Goal: Transaction & Acquisition: Purchase product/service

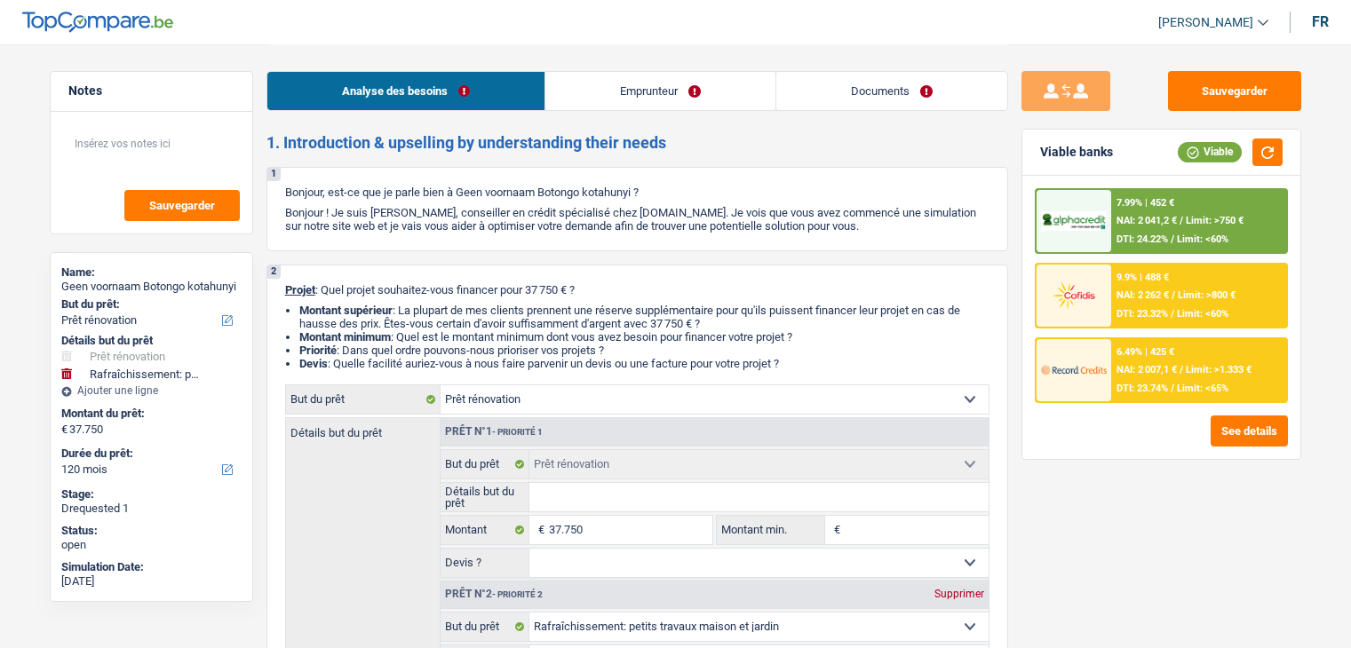
select select "renovation"
select select "houseOrGarden"
select select "120"
select select "renovation"
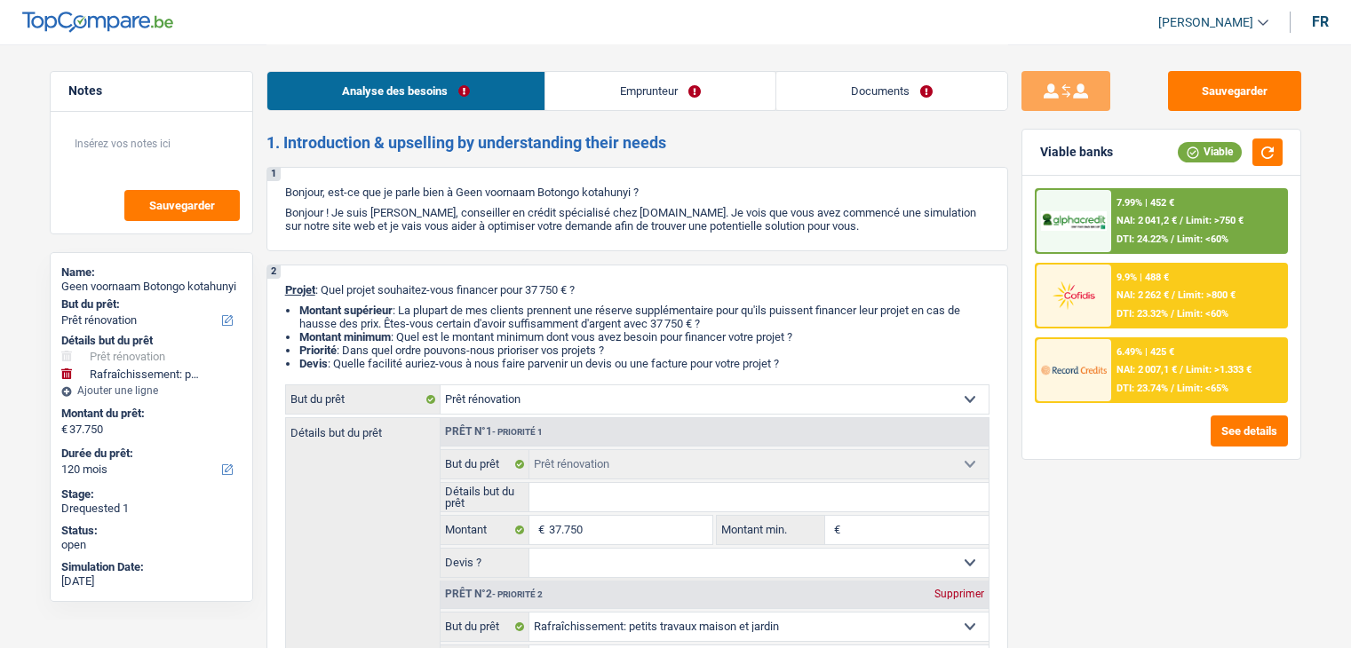
select select "renovation"
select select "houseOrGarden"
select select "yes"
select select "120"
select select "worker"
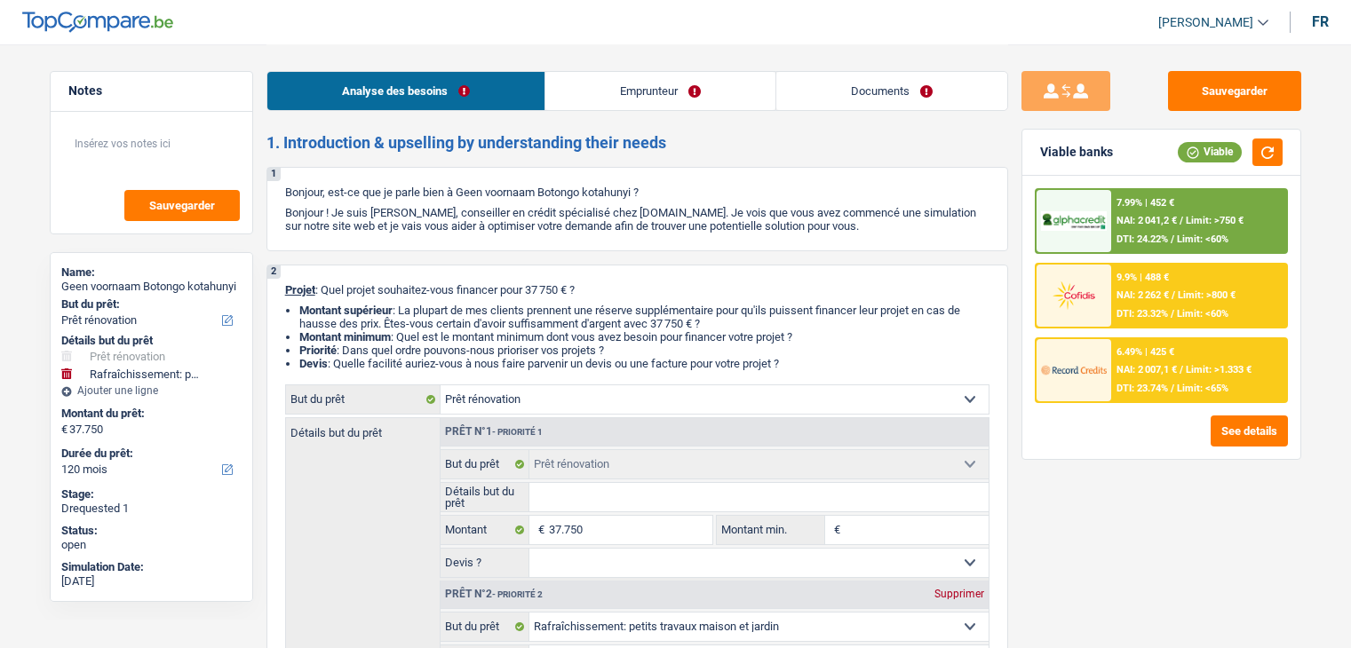
select select "familyAllowances"
select select "netSalary"
select select "ownerWithMortgage"
select select "mortgage"
select select "300"
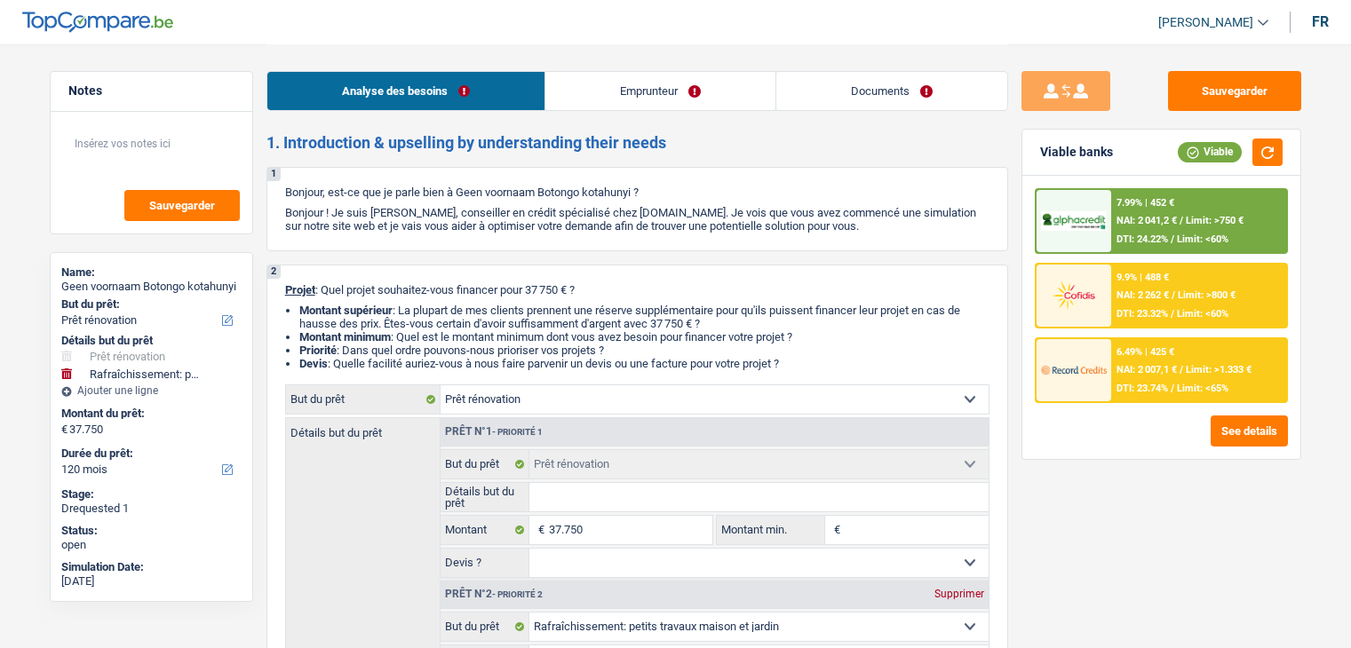
select select "renovation"
select select "houseOrGarden"
select select "yes"
select select "120"
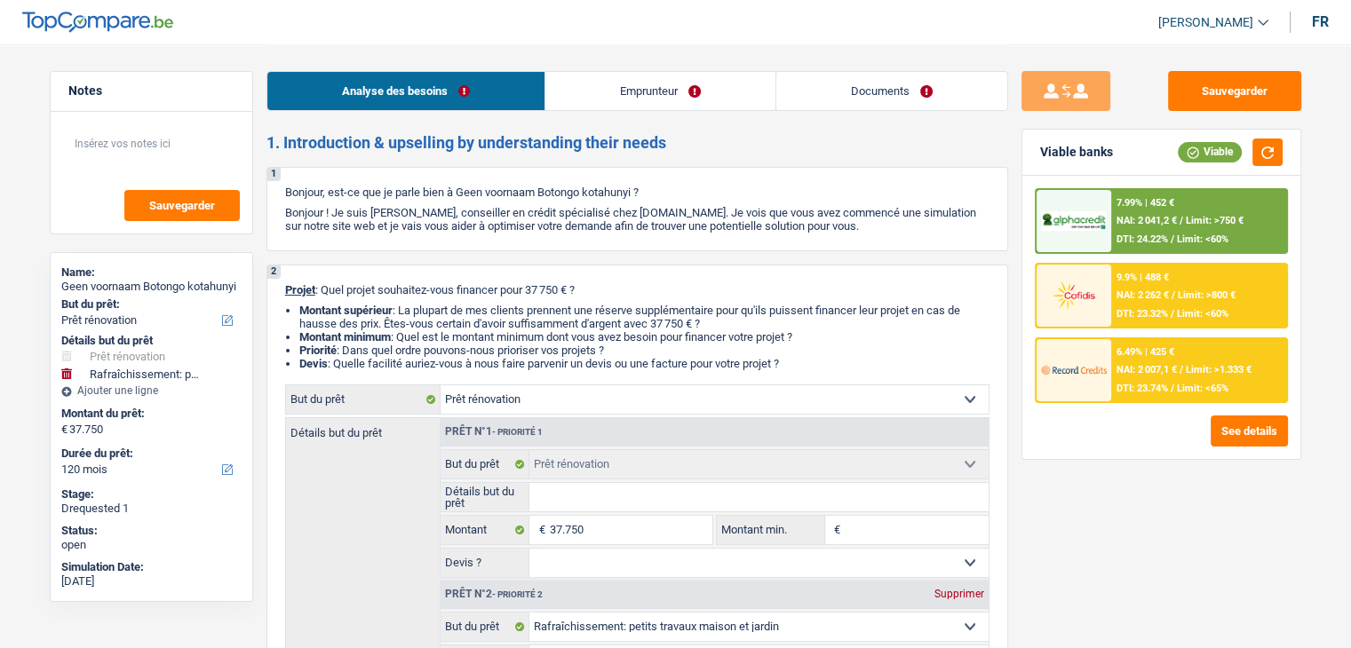
click at [961, 86] on link "Documents" at bounding box center [891, 91] width 231 height 38
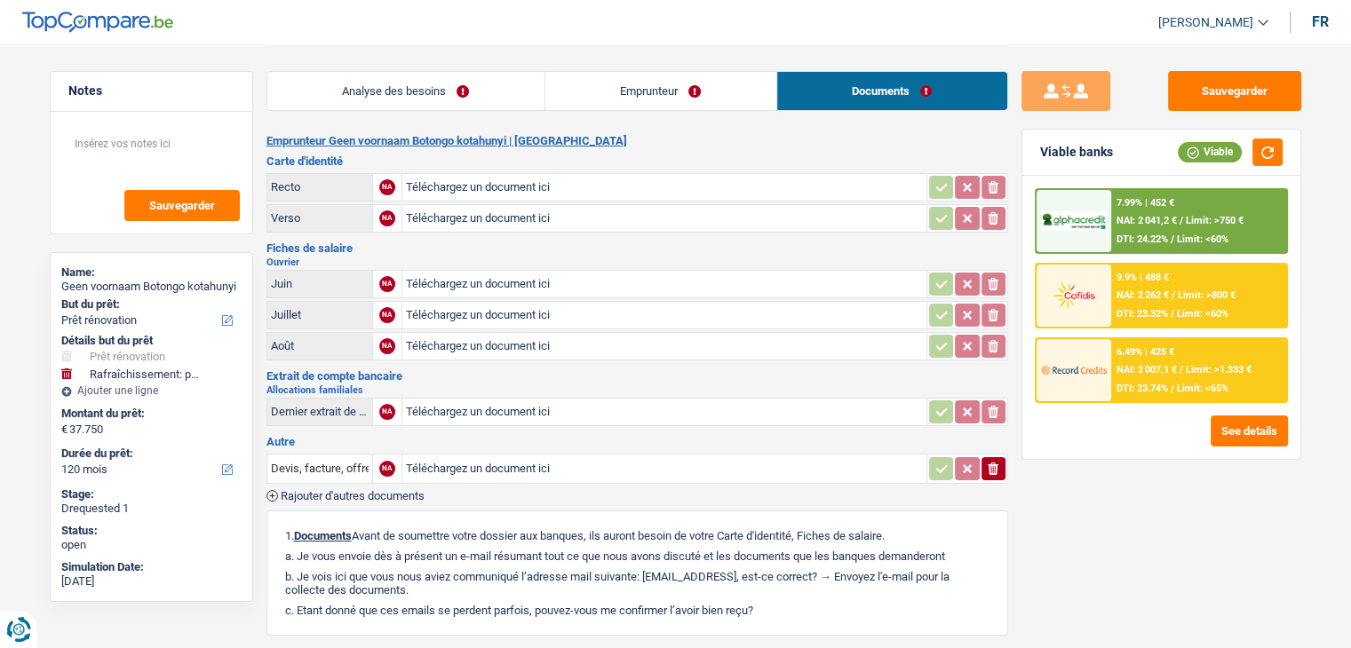
click at [433, 90] on link "Analyse des besoins" at bounding box center [405, 91] width 277 height 38
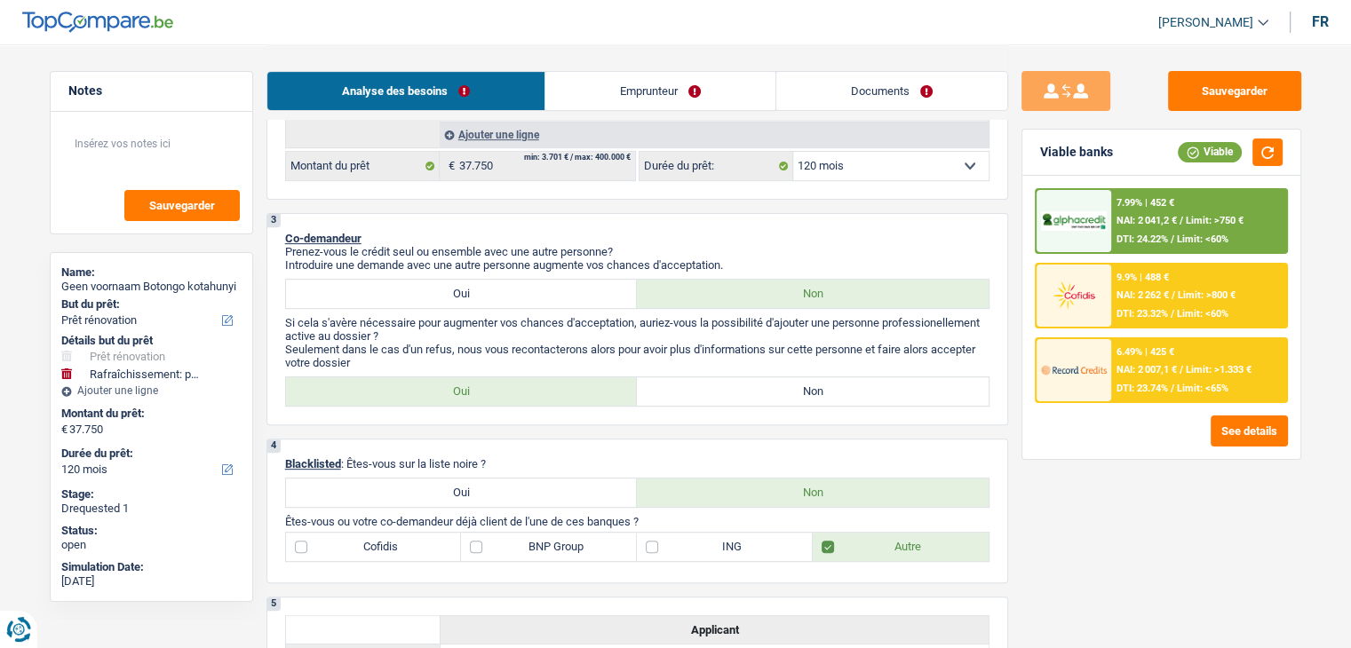
scroll to position [799, 0]
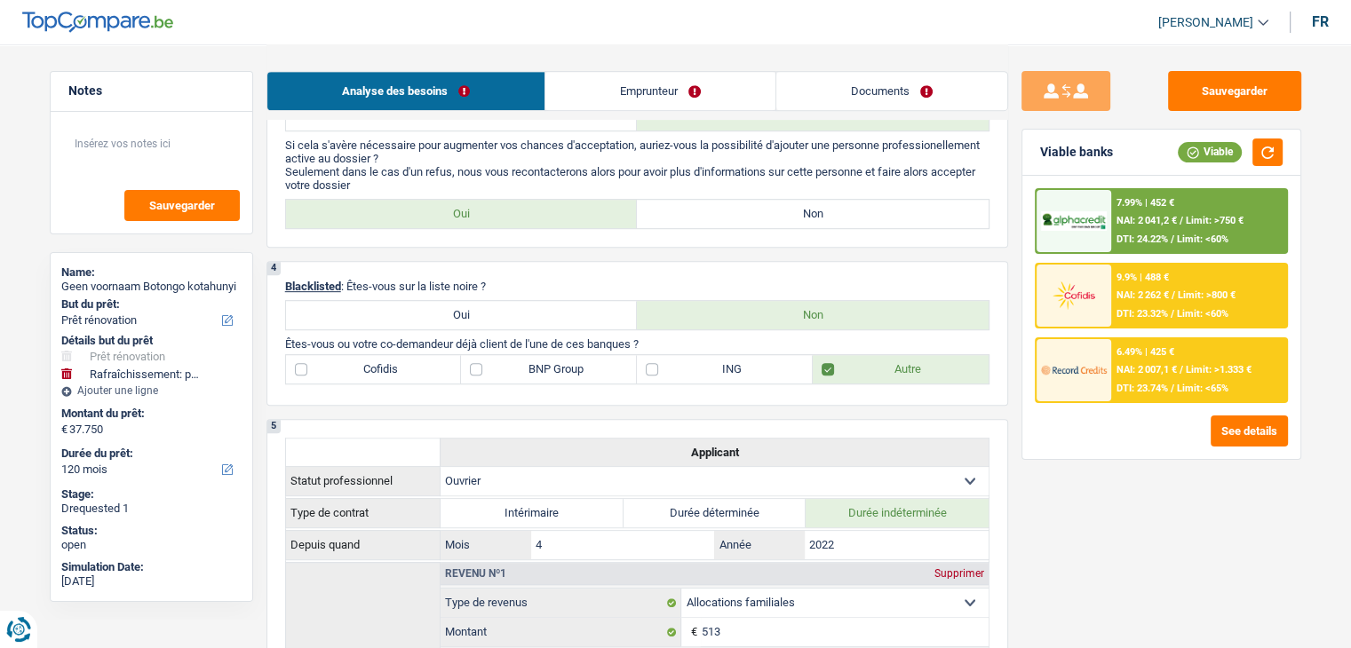
click at [473, 313] on label "Oui" at bounding box center [462, 315] width 352 height 28
click at [473, 313] on input "Oui" at bounding box center [462, 315] width 352 height 28
radio input "true"
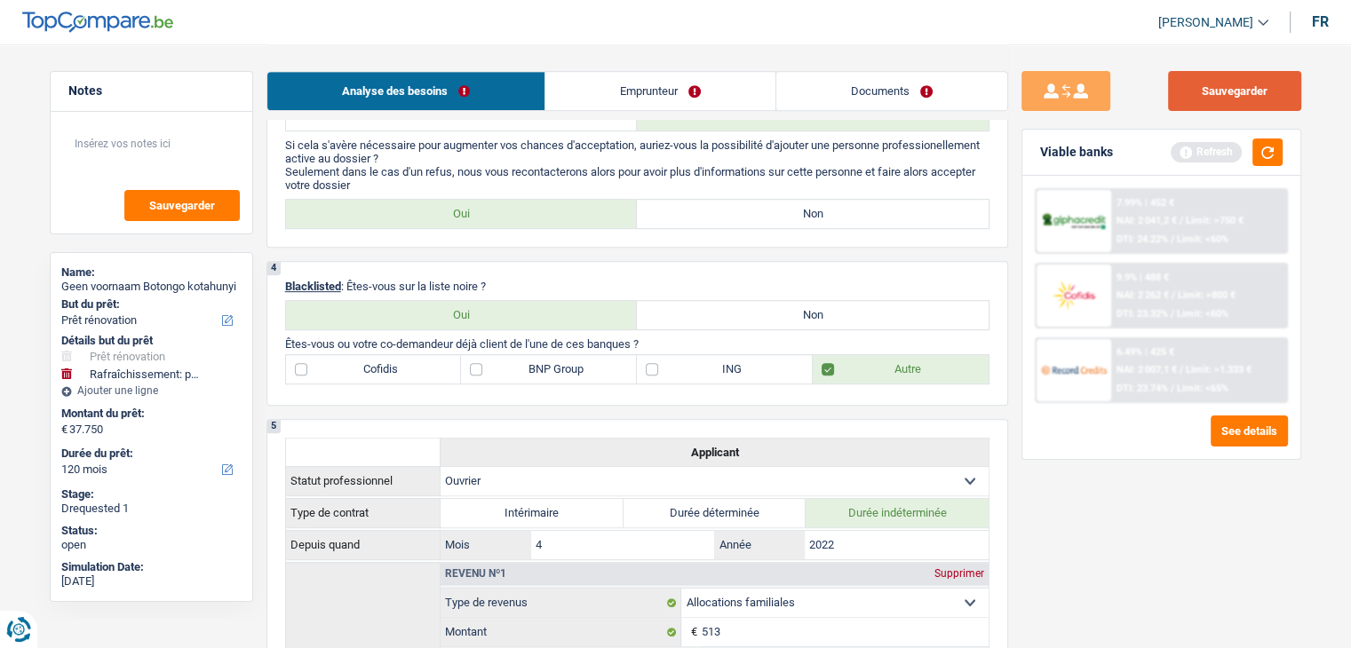
click at [1205, 91] on button "Sauvegarder" at bounding box center [1234, 91] width 133 height 40
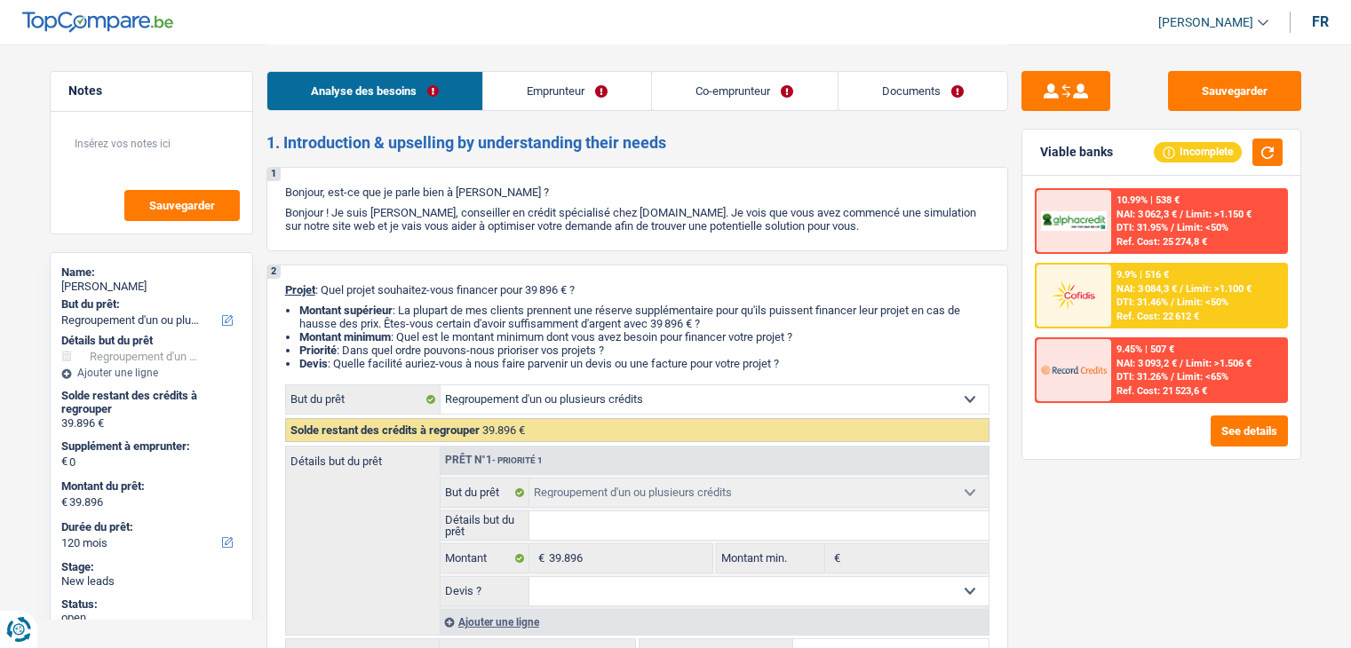
select select "refinancing"
select select "120"
select select "refinancing"
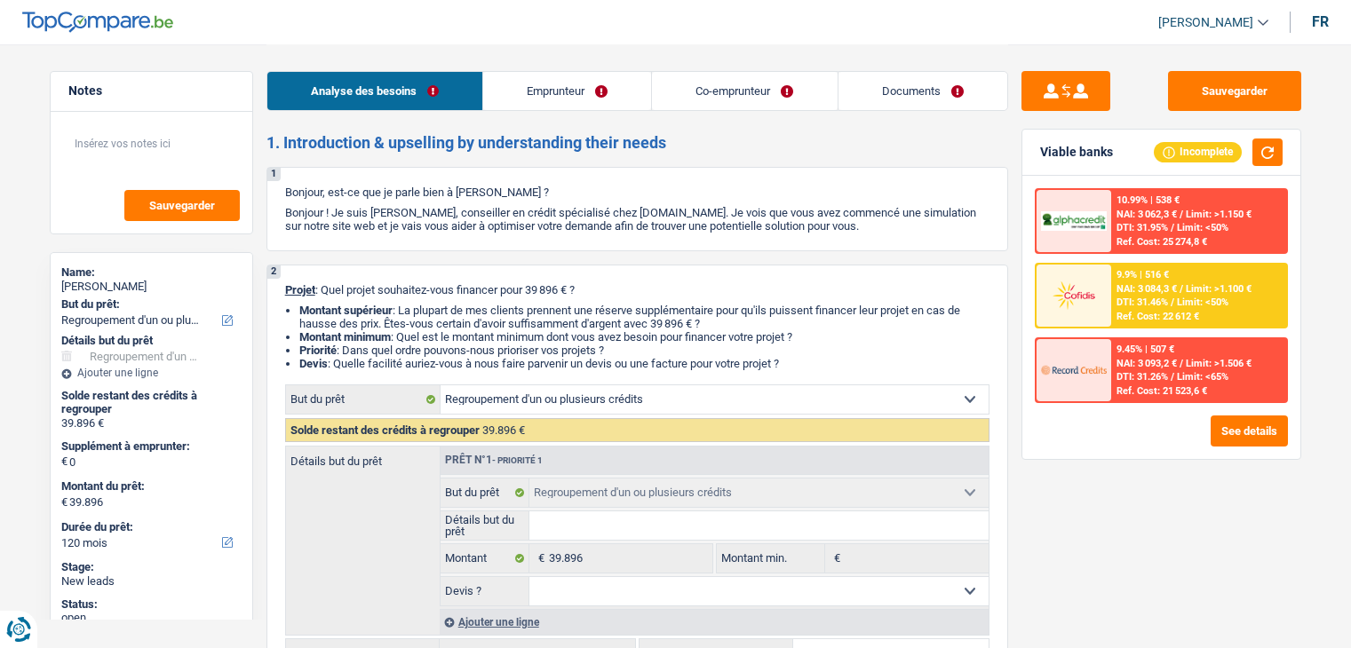
select select "120"
select select "publicEmployee"
select select "invalid"
select select "netSalary"
select select "mutualityIndemnity"
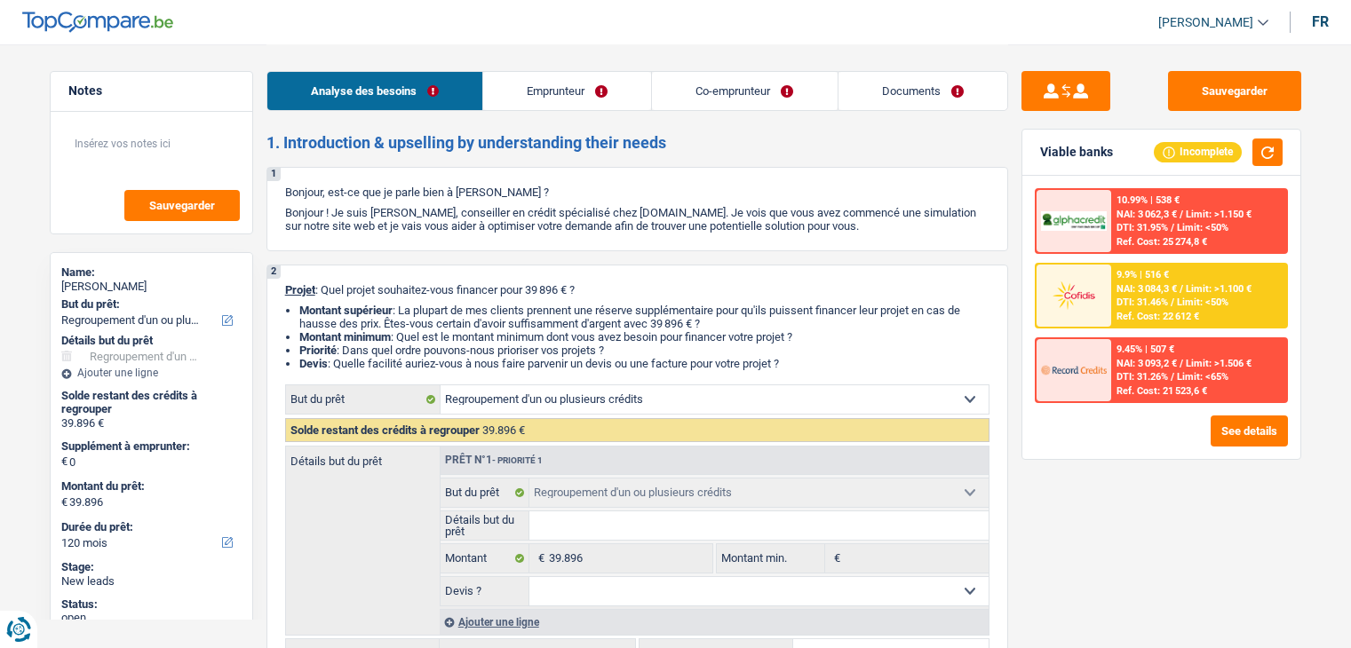
select select "mealVouchers"
select select "disabilityPension"
select select "rents"
select select "carLoan"
select select "60"
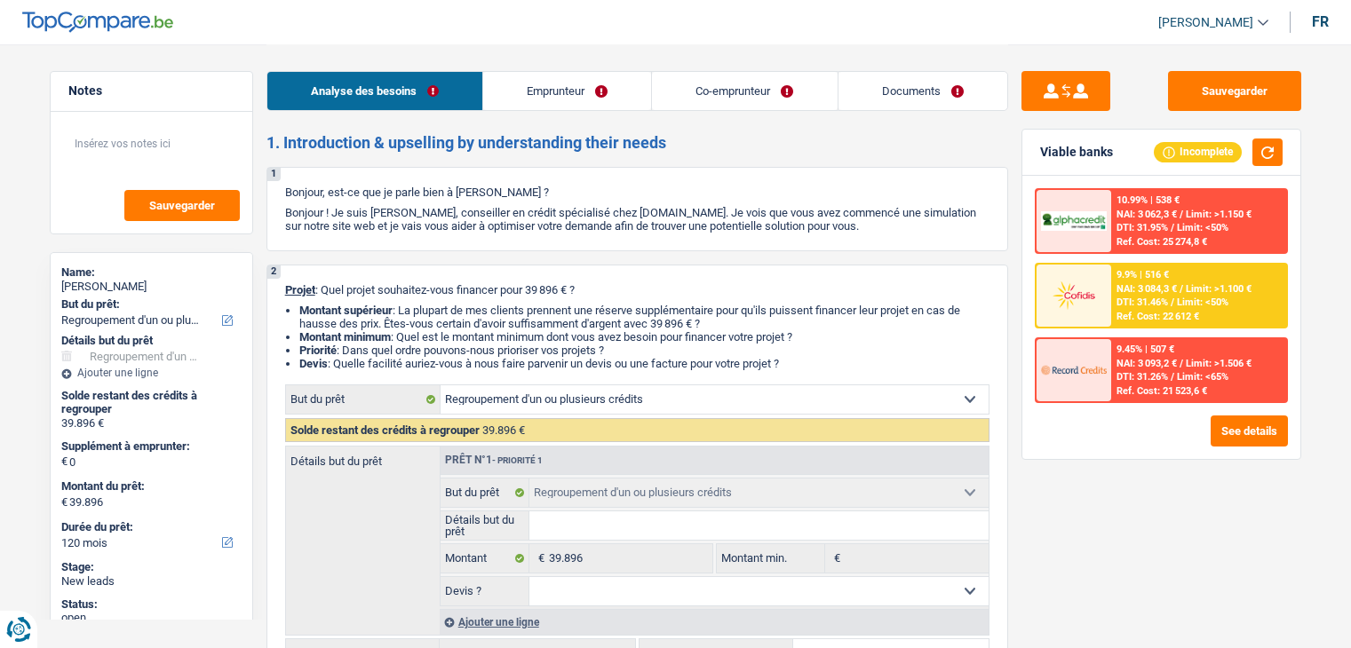
select select "personalSale"
select select "60"
select select "personalSale"
select select "48"
select select "refinancing"
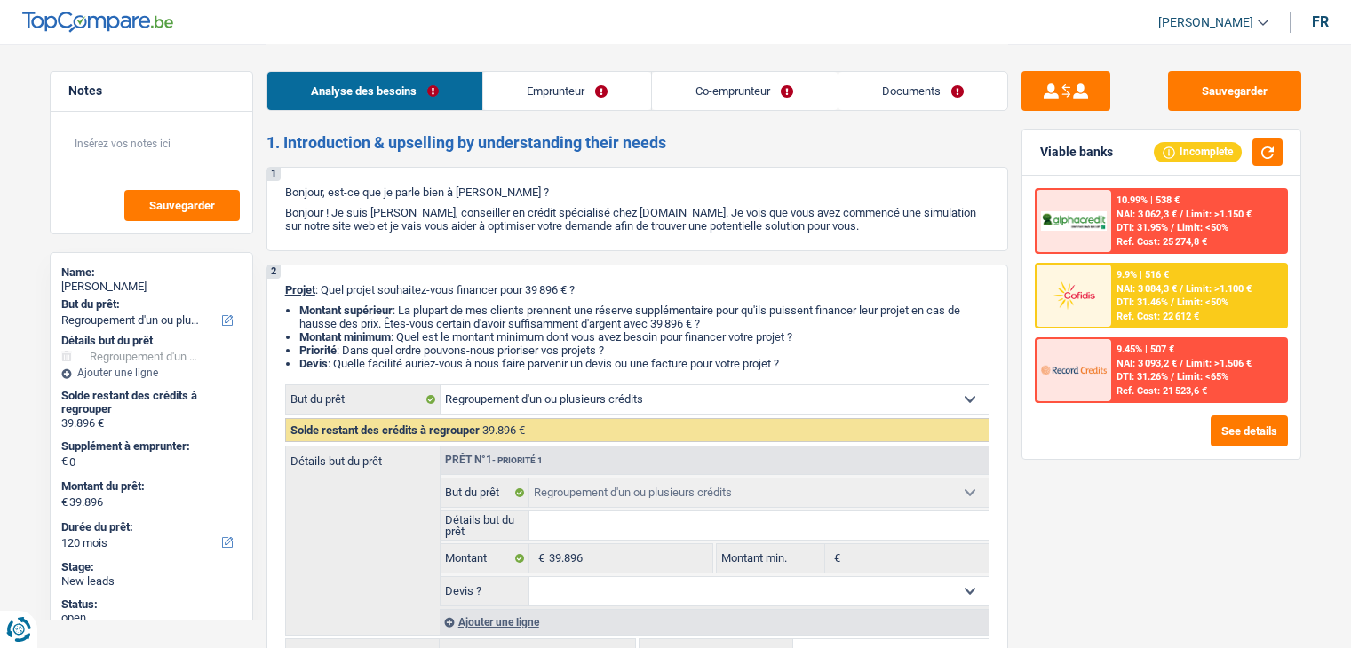
select select "refinancing"
select select "120"
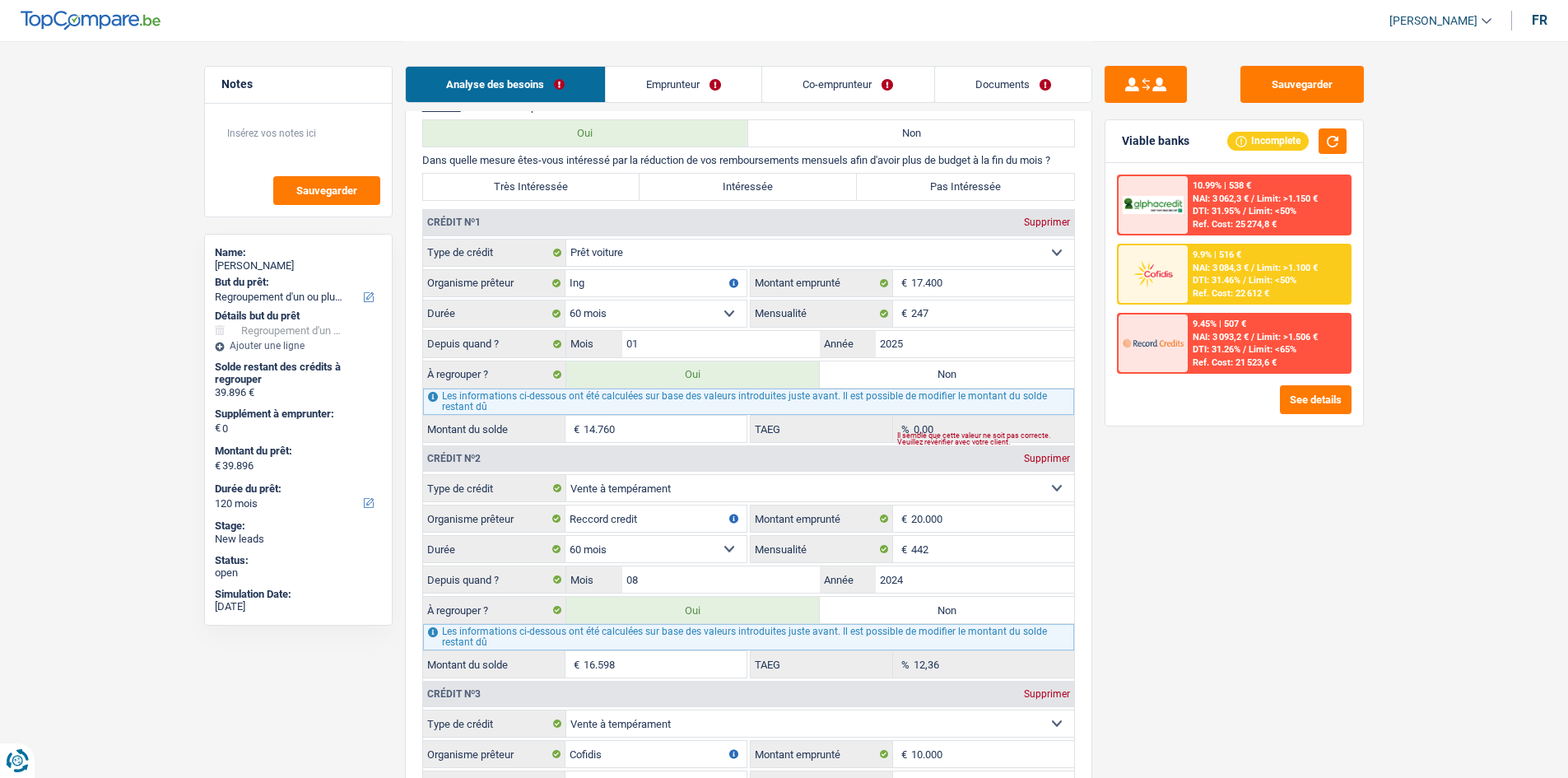
scroll to position [1400, 0]
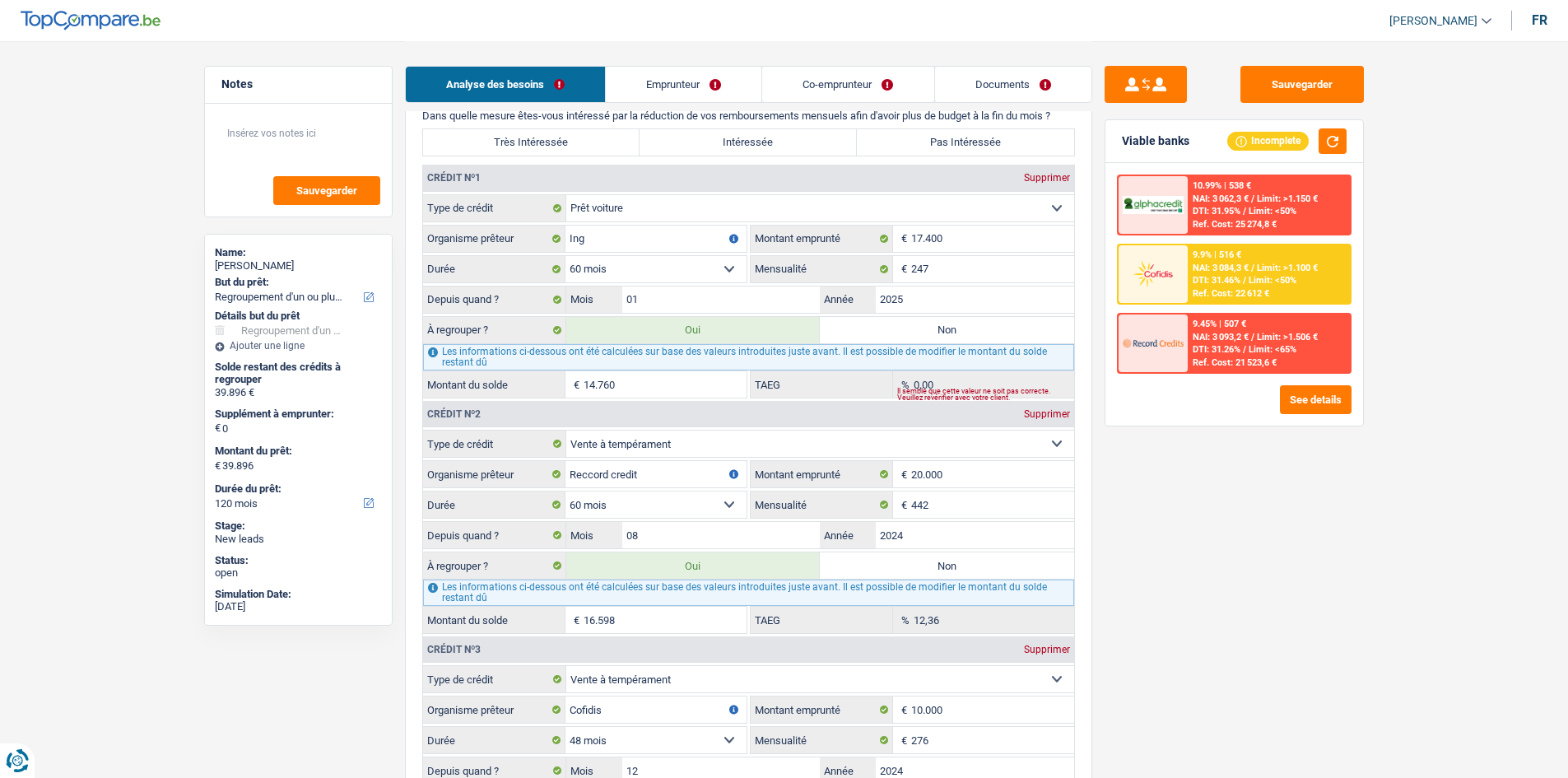
click at [702, 389] on input "14.760" at bounding box center [665, 384] width 163 height 26
click at [1251, 517] on div "Sauvegarder Viable banks Incomplete 10.99% | 538 € NAI: 3 062,3 € / Limit: >1.1…" at bounding box center [1233, 409] width 284 height 686
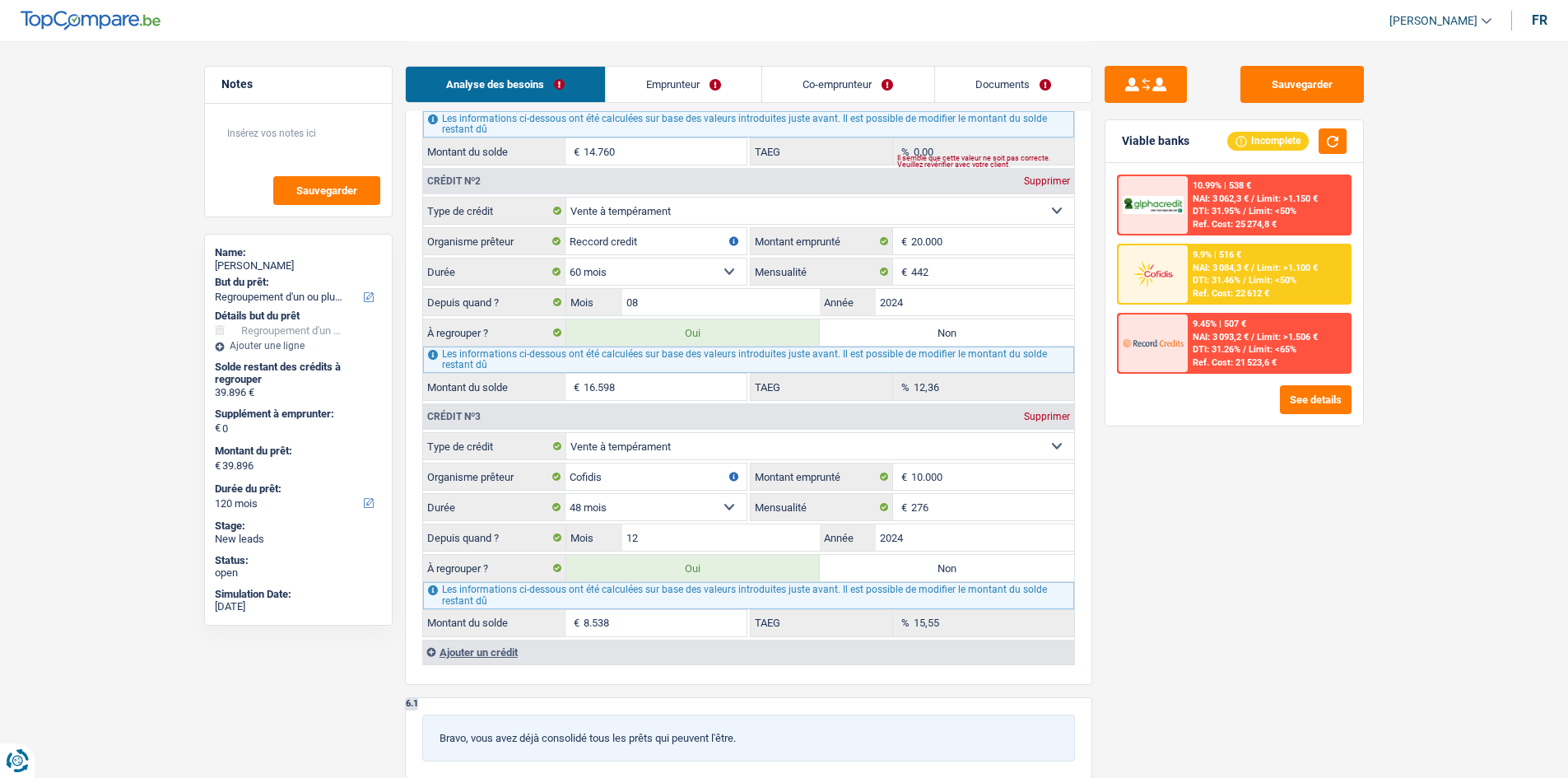
scroll to position [1647, 0]
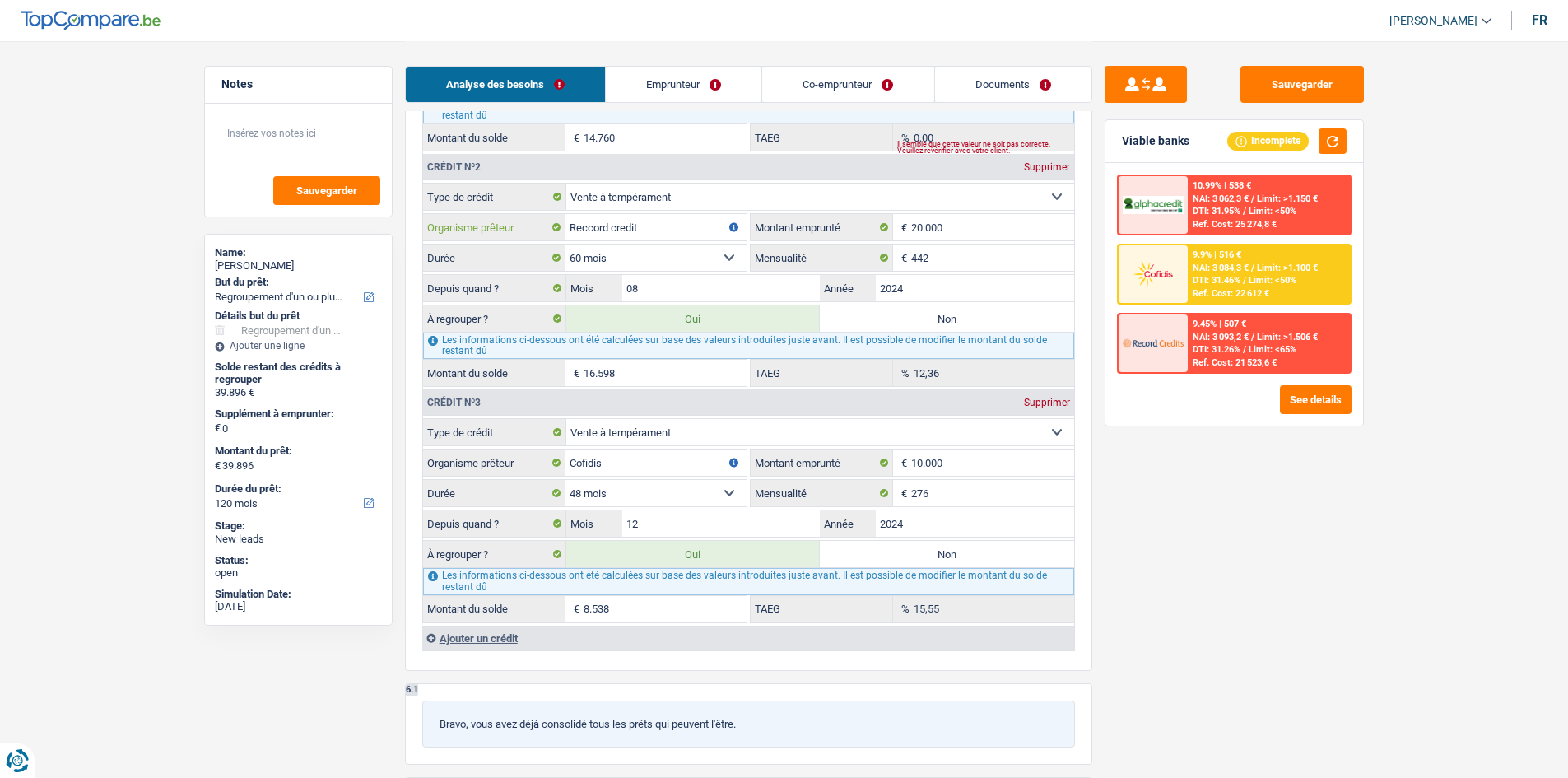
click at [587, 230] on input "Reccord credit" at bounding box center [655, 227] width 181 height 26
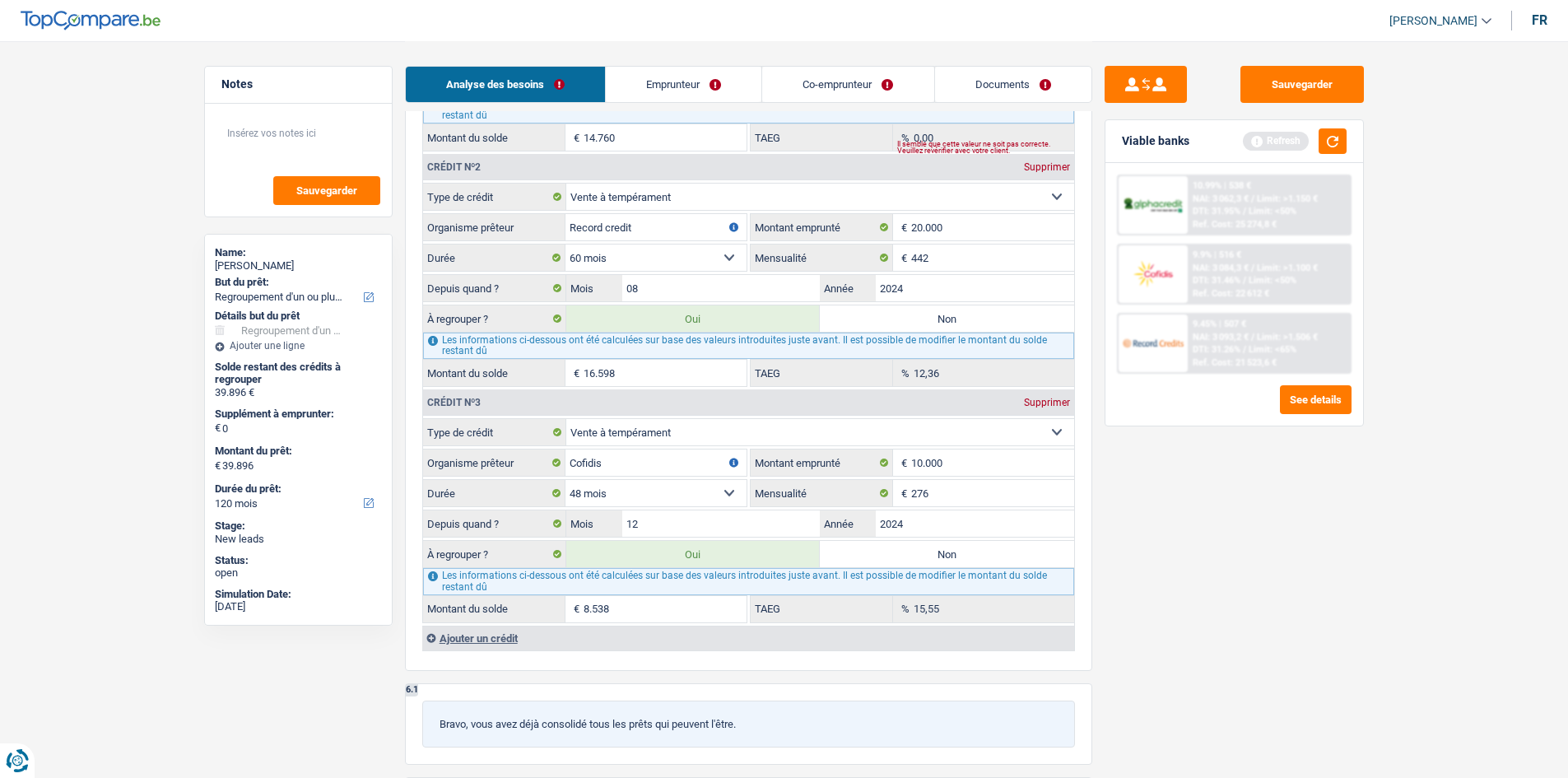
type input "Record credit"
click at [1251, 600] on div "Sauvegarder Viable banks Refresh 10.99% | 538 € NAI: 3 062,3 € / Limit: >1.150 …" at bounding box center [1233, 409] width 284 height 686
click at [657, 383] on input "16.598" at bounding box center [665, 373] width 163 height 26
drag, startPoint x: 1389, startPoint y: 620, endPoint x: 1376, endPoint y: 615, distance: 13.9
click at [1251, 600] on main "Notes Sauvegarder Name: Delhaye Muriel But du prêt: Confort maison: meubles, te…" at bounding box center [784, 12] width 1568 height 3318
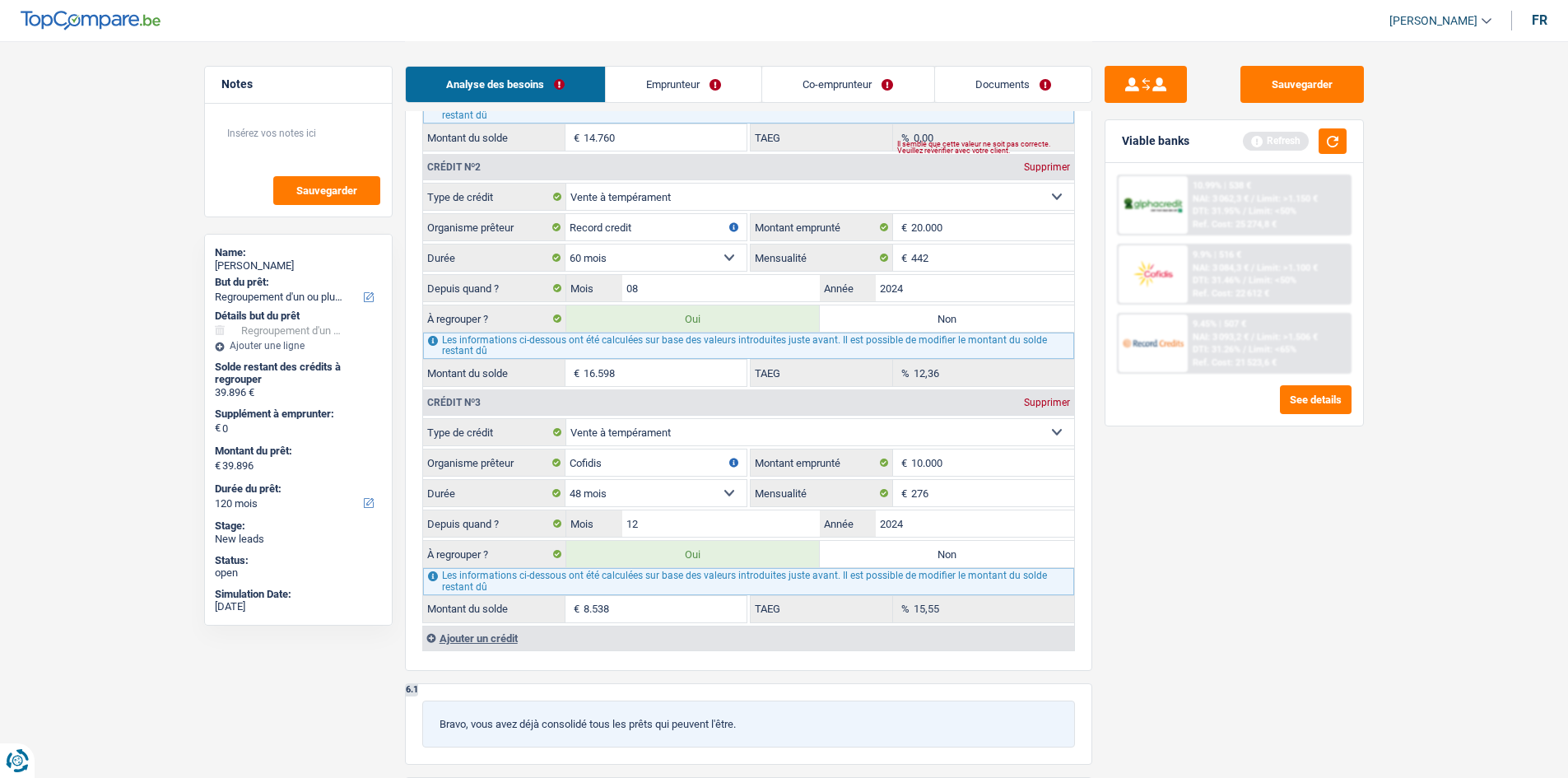
click at [672, 600] on input "8.538" at bounding box center [665, 609] width 163 height 26
click at [1160, 586] on div "Sauvegarder Viable banks Refresh 10.99% | 538 € NAI: 3 062,3 € / Limit: >1.150 …" at bounding box center [1233, 409] width 284 height 686
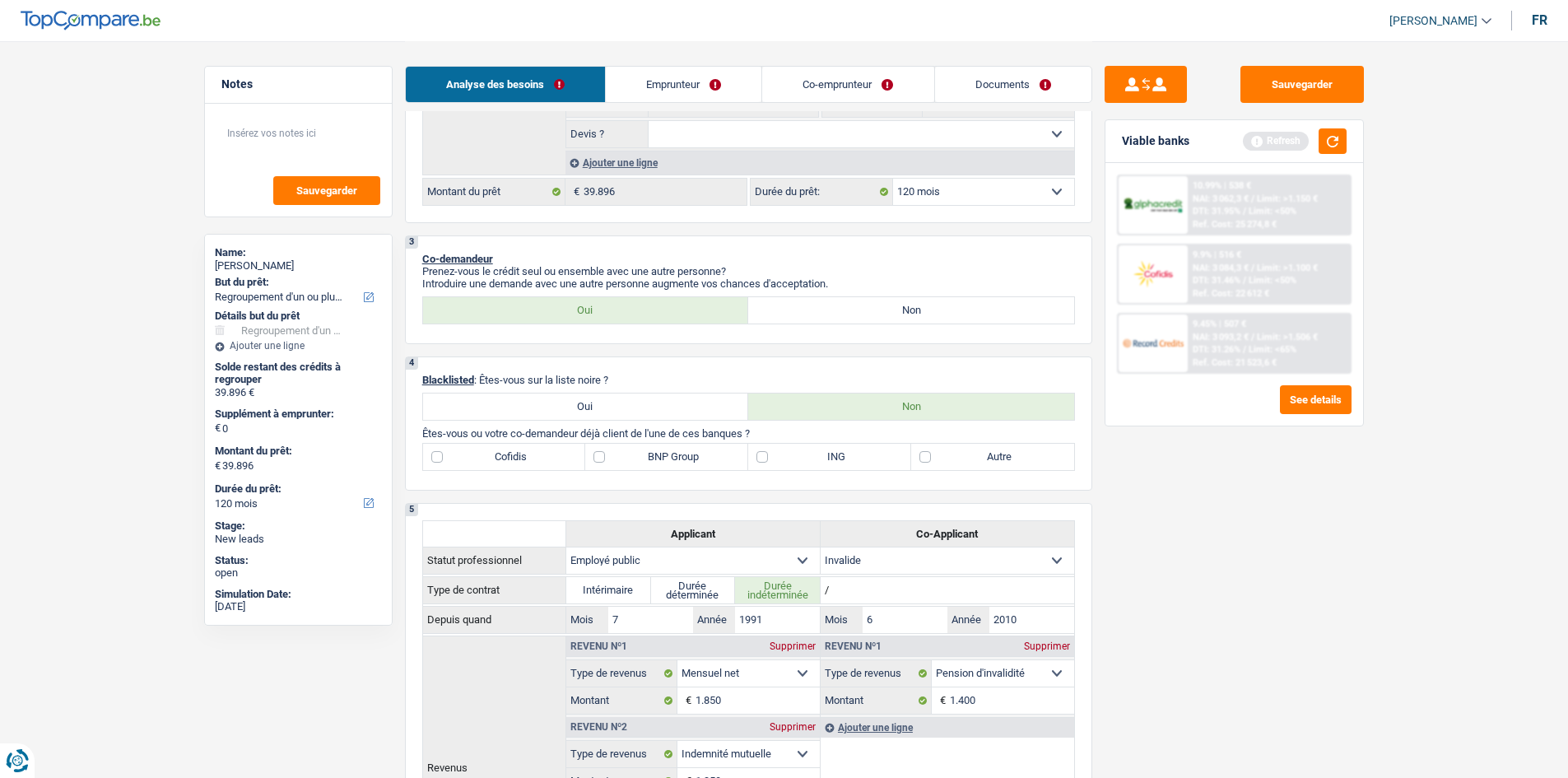
scroll to position [412, 0]
click at [805, 457] on label "ING" at bounding box center [829, 459] width 163 height 26
click at [805, 457] on input "ING" at bounding box center [829, 459] width 163 height 26
checkbox input "true"
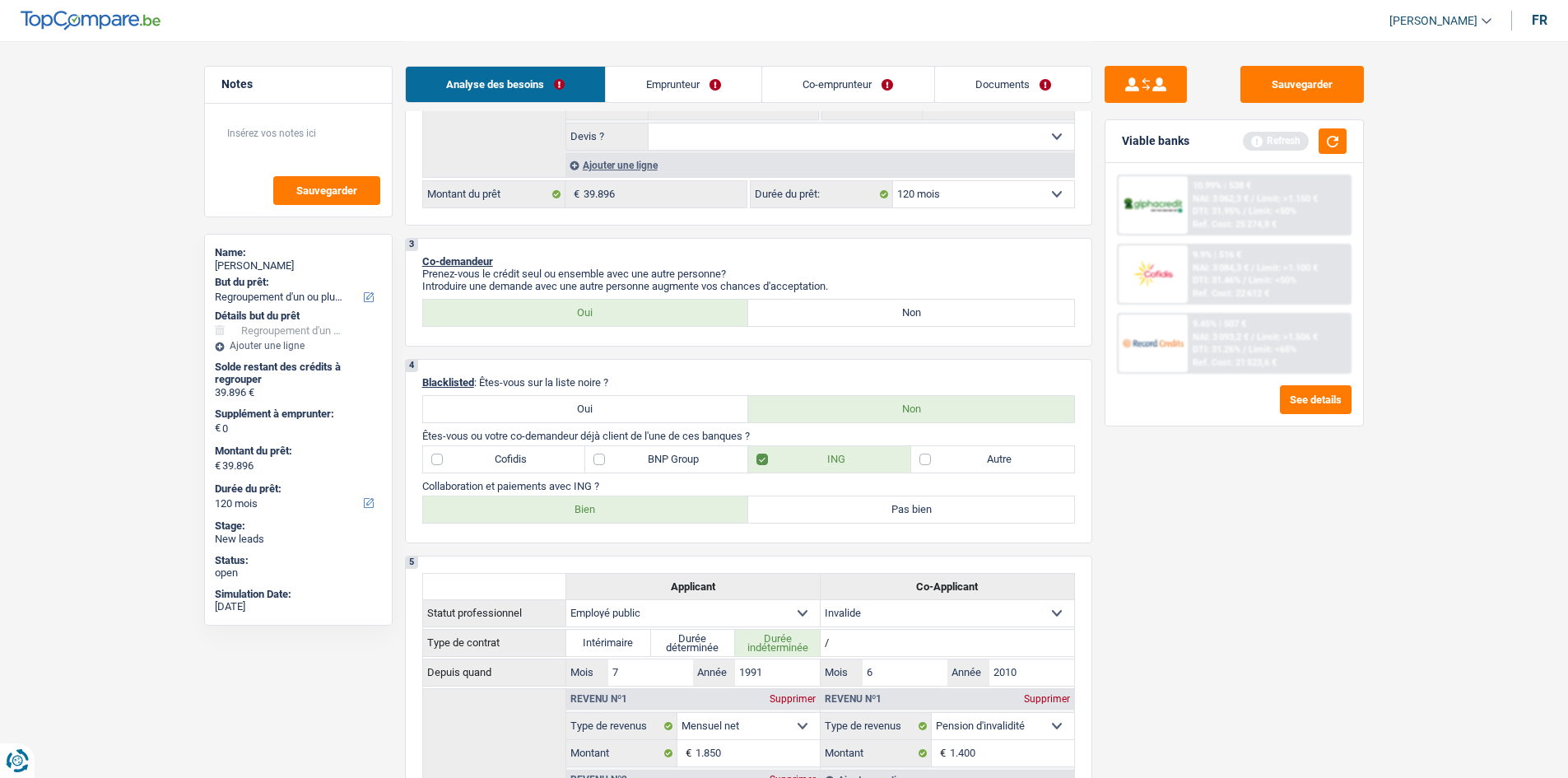
click at [670, 515] on label "Bien" at bounding box center [586, 509] width 326 height 26
click at [670, 515] on input "Bien" at bounding box center [586, 509] width 326 height 26
radio input "true"
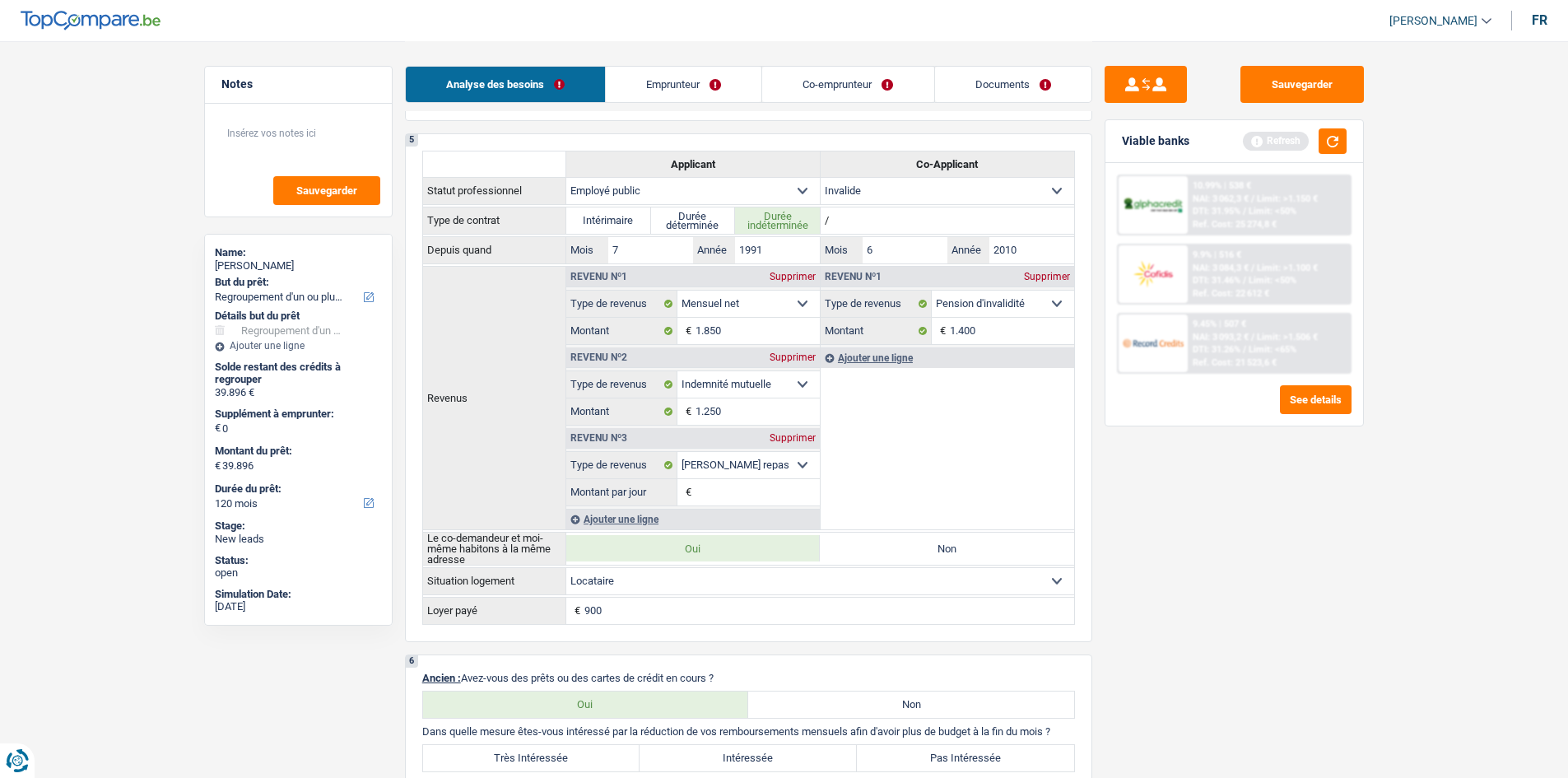
scroll to position [577, 0]
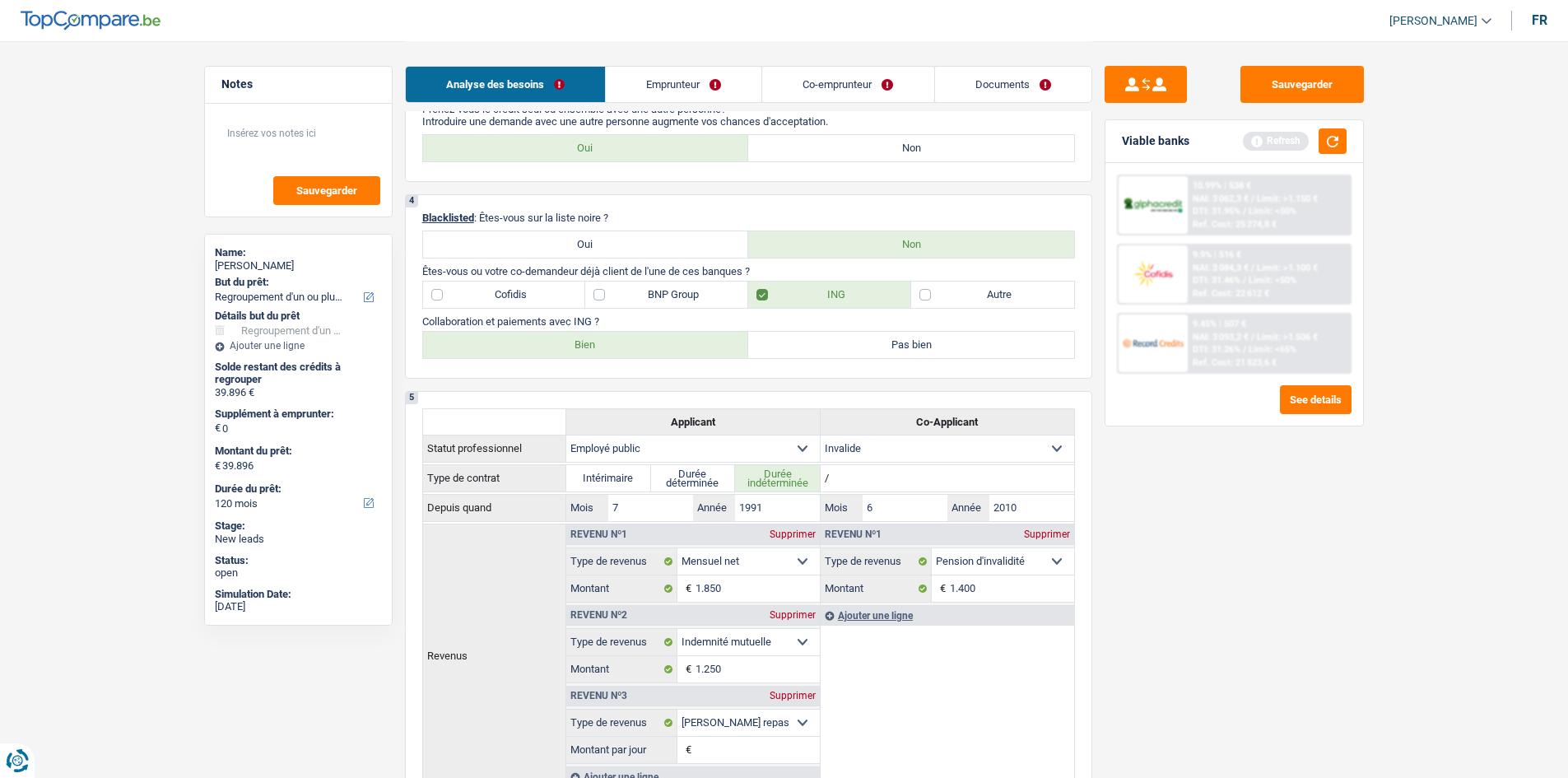
click at [563, 299] on label "Cofidis" at bounding box center [504, 295] width 163 height 26
click at [563, 299] on input "Cofidis" at bounding box center [504, 295] width 163 height 26
checkbox input "true"
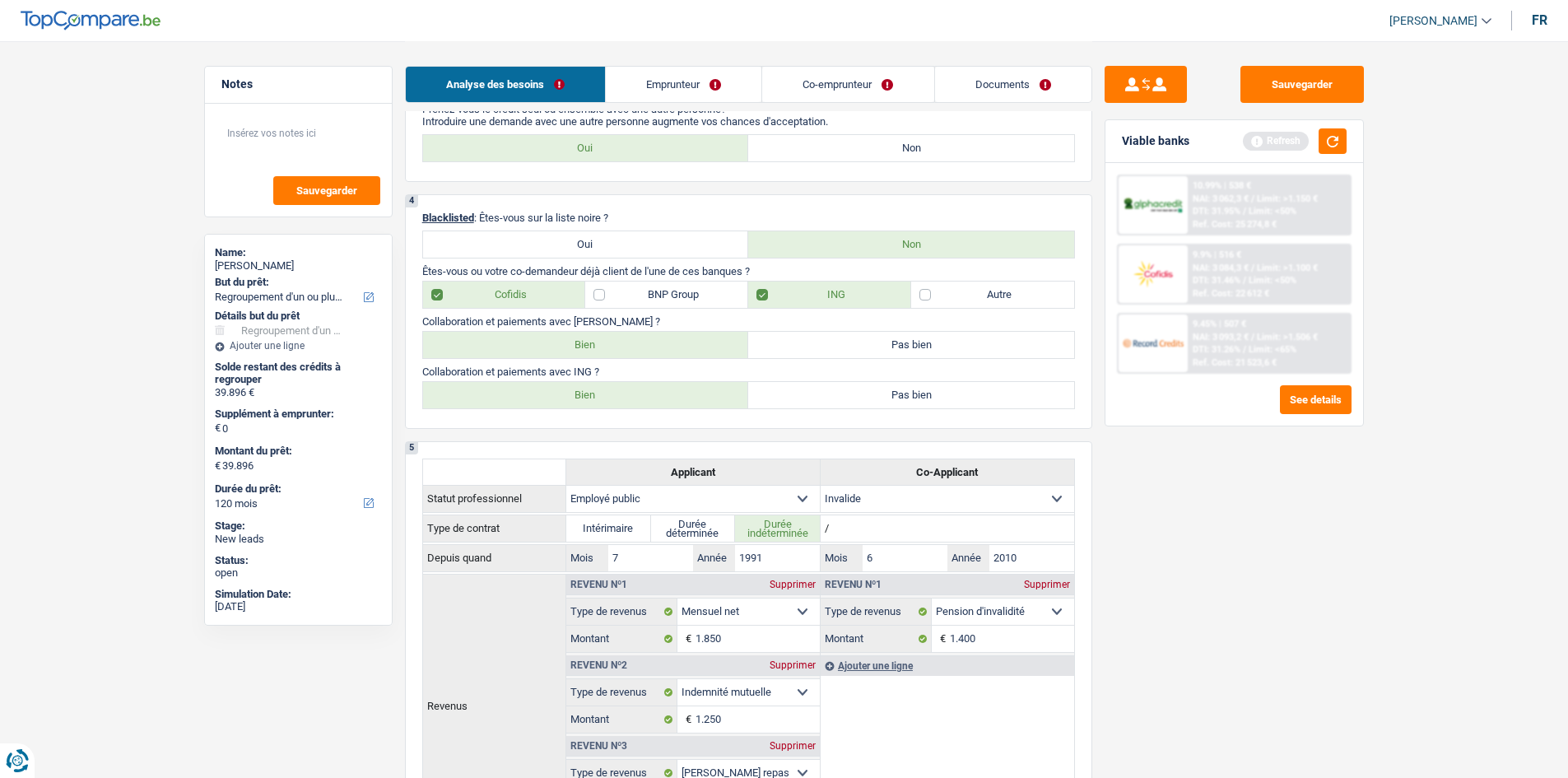
click at [560, 349] on label "Bien" at bounding box center [586, 345] width 326 height 26
click at [560, 349] on input "Bien" at bounding box center [586, 345] width 326 height 26
radio input "true"
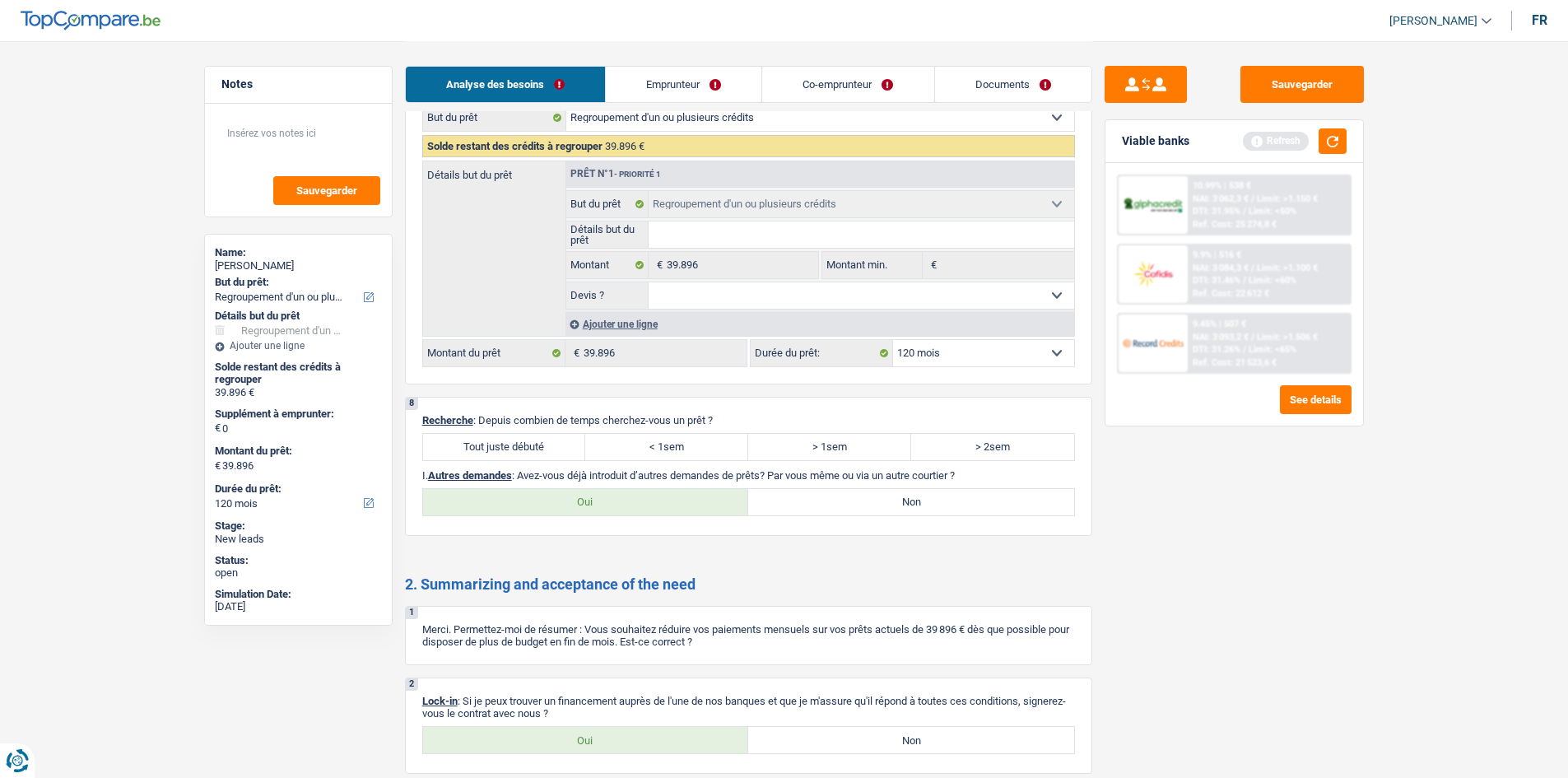
scroll to position [2634, 0]
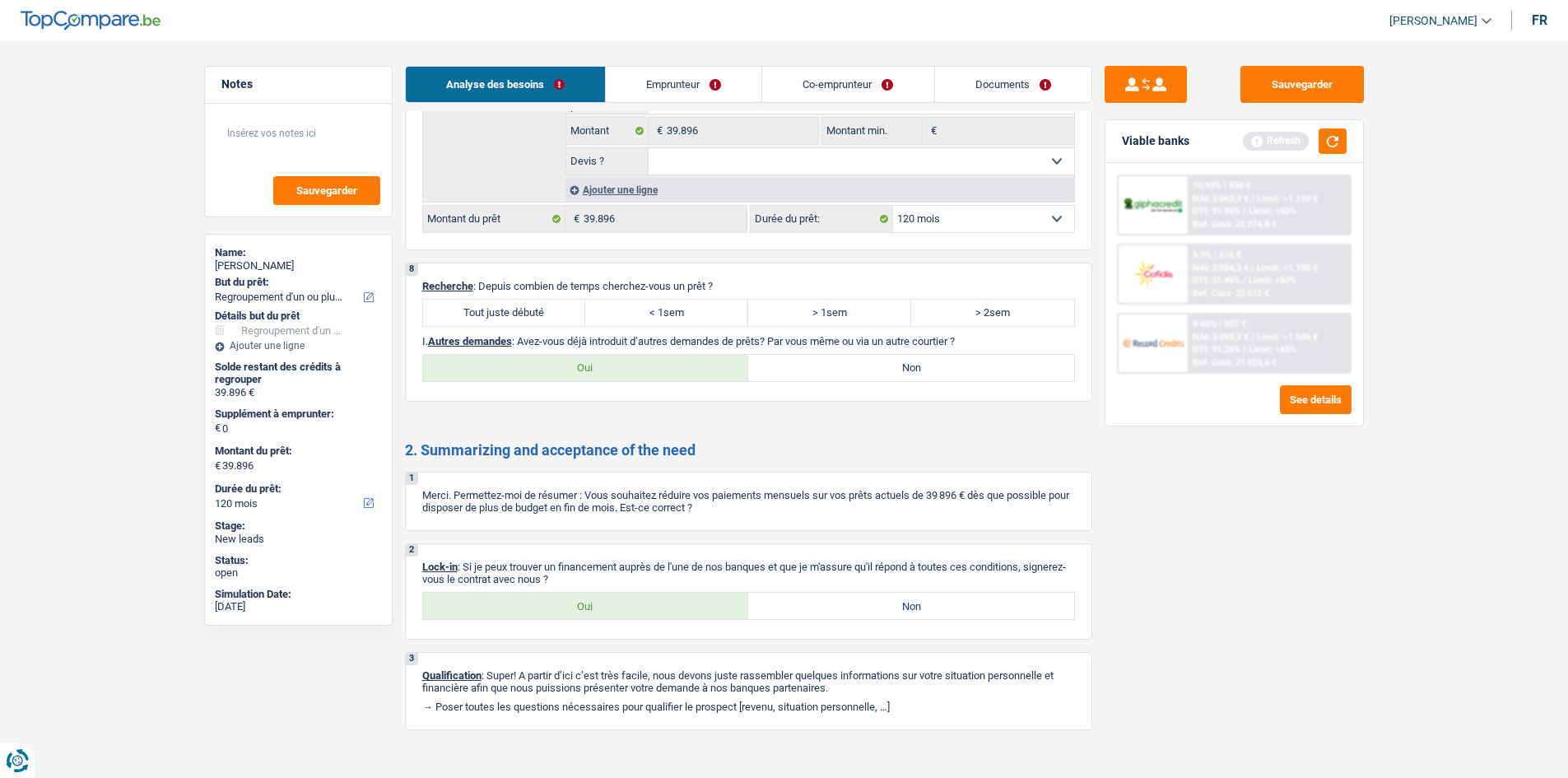
click at [499, 294] on div "8 Recherche : Depuis combien de temps cherchez-vous un prêt ? Tout juste débuté…" at bounding box center [748, 332] width 687 height 139
click at [564, 600] on label "Oui" at bounding box center [586, 606] width 326 height 26
click at [564, 600] on input "Oui" at bounding box center [586, 606] width 326 height 26
radio input "true"
click at [503, 320] on label "Tout juste débuté" at bounding box center [504, 312] width 163 height 26
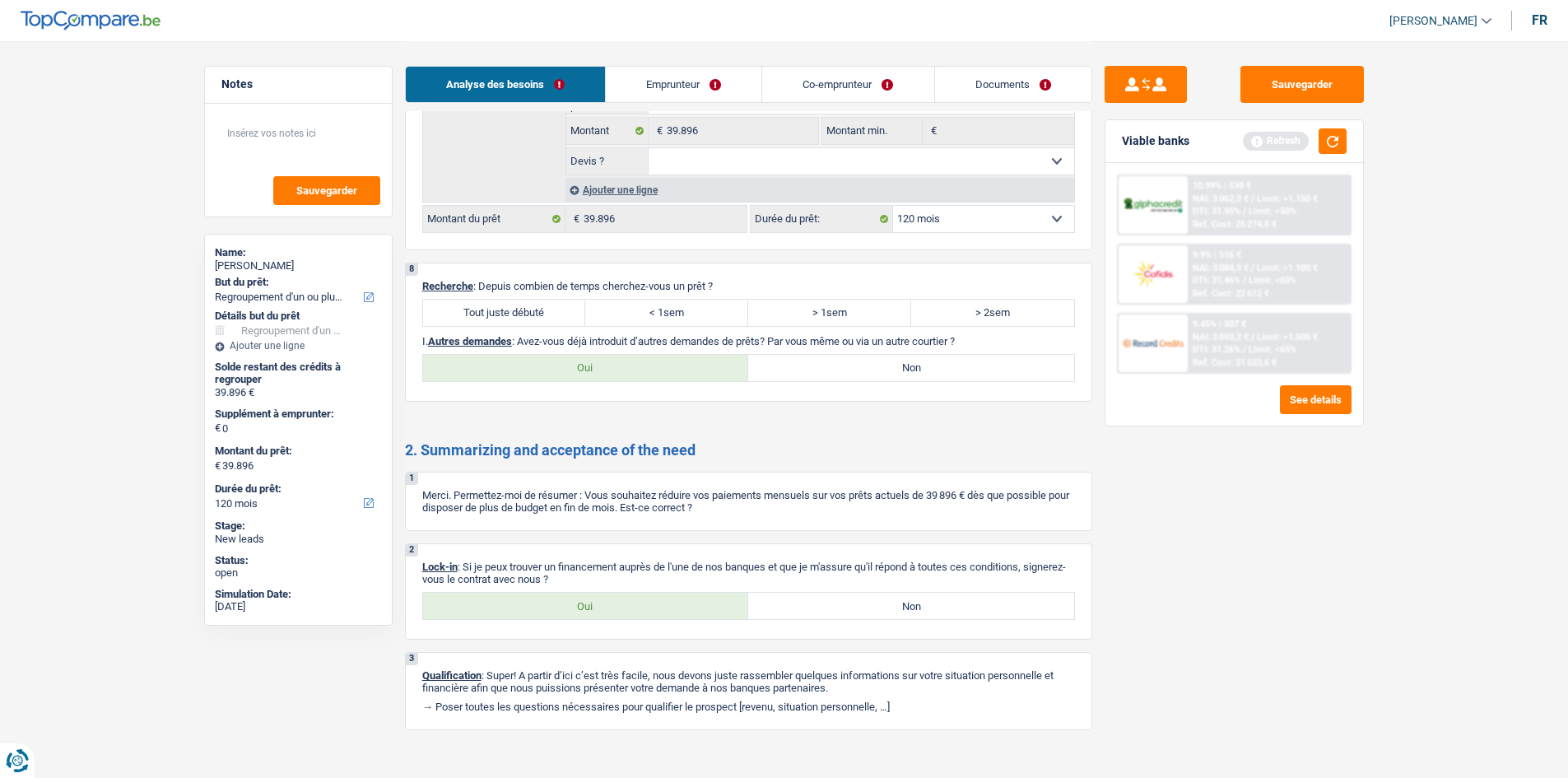
click at [503, 320] on input "Tout juste débuté" at bounding box center [504, 312] width 163 height 26
radio input "true"
click at [911, 371] on label "Non" at bounding box center [911, 368] width 326 height 26
click at [911, 371] on input "Non" at bounding box center [911, 368] width 326 height 26
radio input "true"
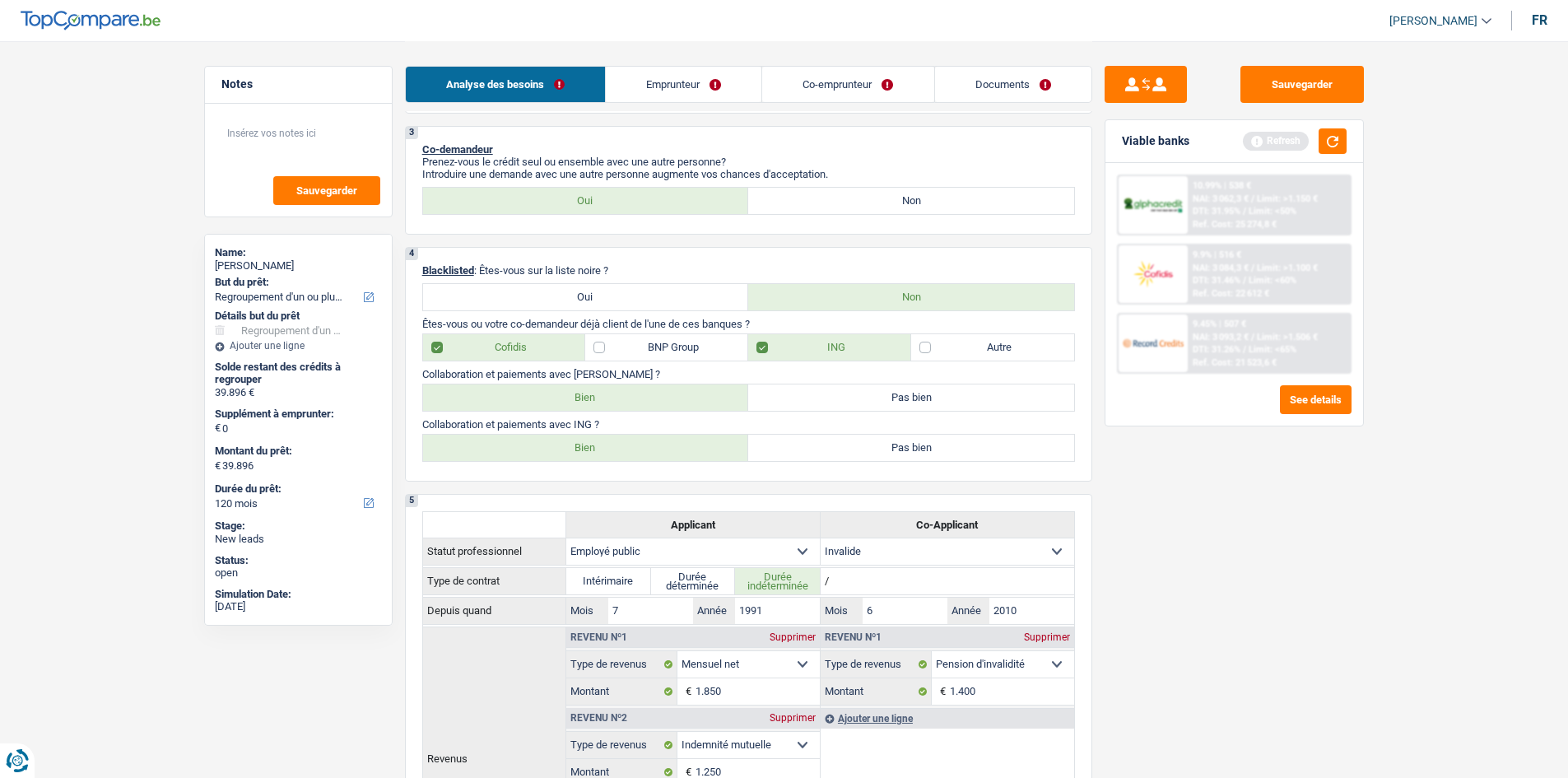
scroll to position [329, 0]
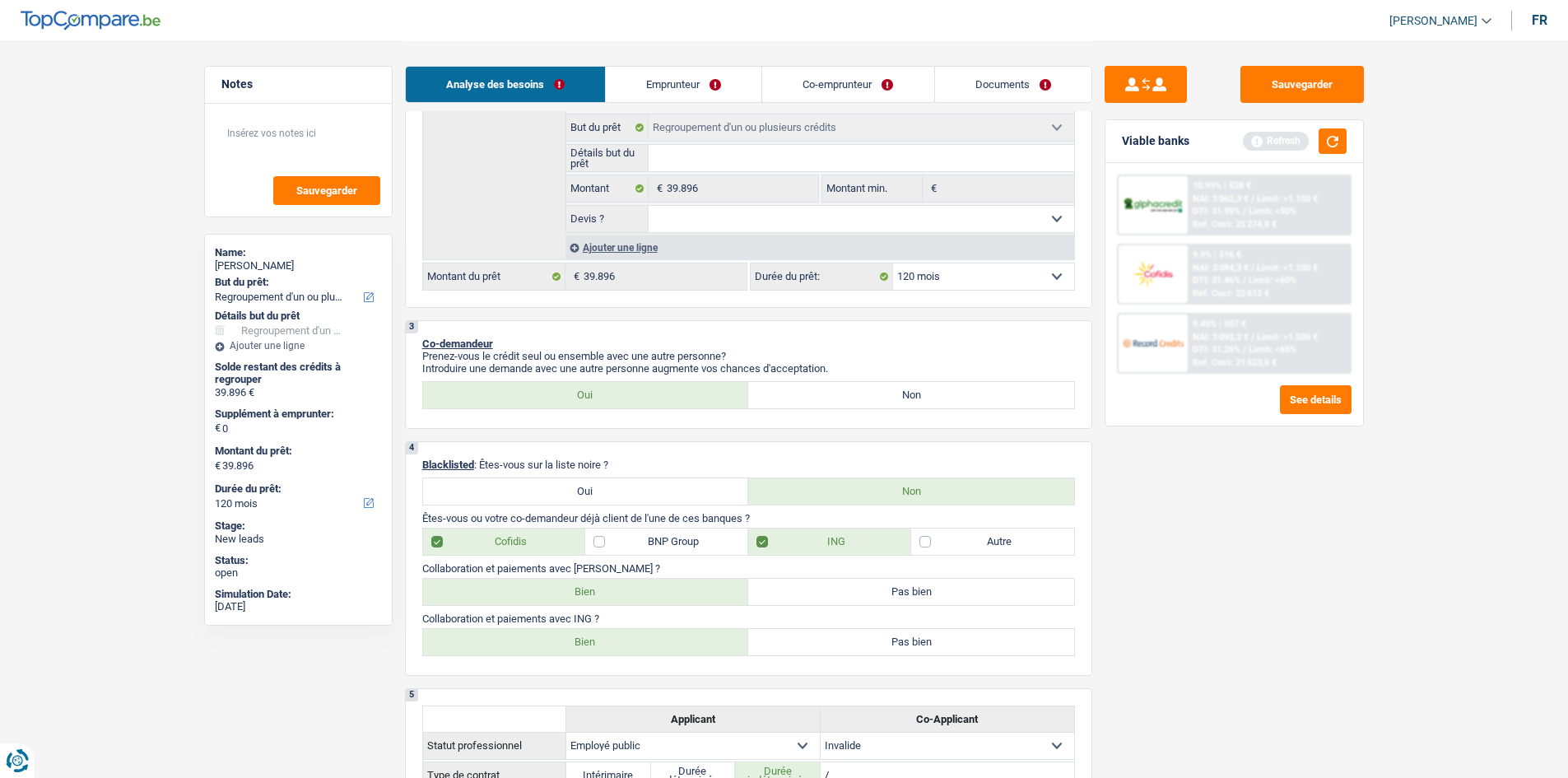
click at [708, 92] on link "Emprunteur" at bounding box center [684, 84] width 156 height 35
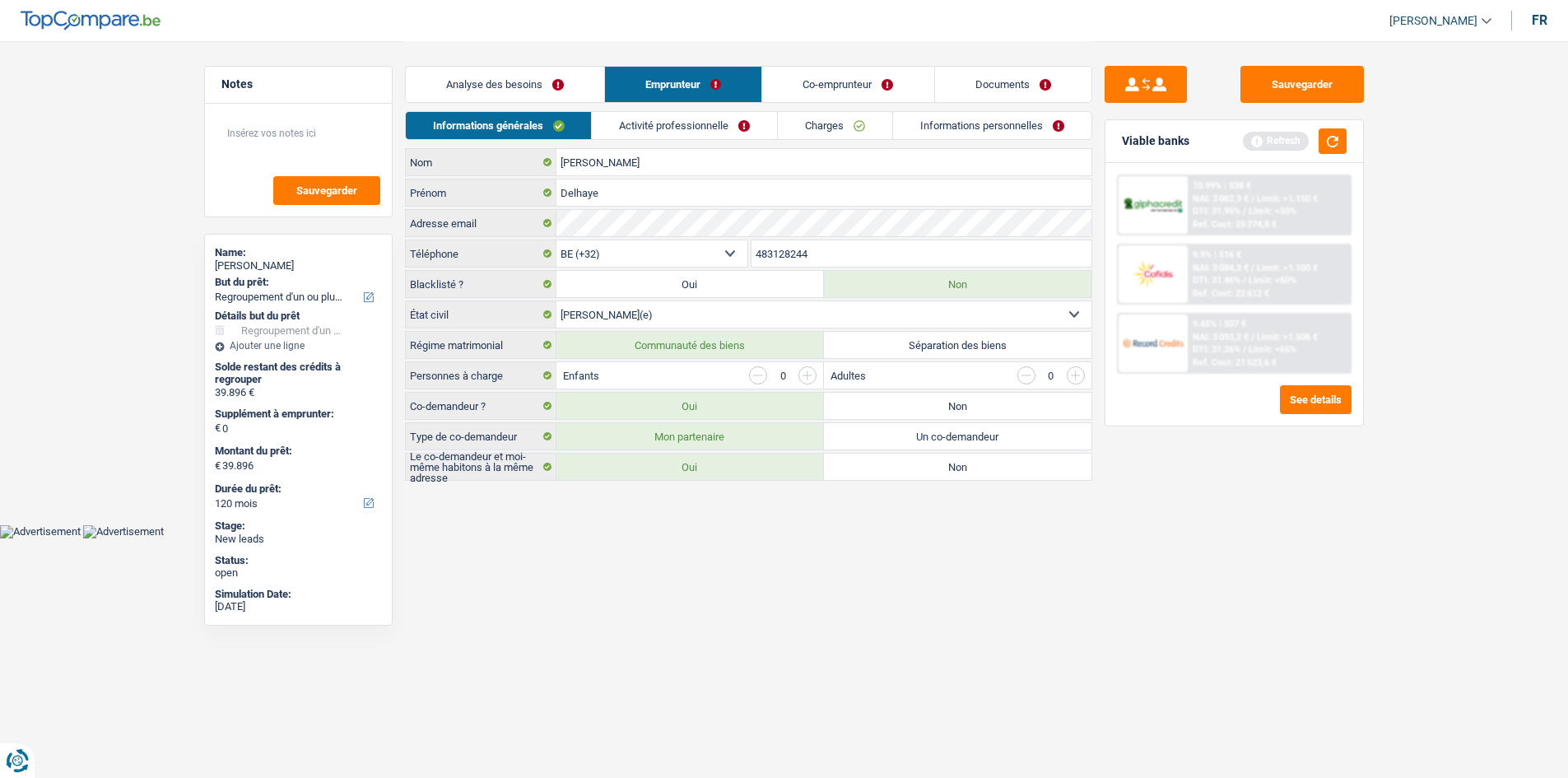
scroll to position [0, 0]
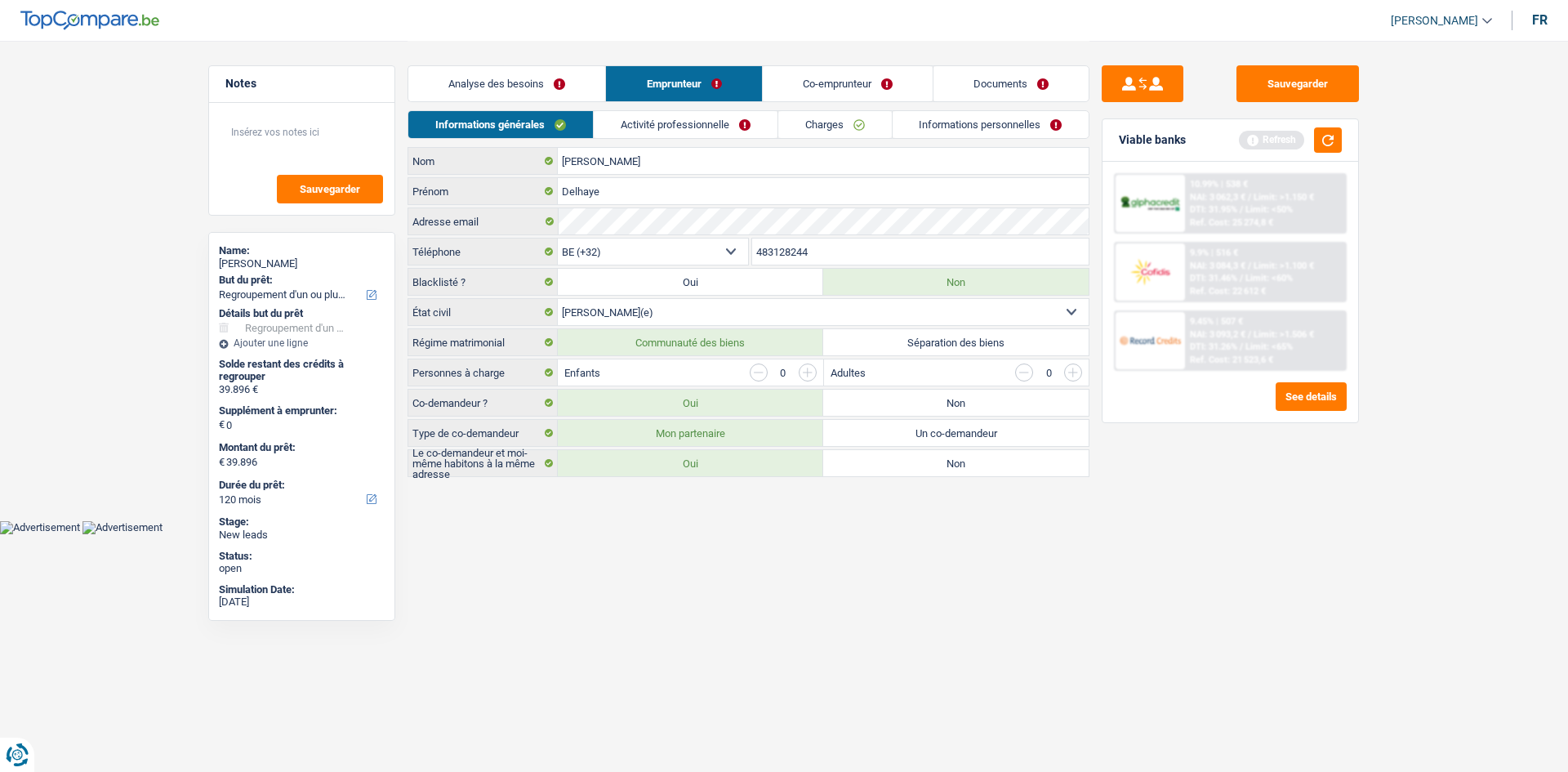
click at [675, 128] on link "Activité professionnelle" at bounding box center [686, 124] width 184 height 27
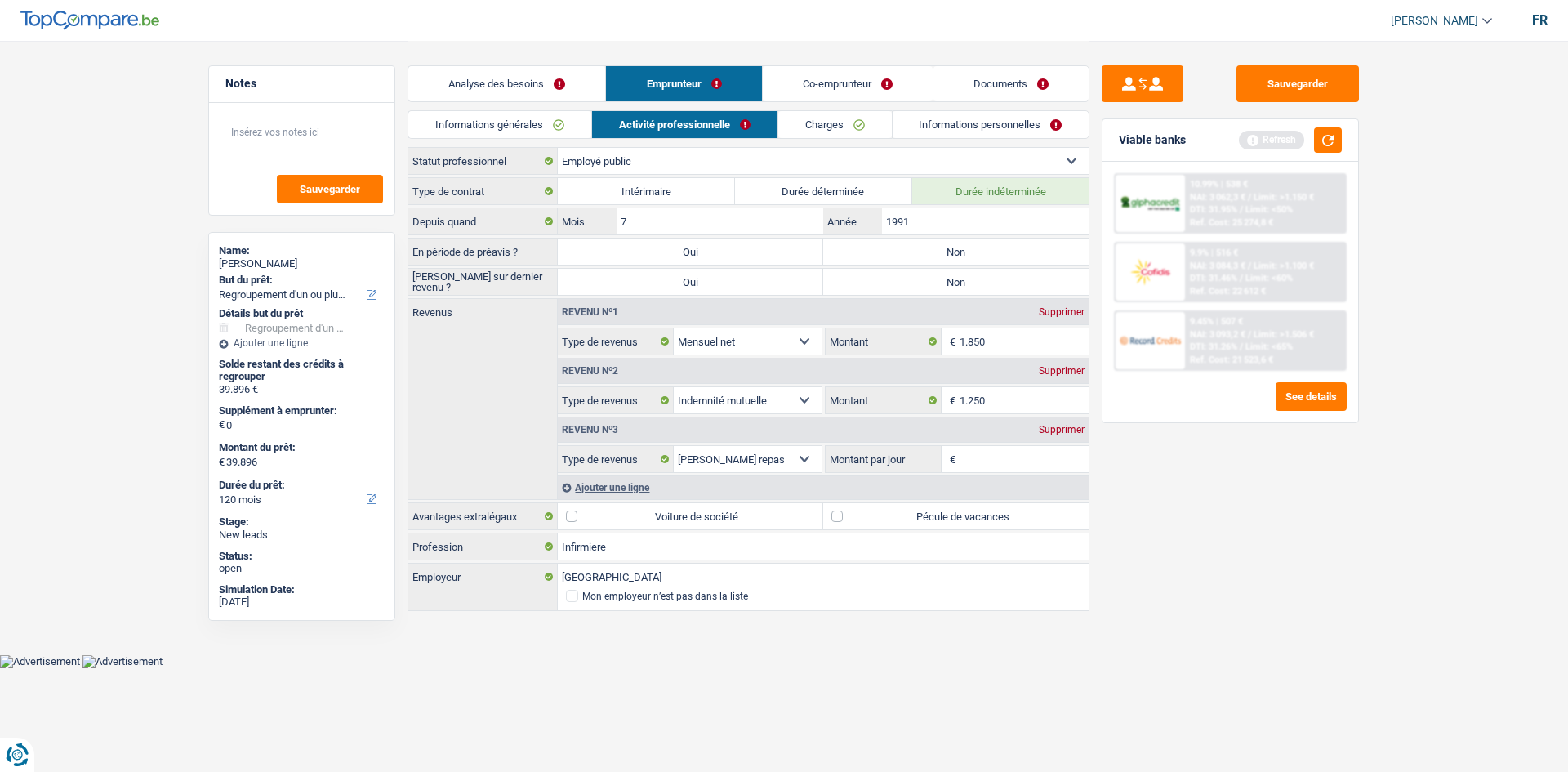
click at [949, 257] on label "Non" at bounding box center [956, 251] width 266 height 26
click at [949, 257] on input "Non" at bounding box center [956, 251] width 266 height 26
radio input "true"
click at [945, 282] on label "Non" at bounding box center [956, 282] width 266 height 26
click at [945, 282] on input "Non" at bounding box center [956, 282] width 266 height 26
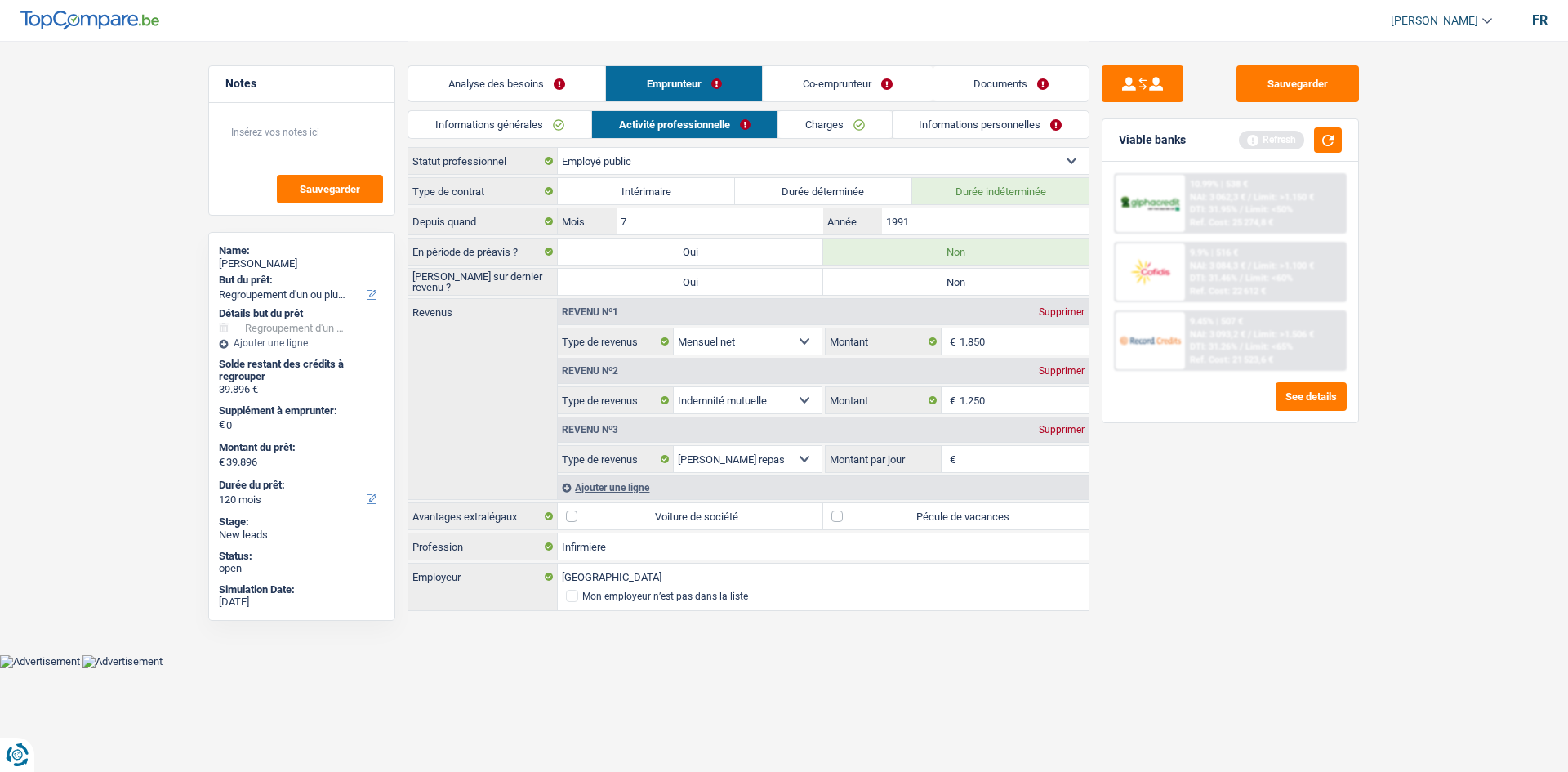
radio input "true"
drag, startPoint x: 1310, startPoint y: 547, endPoint x: 944, endPoint y: 301, distance: 441.0
click at [1242, 548] on div "Sauvegarder Viable banks Refresh 10.99% | 538 € NAI: 3 062,3 € / Limit: >1.150 …" at bounding box center [1230, 406] width 281 height 681
click at [955, 225] on input "1991" at bounding box center [985, 221] width 207 height 26
click at [286, 136] on textarea at bounding box center [302, 138] width 163 height 49
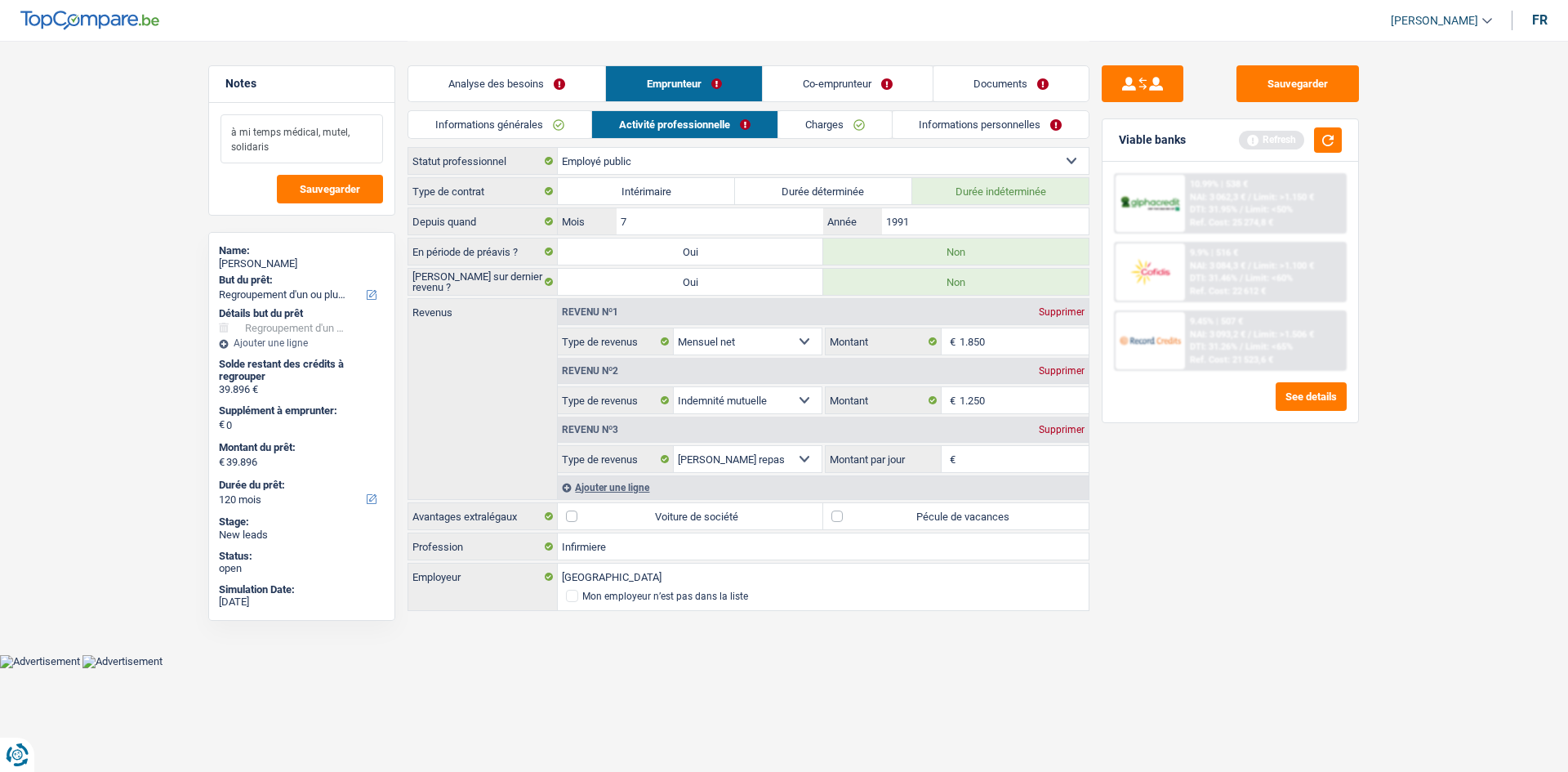
type textarea "à mi temps médical, mutel, solidaris"
click at [957, 467] on span "€" at bounding box center [951, 459] width 18 height 26
click at [1005, 451] on input "Montant par jour" at bounding box center [1024, 459] width 130 height 26
click at [947, 533] on div "Type de contrat Intérimaire Durée déterminée Durée indéterminée Depuis quand 7 …" at bounding box center [748, 396] width 681 height 436
click at [955, 509] on label "Pécule de vacances" at bounding box center [956, 516] width 266 height 26
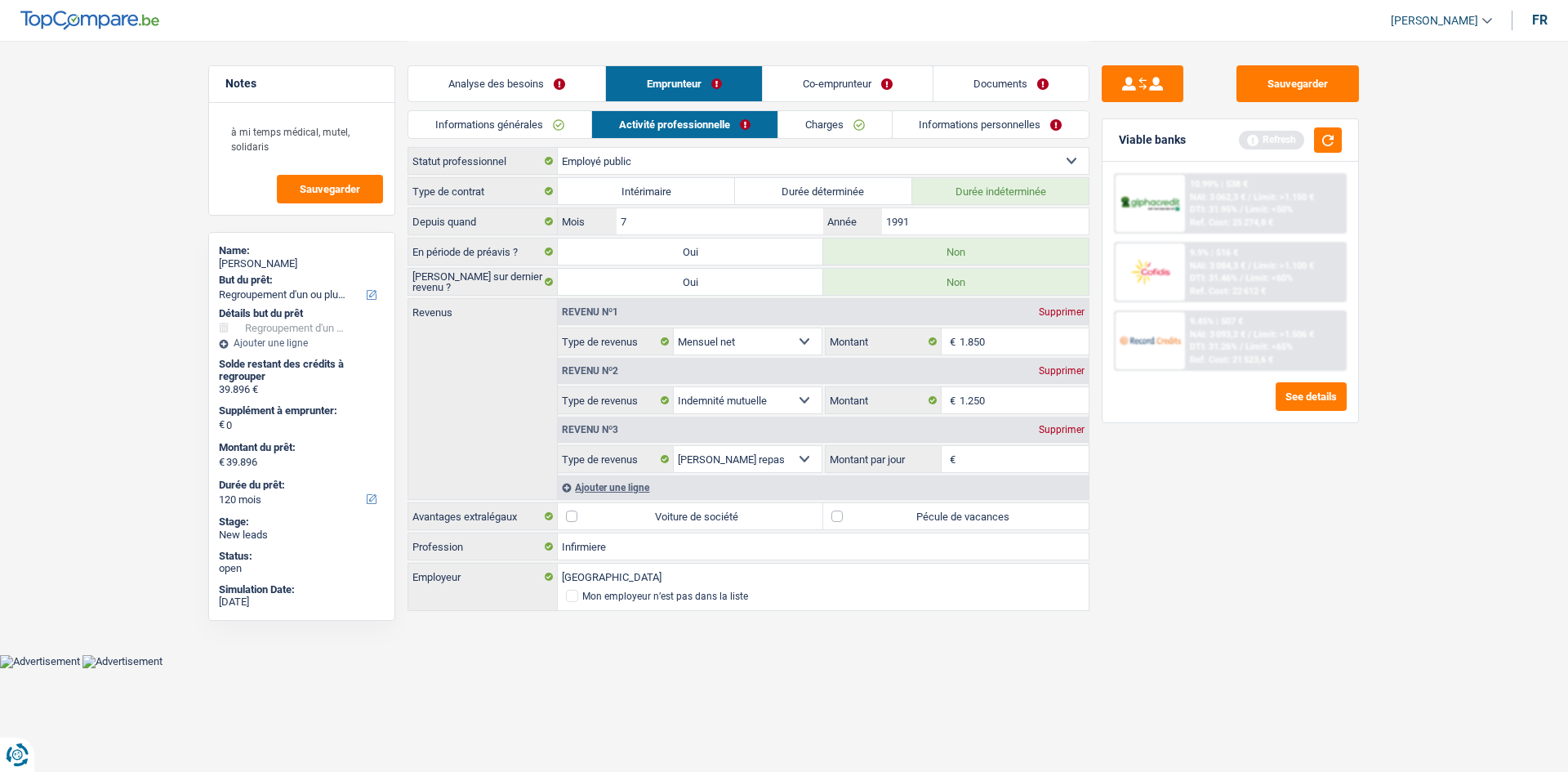
click at [955, 509] on input "Pécule de vacances" at bounding box center [956, 516] width 266 height 26
checkbox input "true"
click at [991, 450] on input "Montant par jour" at bounding box center [1024, 459] width 130 height 26
click at [1242, 595] on main "Notes à mi temps médical, mutel, solidaris Sauvegarder Name: Delhaye Muriel But…" at bounding box center [784, 327] width 1568 height 654
click at [1053, 469] on input "4,0" at bounding box center [1024, 459] width 130 height 26
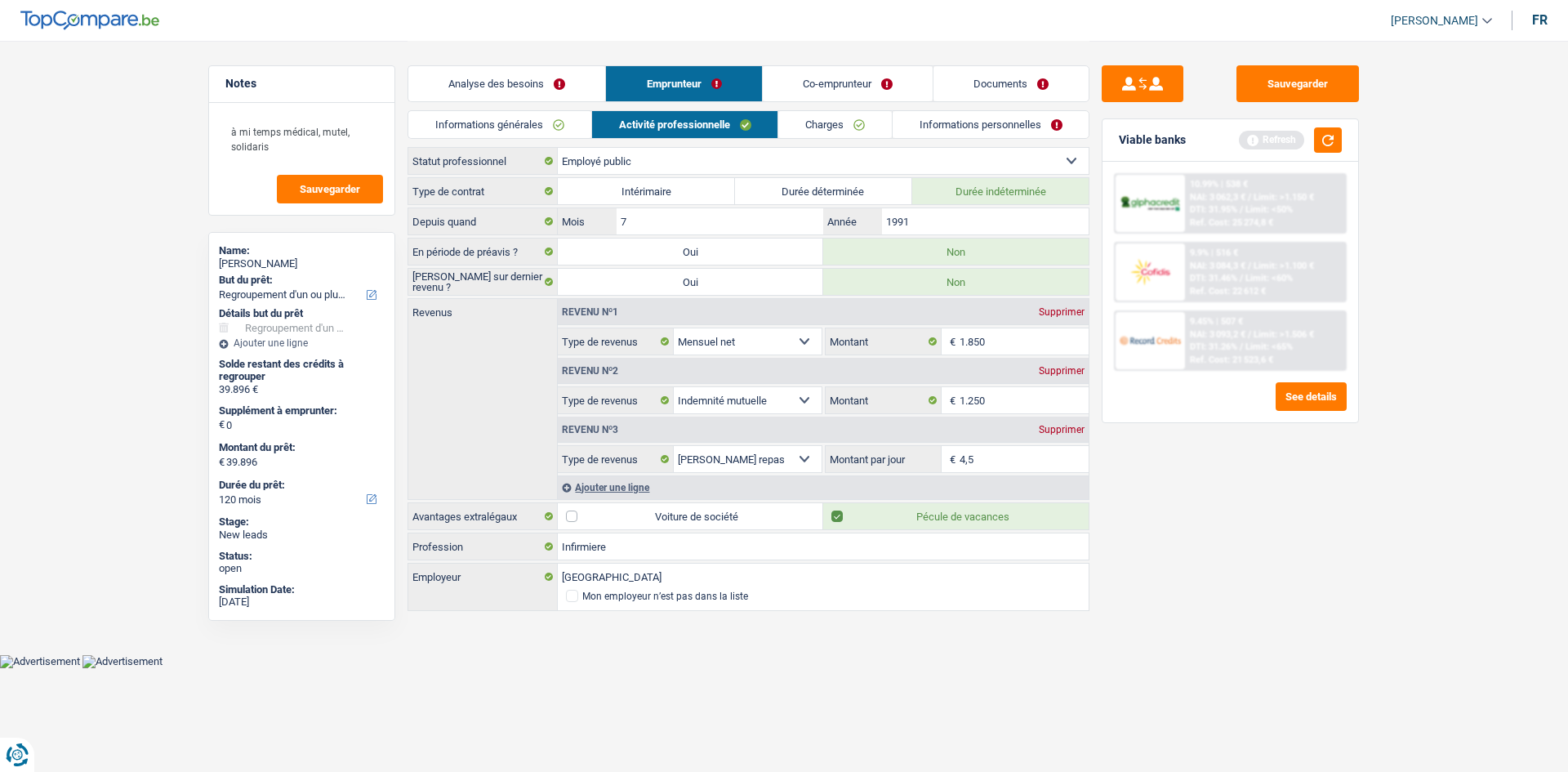
type input "4,5"
click at [1242, 538] on div "Sauvegarder Viable banks Refresh 10.99% | 538 € NAI: 3 062,3 € / Limit: >1.150 …" at bounding box center [1230, 406] width 281 height 681
click at [1033, 74] on link "Documents" at bounding box center [1011, 84] width 155 height 35
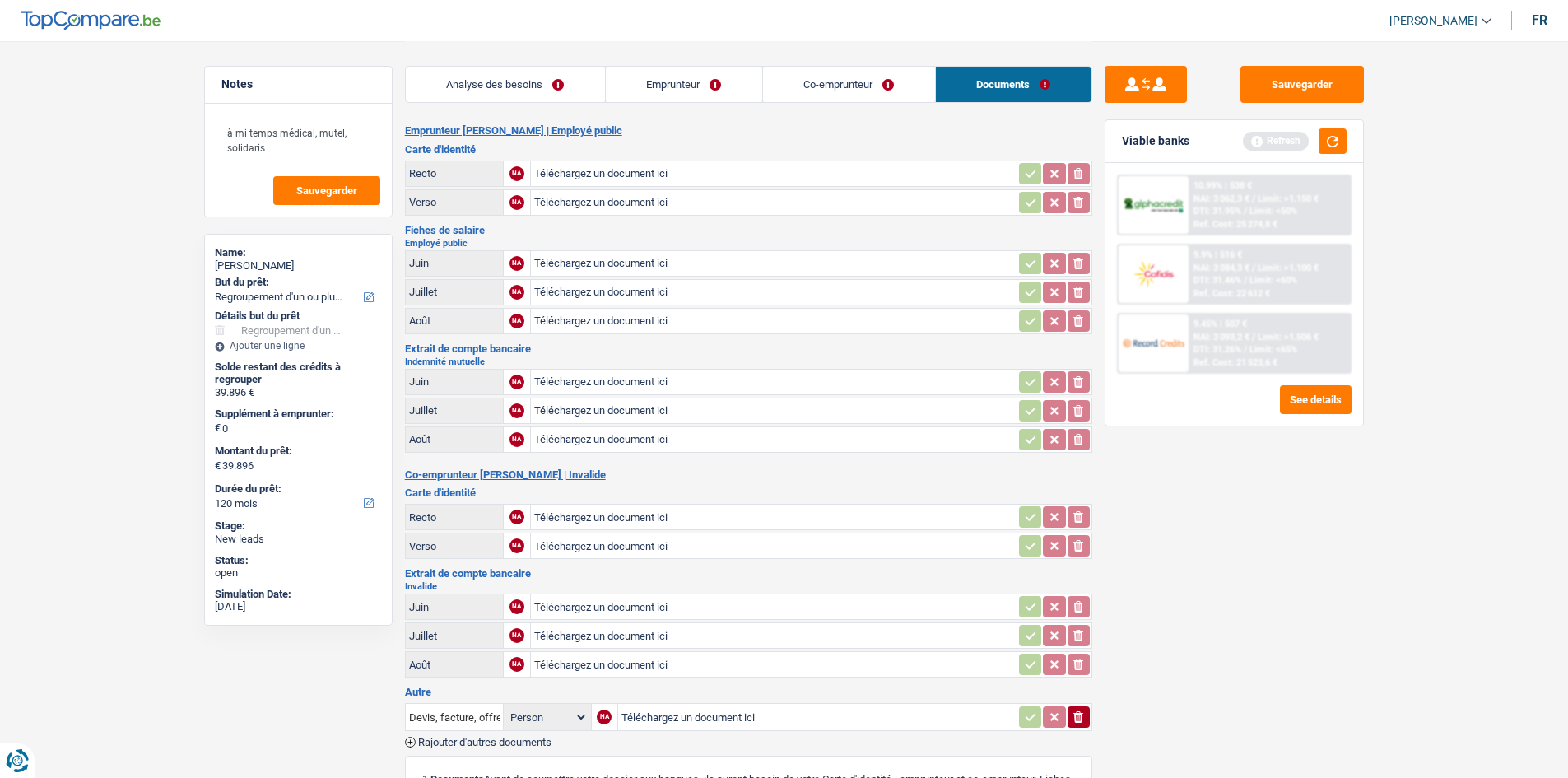
click at [717, 92] on link "Emprunteur" at bounding box center [684, 84] width 157 height 35
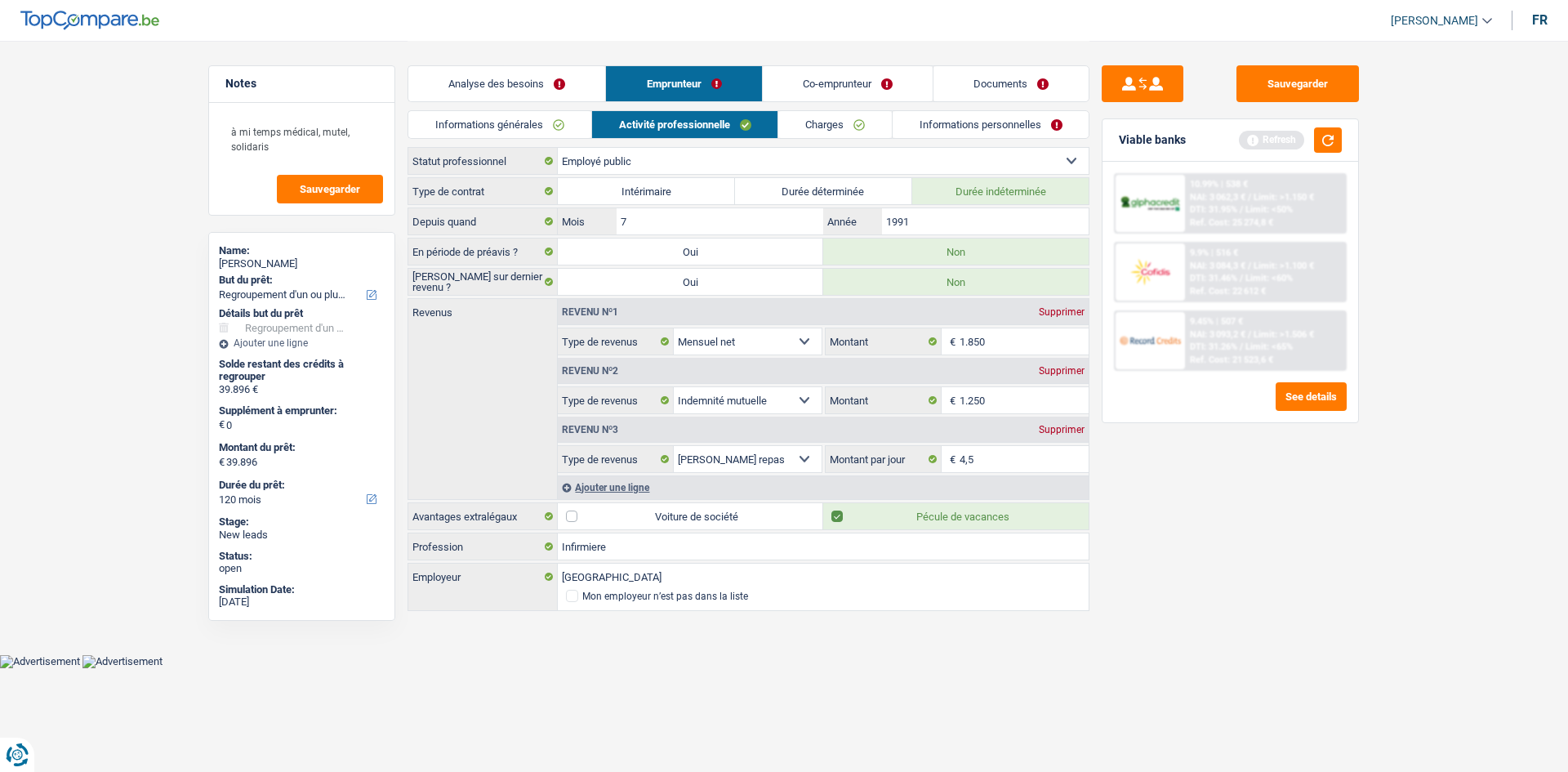
click at [830, 114] on link "Charges" at bounding box center [834, 124] width 113 height 27
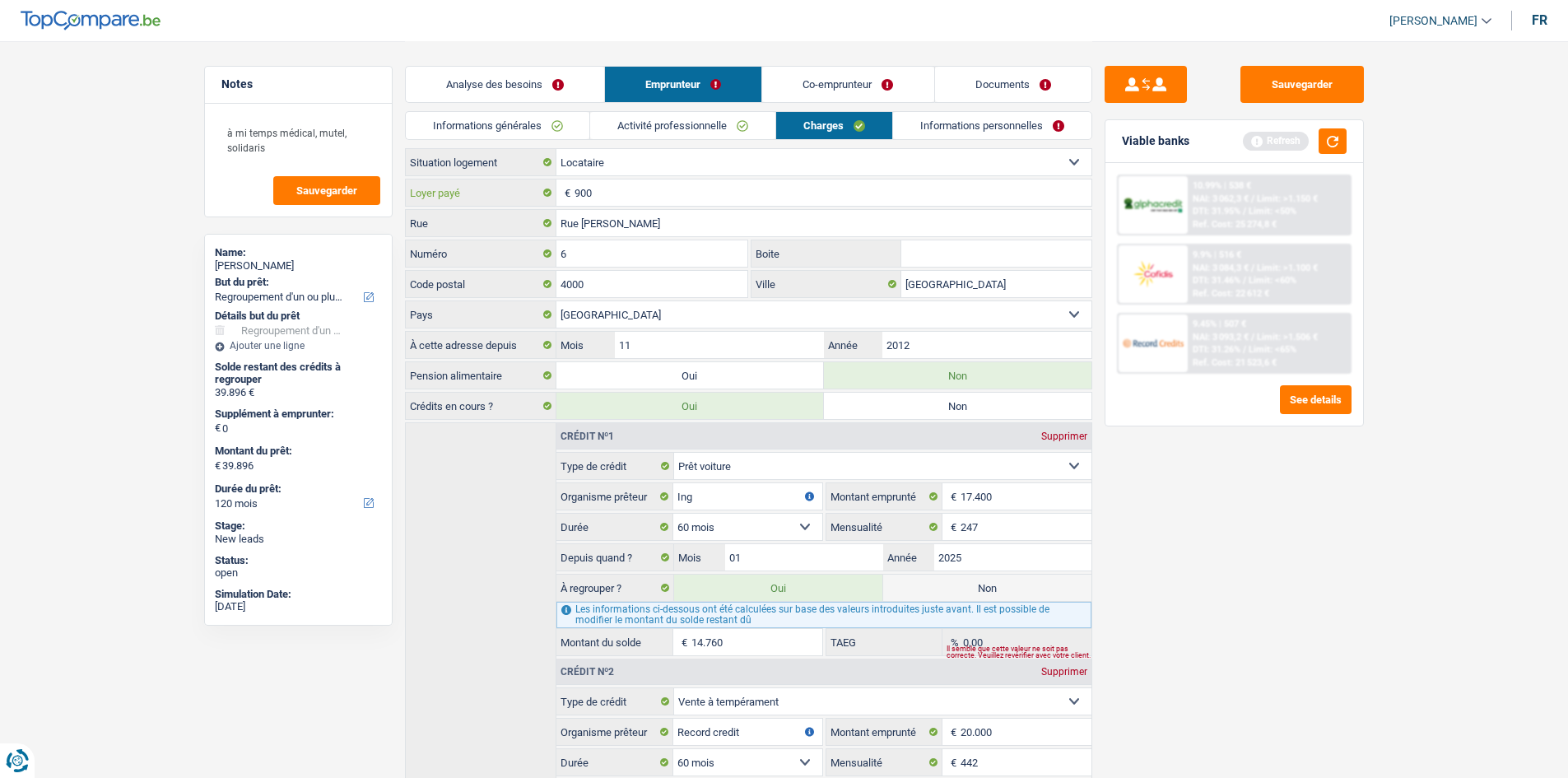
click at [705, 189] on input "900" at bounding box center [833, 193] width 517 height 26
click at [1012, 125] on link "Informations personnelles" at bounding box center [992, 125] width 198 height 27
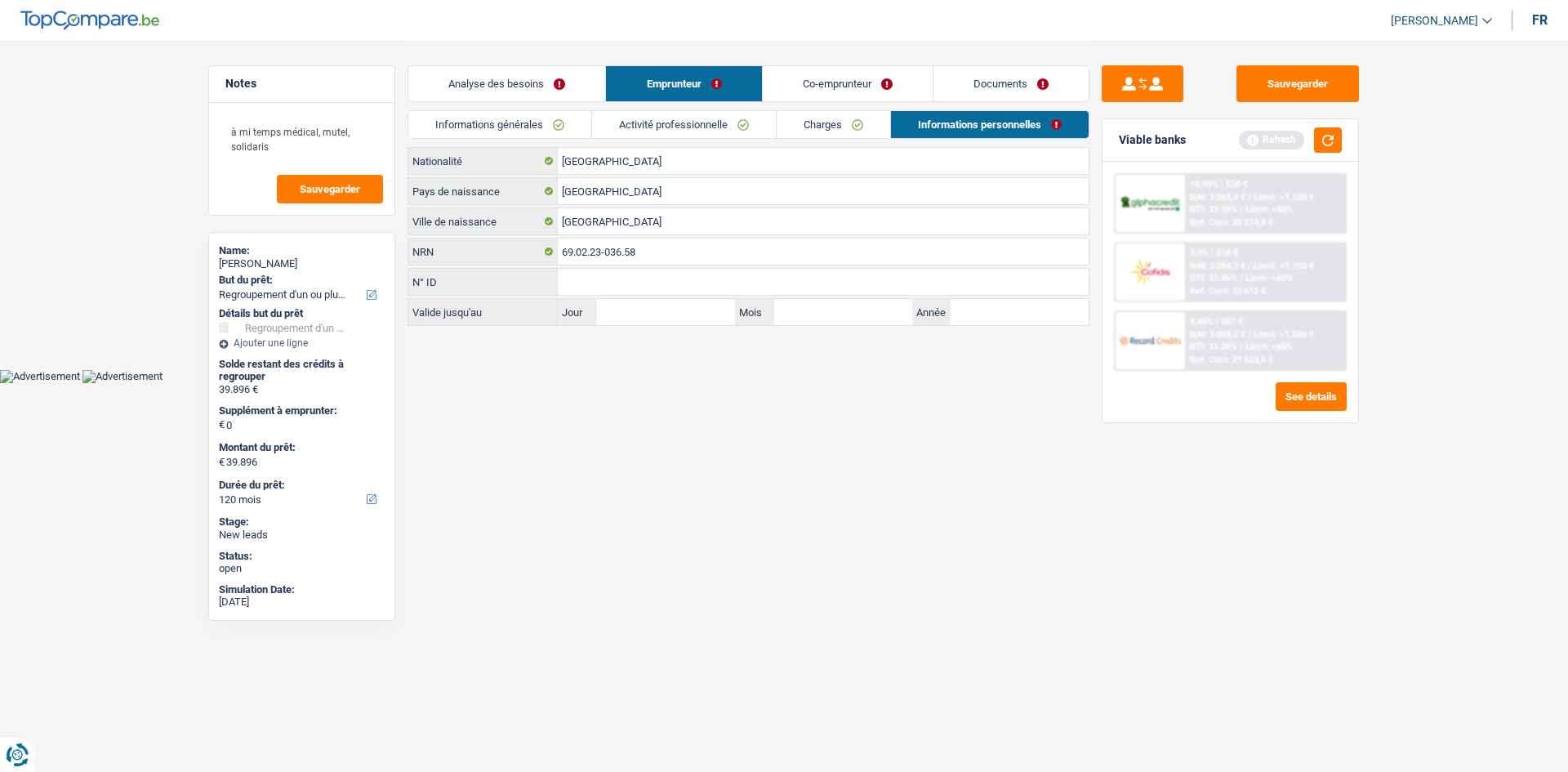
click at [813, 82] on link "Co-emprunteur" at bounding box center [847, 84] width 170 height 35
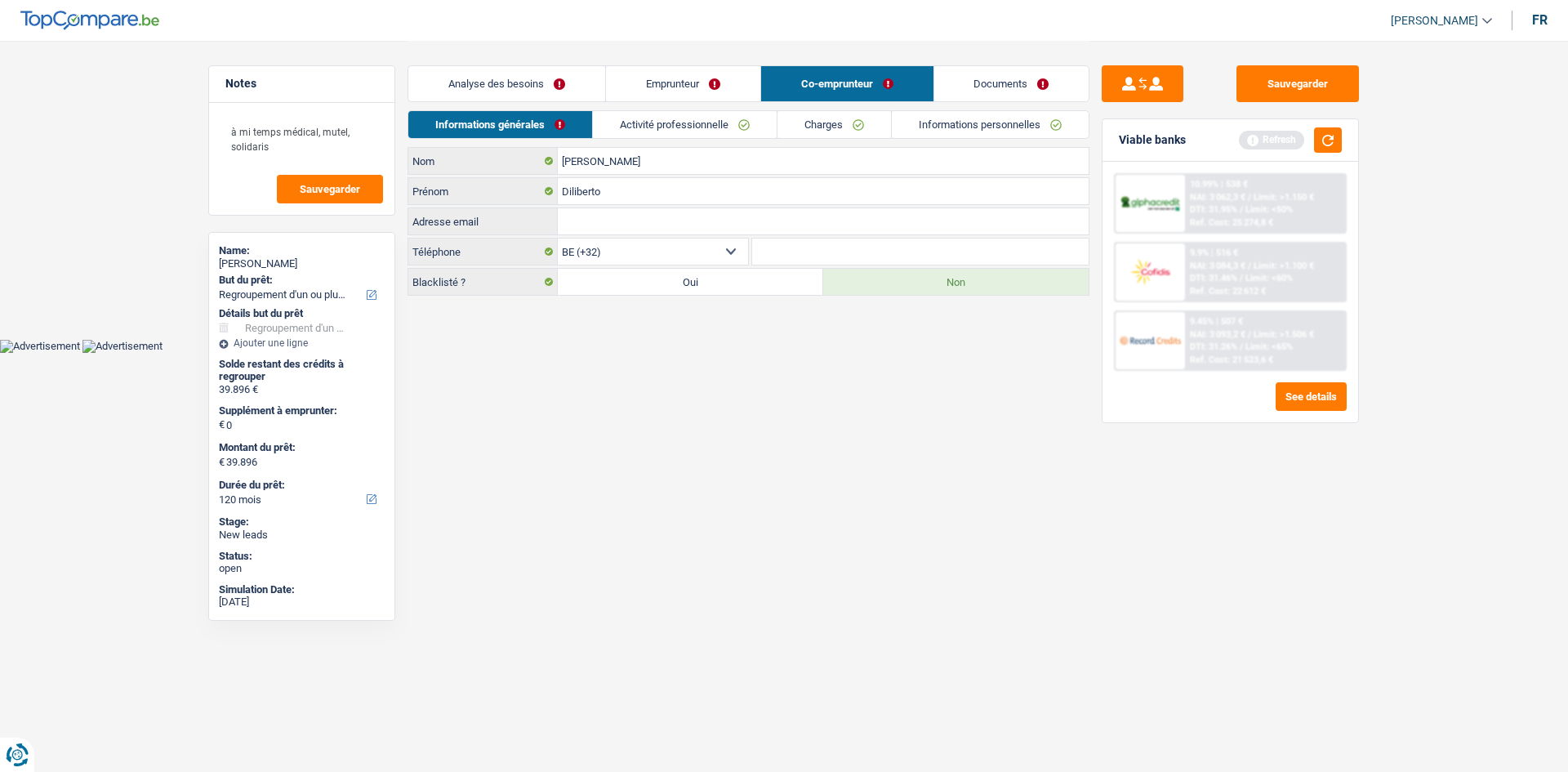
click at [609, 131] on link "Activité professionnelle" at bounding box center [685, 124] width 184 height 27
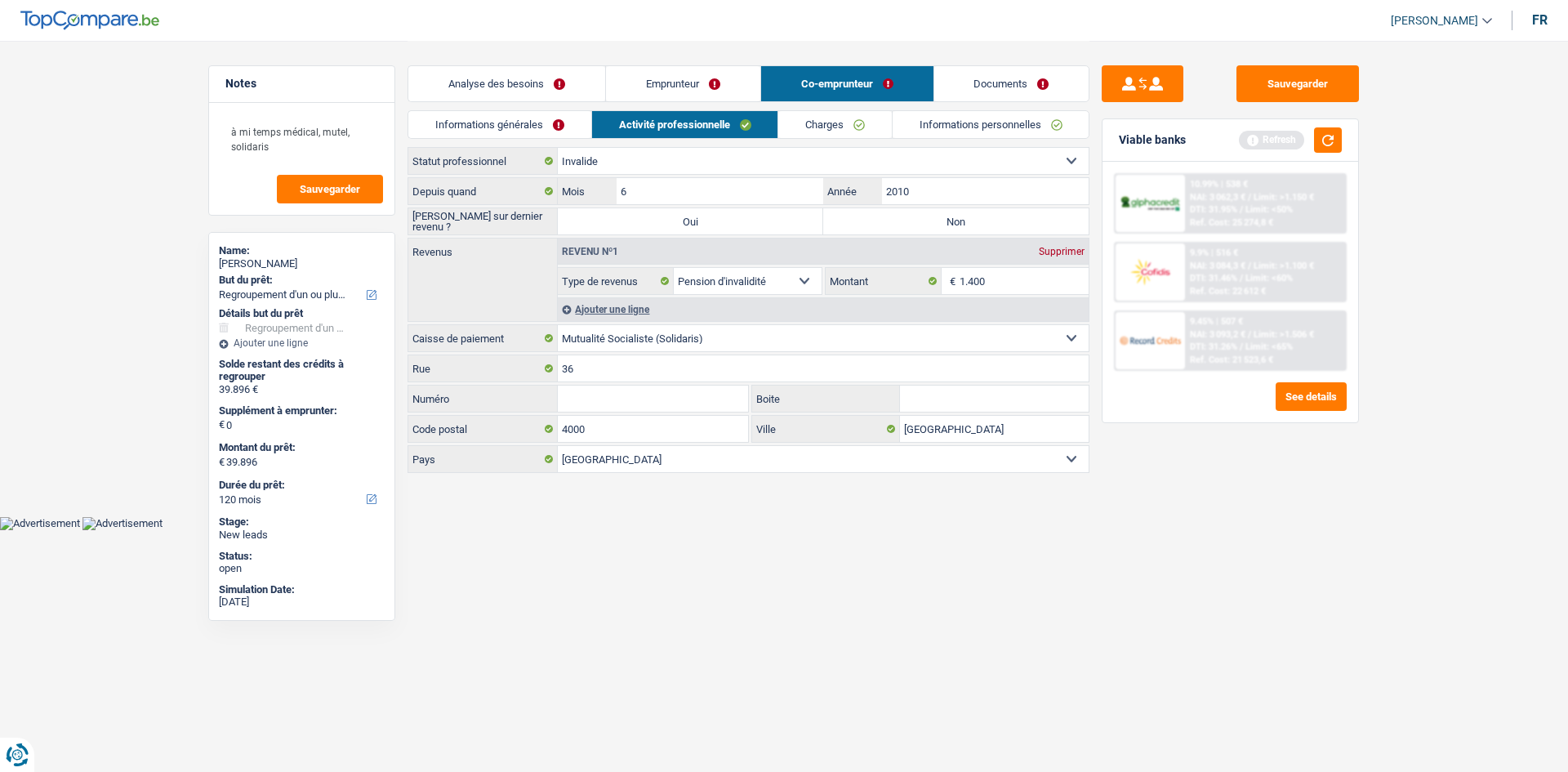
click at [894, 217] on label "Non" at bounding box center [956, 221] width 266 height 26
click at [894, 217] on input "Non" at bounding box center [956, 221] width 266 height 26
radio input "true"
click at [934, 197] on input "2010" at bounding box center [985, 191] width 207 height 26
click at [874, 131] on link "Charges" at bounding box center [834, 124] width 113 height 27
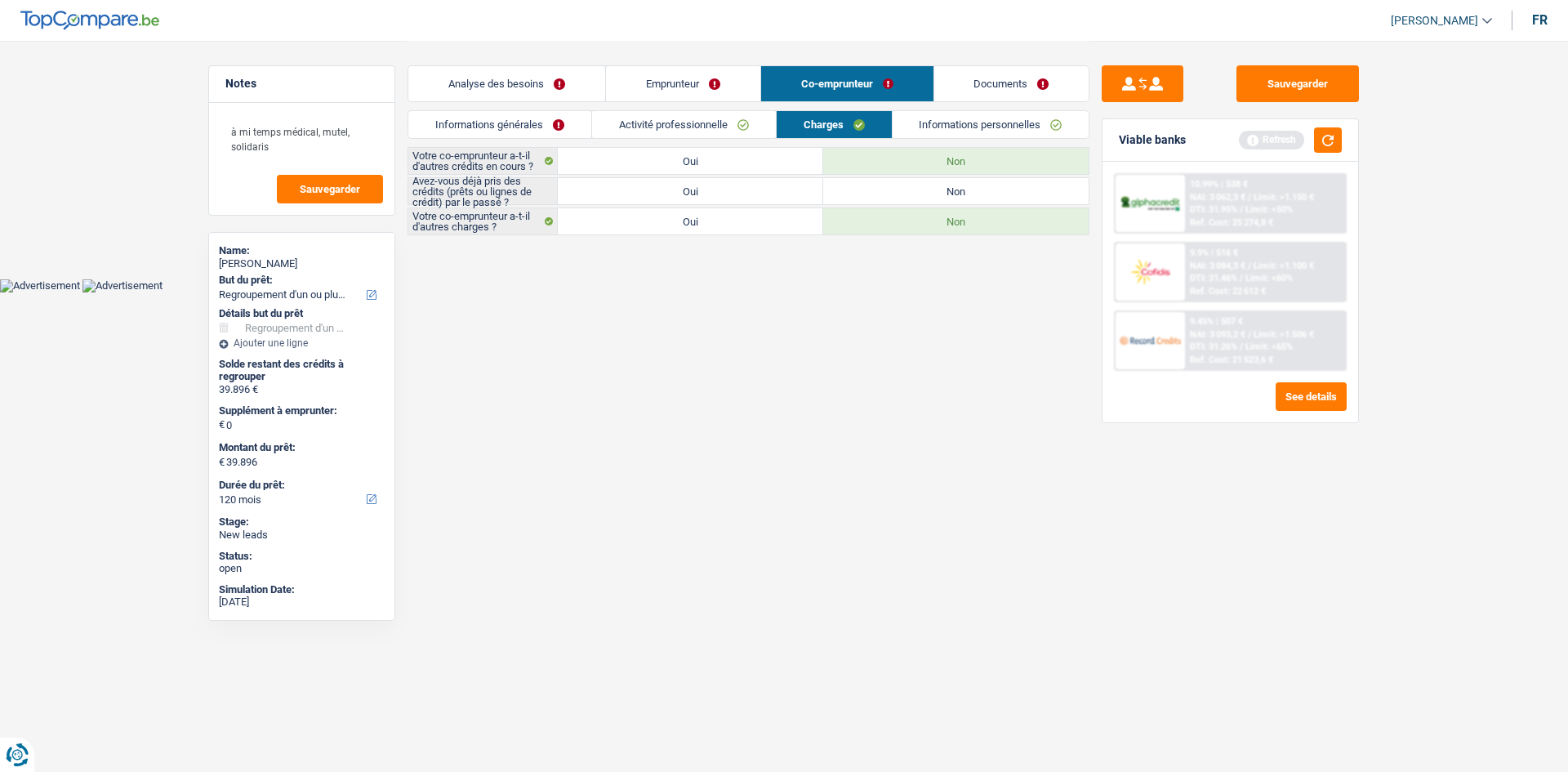
click at [643, 190] on label "Oui" at bounding box center [690, 191] width 266 height 26
click at [643, 190] on input "Oui" at bounding box center [690, 191] width 266 height 26
radio input "true"
click at [977, 131] on link "Informations personnelles" at bounding box center [991, 124] width 197 height 27
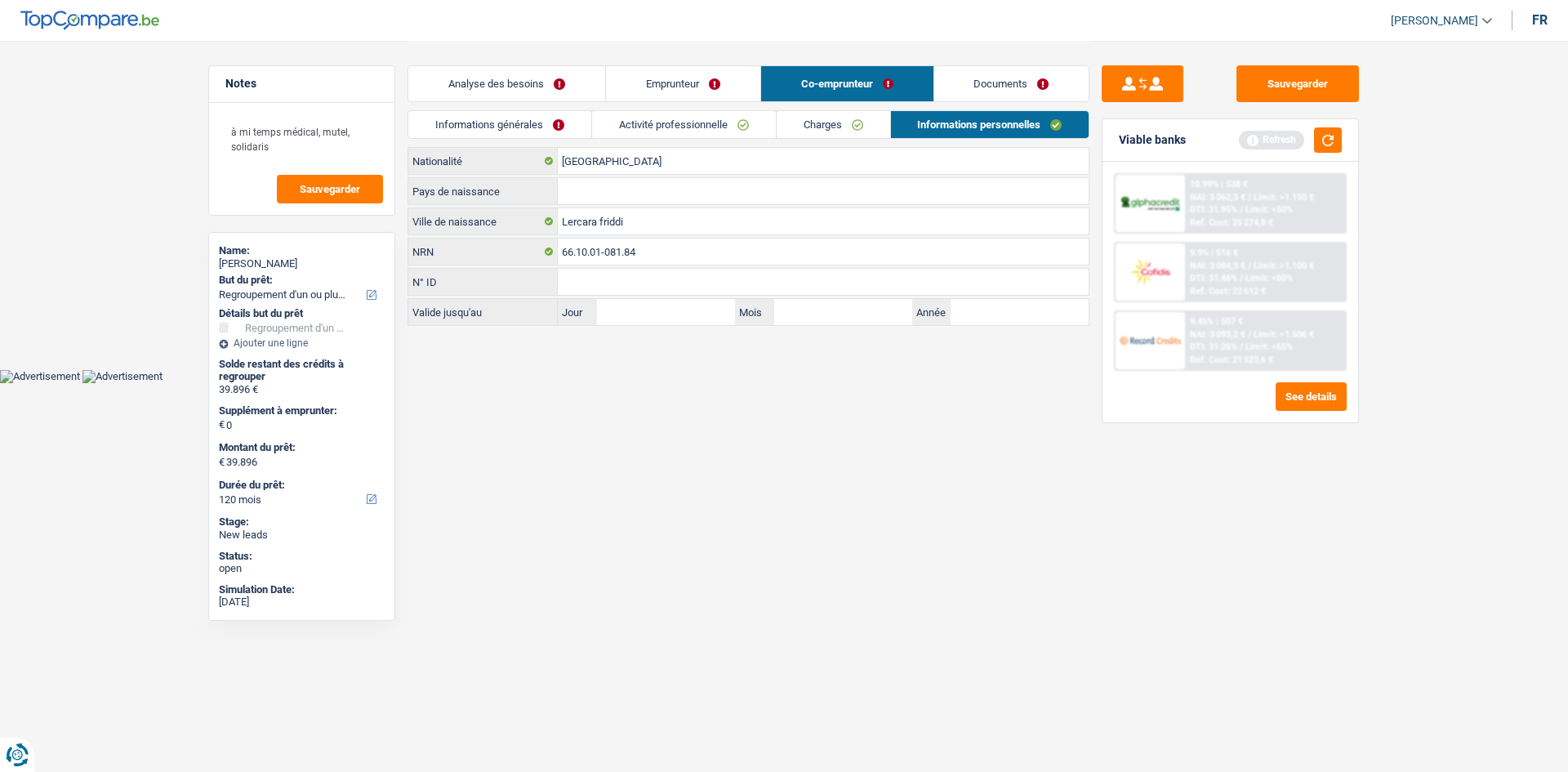
click at [711, 91] on link "Emprunteur" at bounding box center [683, 84] width 155 height 35
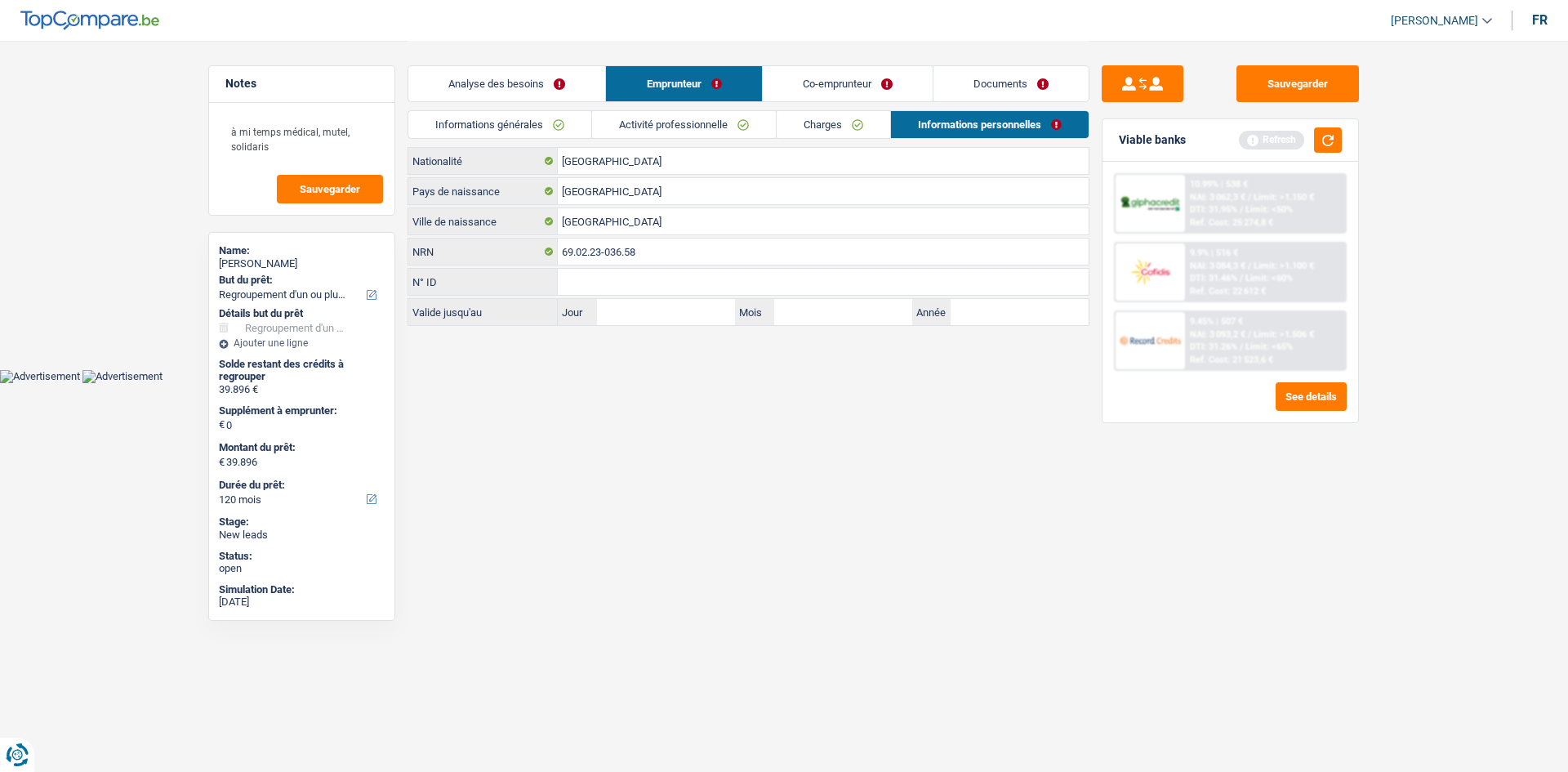
click at [871, 92] on link "Co-emprunteur" at bounding box center [847, 84] width 170 height 35
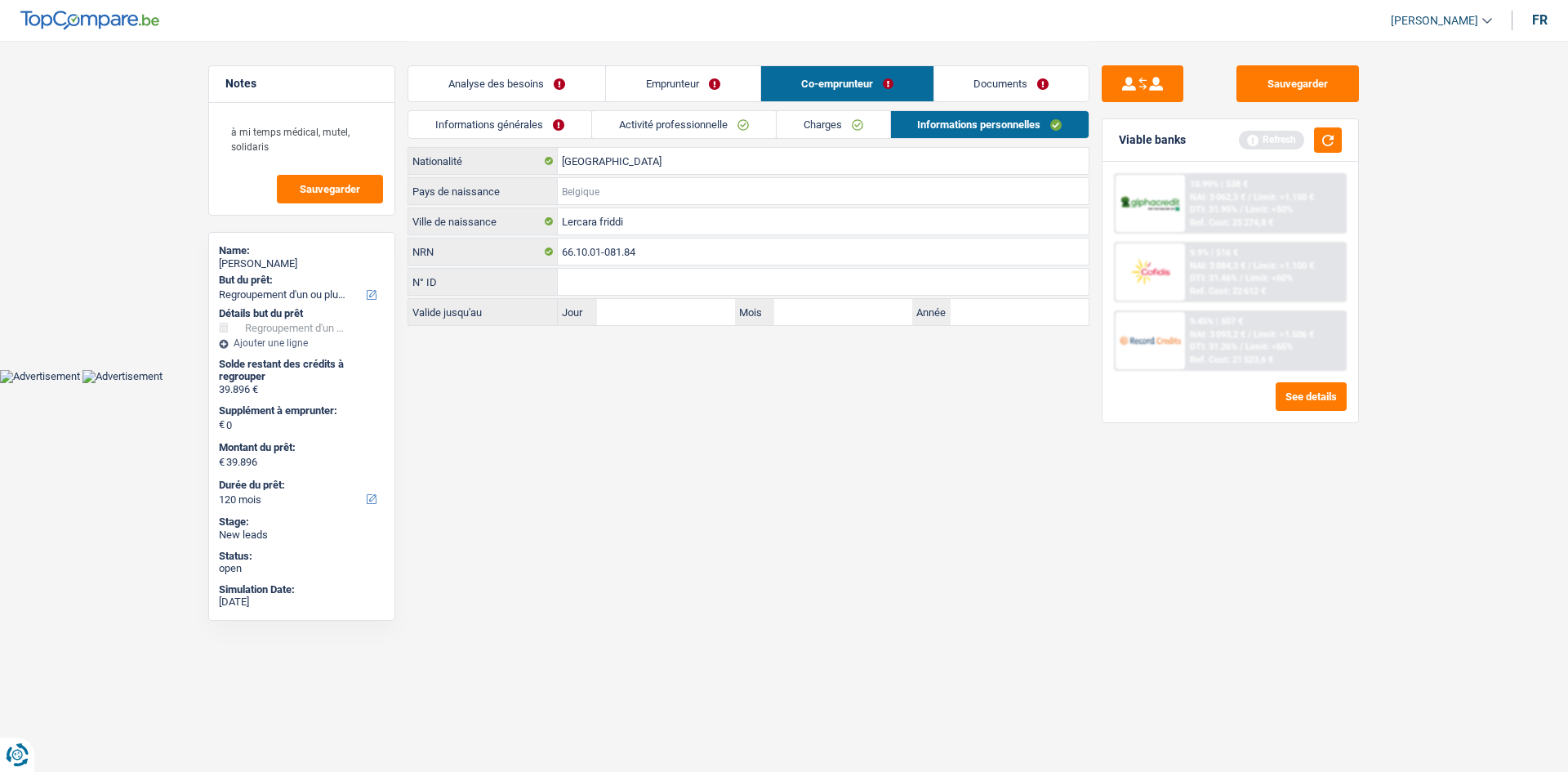
click at [661, 179] on input "Pays de naissance" at bounding box center [822, 191] width 531 height 26
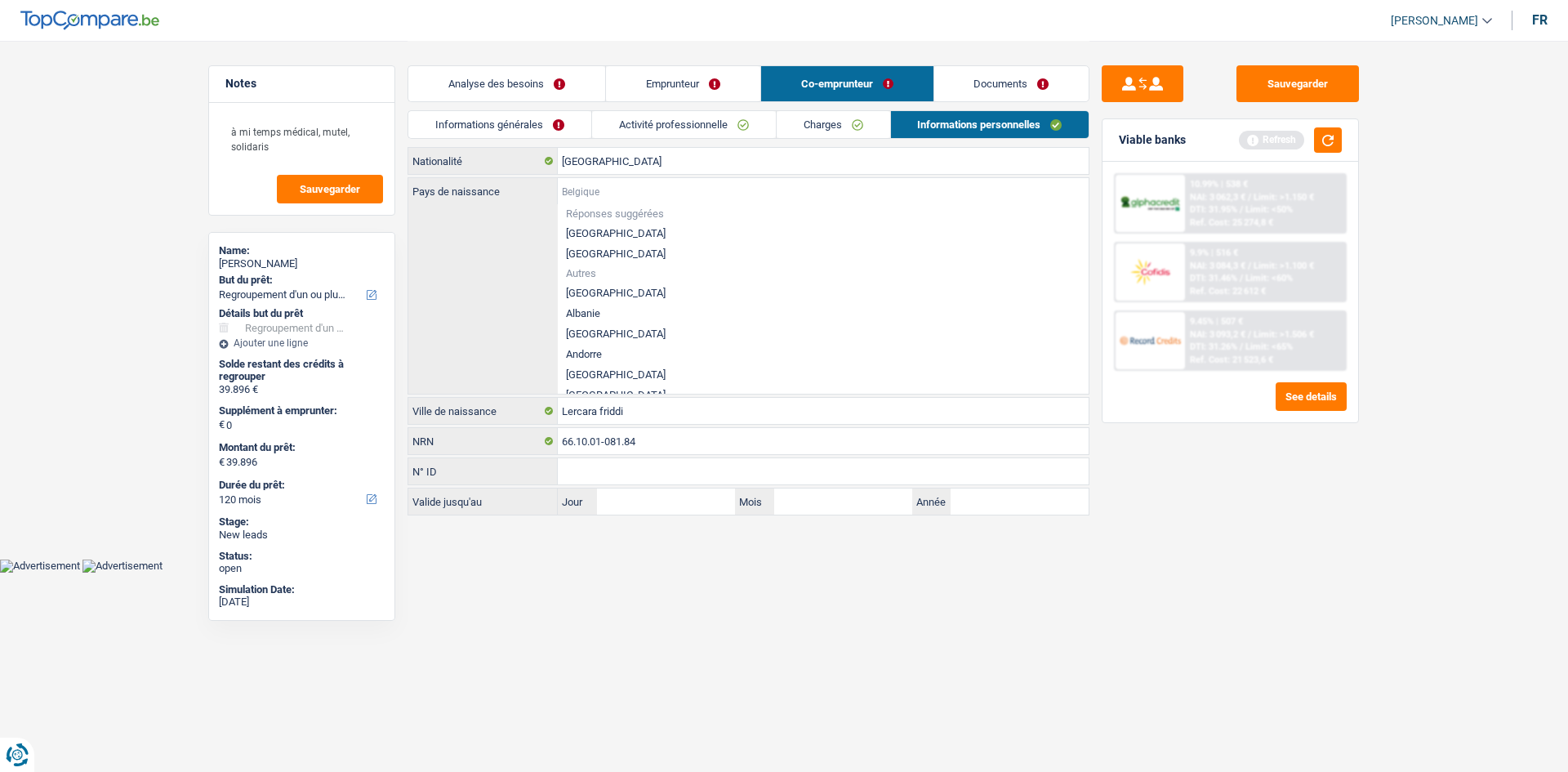
type input "I"
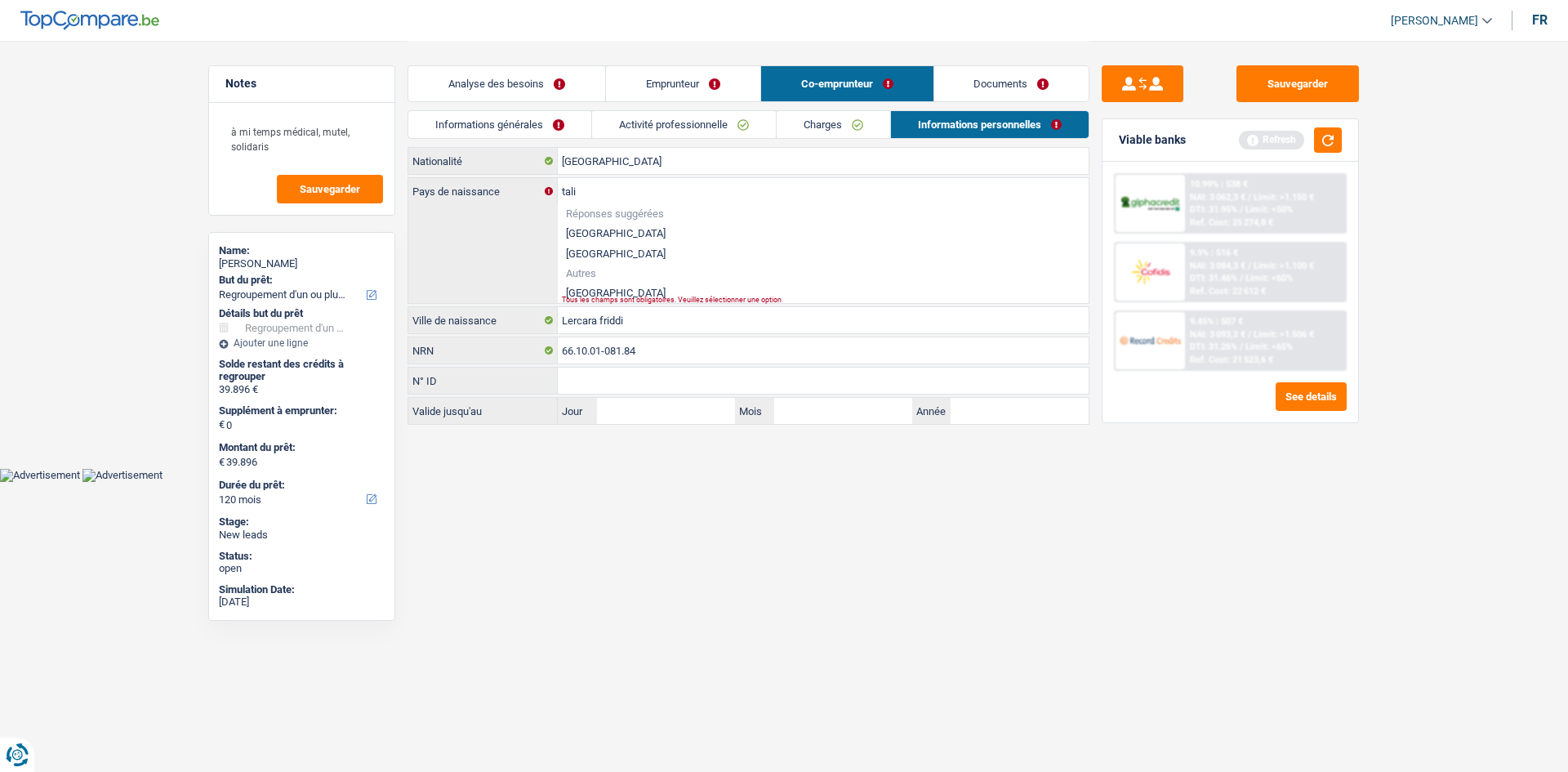
click at [602, 296] on div "tali Pays de naissance Réponses suggérées Belgique Luxembourg Autres Italie Tou…" at bounding box center [749, 241] width 681 height 125
click at [645, 289] on li "Italie" at bounding box center [822, 293] width 531 height 20
type input "Italie"
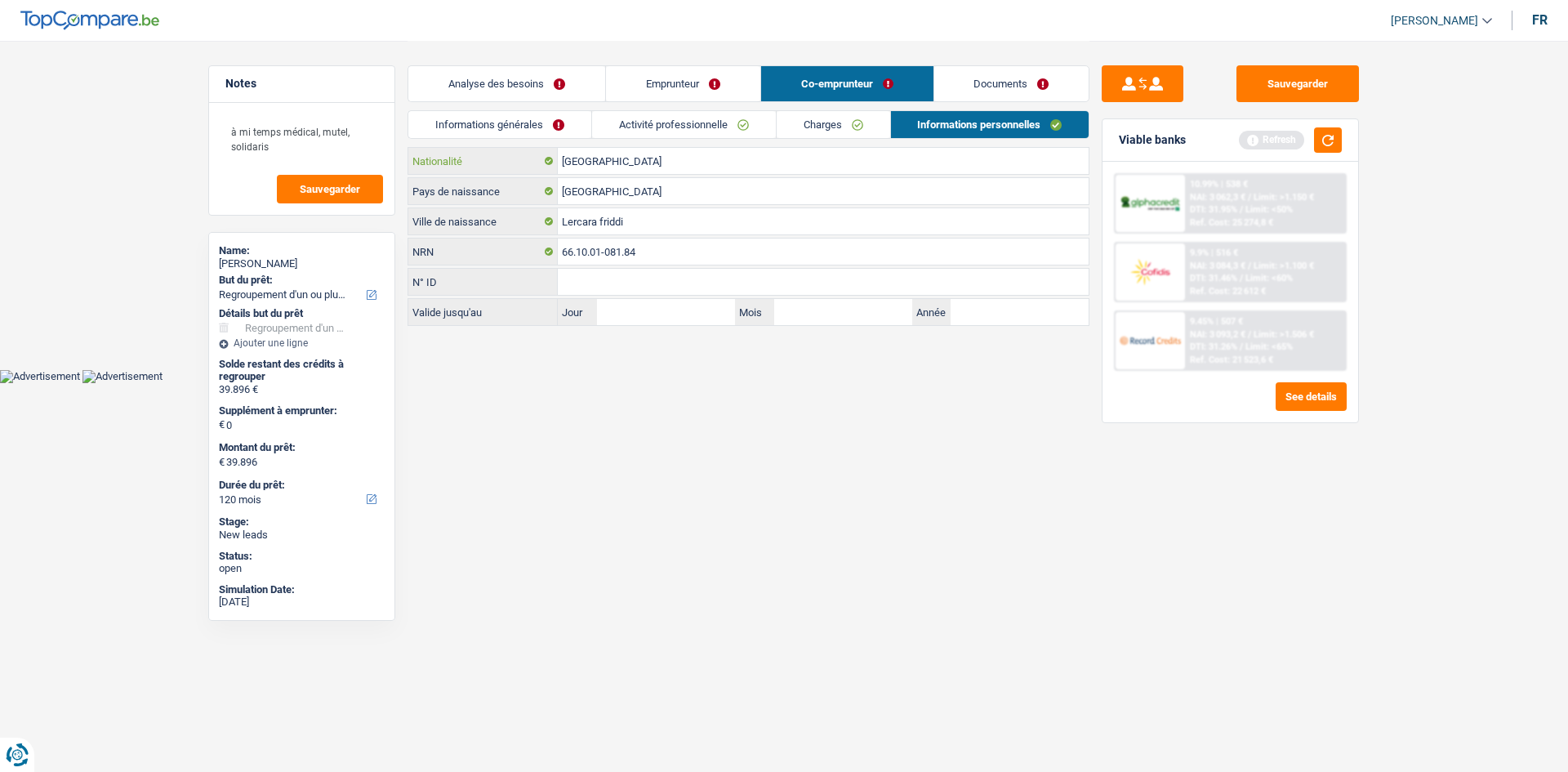
click at [629, 150] on input "[GEOGRAPHIC_DATA]" at bounding box center [822, 161] width 531 height 26
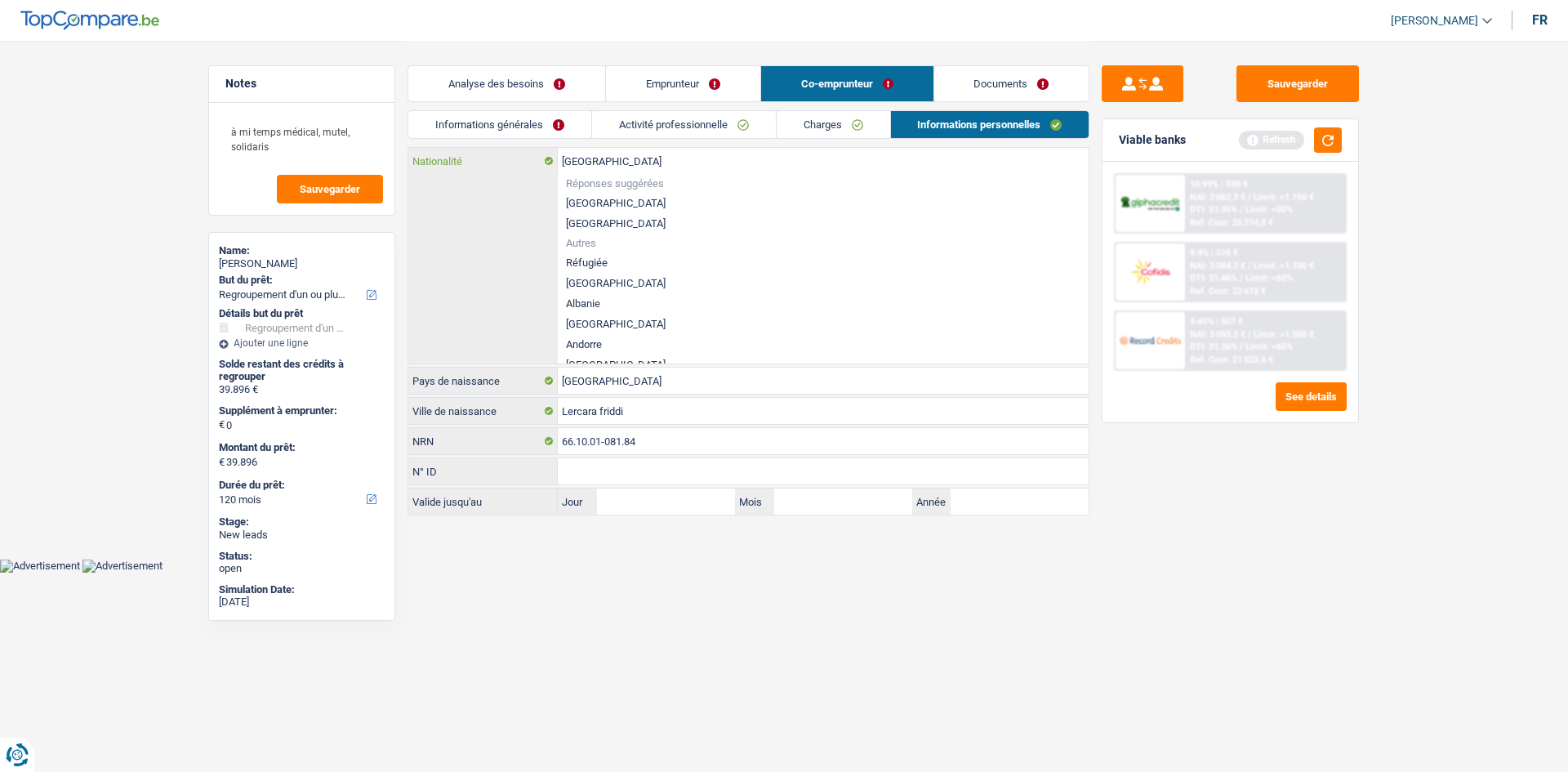
type input "Belgiqu"
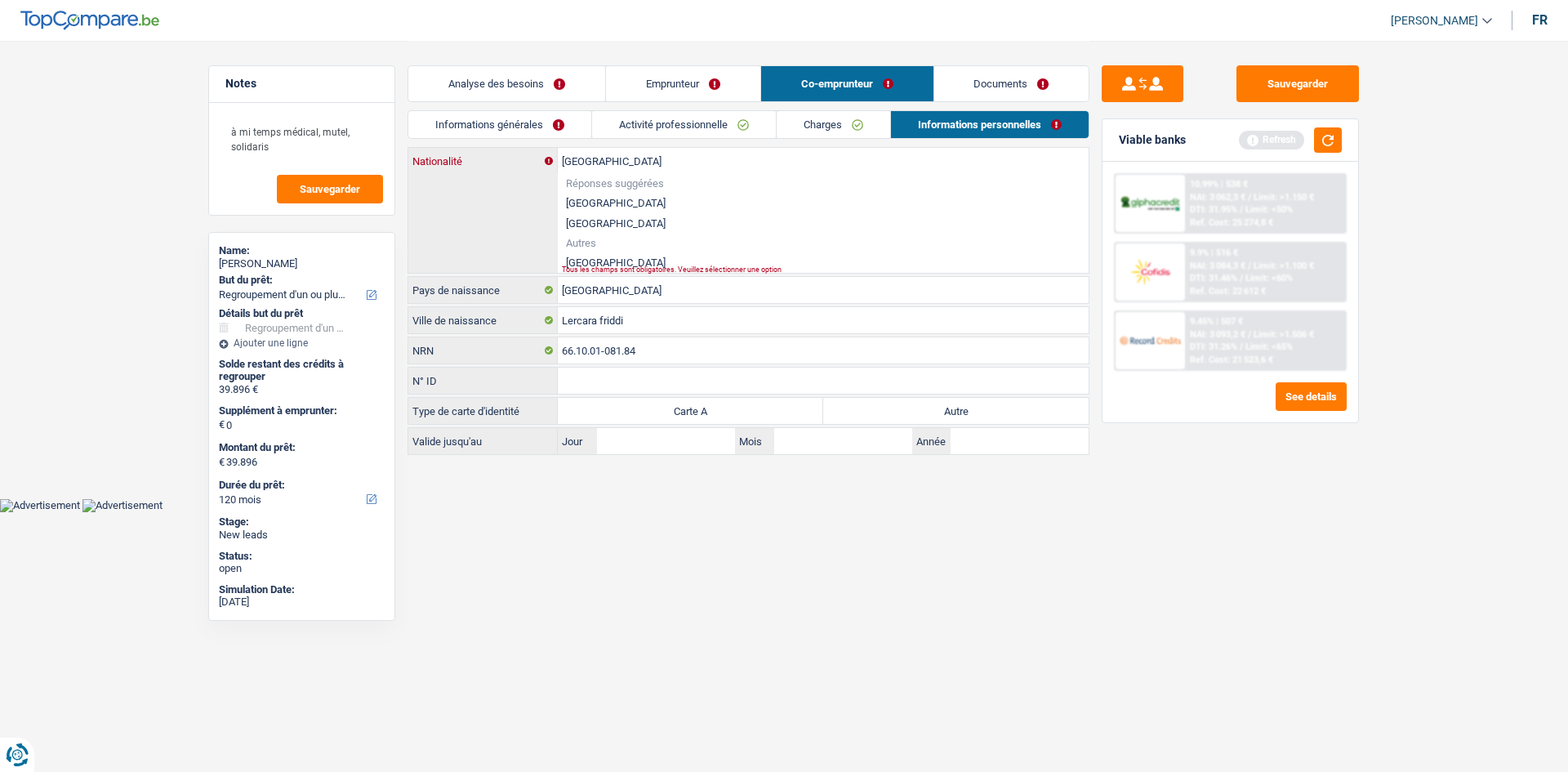
type input "Italie"
click at [616, 260] on li "Italie" at bounding box center [822, 262] width 531 height 20
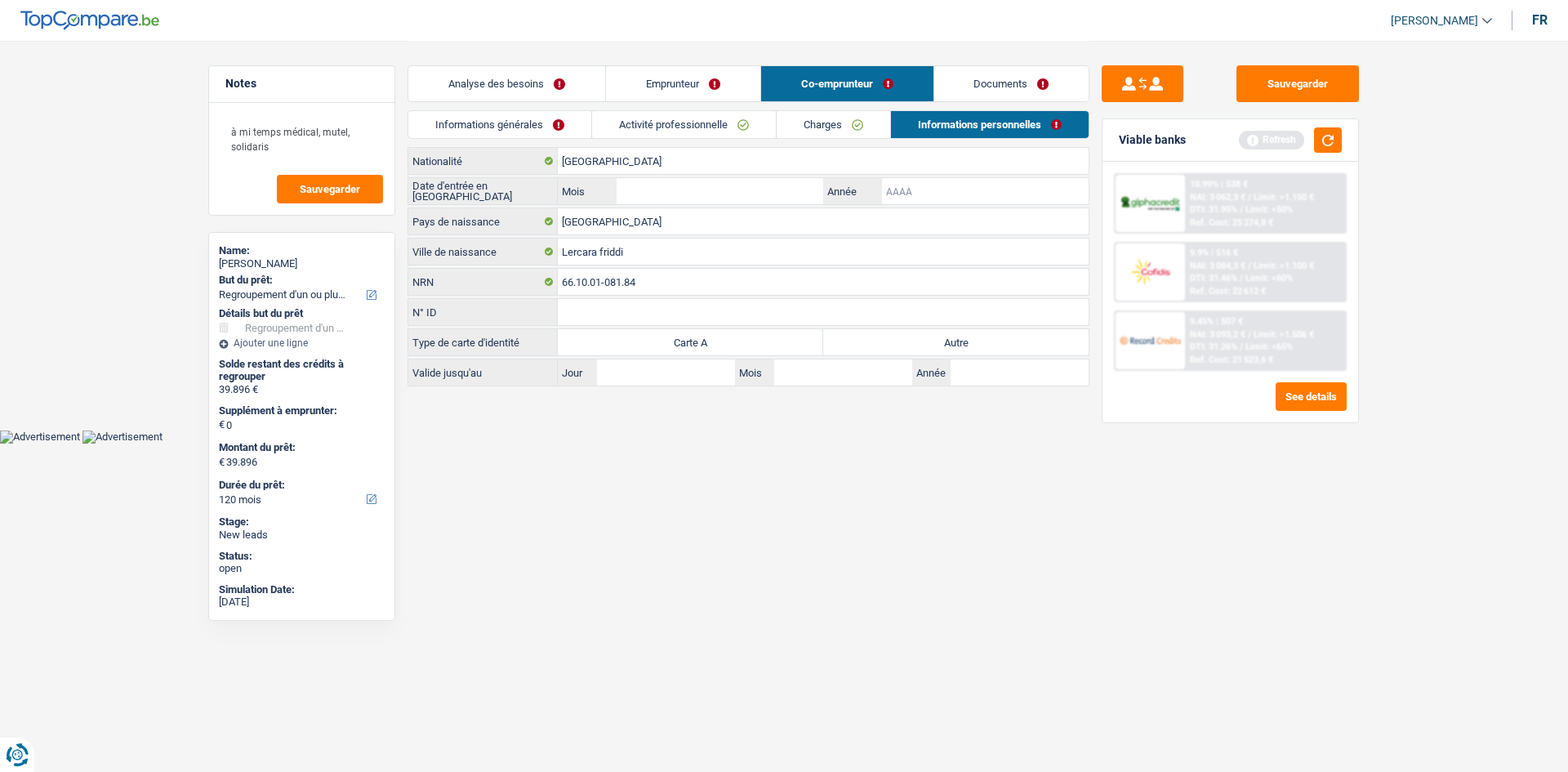
click at [961, 187] on input "Année" at bounding box center [985, 191] width 207 height 26
type input "1967"
drag, startPoint x: 787, startPoint y: 593, endPoint x: 870, endPoint y: 486, distance: 135.4
click at [793, 444] on html "Vous avez le contrôle de vos données Nous utilisons des cookies, tout comme nos…" at bounding box center [784, 222] width 1568 height 444
click at [975, 339] on label "Autre" at bounding box center [956, 342] width 266 height 26
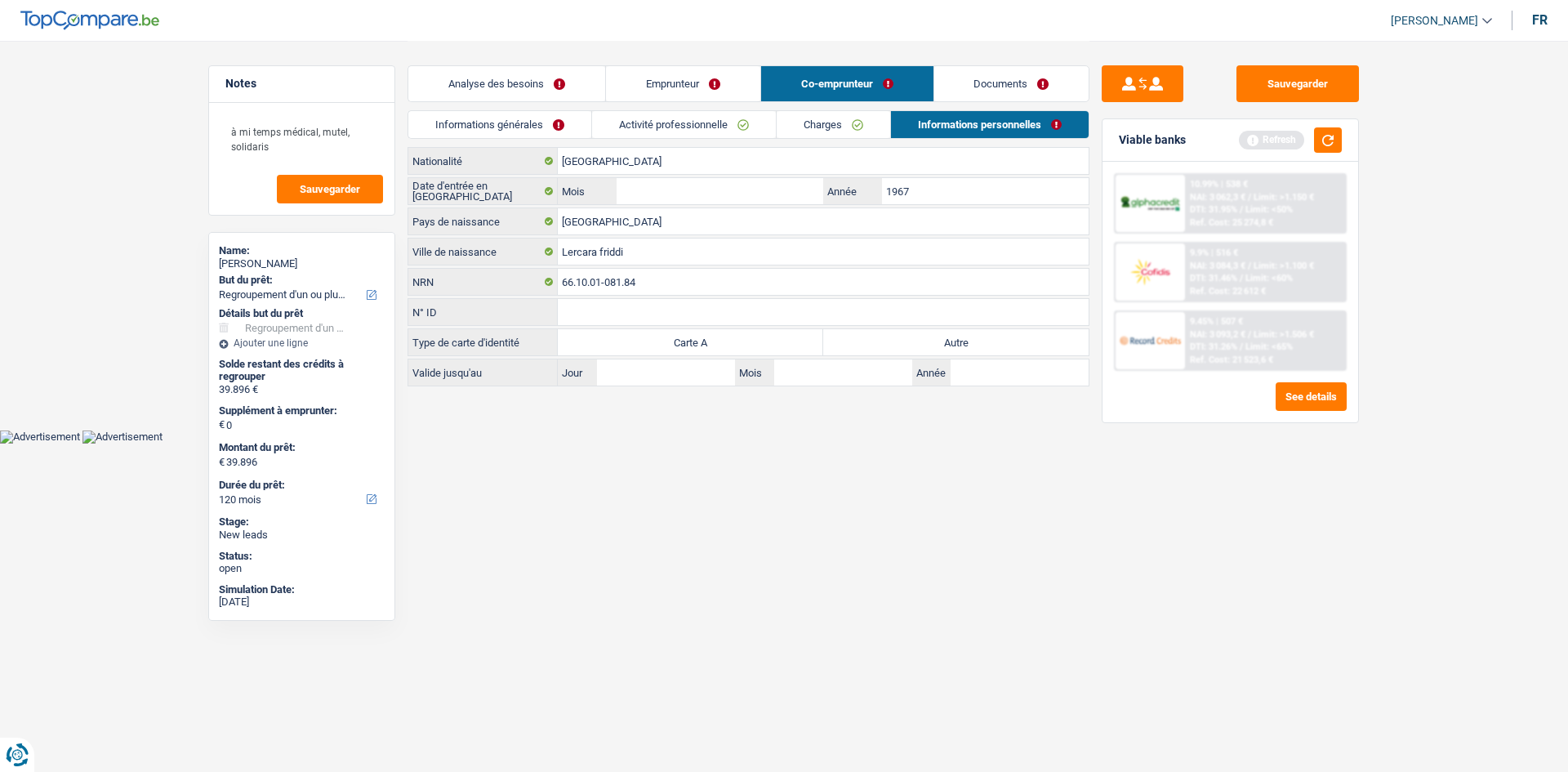
click at [975, 339] on input "Autre" at bounding box center [956, 342] width 266 height 26
radio input "true"
click at [723, 194] on input "Mois" at bounding box center [719, 191] width 207 height 26
type input "6"
click at [1080, 444] on html "Vous avez le contrôle de vos données Nous utilisons des cookies, tout comme nos…" at bounding box center [784, 222] width 1568 height 444
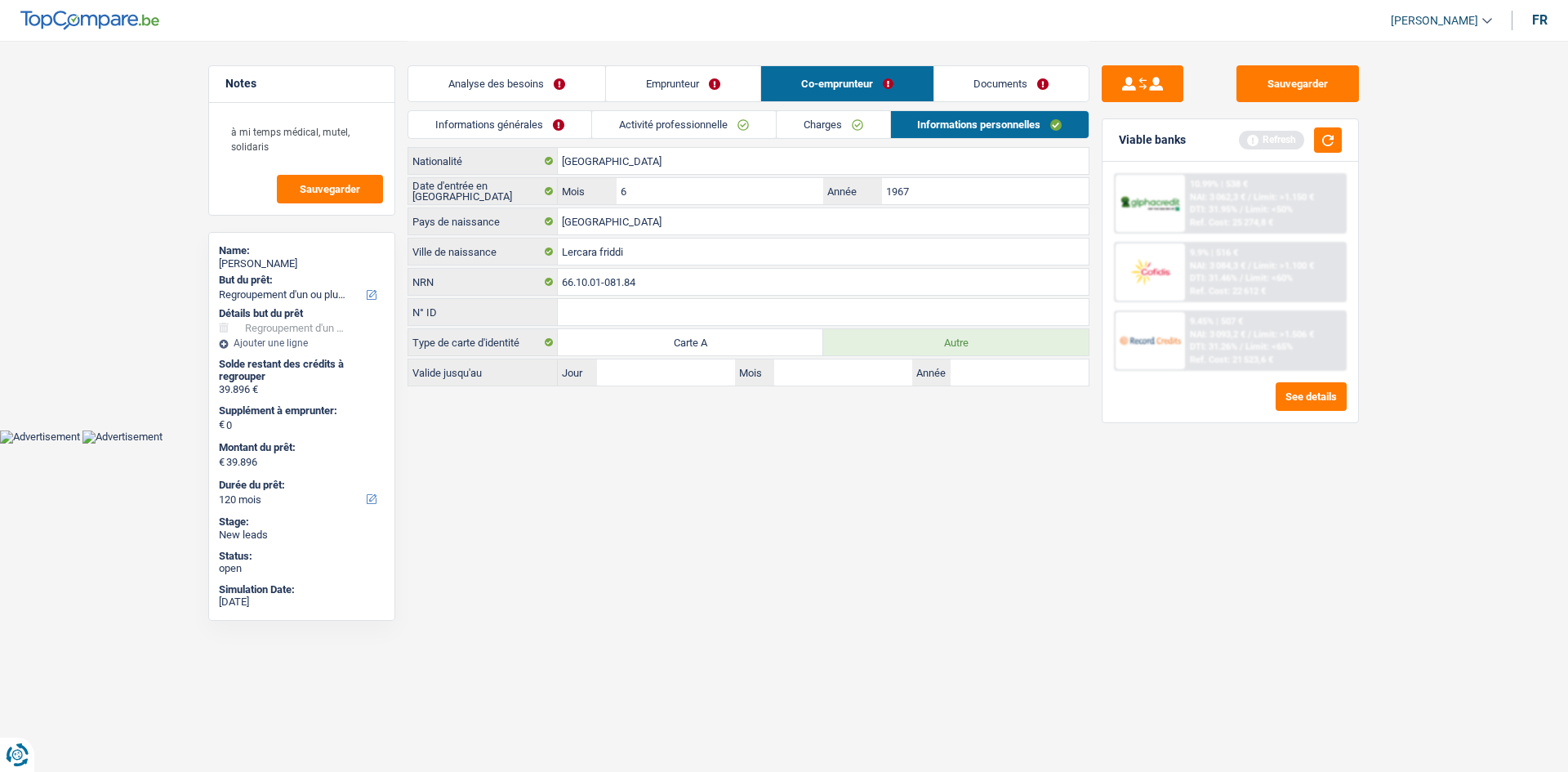
click at [1024, 102] on div "Analyse des besoins Emprunteur Co-emprunteur Documents" at bounding box center [748, 75] width 681 height 69
click at [1050, 86] on link "Documents" at bounding box center [1012, 84] width 155 height 35
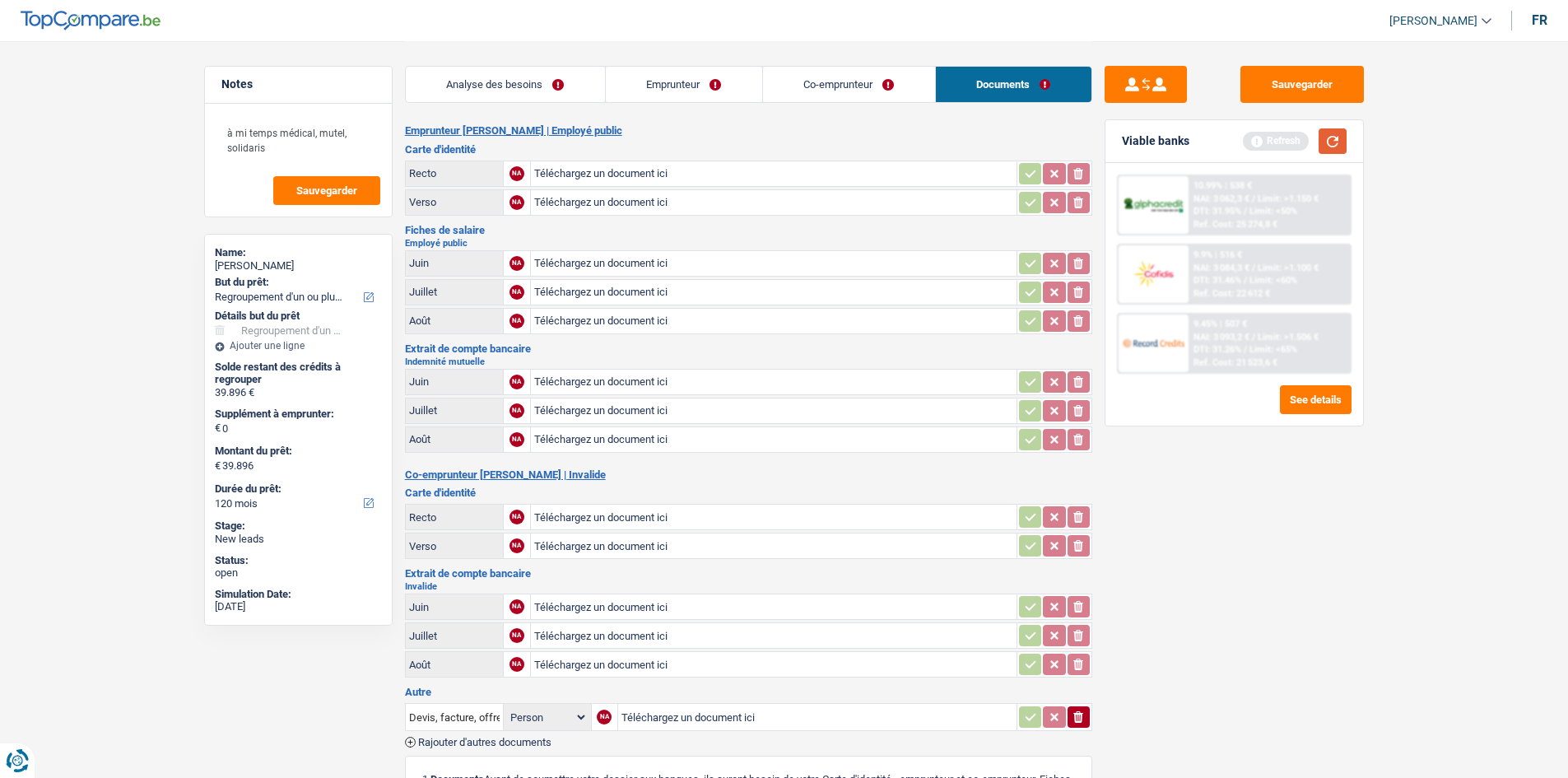
click at [1251, 143] on button "button" at bounding box center [1332, 142] width 28 height 26
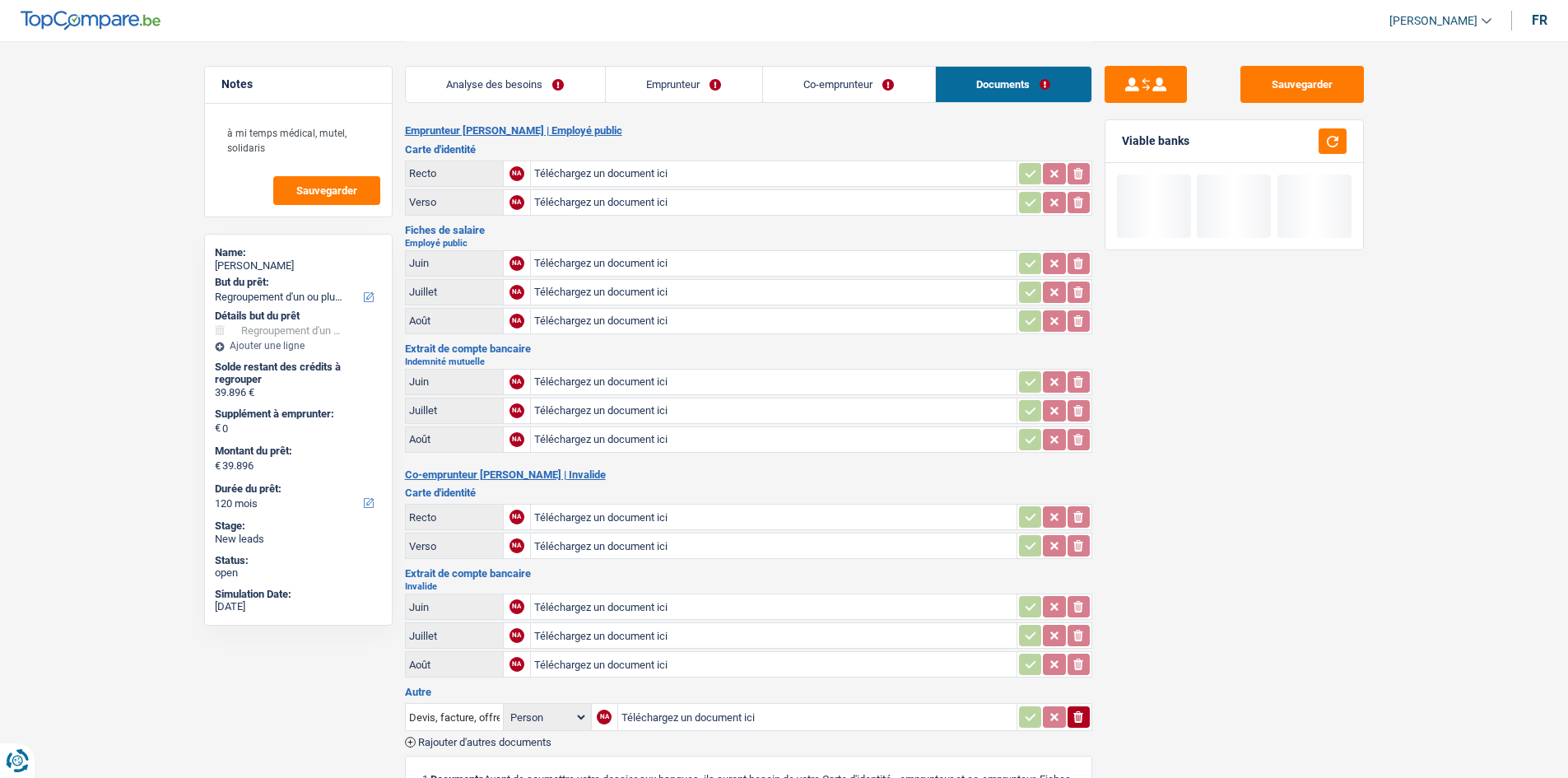
click at [499, 91] on link "Analyse des besoins" at bounding box center [505, 84] width 199 height 35
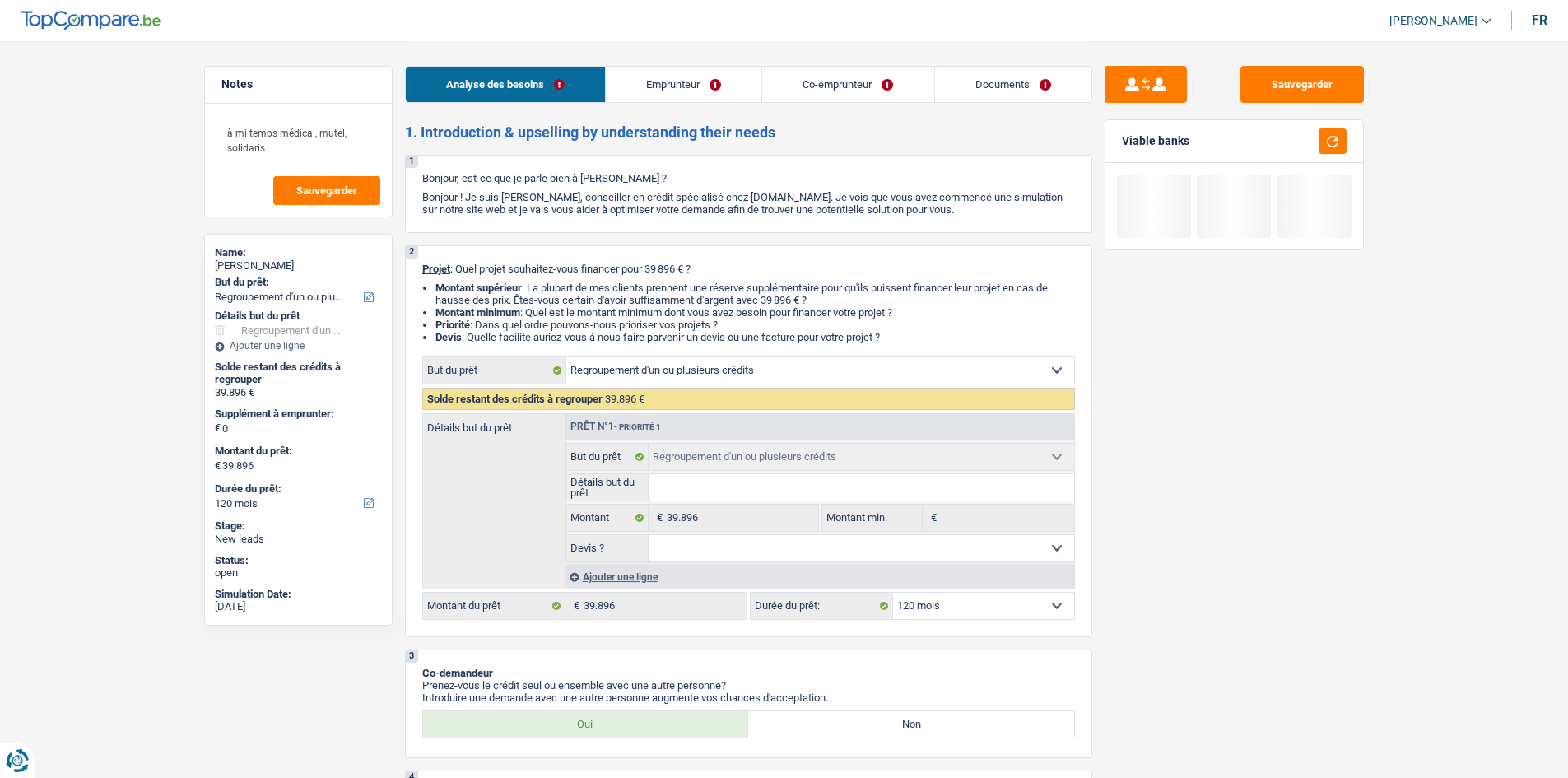
click at [360, 206] on div "à mi temps médical, mutel, solidaris Sauvegarder" at bounding box center [298, 160] width 187 height 113
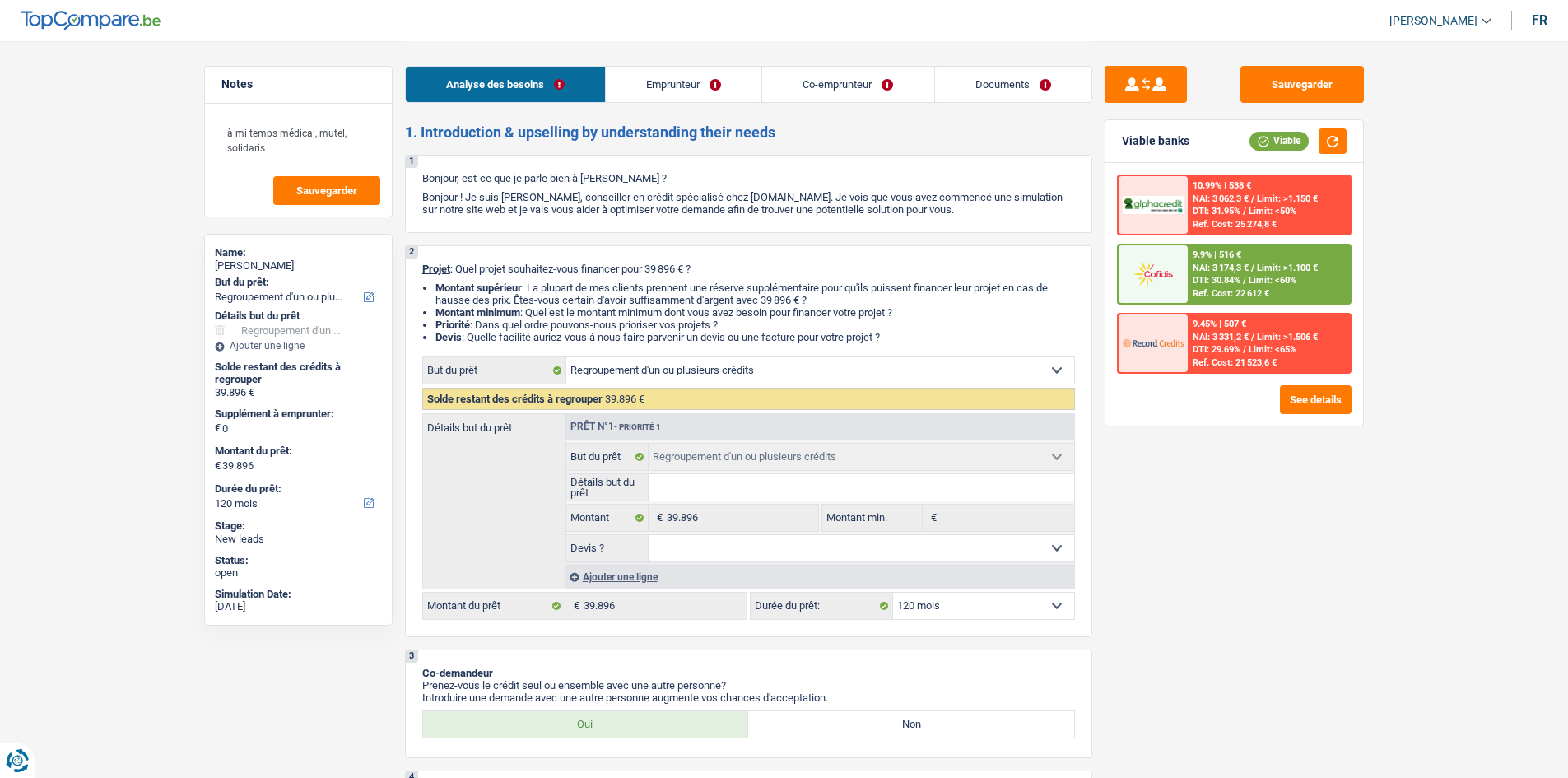
click at [330, 211] on div "à mi temps médical, mutel, solidaris Sauvegarder" at bounding box center [298, 160] width 187 height 113
click at [335, 203] on button "Sauvegarder" at bounding box center [326, 190] width 107 height 29
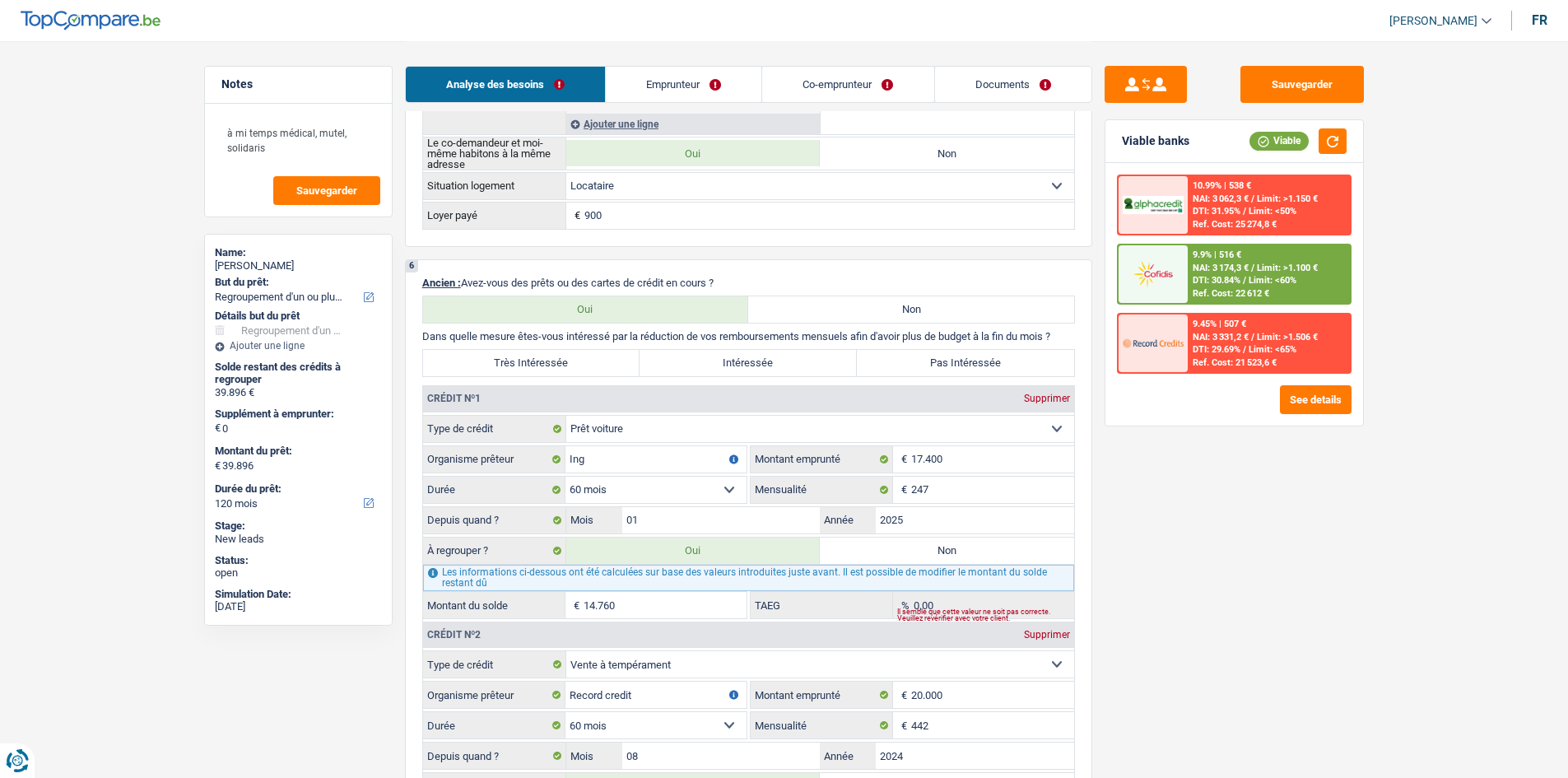
scroll to position [1400, 0]
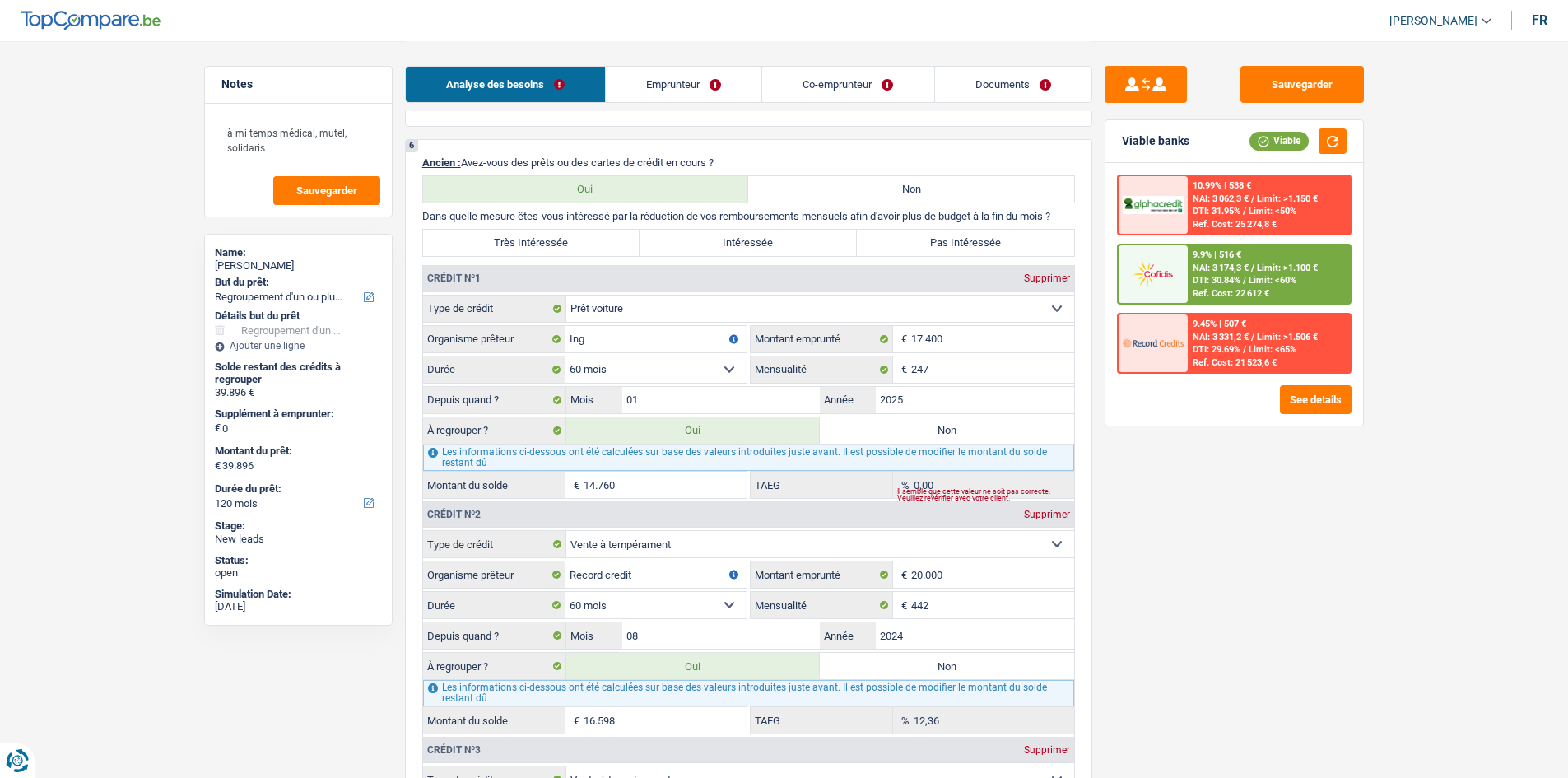
click at [504, 236] on label "Très Intéressée" at bounding box center [531, 243] width 217 height 26
click at [504, 236] on input "Très Intéressée" at bounding box center [531, 243] width 217 height 26
radio input "true"
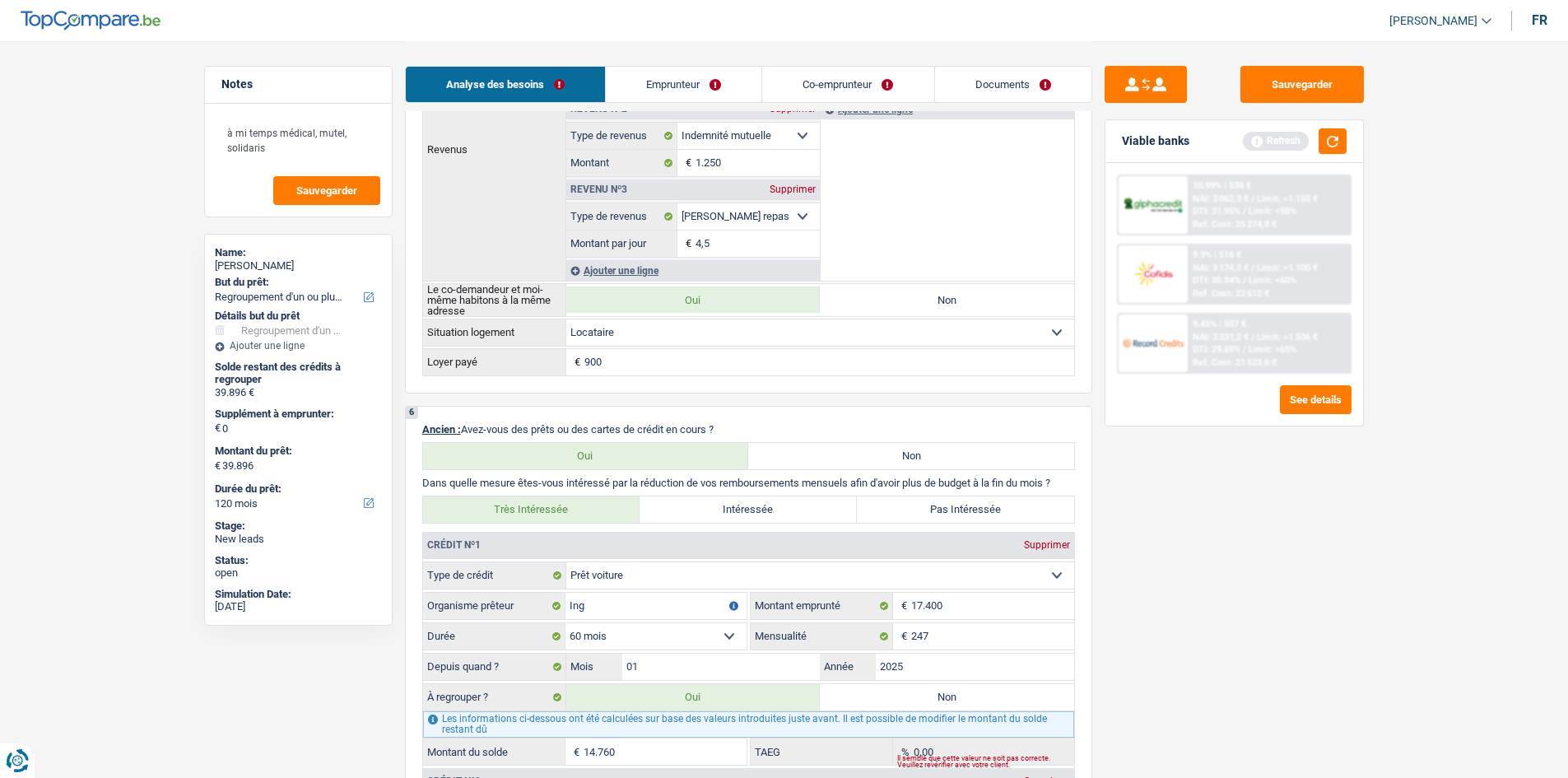
scroll to position [1070, 0]
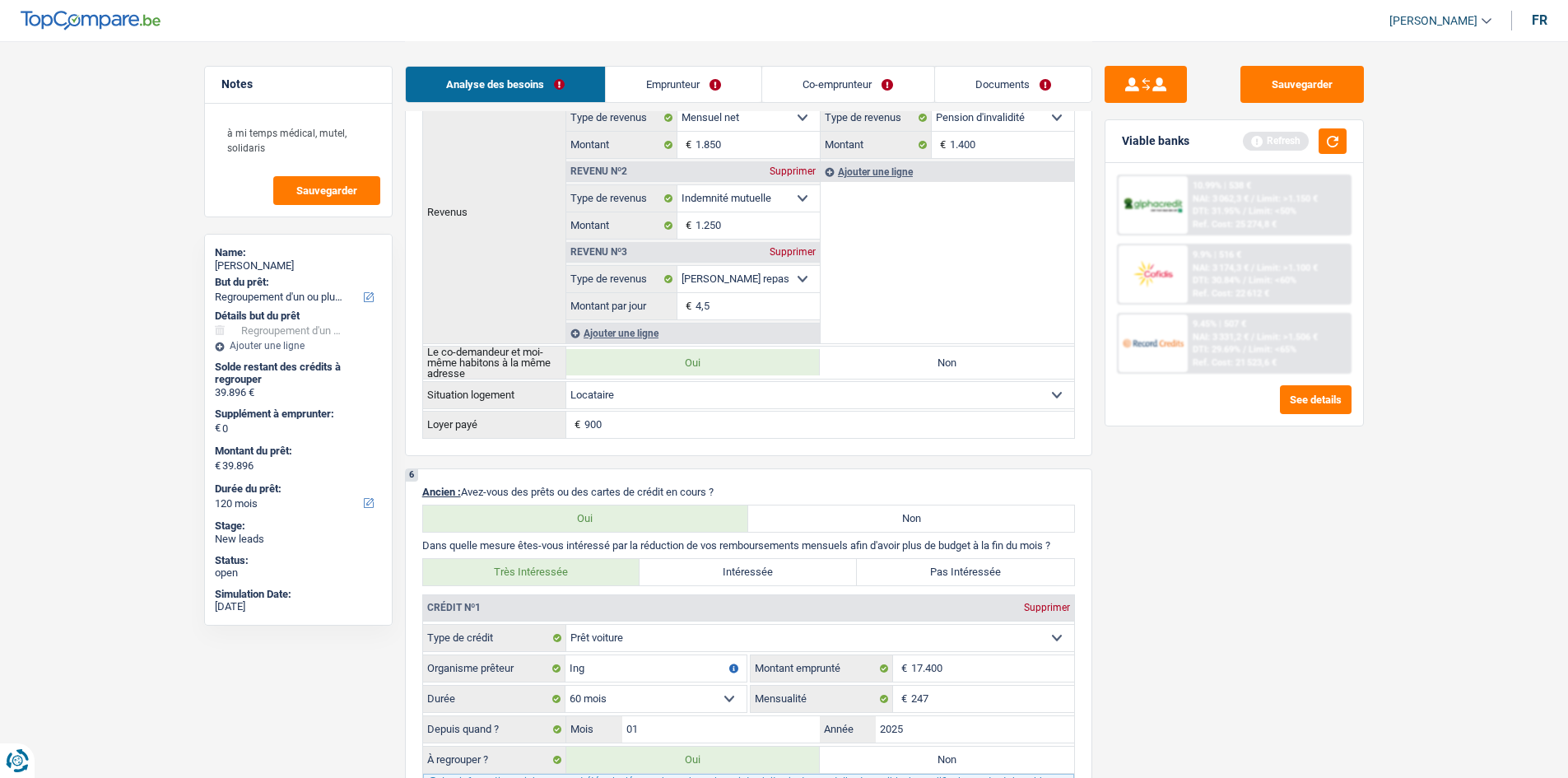
click at [1164, 287] on img at bounding box center [1153, 274] width 61 height 31
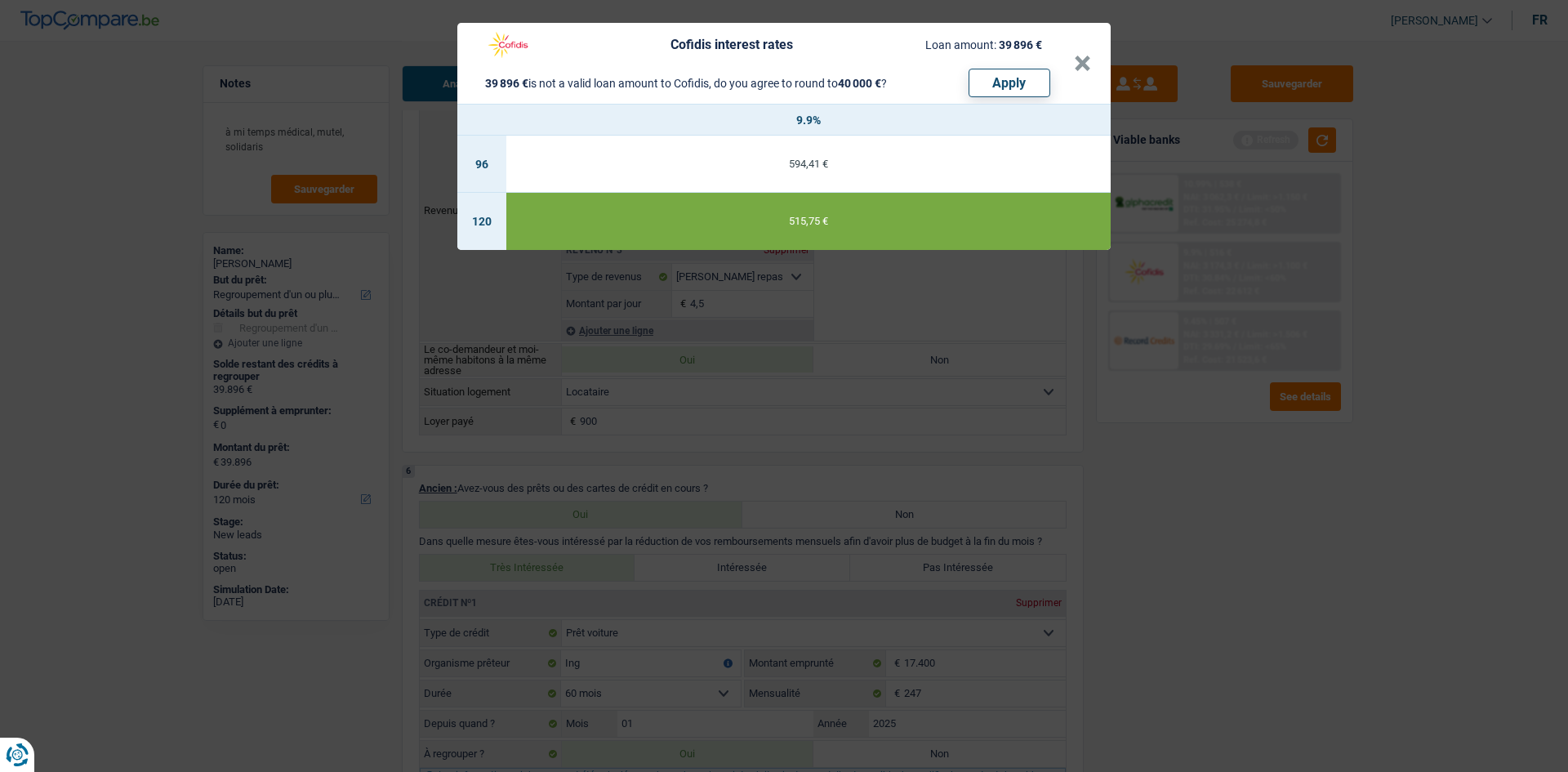
click at [1242, 566] on div "Cofidis interest rates Loan amount: 39 896 € 39 896 € is not a valid loan amoun…" at bounding box center [784, 386] width 1568 height 772
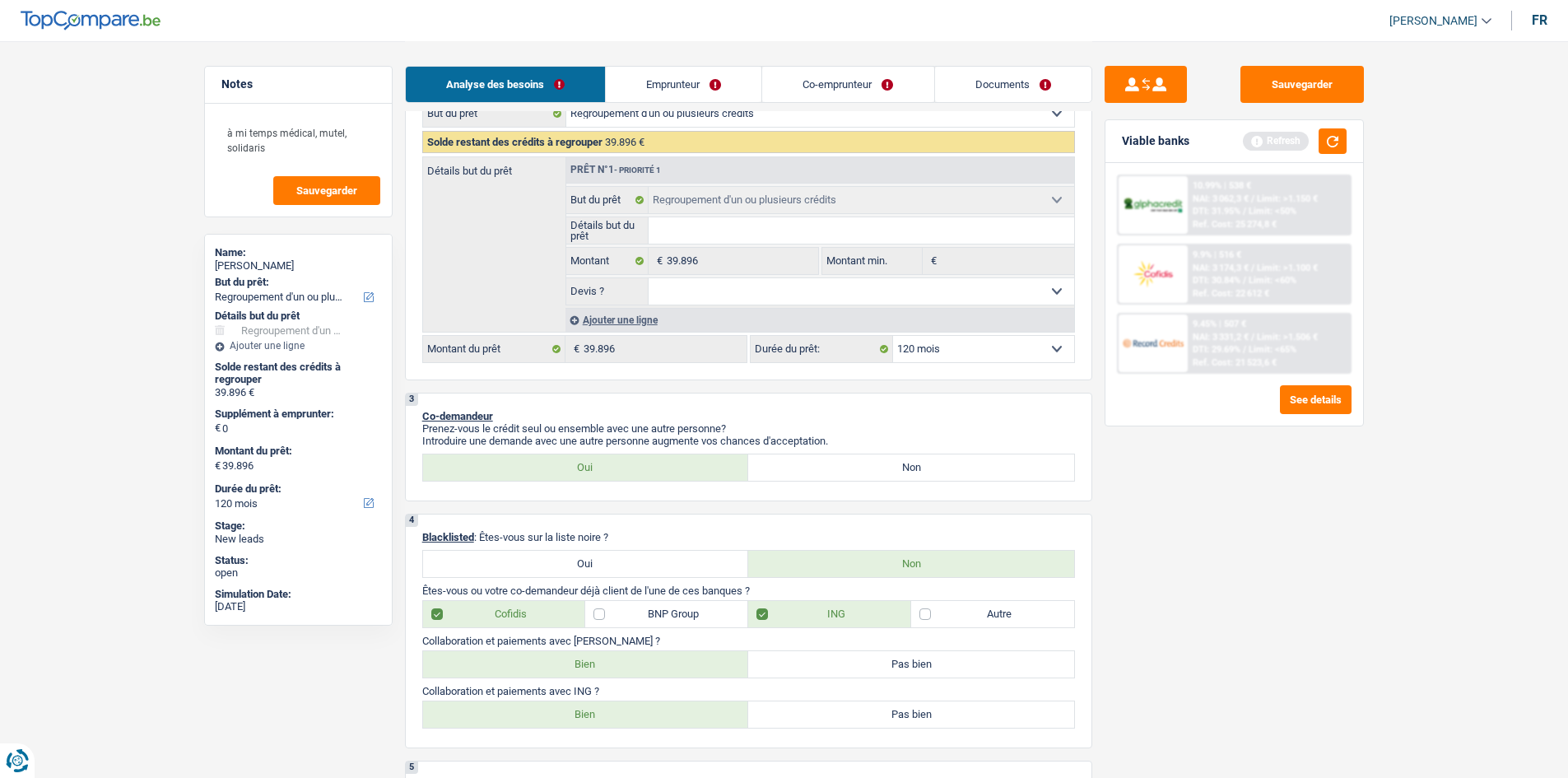
scroll to position [247, 0]
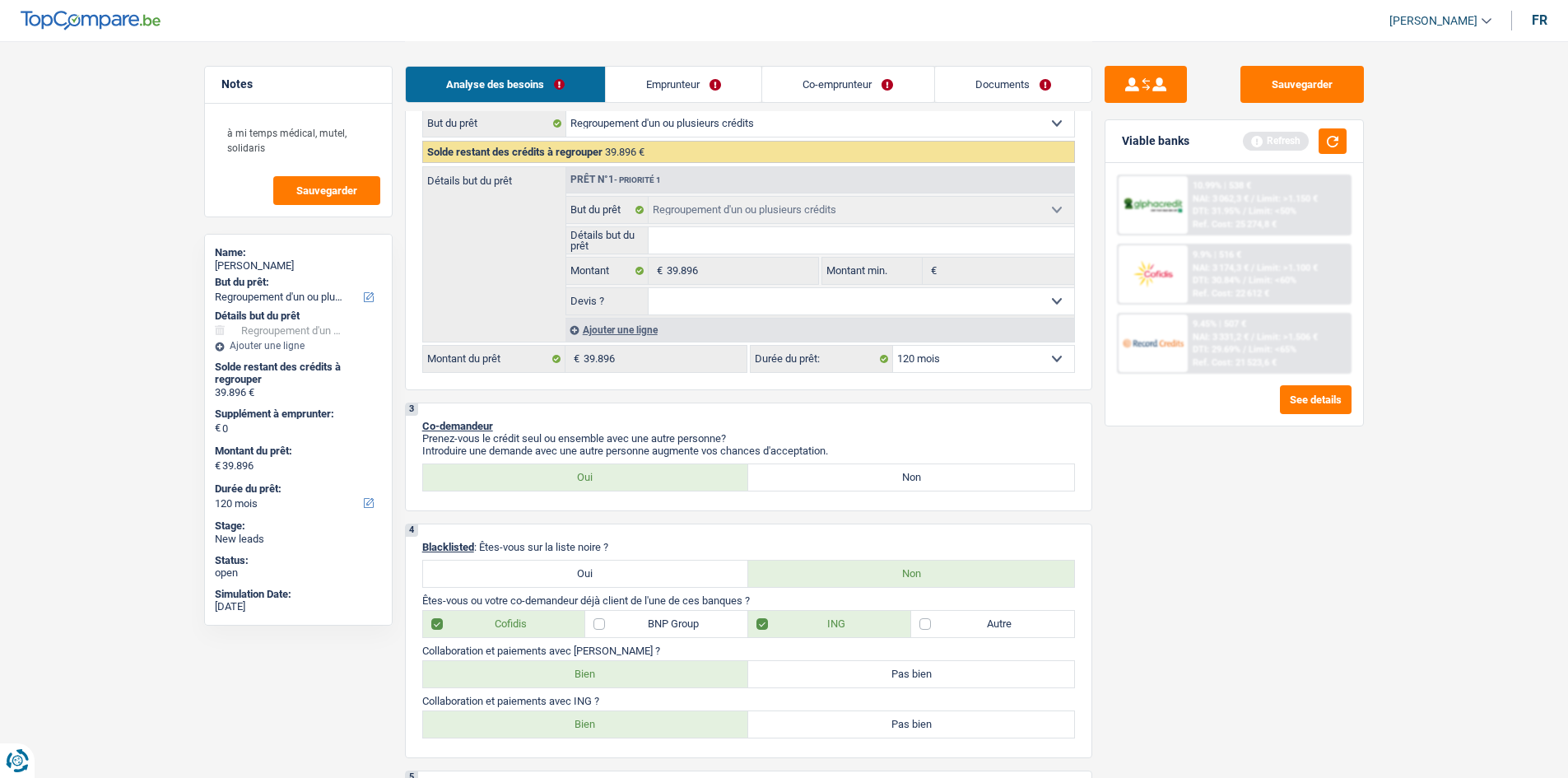
click at [663, 322] on div "Ajouter une ligne" at bounding box center [819, 330] width 509 height 24
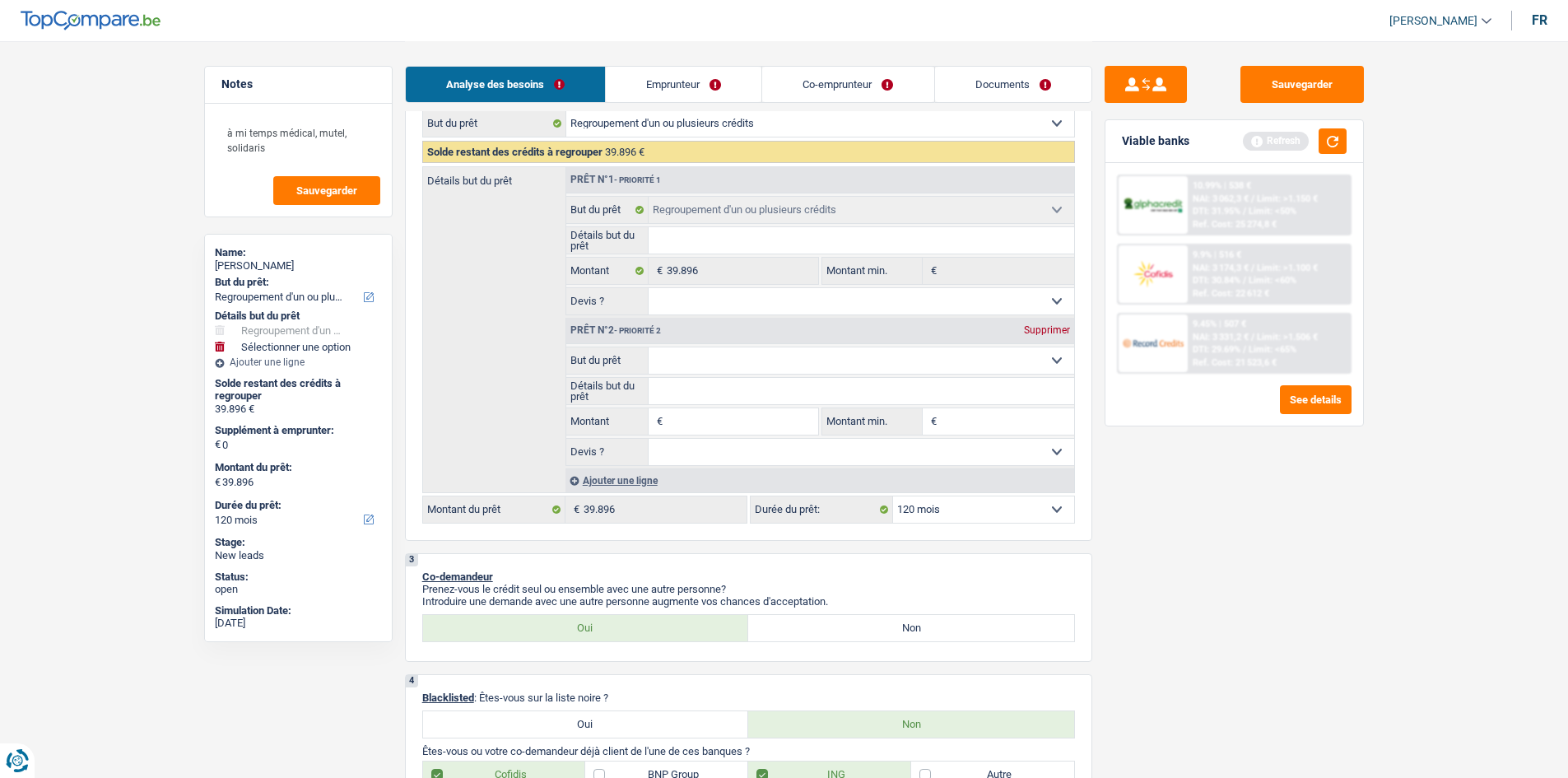
click at [745, 363] on select "Confort maison: meubles, textile, peinture, électroménager, outillage non-profe…" at bounding box center [861, 361] width 425 height 26
select select "household"
click at [649, 348] on select "Confort maison: meubles, textile, peinture, électroménager, outillage non-profe…" at bounding box center [861, 361] width 425 height 26
select select "household"
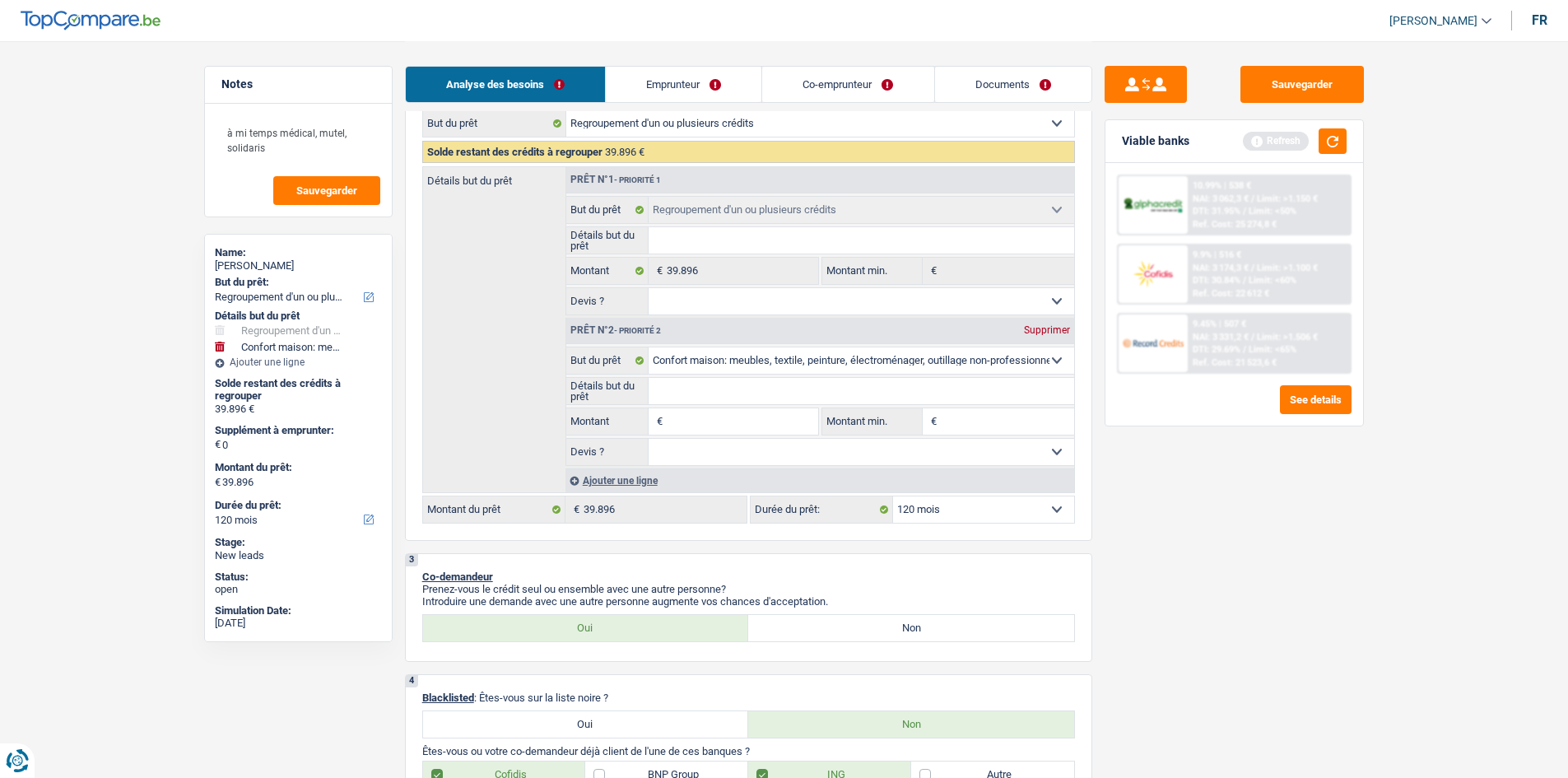
click at [709, 419] on input "Montant" at bounding box center [741, 421] width 150 height 26
type input "1"
type input "10"
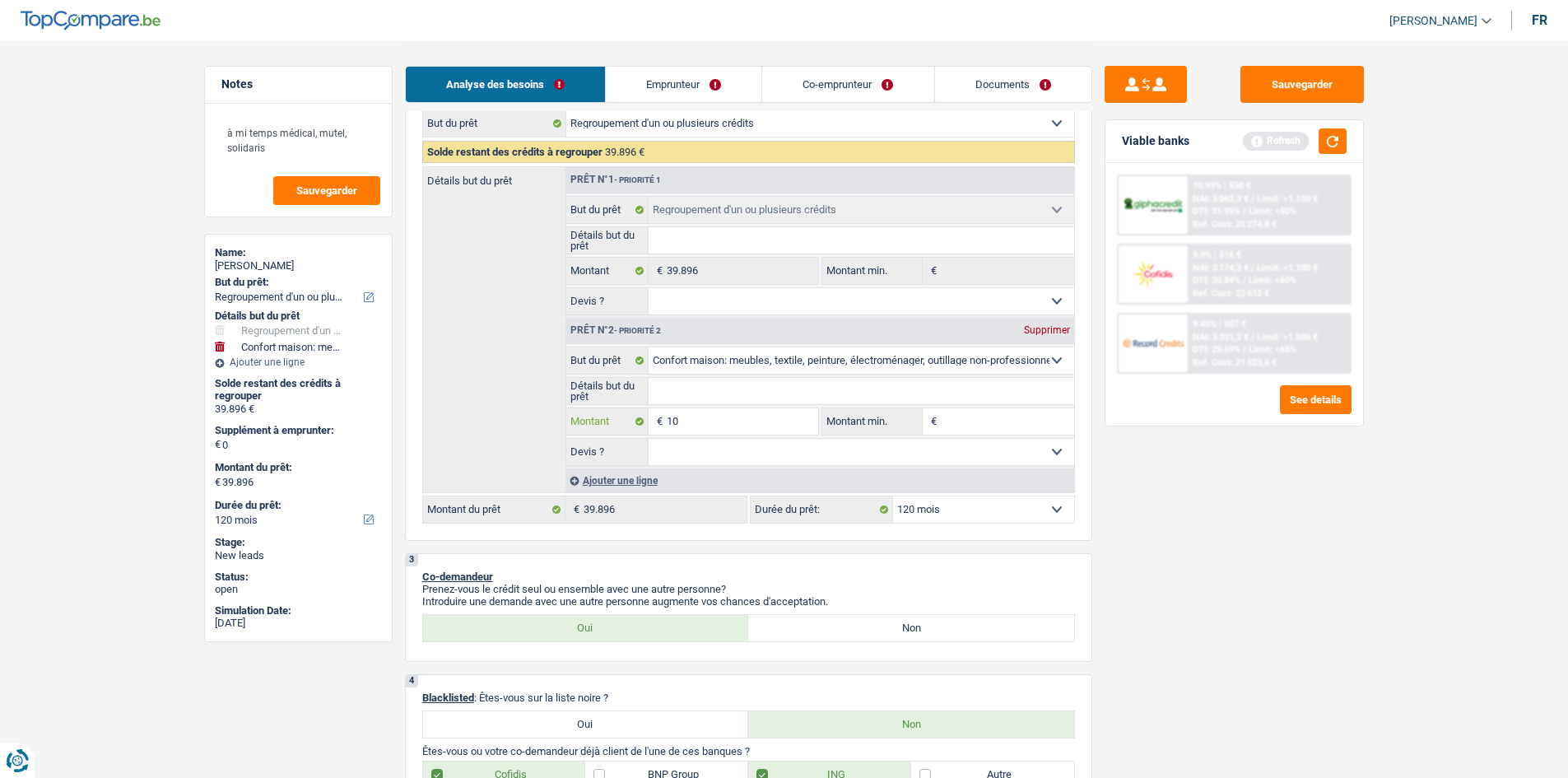
type input "100"
type input "1.000"
type input "10.000"
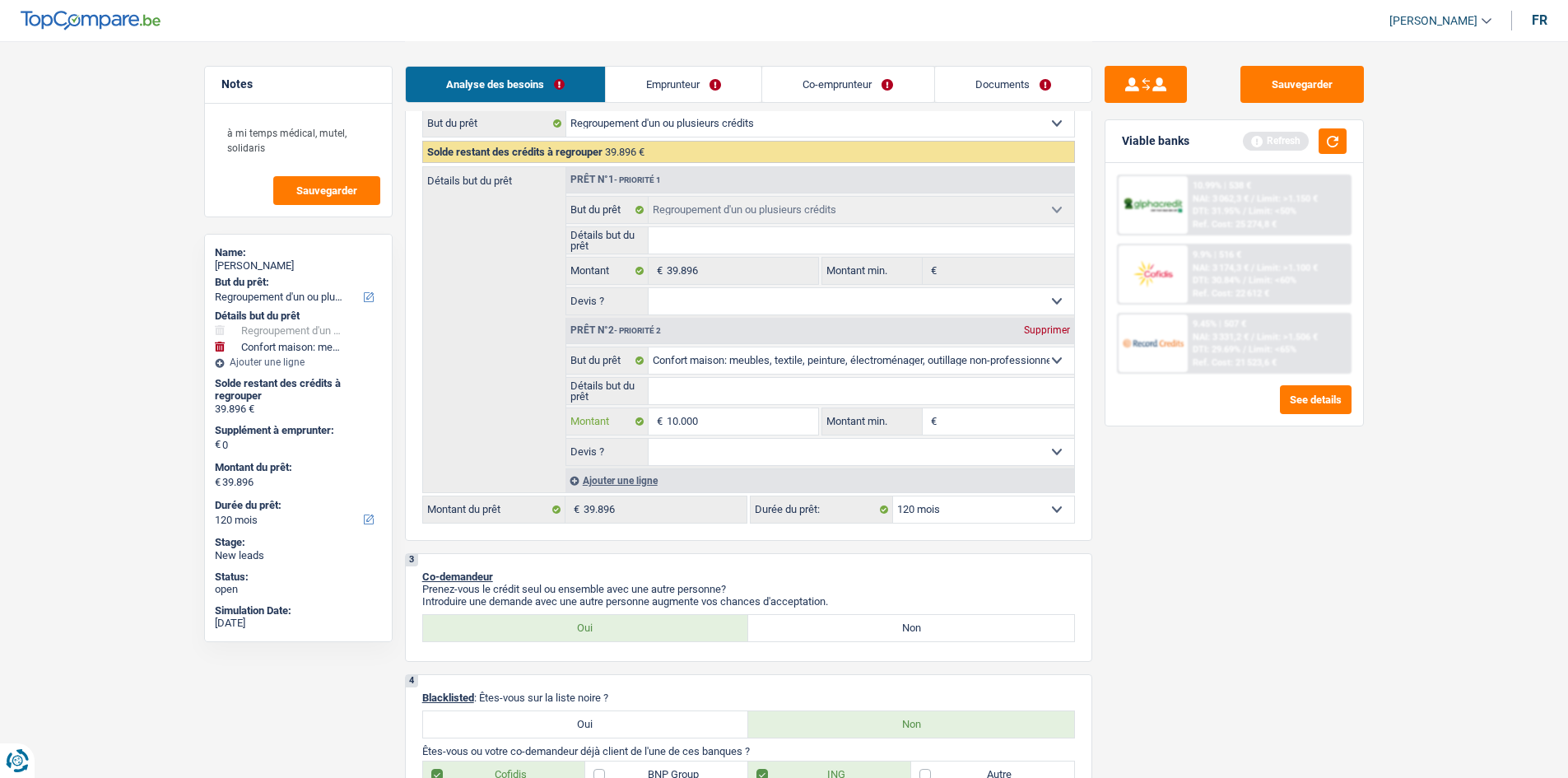
type input "10.000"
type input "49.896"
select select "144"
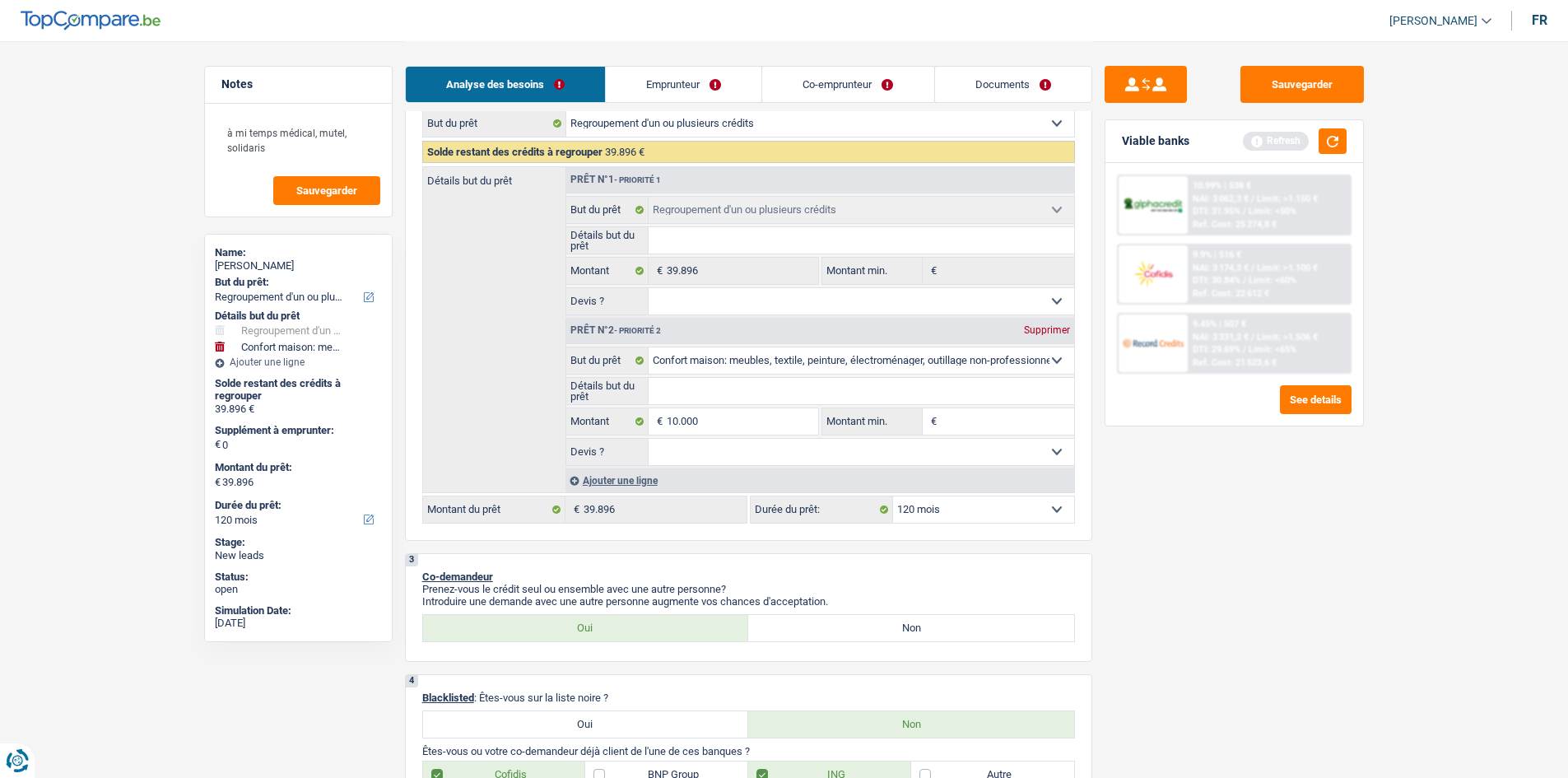
type input "49.896"
select select "144"
type input "49.896"
select select "144"
click at [1251, 600] on div "Sauvegarder Viable banks Refresh 10.99% | 538 € NAI: 3 062,3 € / Limit: >1.150 …" at bounding box center [1233, 409] width 284 height 686
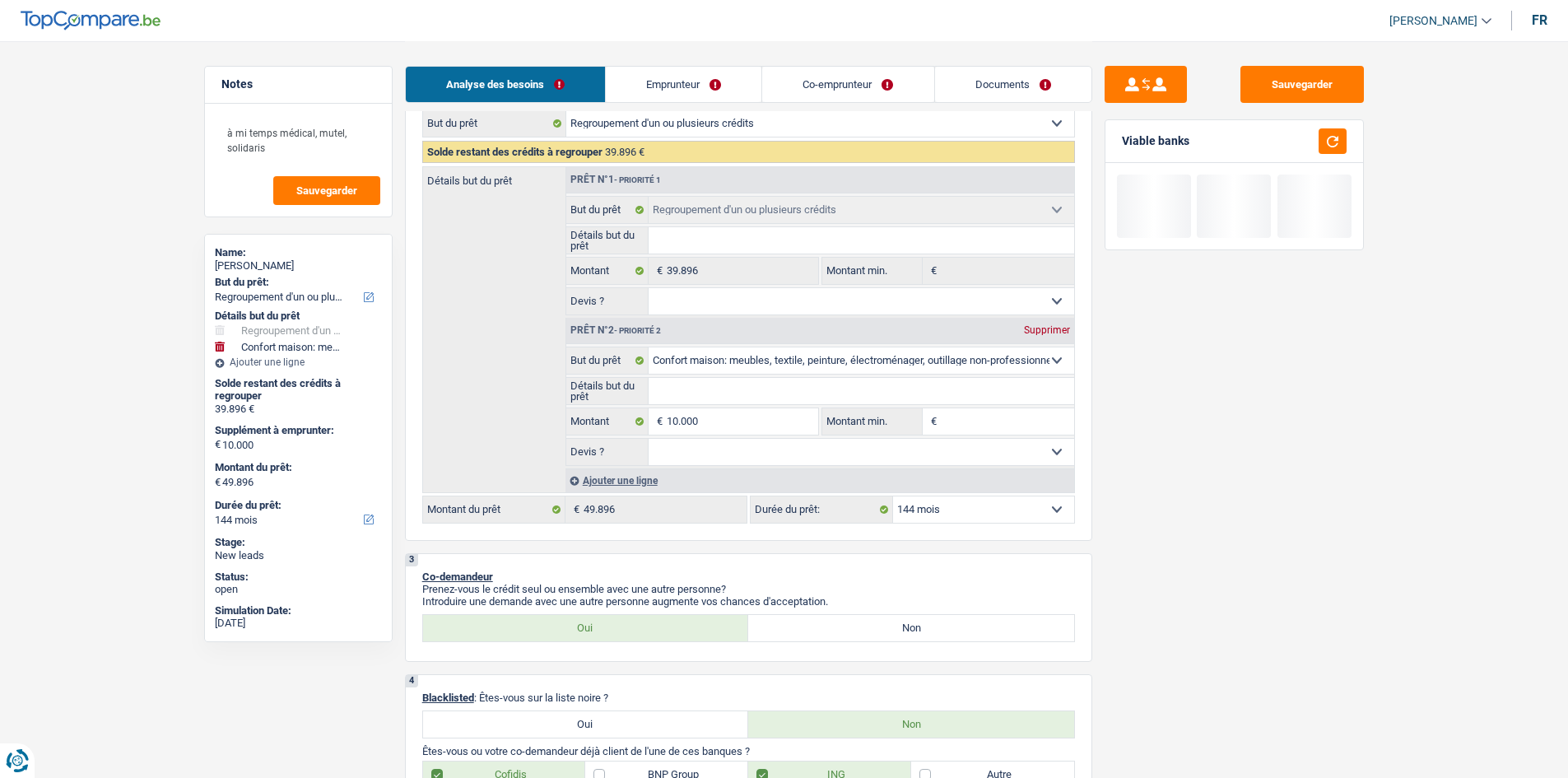
drag, startPoint x: 921, startPoint y: 464, endPoint x: 892, endPoint y: 464, distance: 29.0
click at [921, 464] on select "Oui Non Non répondu Sélectionner une option" at bounding box center [861, 452] width 425 height 26
select select "yes"
click at [649, 439] on select "Oui Non Non répondu Sélectionner une option" at bounding box center [861, 452] width 425 height 26
select select "yes"
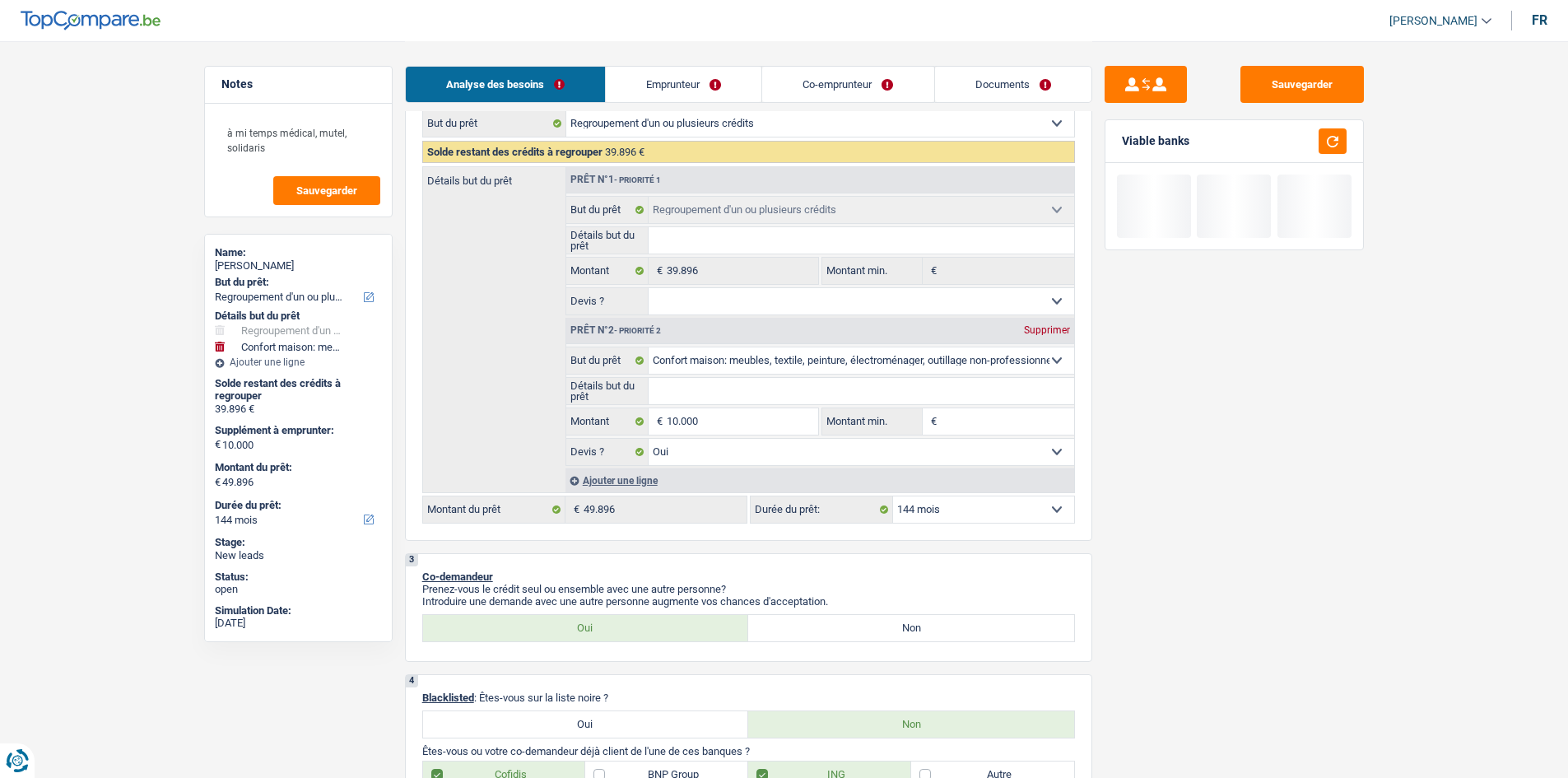
click at [974, 518] on select "12 mois 18 mois 24 mois 30 mois 36 mois 42 mois 48 mois 60 mois 72 mois 84 mois…" at bounding box center [982, 509] width 181 height 26
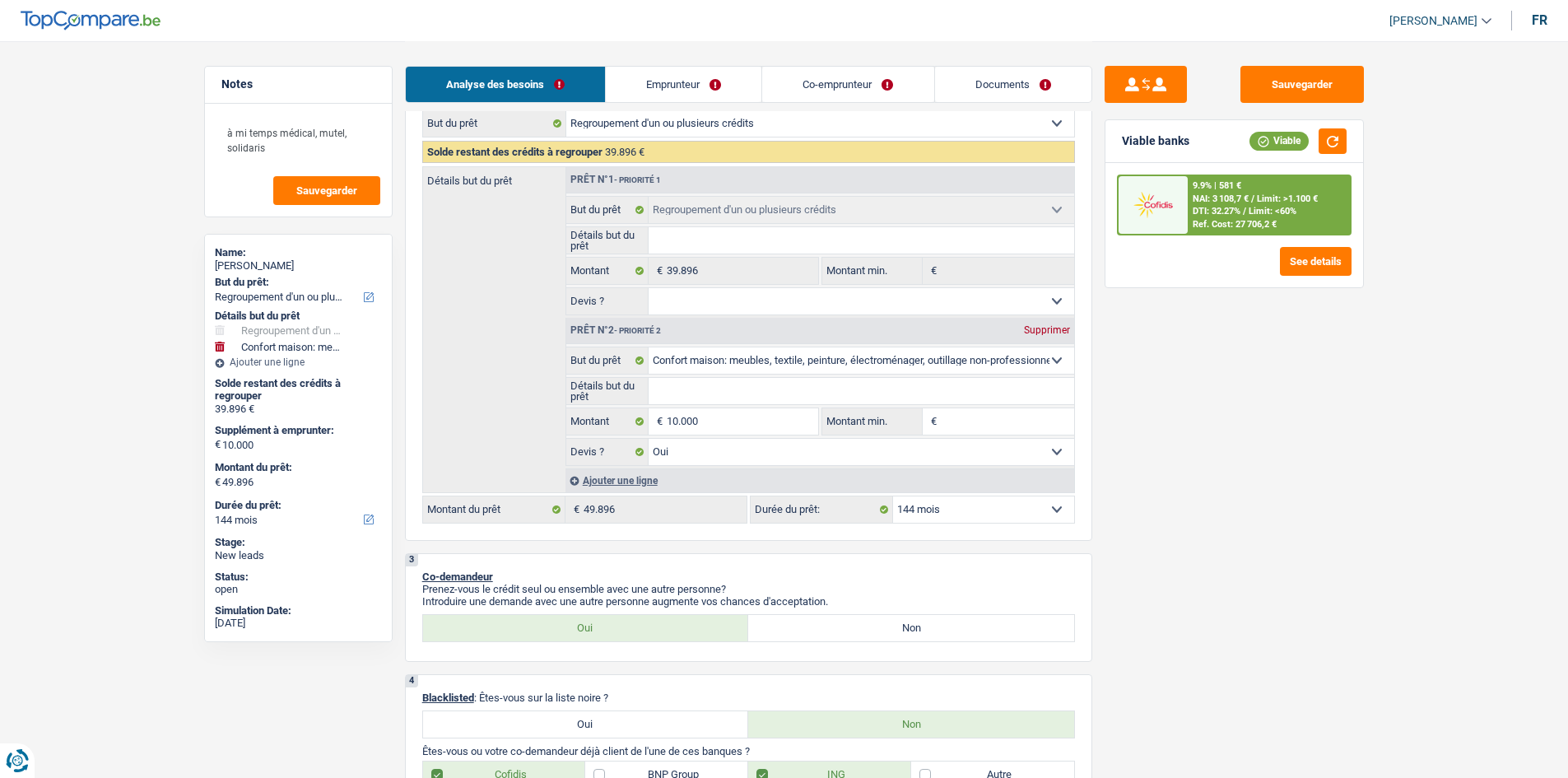
select select "120"
click at [892, 496] on select "12 mois 18 mois 24 mois 30 mois 36 mois 42 mois 48 mois 60 mois 72 mois 84 mois…" at bounding box center [982, 509] width 181 height 26
select select "120"
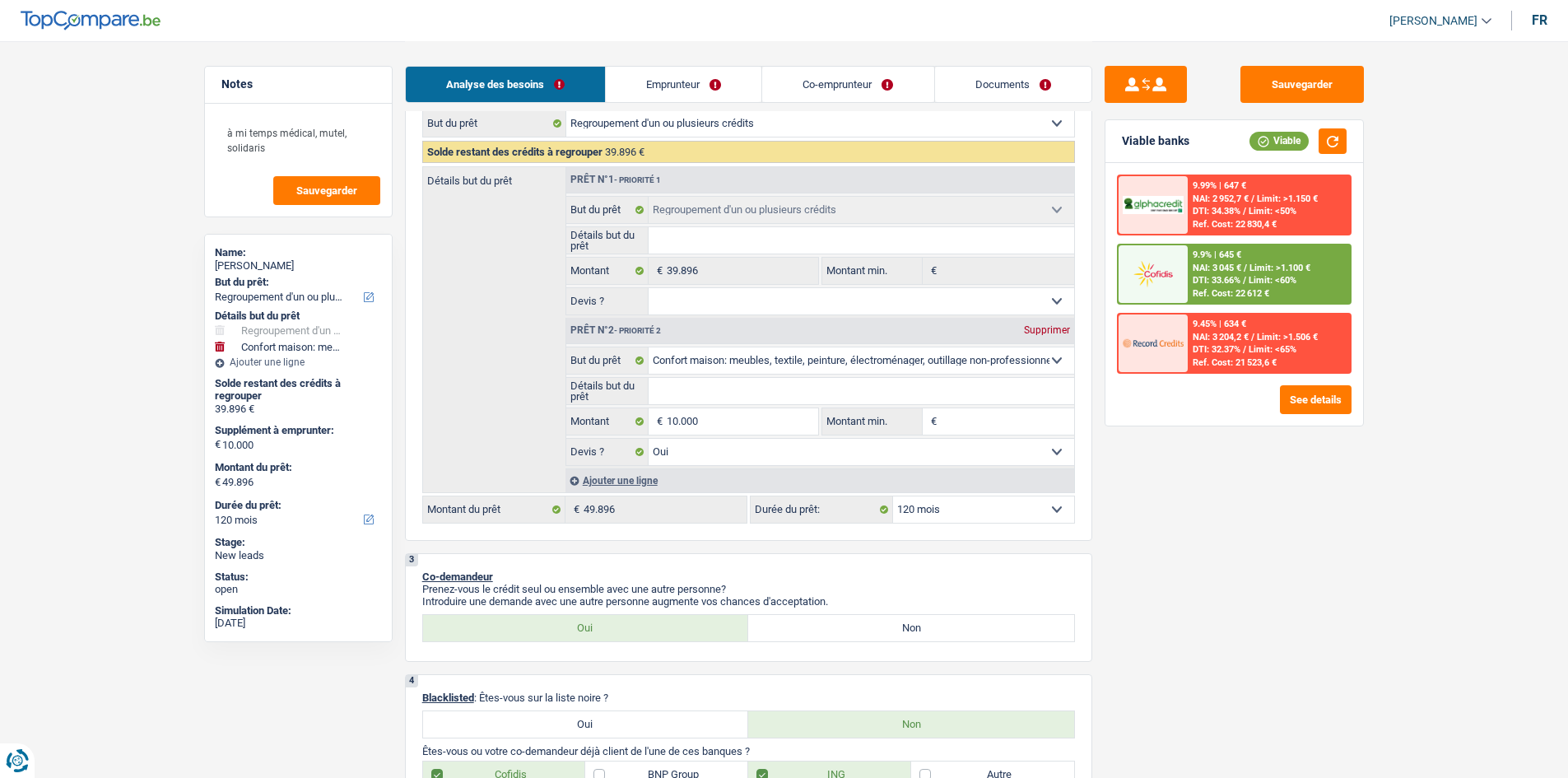
click at [1251, 272] on span "Limit: >1.100 €" at bounding box center [1280, 268] width 61 height 11
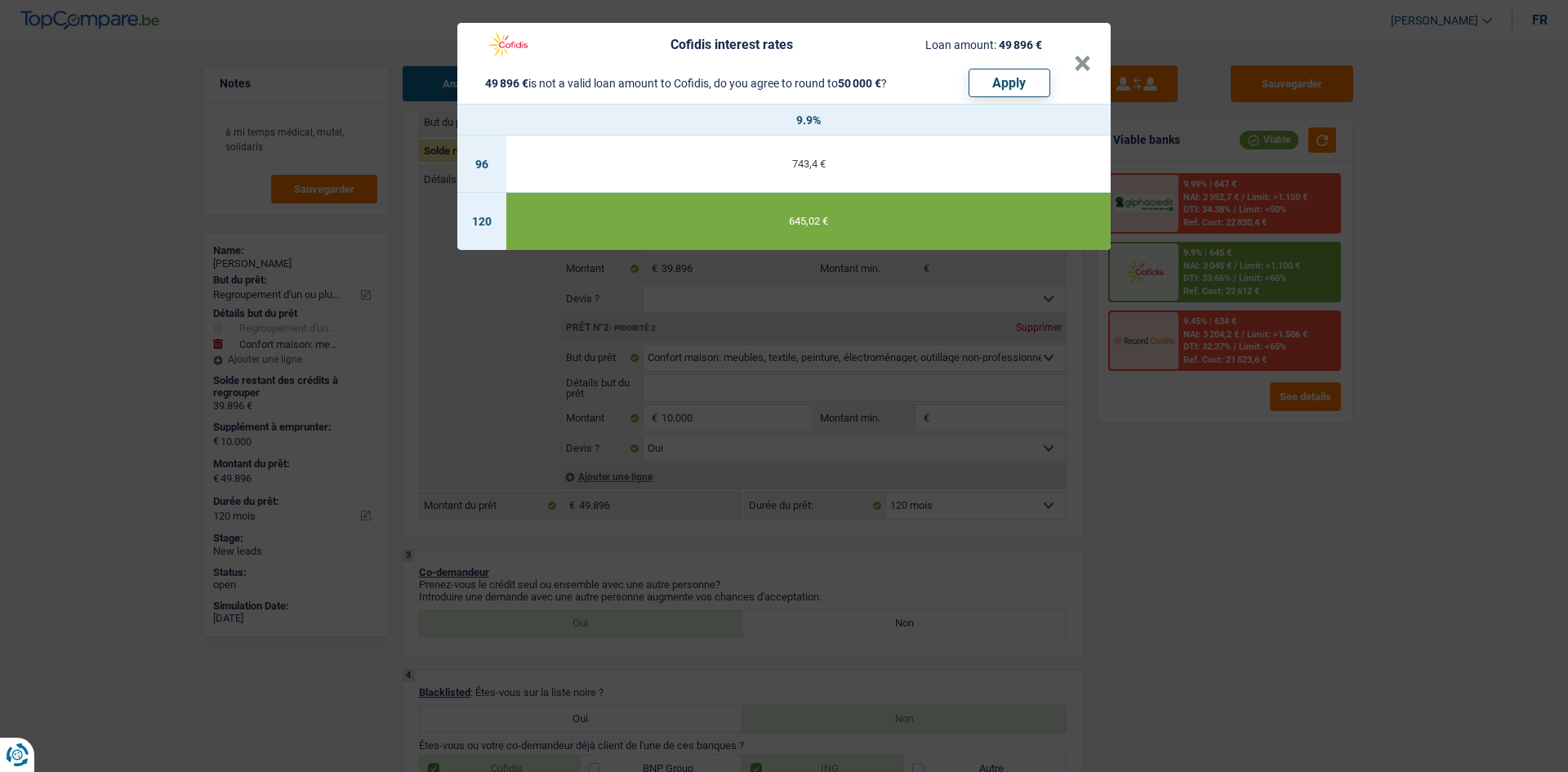
click at [1242, 595] on div "Cofidis interest rates Loan amount: 49 896 € 49 896 € is not a valid loan amoun…" at bounding box center [784, 386] width 1568 height 772
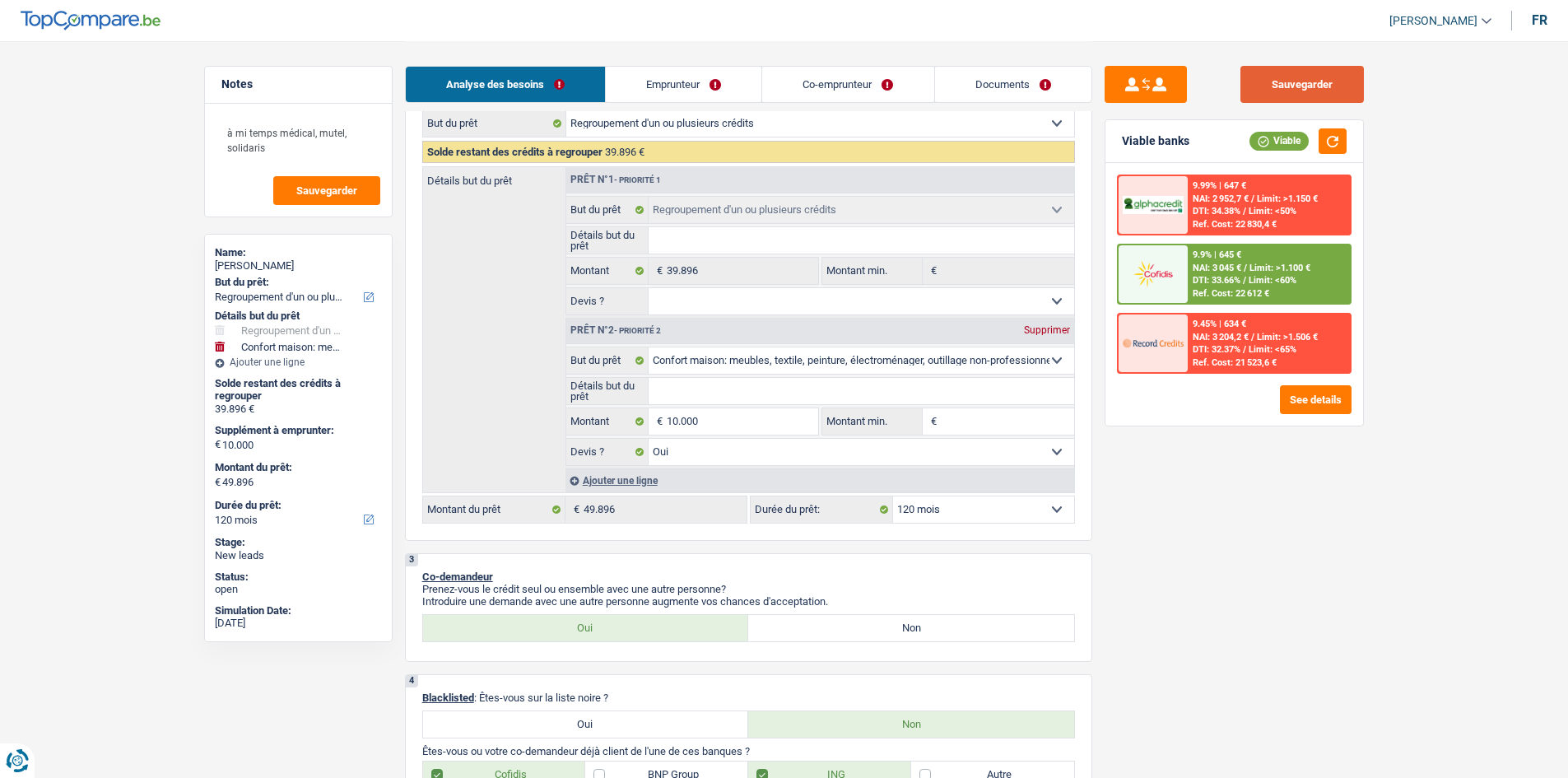
click at [1251, 81] on button "Sauvegarder" at bounding box center [1301, 84] width 123 height 37
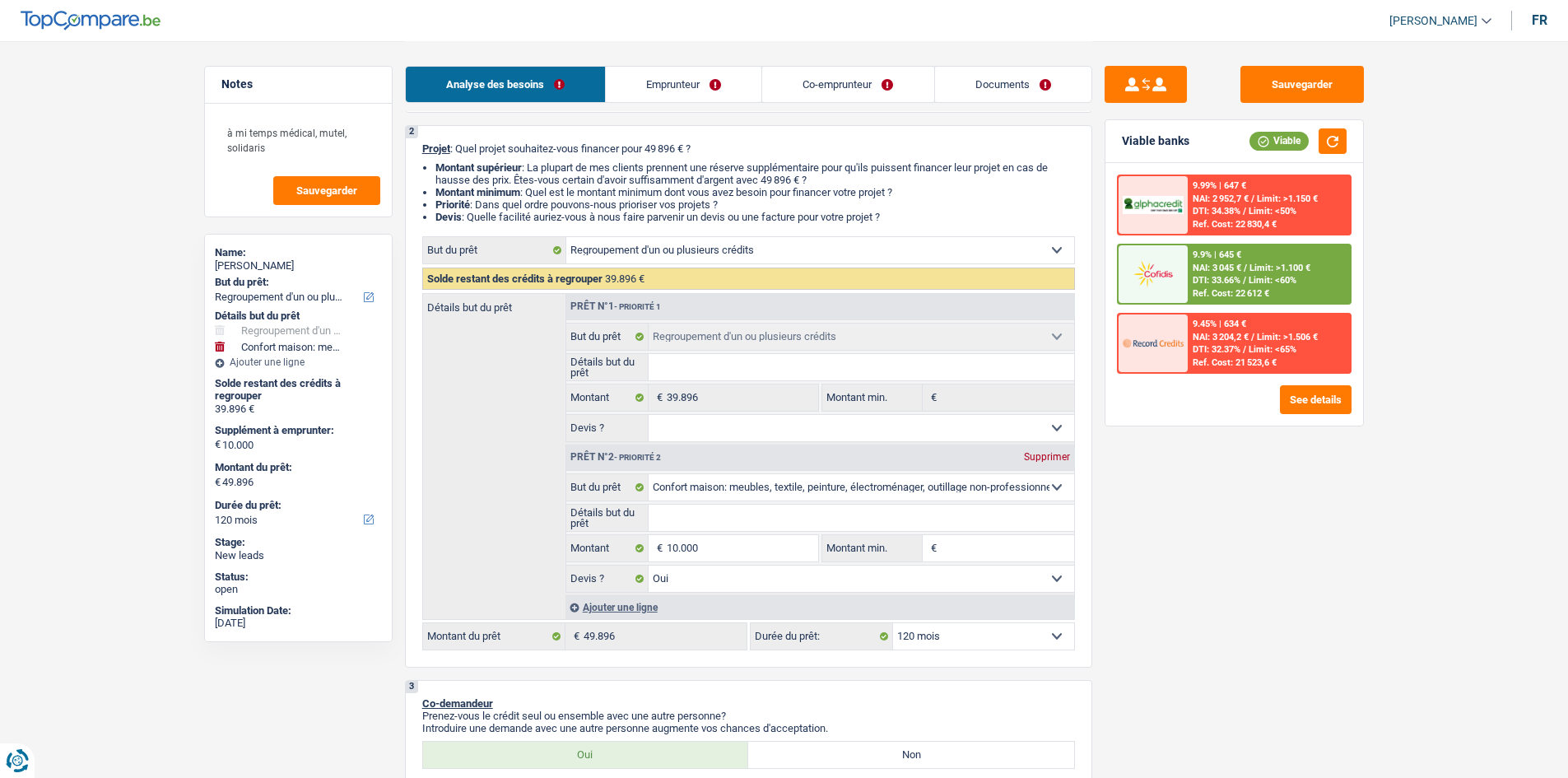
scroll to position [329, 0]
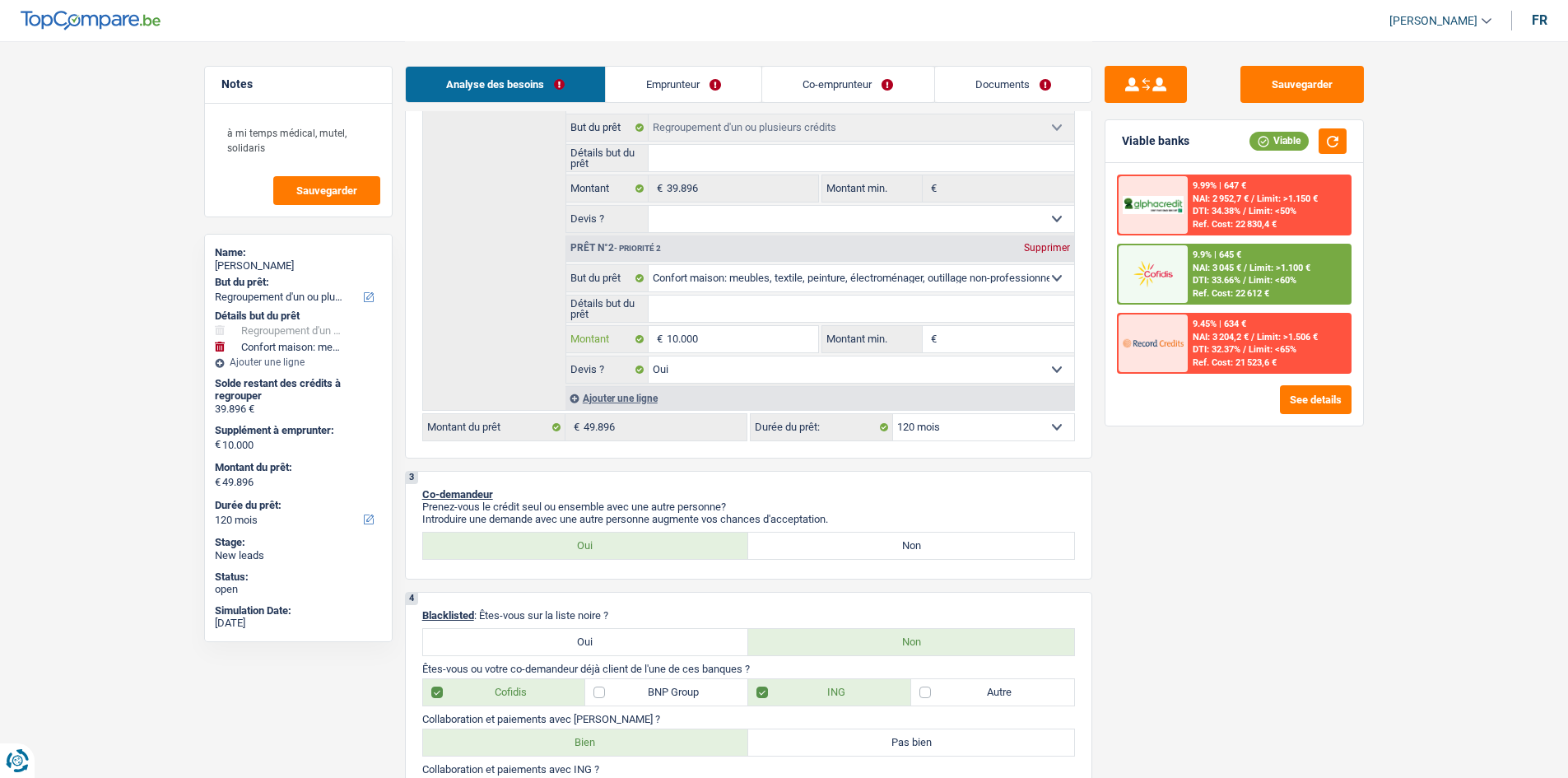
click at [714, 333] on input "10.000" at bounding box center [741, 339] width 150 height 26
drag, startPoint x: 1436, startPoint y: 648, endPoint x: 1416, endPoint y: 653, distance: 20.6
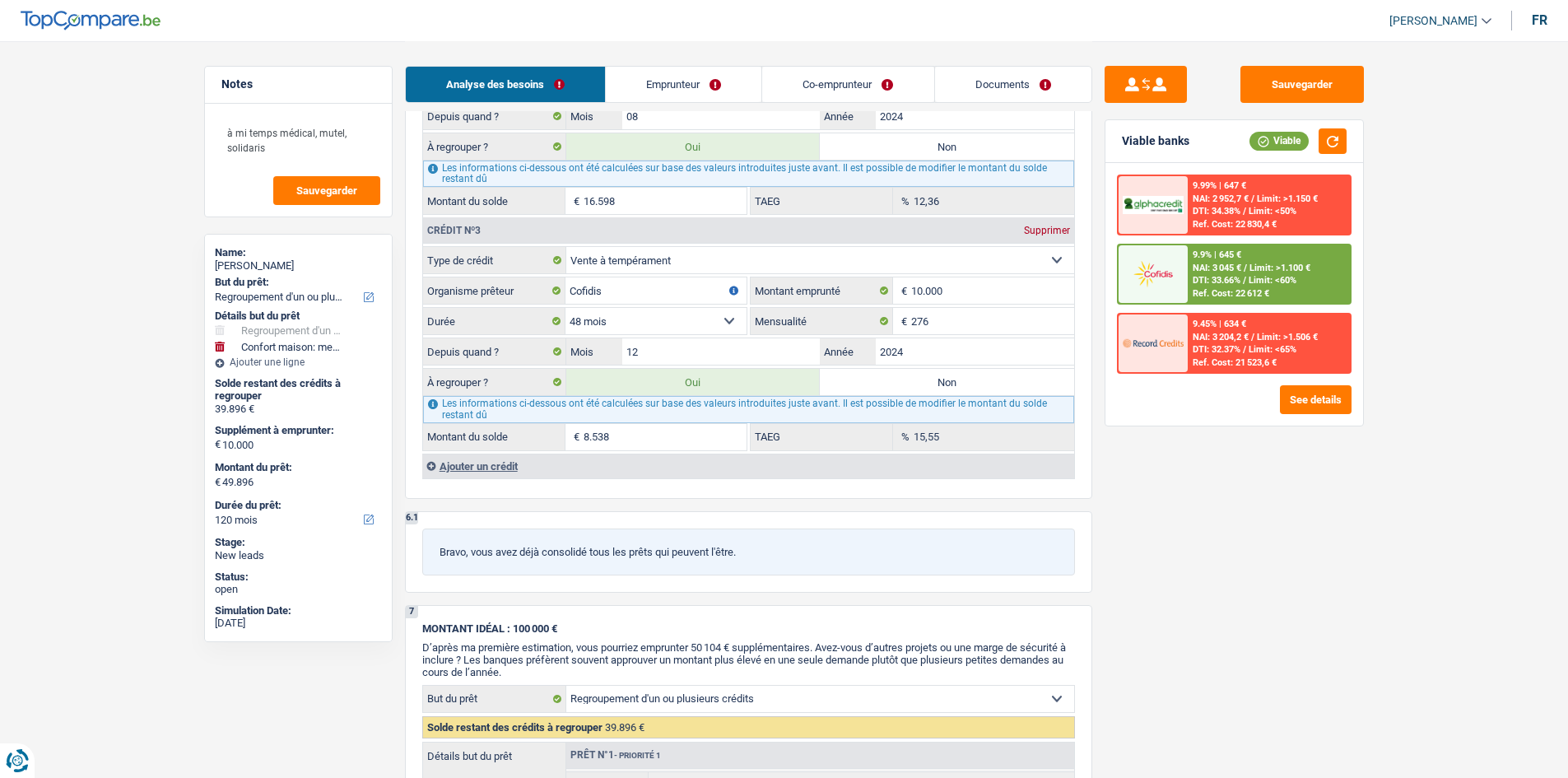
scroll to position [2141, 0]
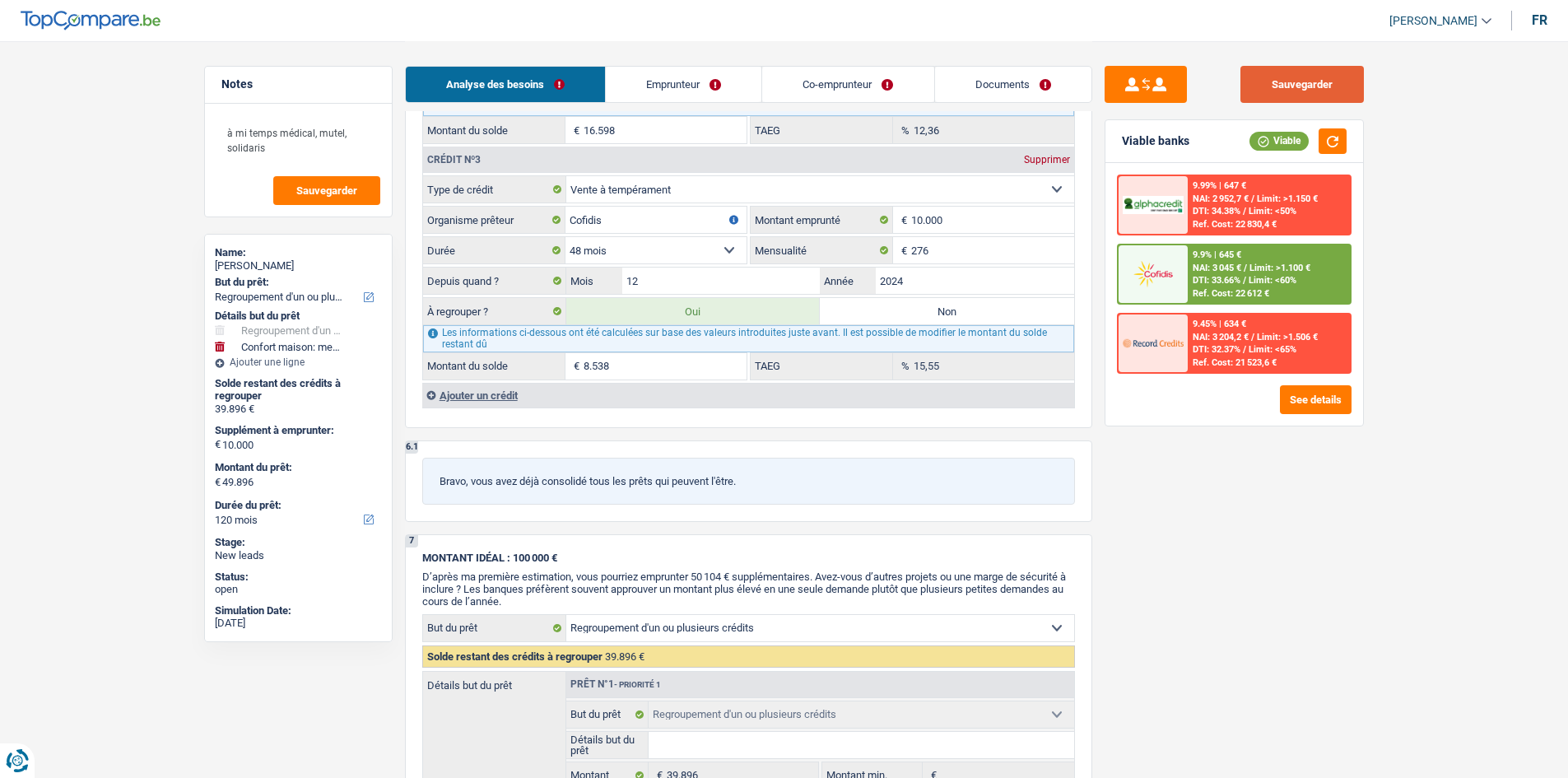
click at [1251, 78] on button "Sauvegarder" at bounding box center [1301, 84] width 123 height 37
click at [1050, 83] on link "Documents" at bounding box center [1013, 84] width 157 height 35
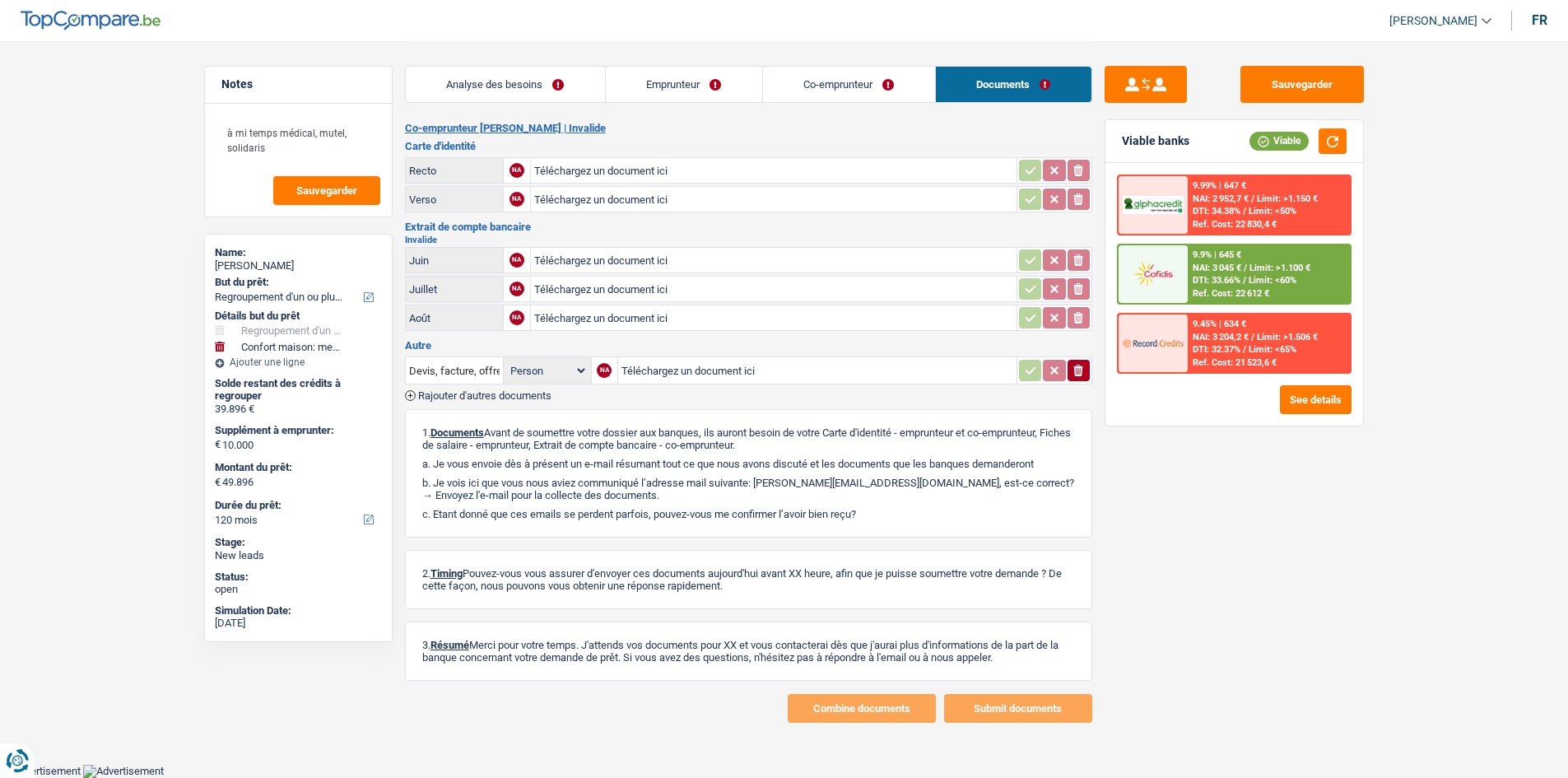
scroll to position [345, 0]
click at [1251, 129] on div "Viable" at bounding box center [1297, 142] width 97 height 26
click at [1251, 138] on button "button" at bounding box center [1332, 142] width 28 height 26
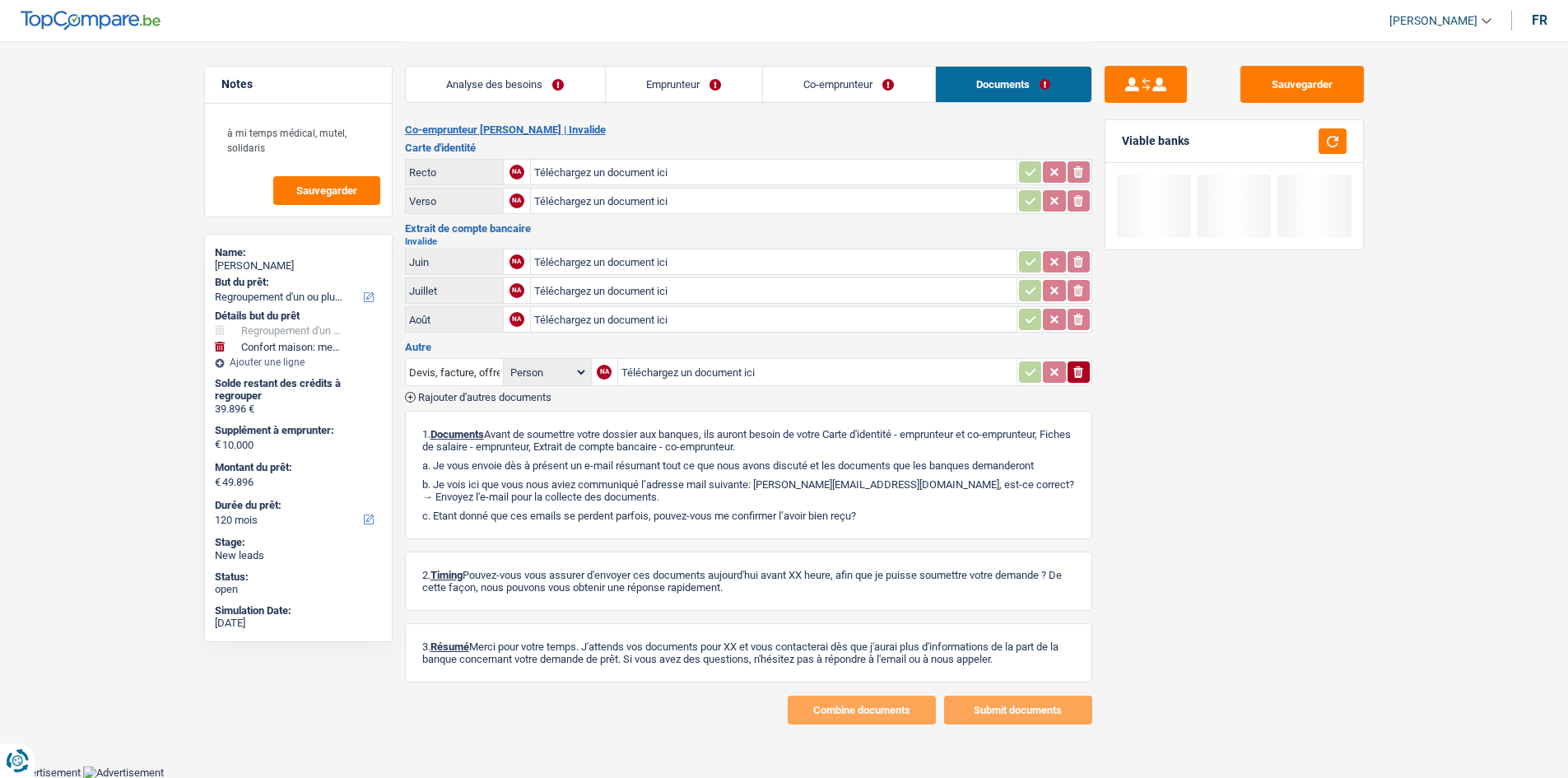
click at [1251, 575] on div "Sauvegarder Viable banks" at bounding box center [1233, 409] width 284 height 686
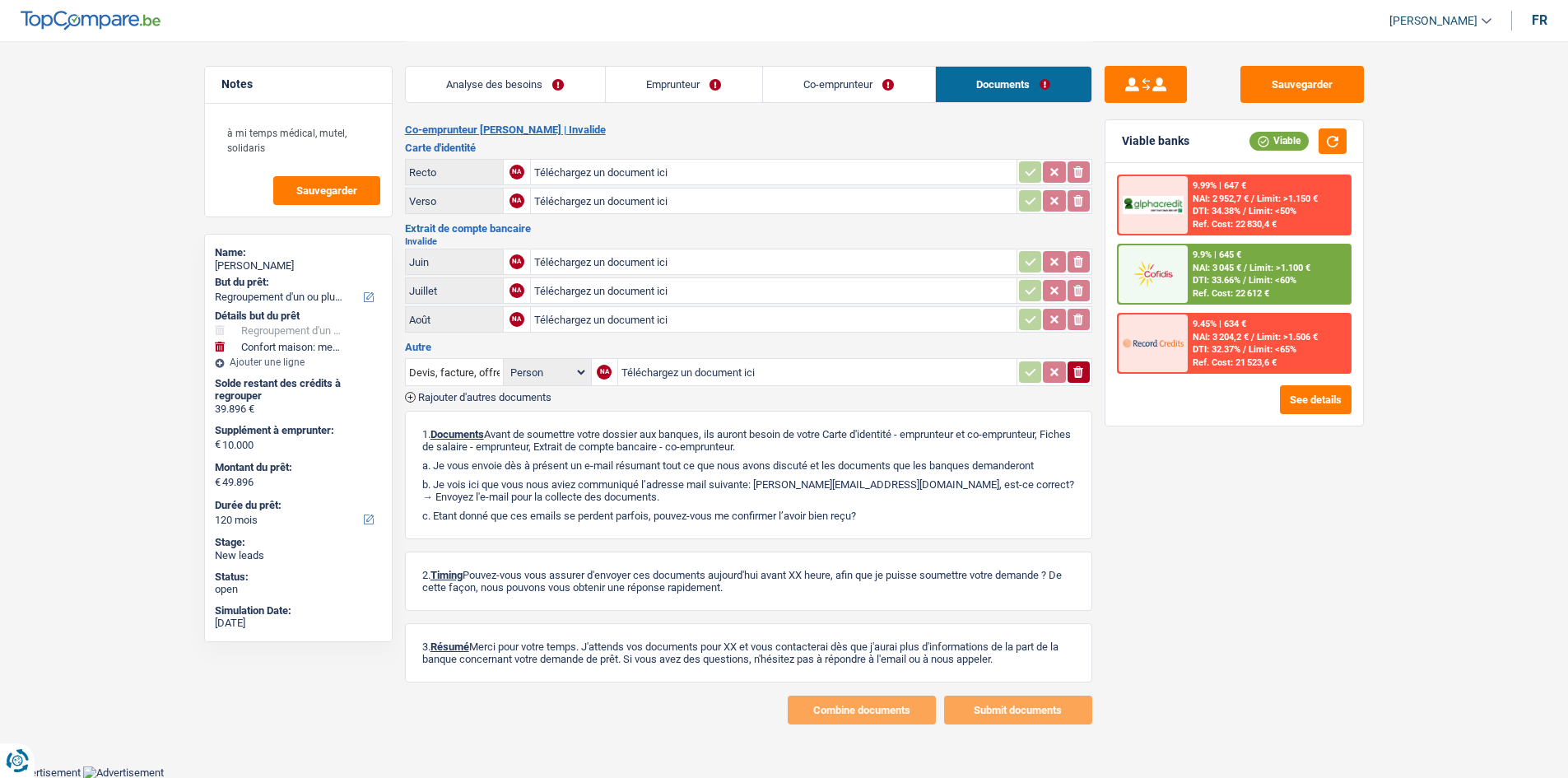
click at [812, 73] on link "Co-emprunteur" at bounding box center [849, 84] width 172 height 35
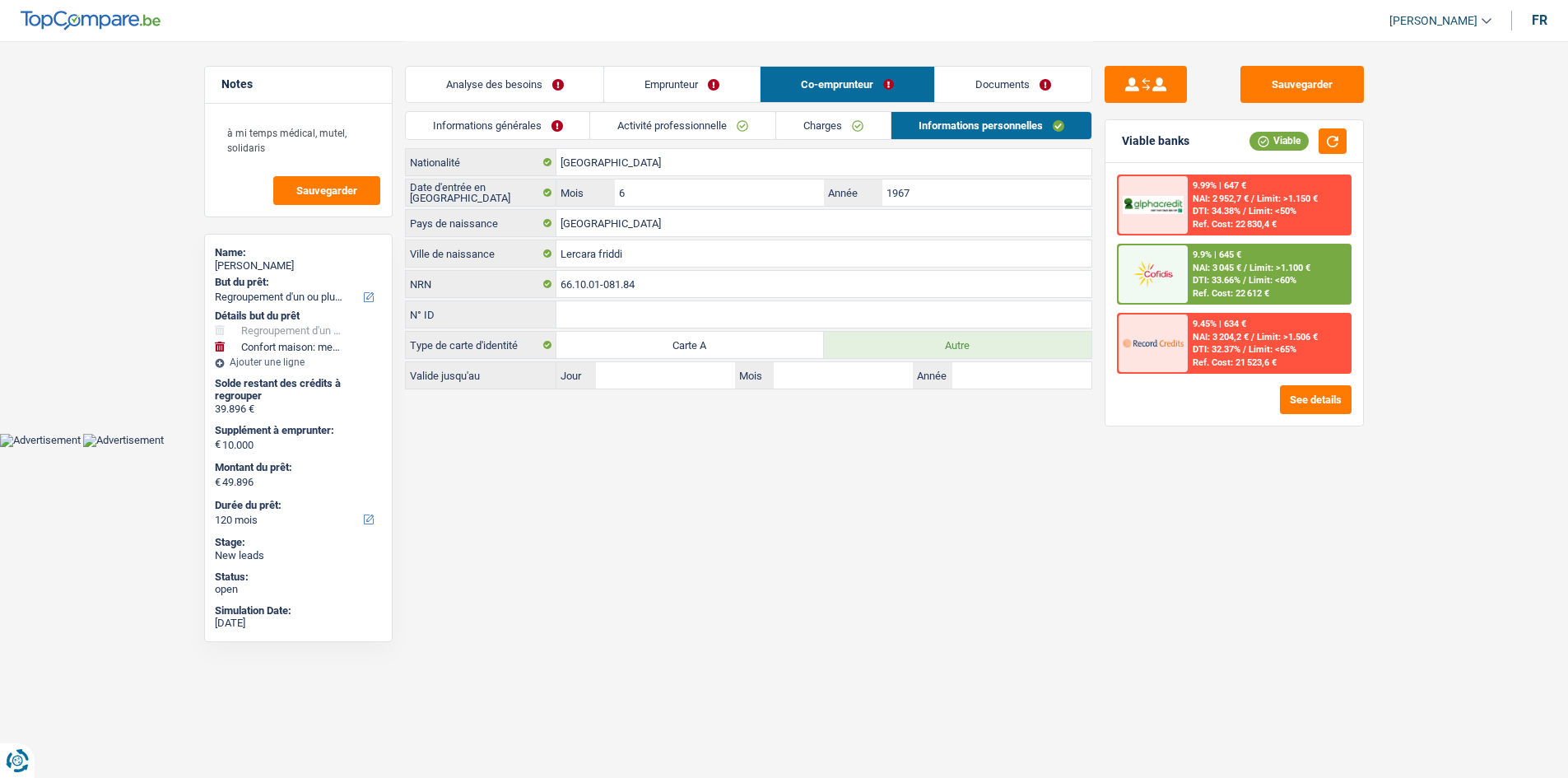
scroll to position [0, 0]
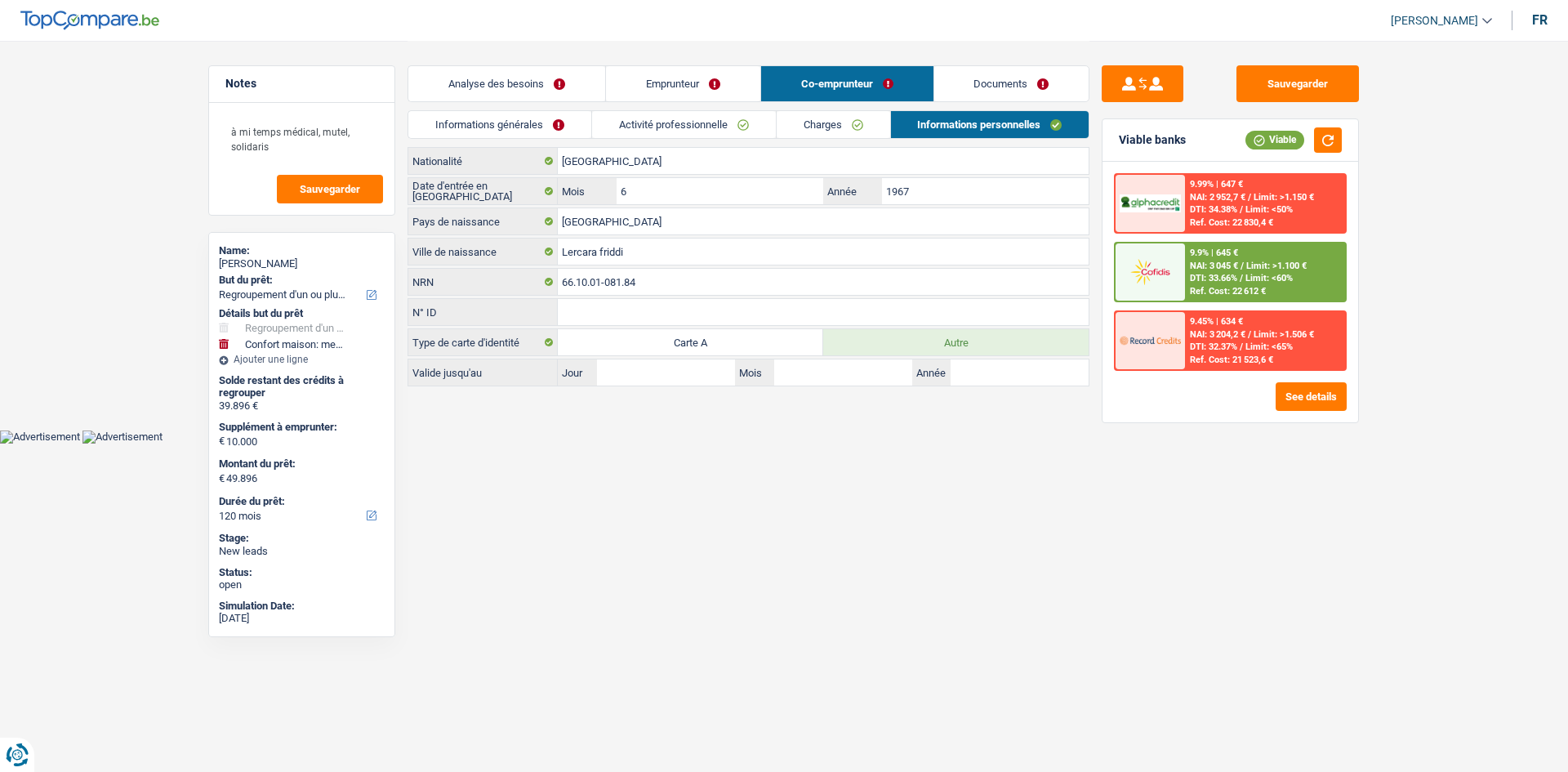
click at [718, 121] on link "Activité professionnelle" at bounding box center [684, 124] width 184 height 27
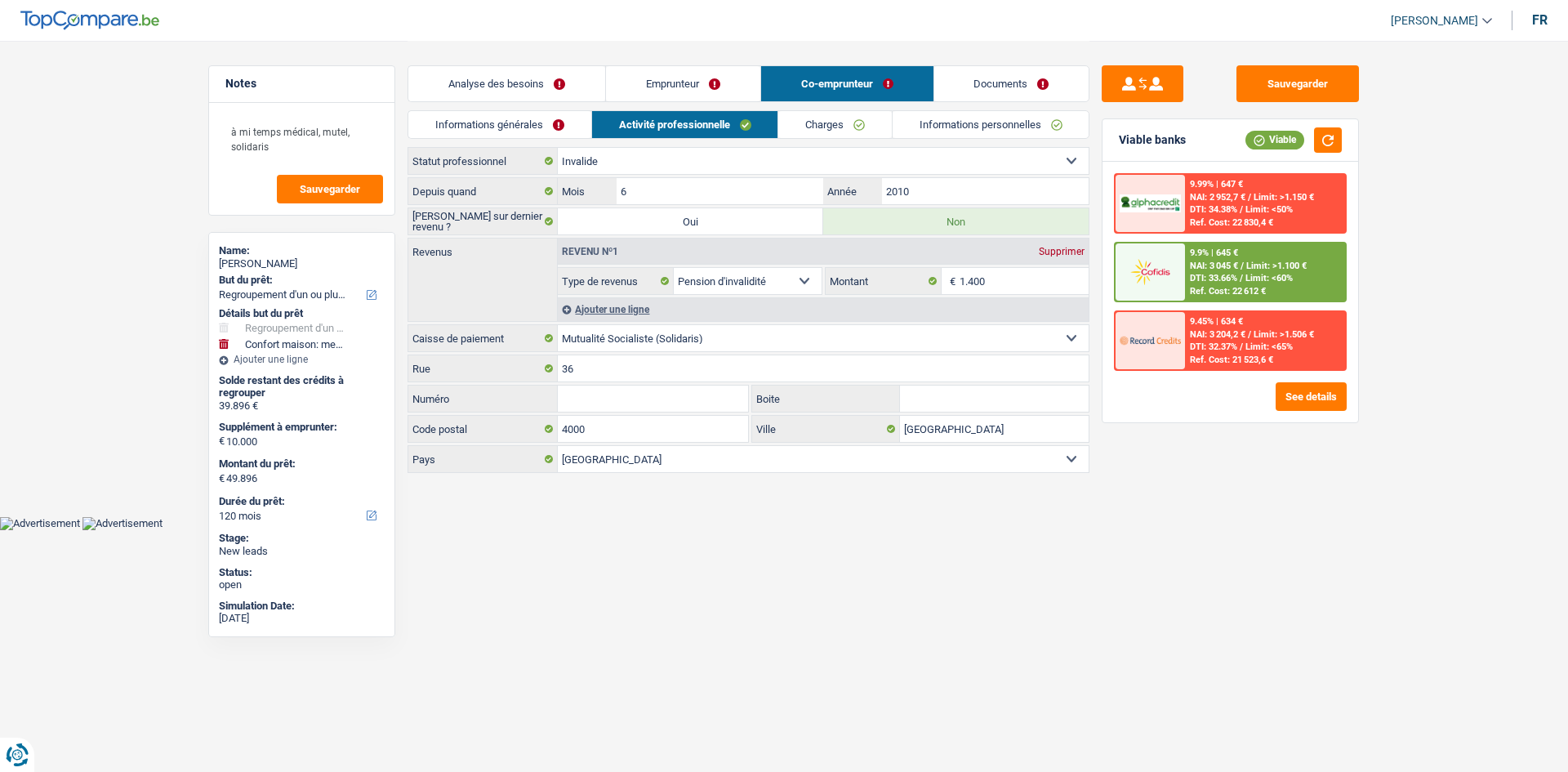
click at [811, 102] on div "Analyse des besoins Emprunteur Co-emprunteur Documents" at bounding box center [748, 75] width 681 height 69
click at [856, 133] on link "Charges" at bounding box center [834, 124] width 113 height 27
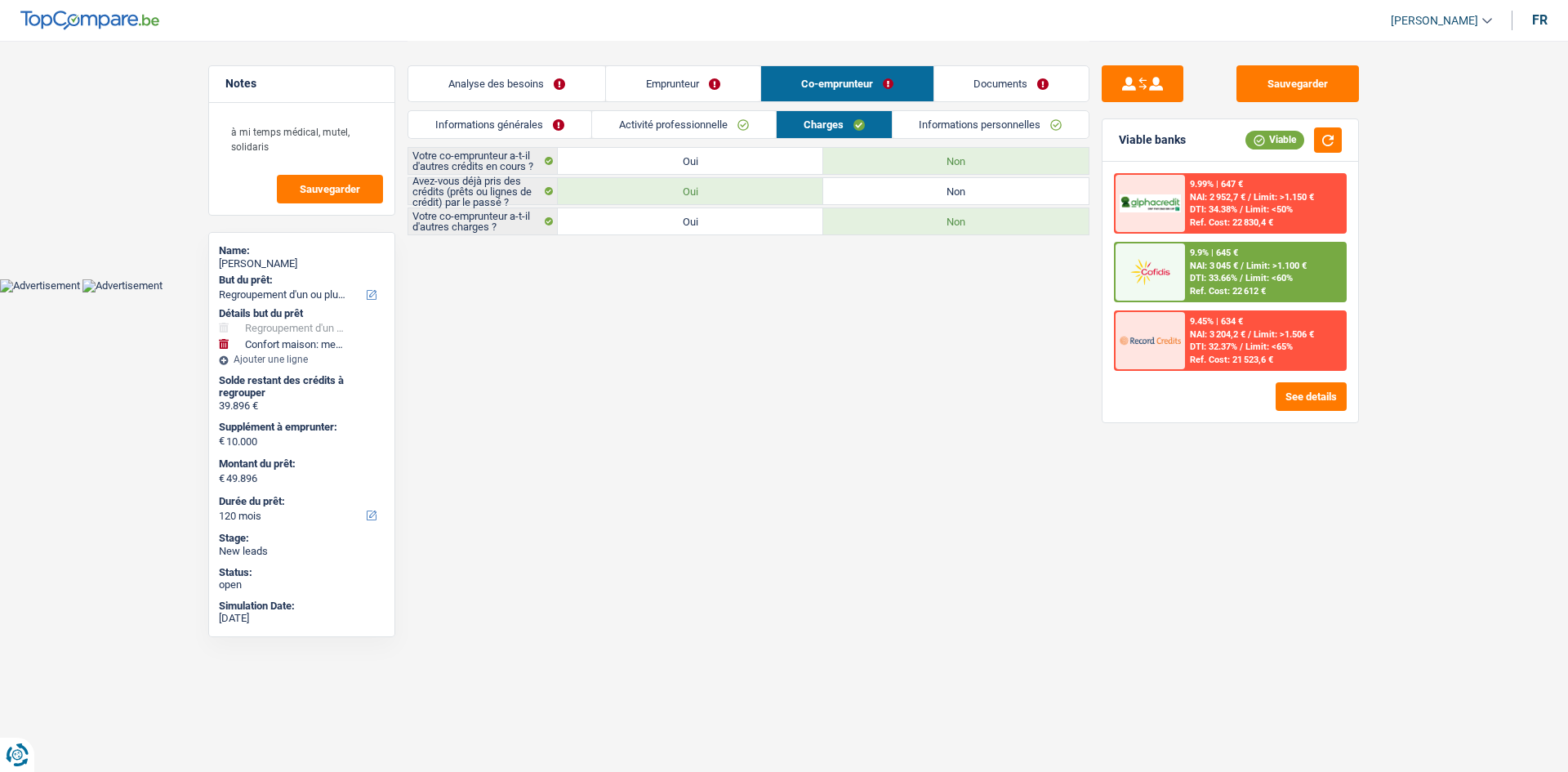
click at [951, 147] on div "Votre co-emprunteur a-t-il d'autres crédits en cours ? Oui Non" at bounding box center [748, 161] width 681 height 28
click at [968, 135] on link "Informations personnelles" at bounding box center [991, 124] width 197 height 27
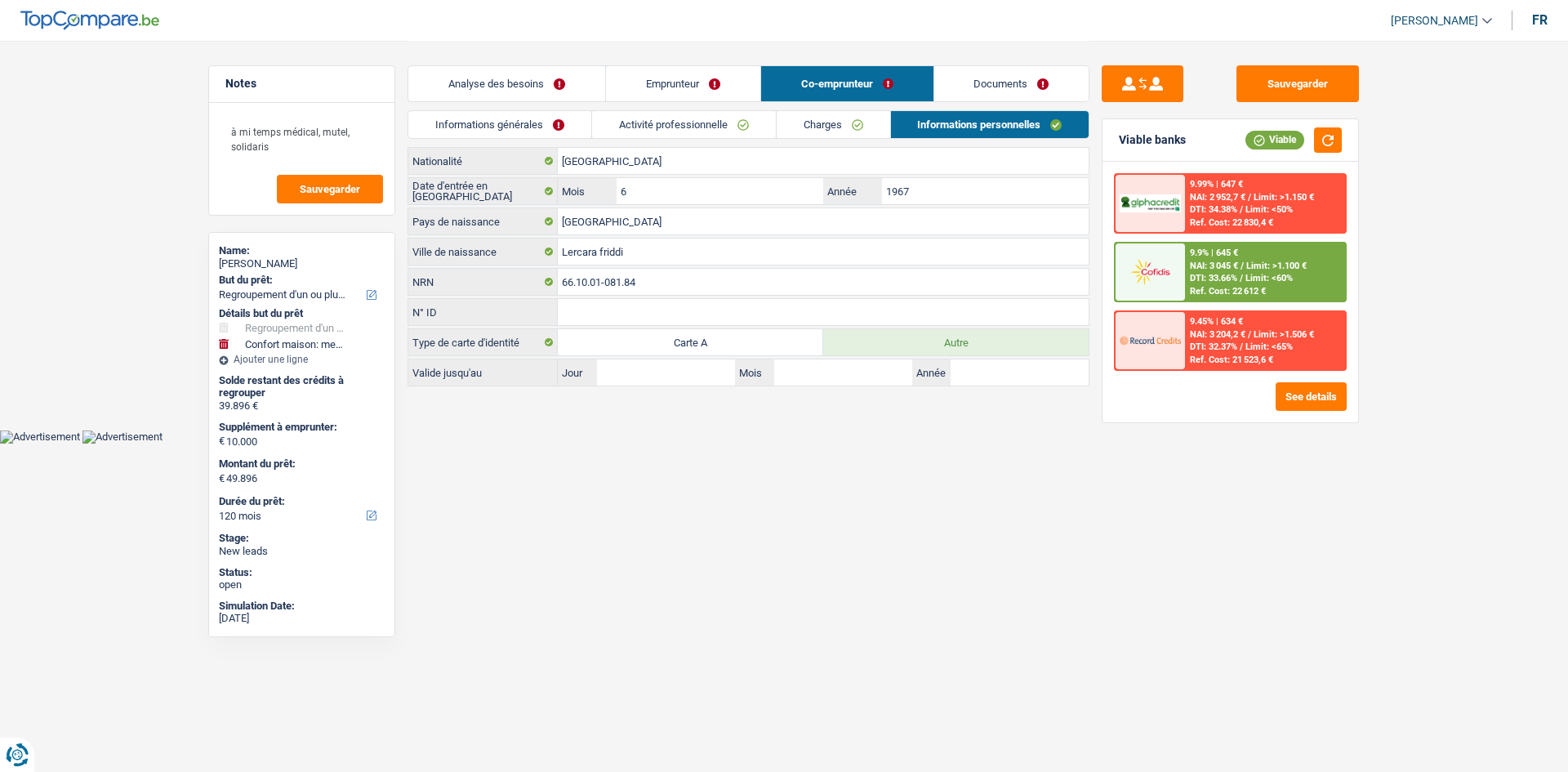
click at [1043, 89] on link "Documents" at bounding box center [1012, 84] width 155 height 35
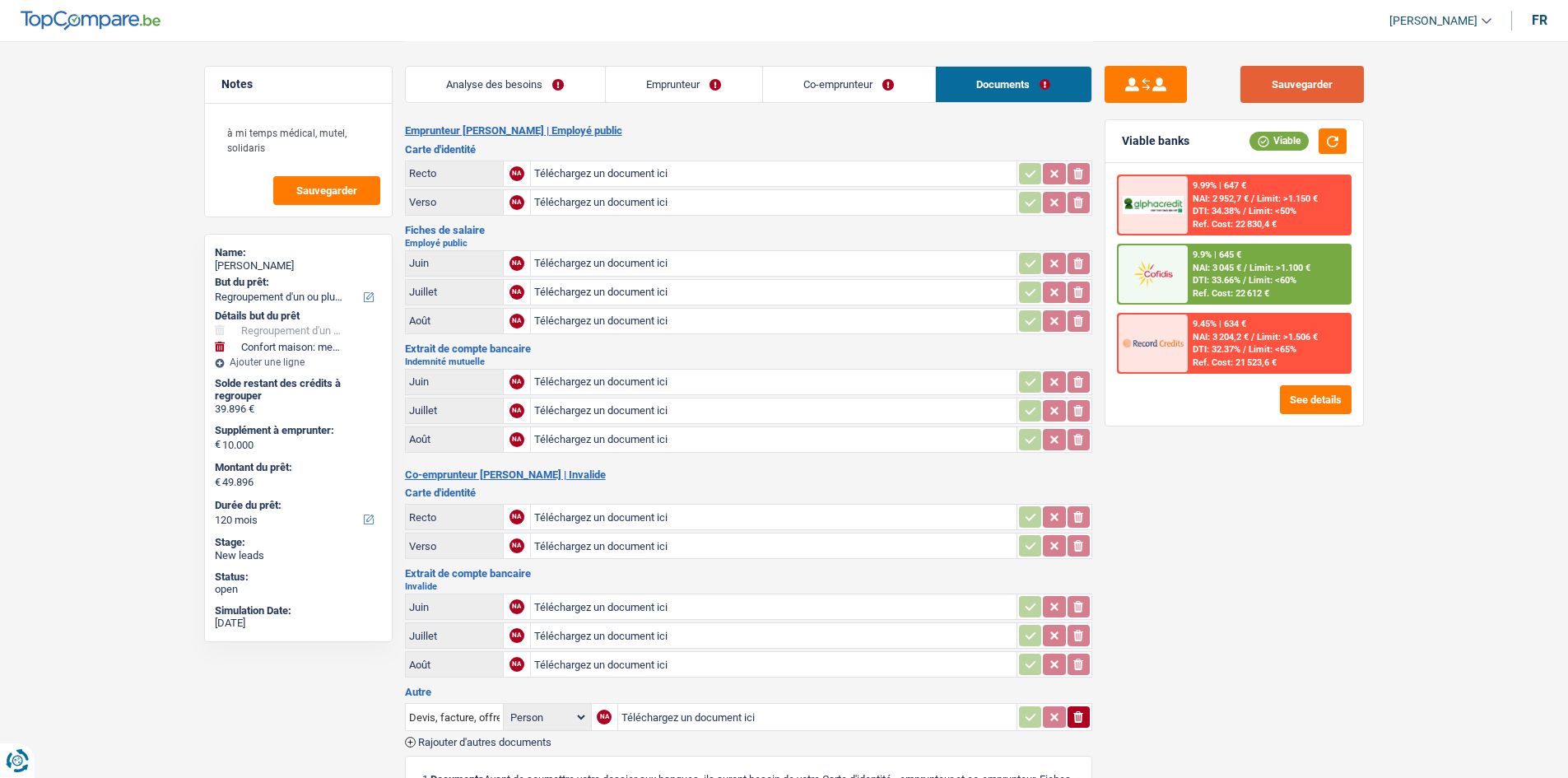
click at [1251, 71] on button "Sauvegarder" at bounding box center [1301, 84] width 123 height 37
click at [641, 90] on link "Emprunteur" at bounding box center [684, 84] width 157 height 35
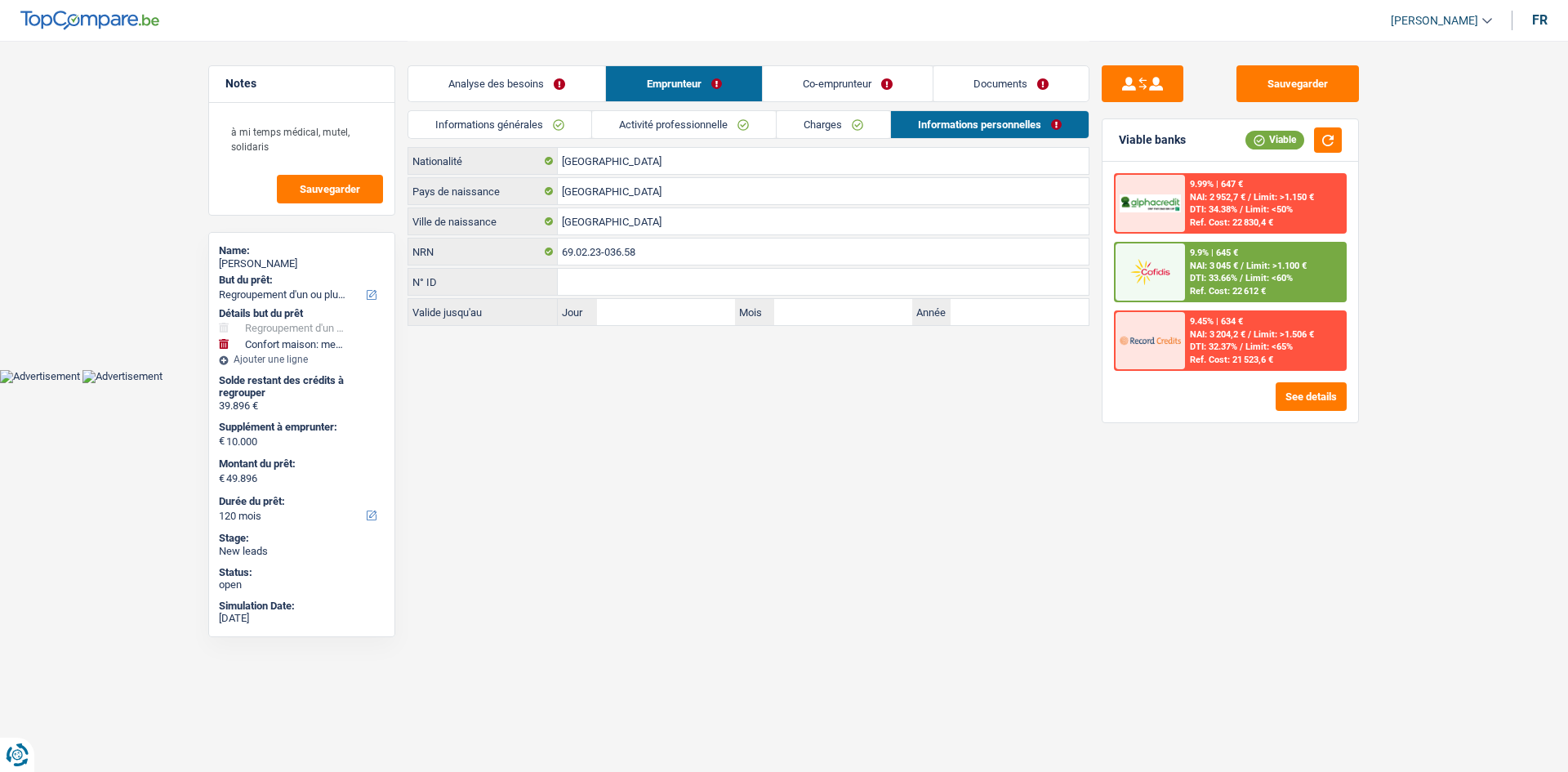
click at [550, 110] on li "Informations générales" at bounding box center [499, 124] width 184 height 29
click at [533, 121] on link "Informations générales" at bounding box center [499, 124] width 183 height 27
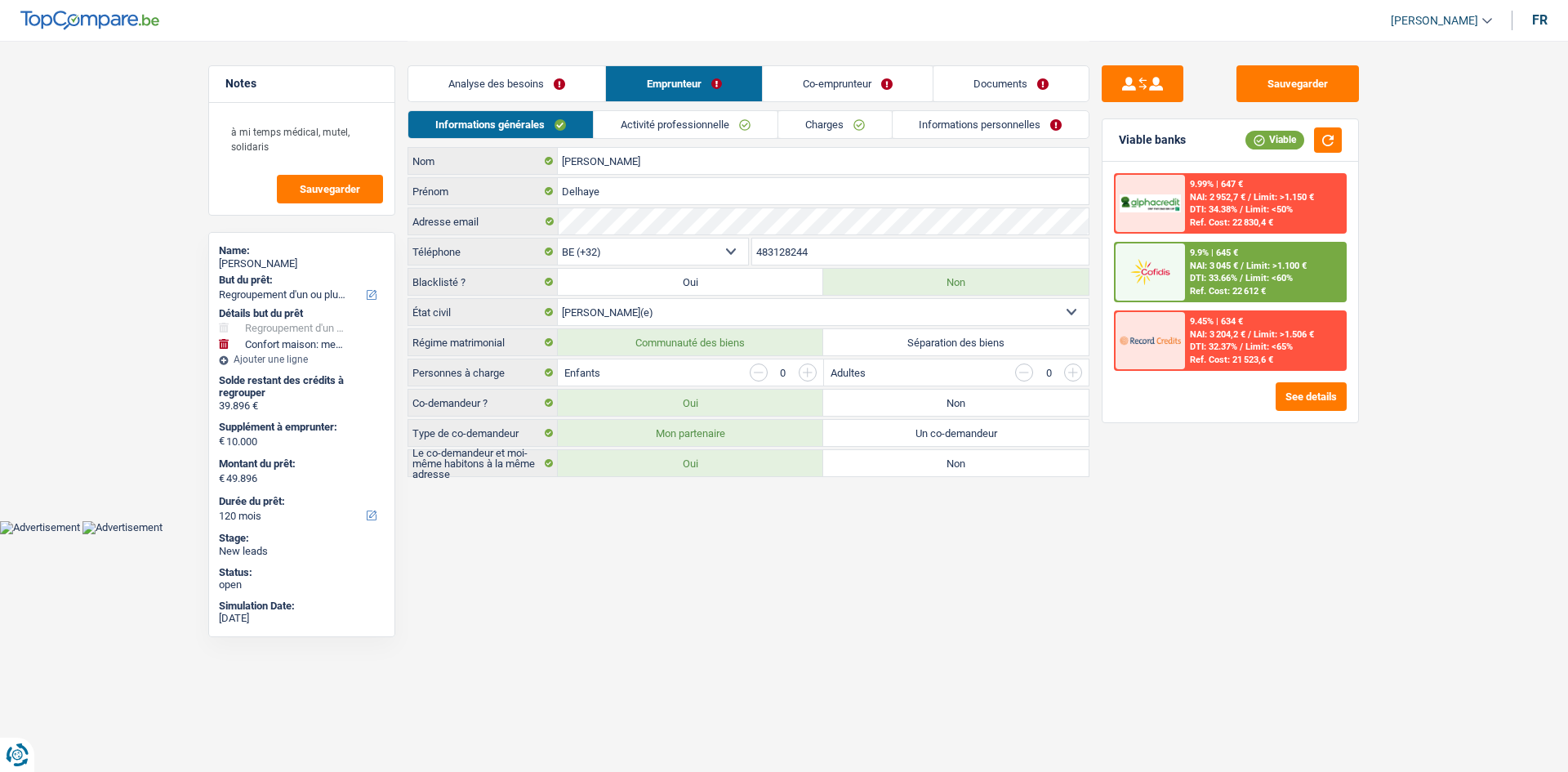
click at [1242, 62] on div "Sauvegarder Viable banks Viable 9.99% | 647 € NAI: 2 952,7 € / Limit: >1.150 € …" at bounding box center [1230, 259] width 282 height 439
click at [1242, 105] on div "Sauvegarder Viable banks Viable 9.99% | 647 € NAI: 2 952,7 € / Limit: >1.150 € …" at bounding box center [1230, 406] width 281 height 681
click at [1242, 98] on button "Sauvegarder" at bounding box center [1297, 84] width 122 height 37
drag, startPoint x: 505, startPoint y: 86, endPoint x: 570, endPoint y: 118, distance: 72.4
click at [505, 86] on link "Analyse des besoins" at bounding box center [507, 84] width 197 height 35
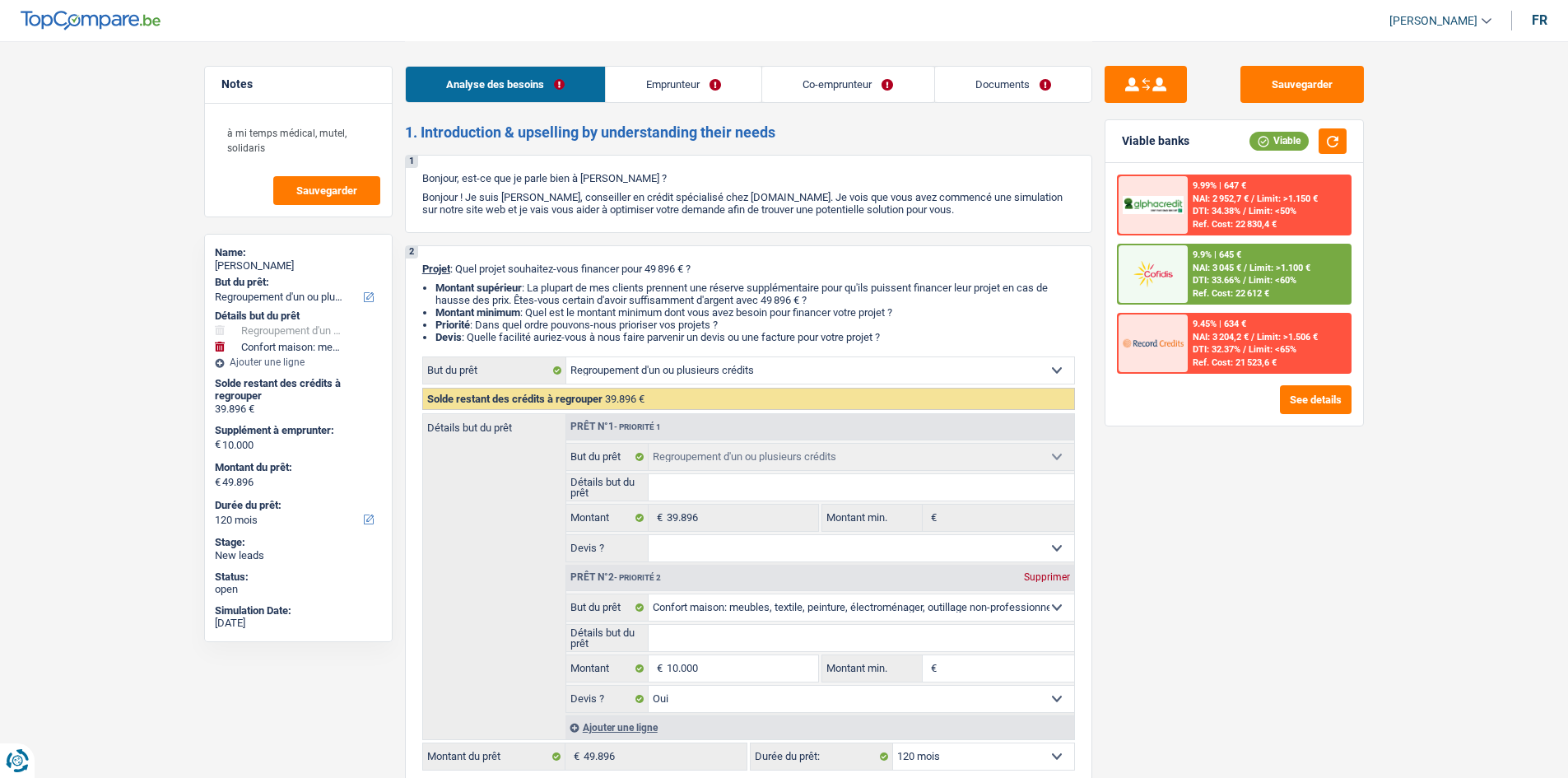
click at [961, 83] on link "Documents" at bounding box center [1013, 84] width 157 height 35
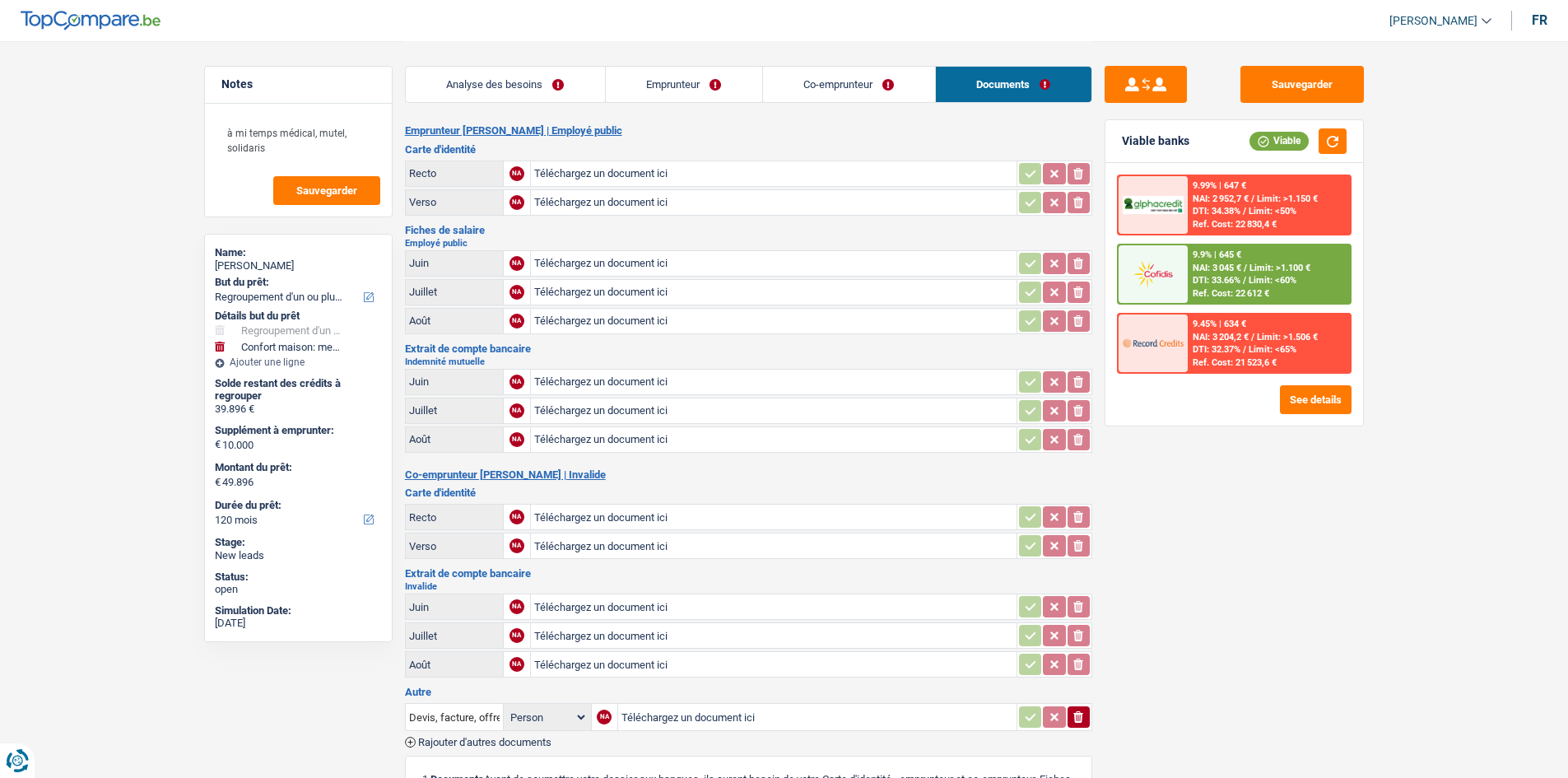
click at [484, 83] on link "Analyse des besoins" at bounding box center [505, 84] width 199 height 35
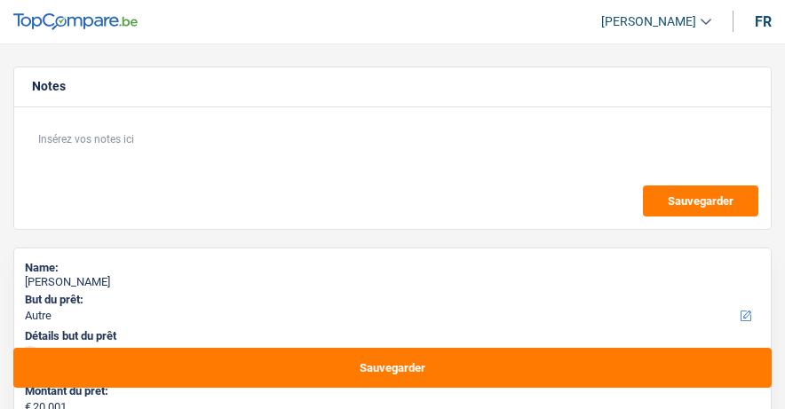
select select "other"
select select "120"
select select "other"
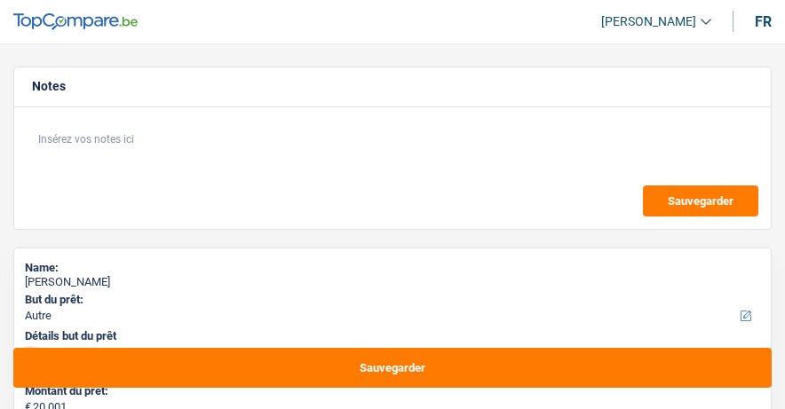
select select "120"
select select "publicEmployee"
select select "familyAllowances"
select select "netSalary"
select select "mealVouchers"
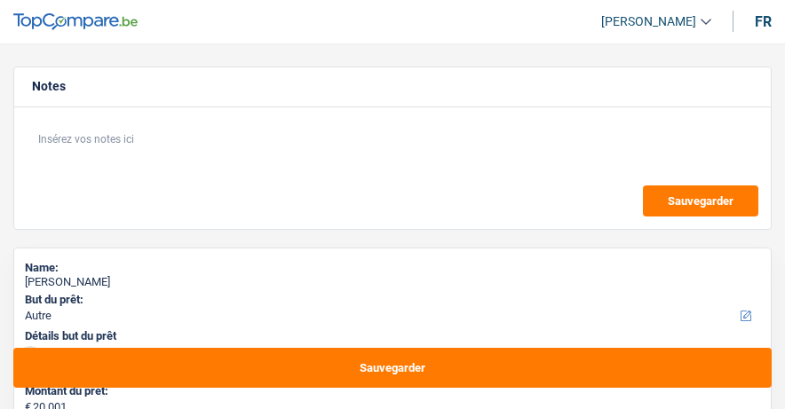
select select "rents"
select select "other"
select select "120"
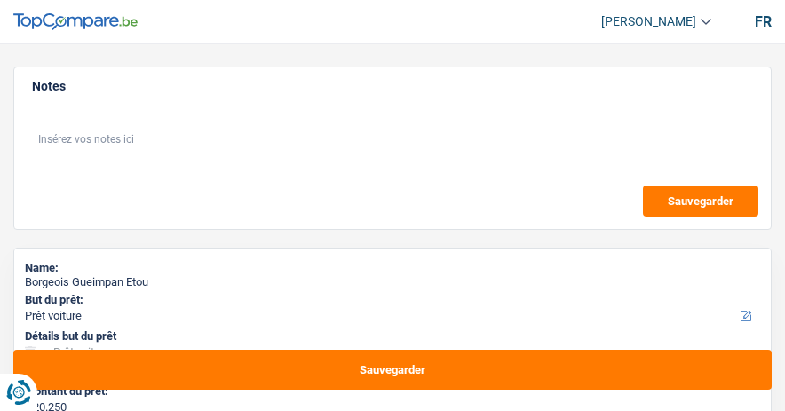
select select "car"
select select "60"
select select "car"
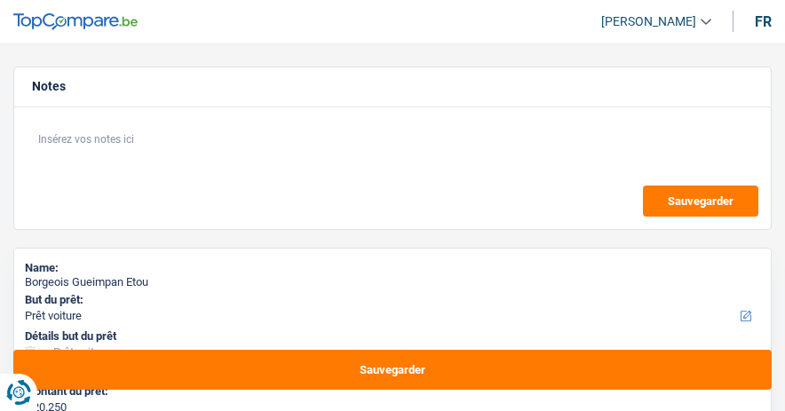
select select "60"
select select "publicEmployee"
select select "netSalary"
select select "other"
select select "mealVouchers"
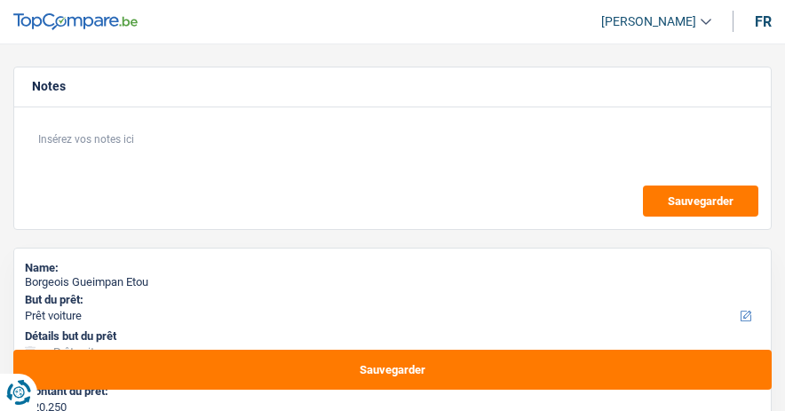
select select "familyAllowances"
select select "rents"
select select "carLoan"
select select "48"
select select "car"
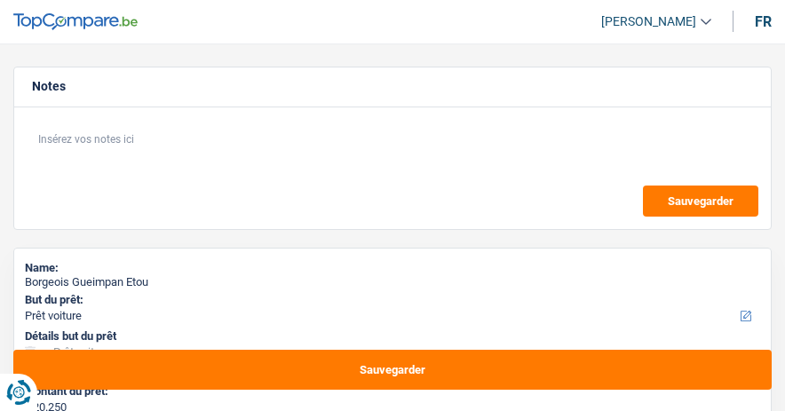
select select "car"
select select "60"
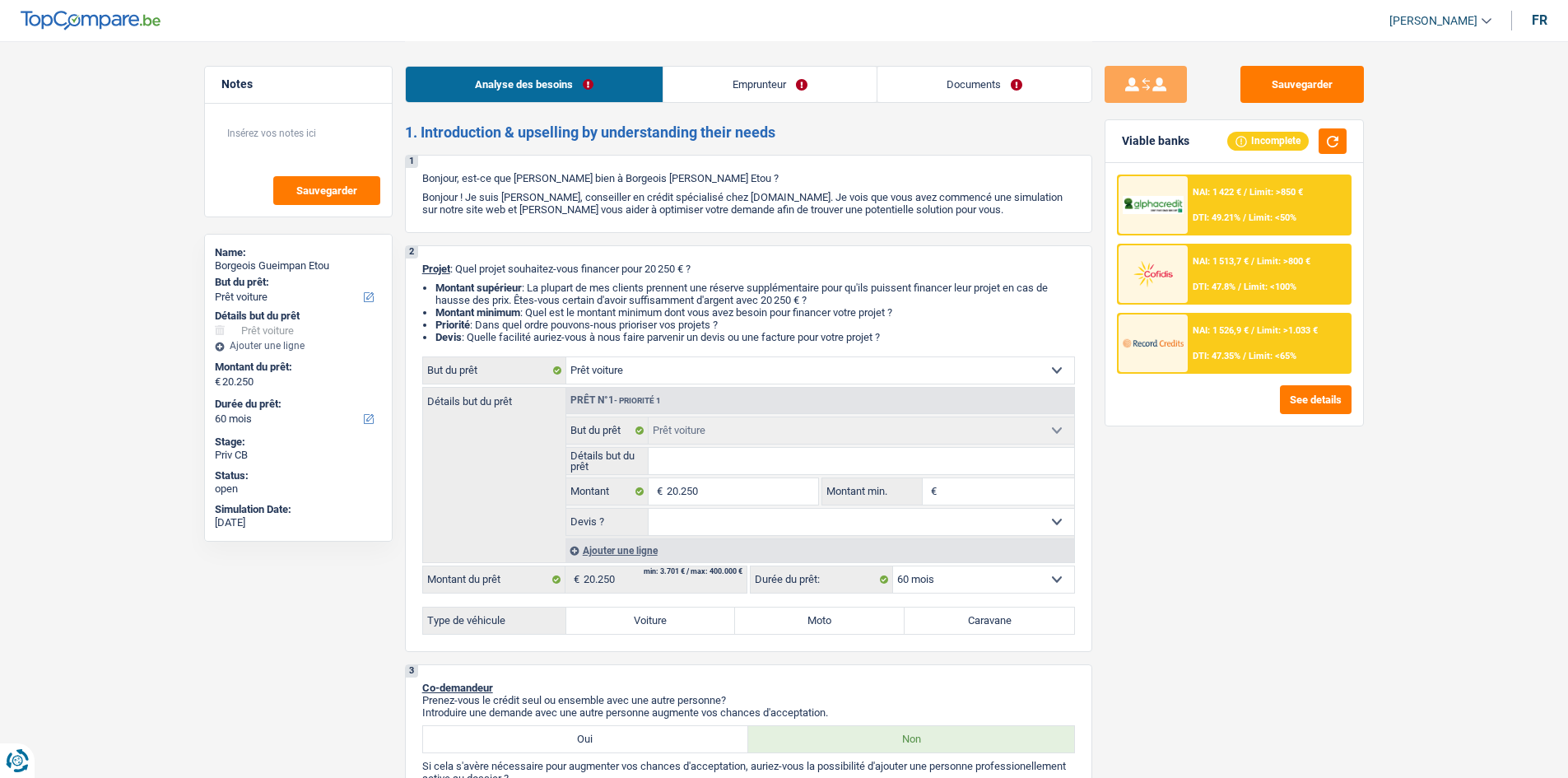
click at [727, 70] on link "Documents" at bounding box center [984, 84] width 214 height 35
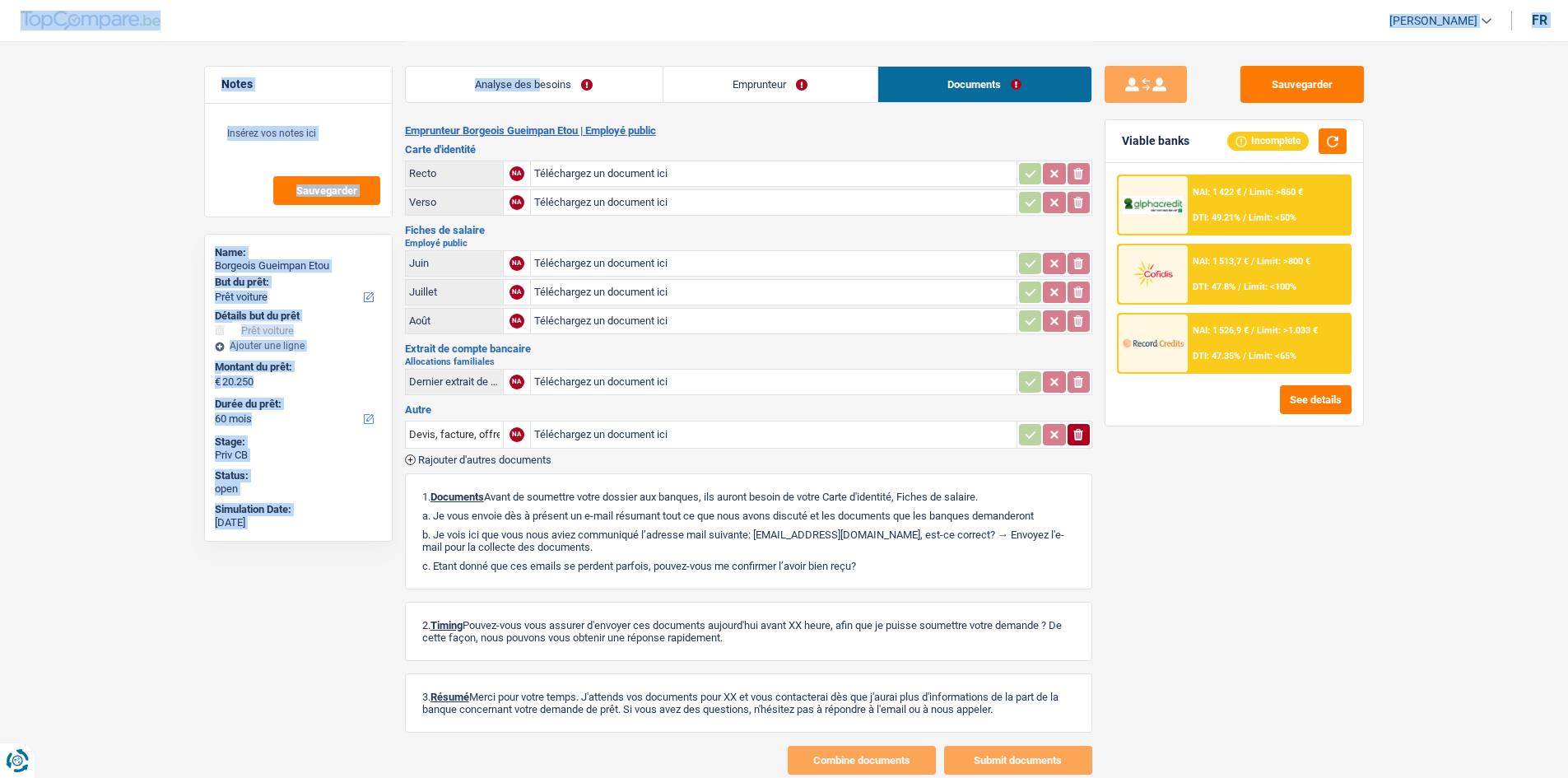
drag, startPoint x: 543, startPoint y: 61, endPoint x: 500, endPoint y: 28, distance: 54.2
click at [500, 28] on div "Charles Verhaegen Se déconnecter fr Notes Sauvegarder Name: Borgeois Gueimpan E…" at bounding box center [784, 408] width 1568 height 816
click at [556, 79] on link "Analyse des besoins" at bounding box center [534, 84] width 257 height 35
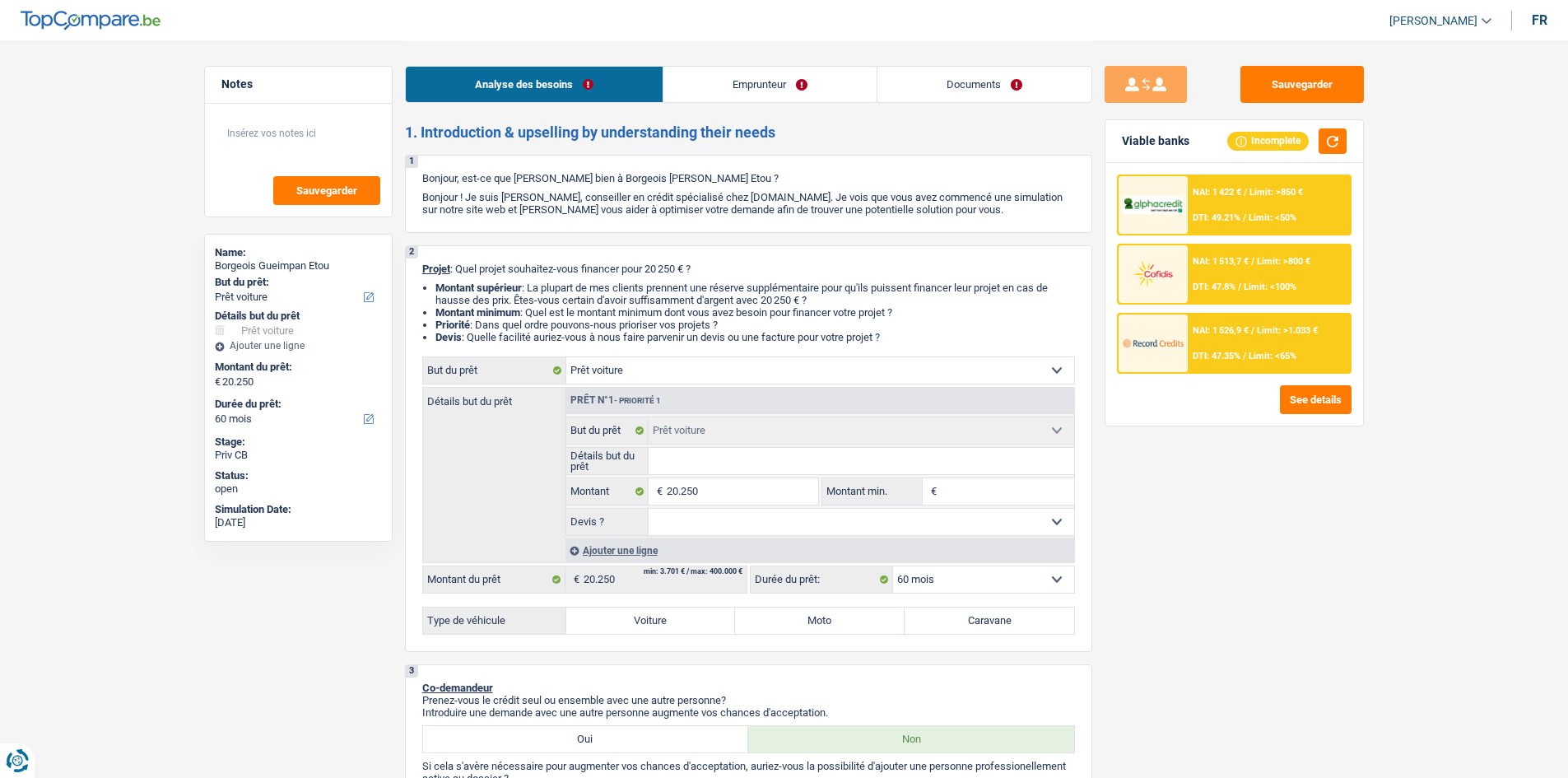
click at [712, 380] on input "Détails but du prêt" at bounding box center [861, 461] width 425 height 26
click at [727, 371] on div at bounding box center [1153, 343] width 70 height 57
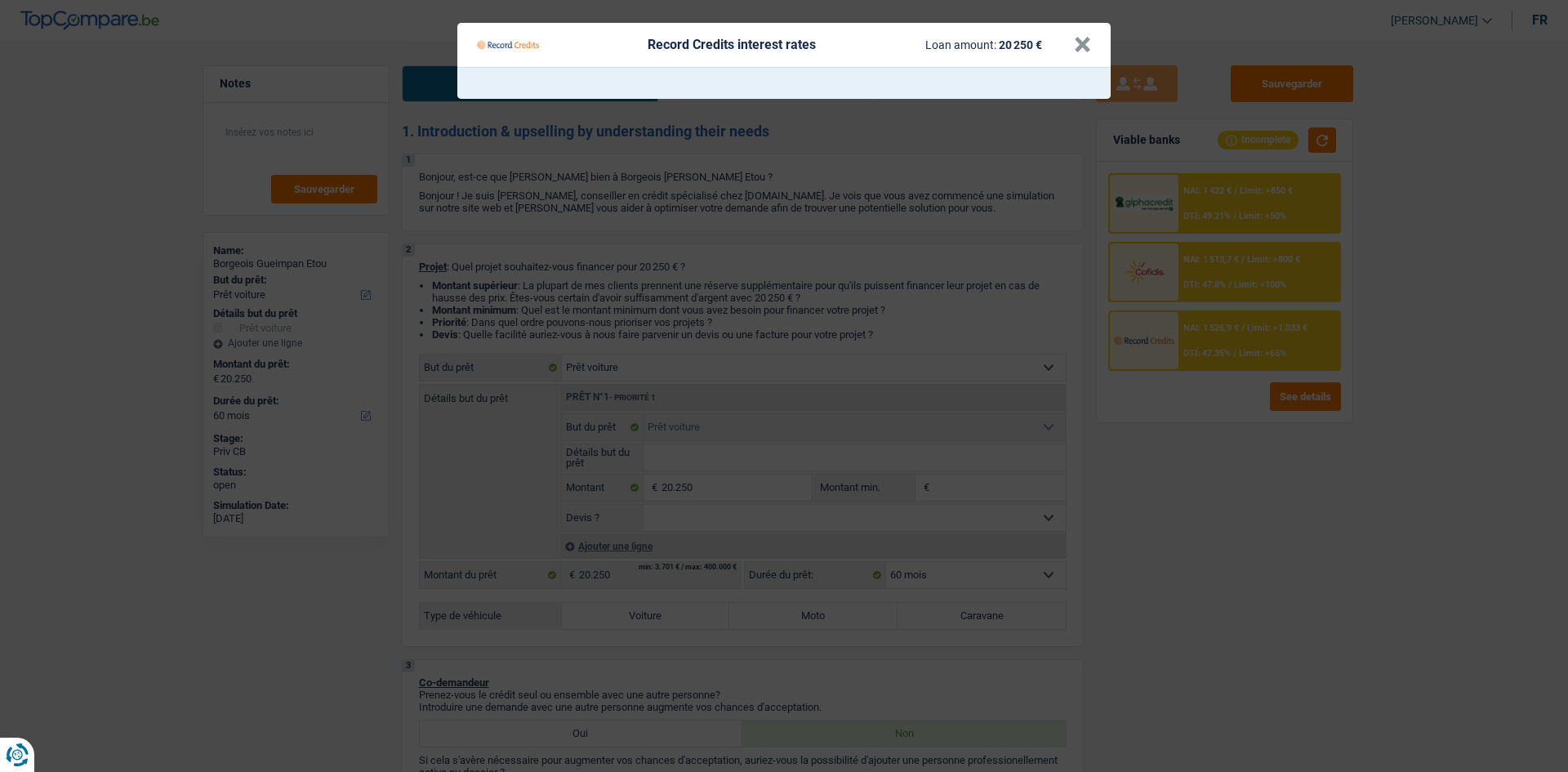
drag, startPoint x: 1132, startPoint y: 482, endPoint x: 1138, endPoint y: 445, distance: 37.5
click at [721, 377] on Credits "Record Credits interest rates Loan amount: 20 250 € ×" at bounding box center [784, 386] width 1568 height 772
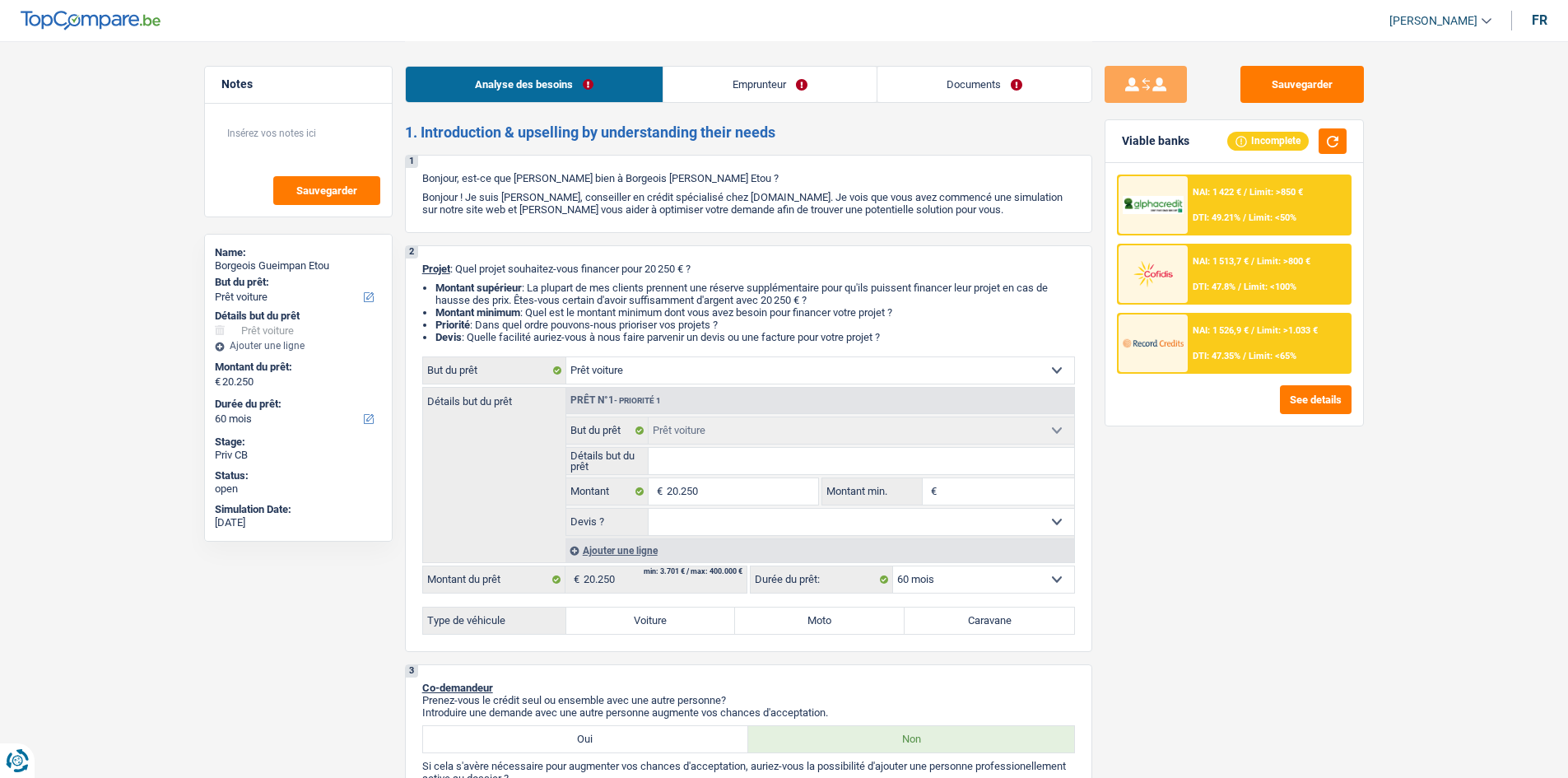
click at [727, 211] on div "NAI: 1 422 € / Limit: >850 € DTI: 49.21% / Limit: <50%" at bounding box center [1268, 205] width 162 height 57
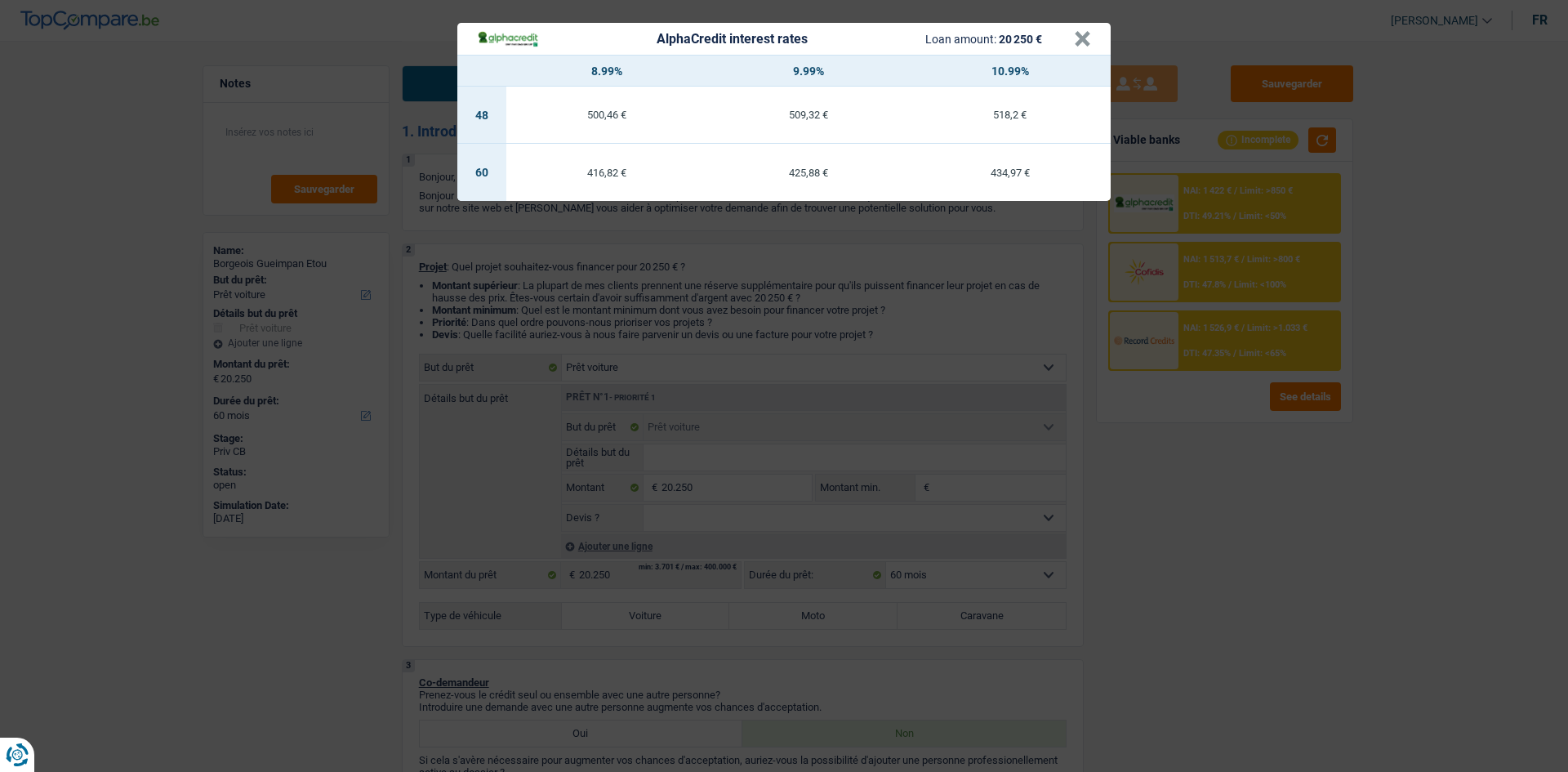
click at [721, 377] on div "AlphaCredit interest rates Loan amount: 20 250 € × 8.99% 9.99% 10.99% 48 500,46…" at bounding box center [784, 386] width 1568 height 772
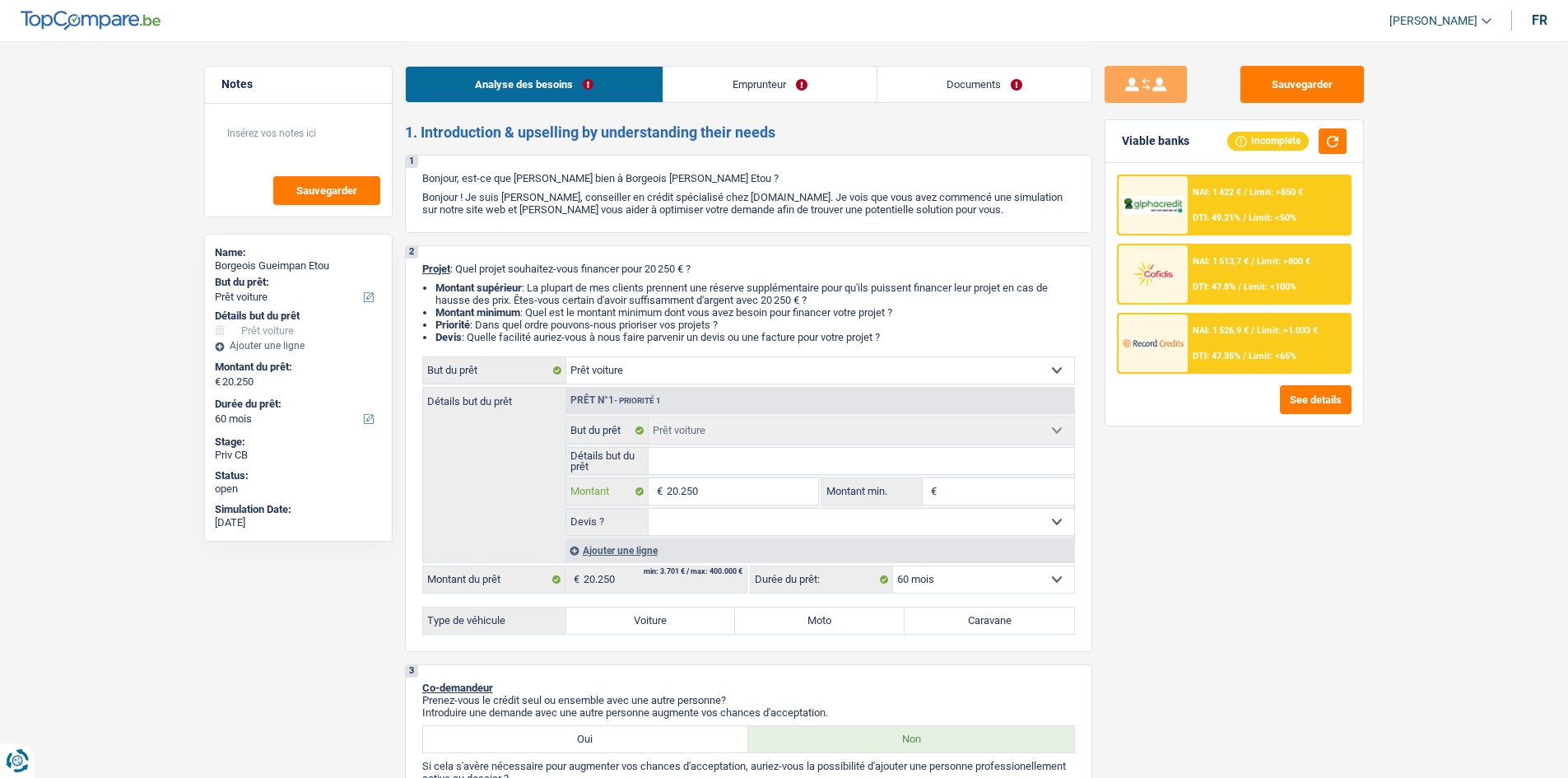
click at [727, 380] on input "20.250" at bounding box center [741, 491] width 150 height 26
type input "2.025"
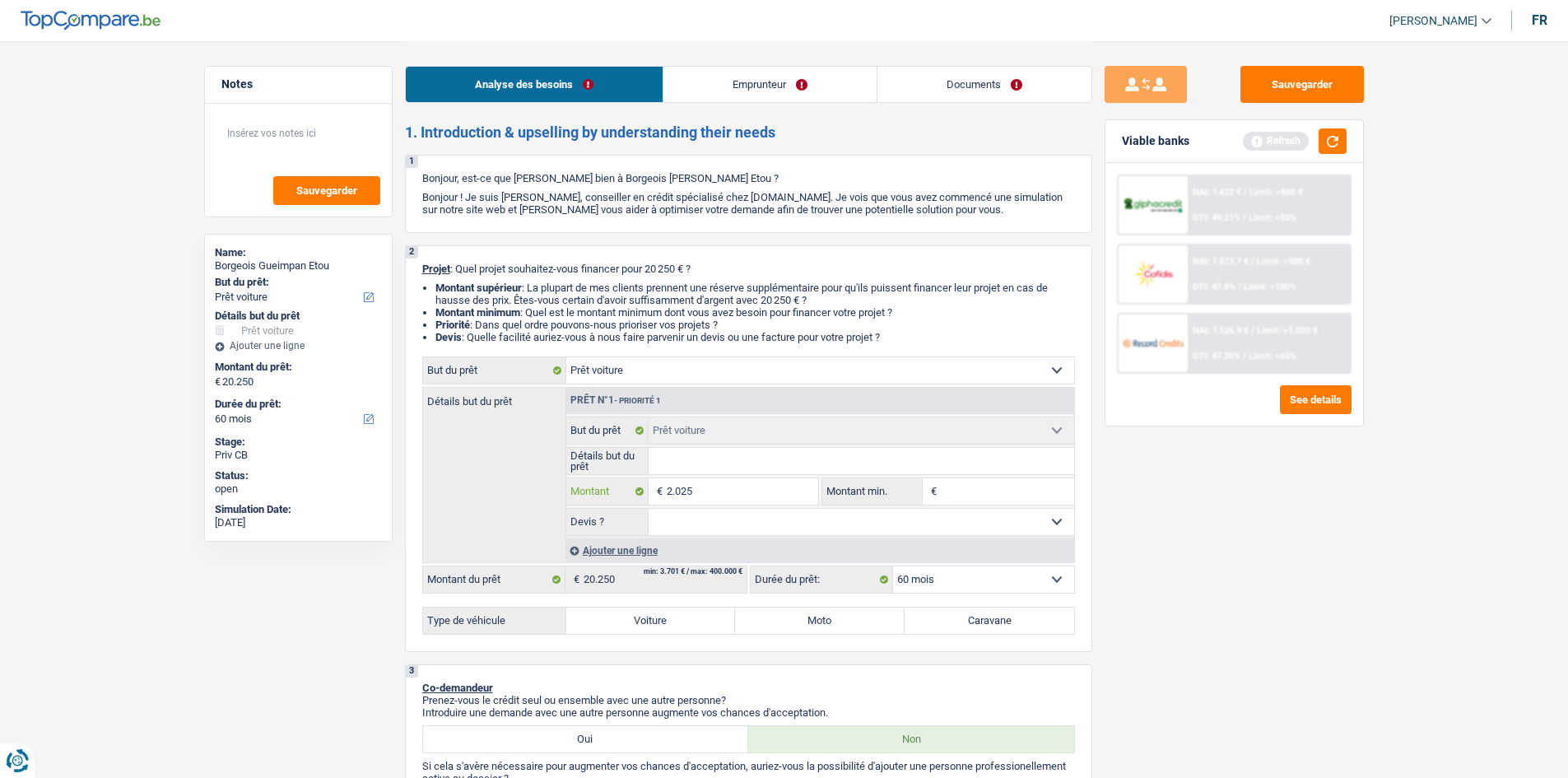
type input "202"
type input "20"
type input "2"
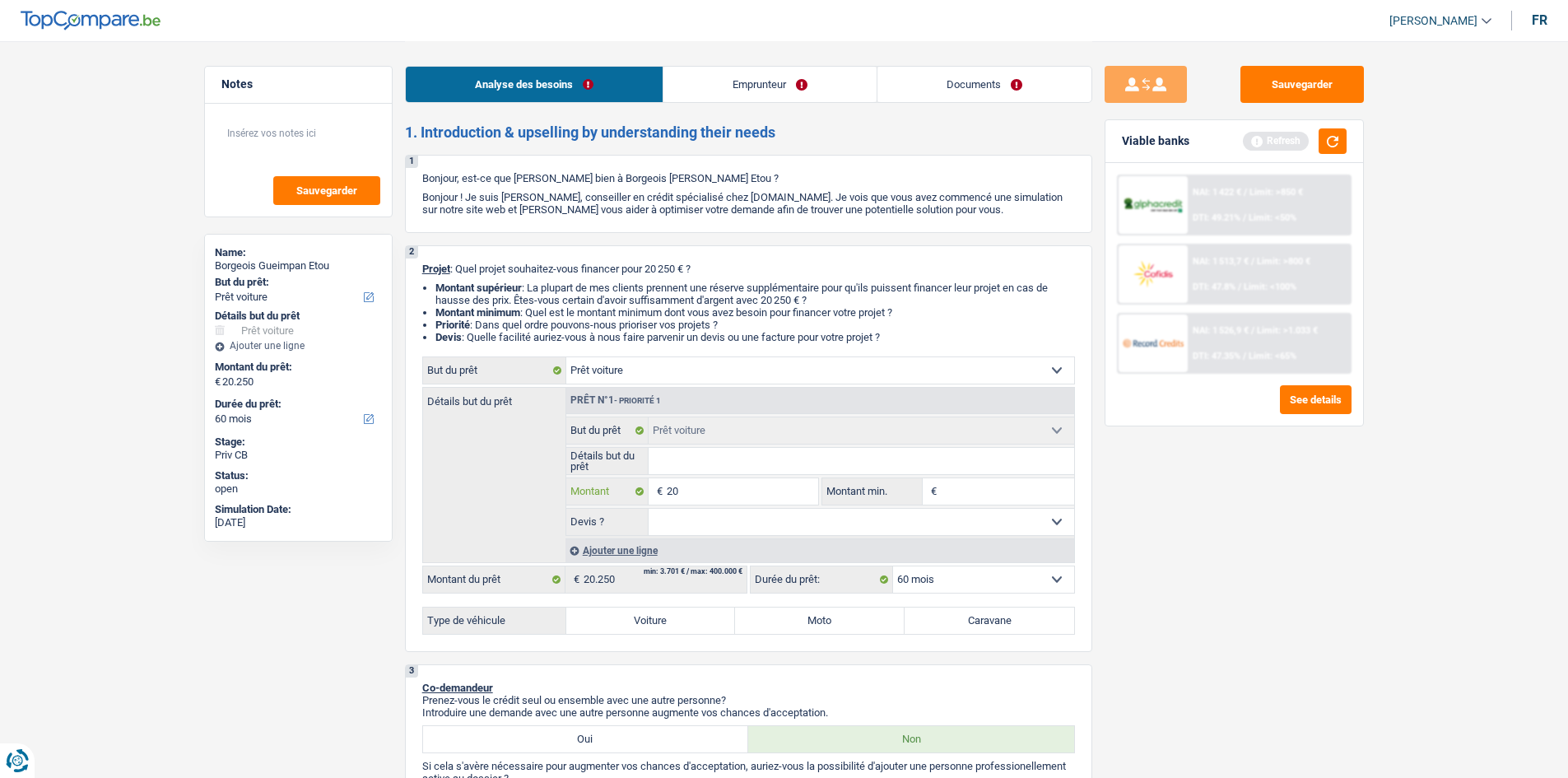
type input "2"
type input "1"
type input "18"
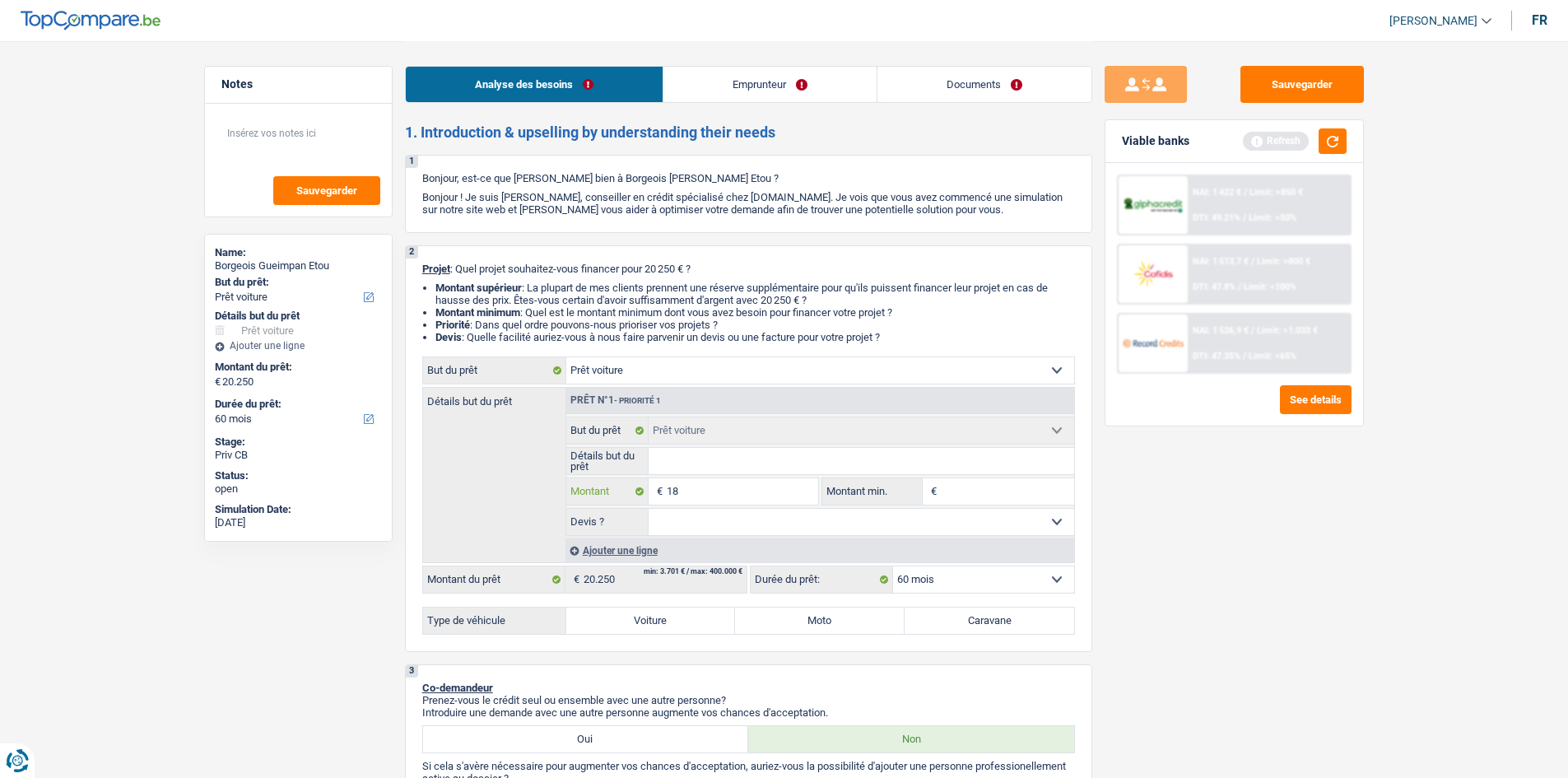
type input "180"
type input "1.800"
type input "18.000"
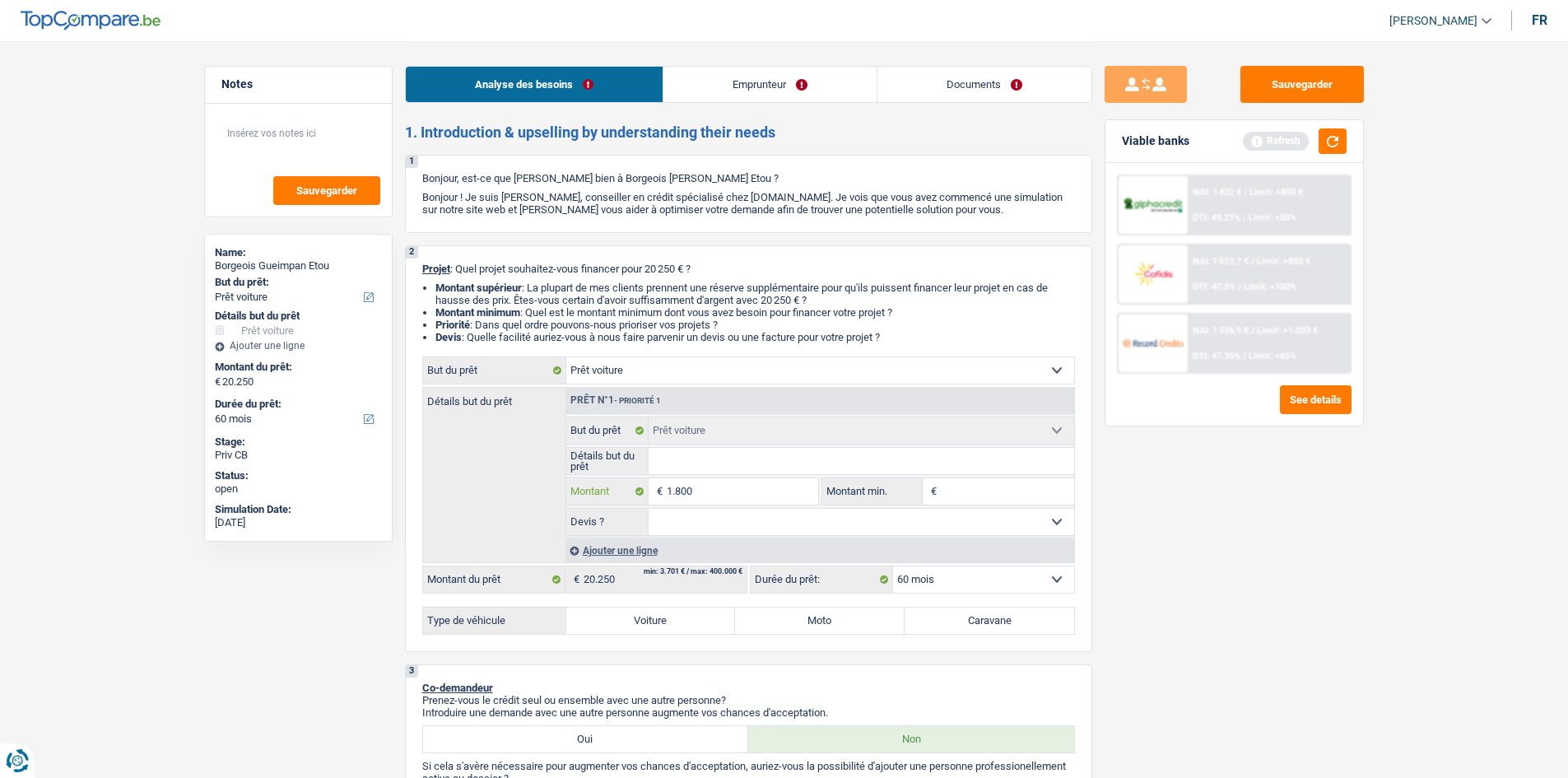
type input "18.000"
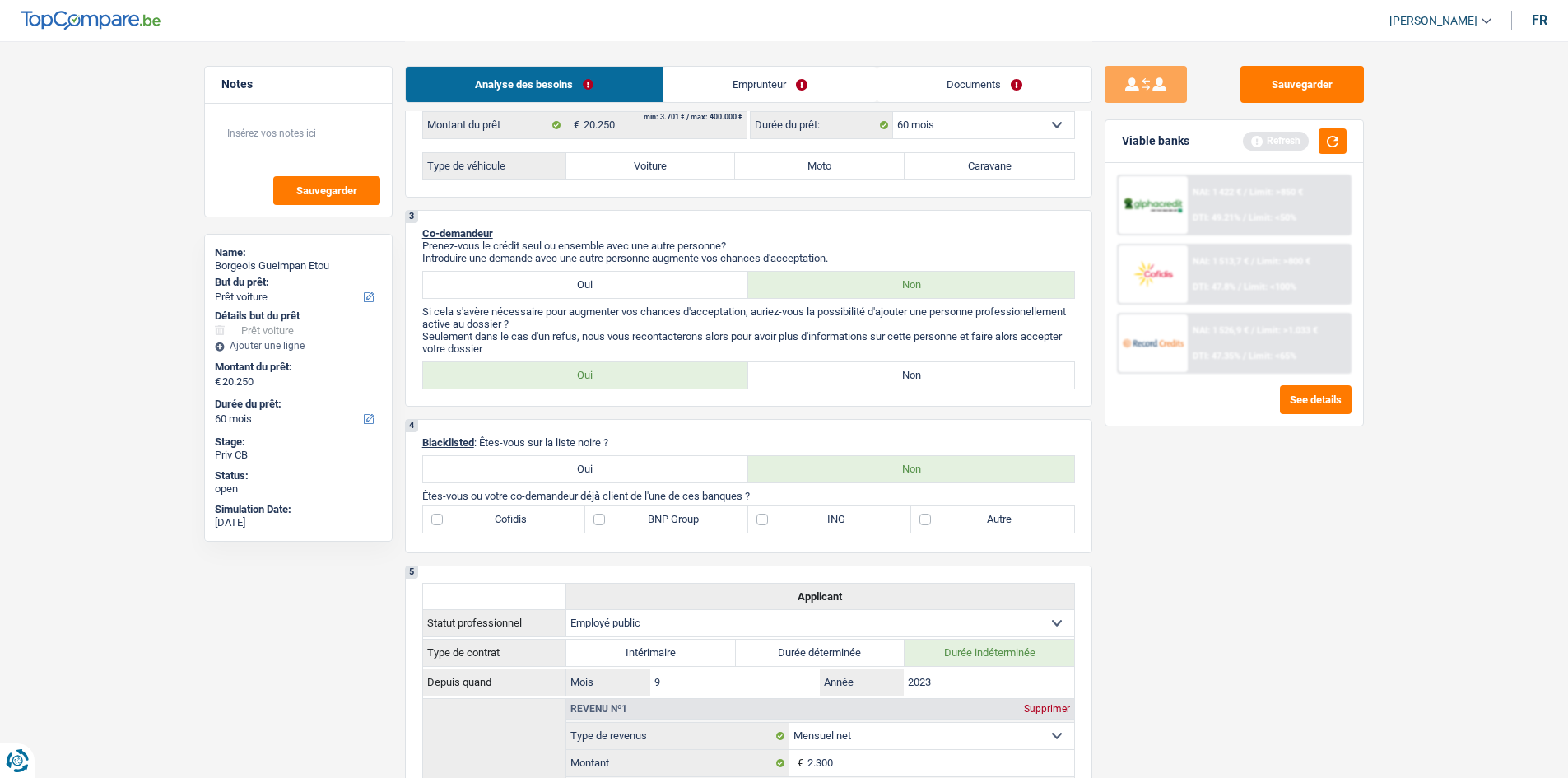
type input "18.000"
click at [727, 380] on div "Sauvegarder Viable banks Refresh NAI: 1 422 € / Limit: >850 € DTI: 49.21% / Lim…" at bounding box center [1233, 409] width 284 height 686
type input "18.000"
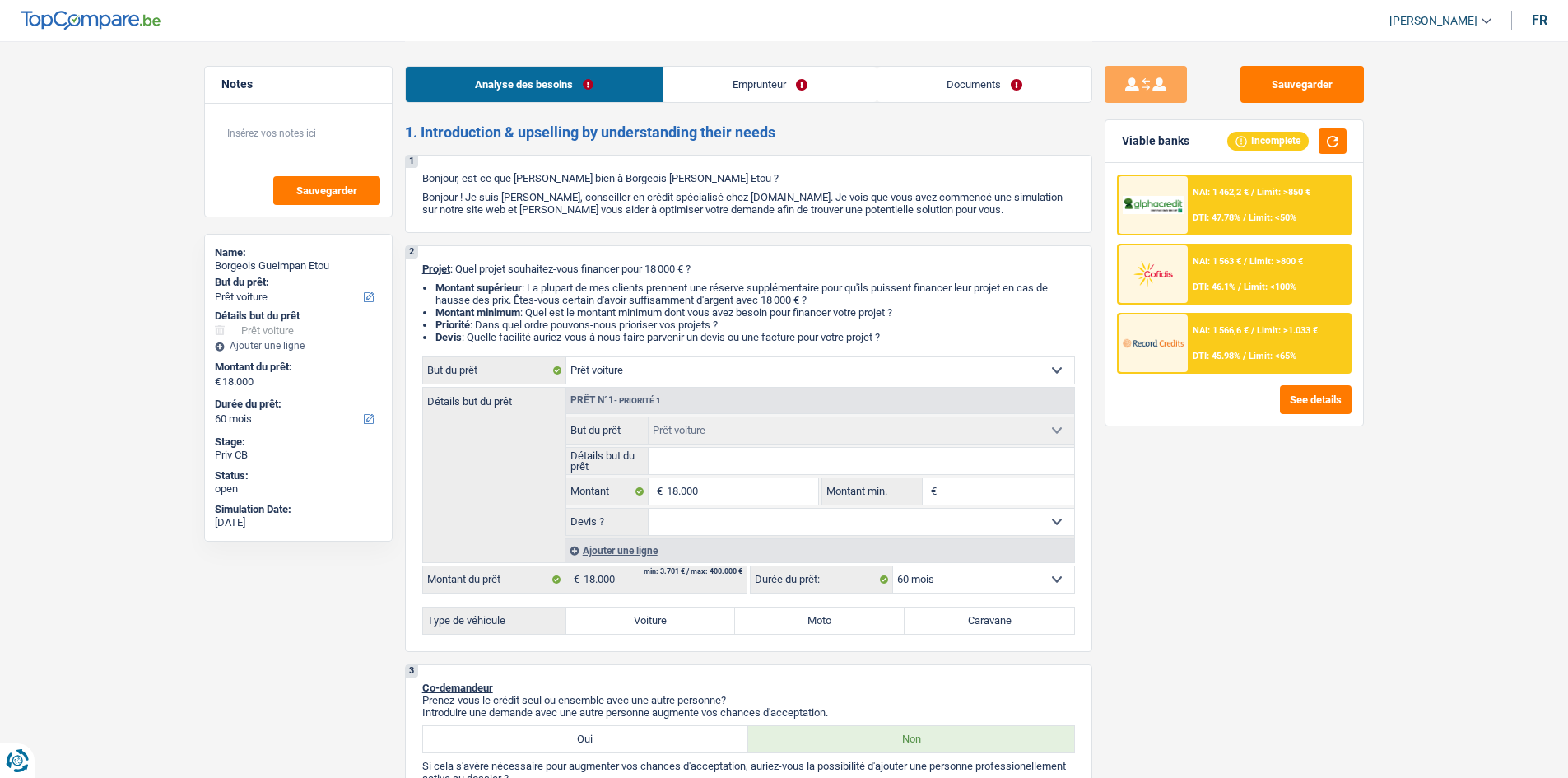
click at [679, 380] on label "Voiture" at bounding box center [651, 620] width 170 height 26
click at [679, 380] on input "Voiture" at bounding box center [651, 620] width 170 height 26
radio input "true"
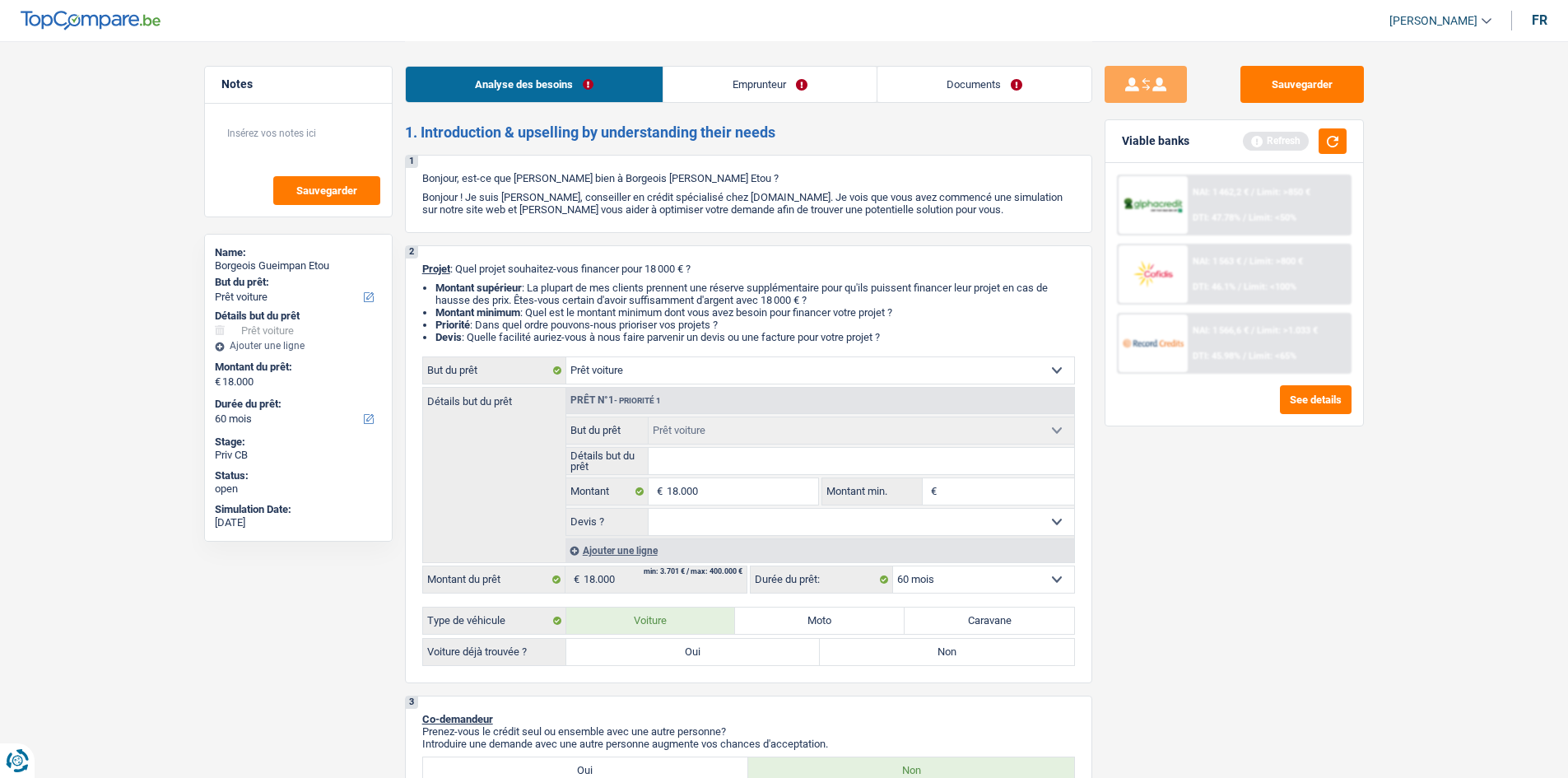
click at [727, 380] on label "Oui" at bounding box center [693, 652] width 254 height 26
click at [727, 380] on input "Oui" at bounding box center [693, 652] width 254 height 26
radio input "true"
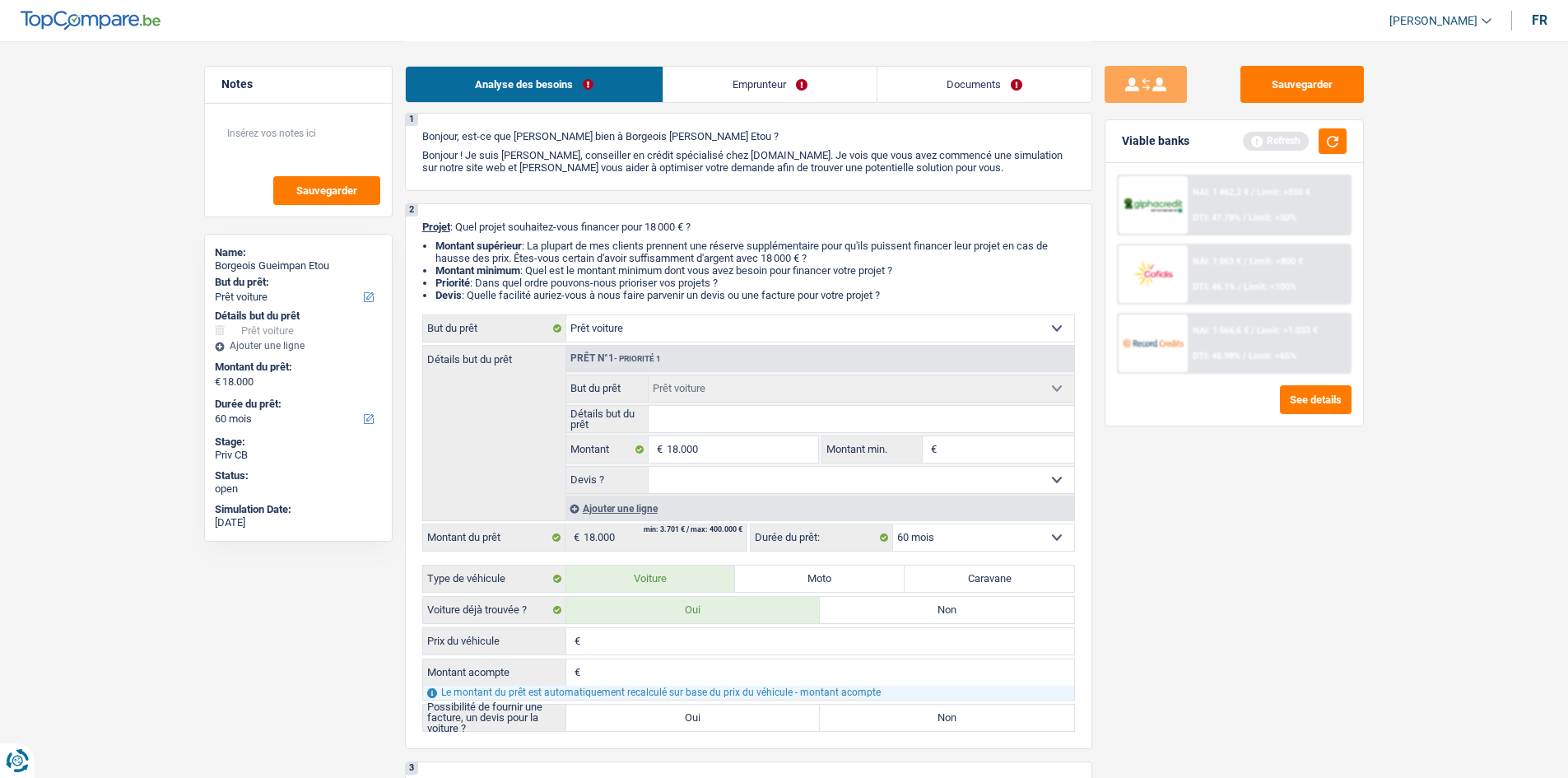
scroll to position [83, 0]
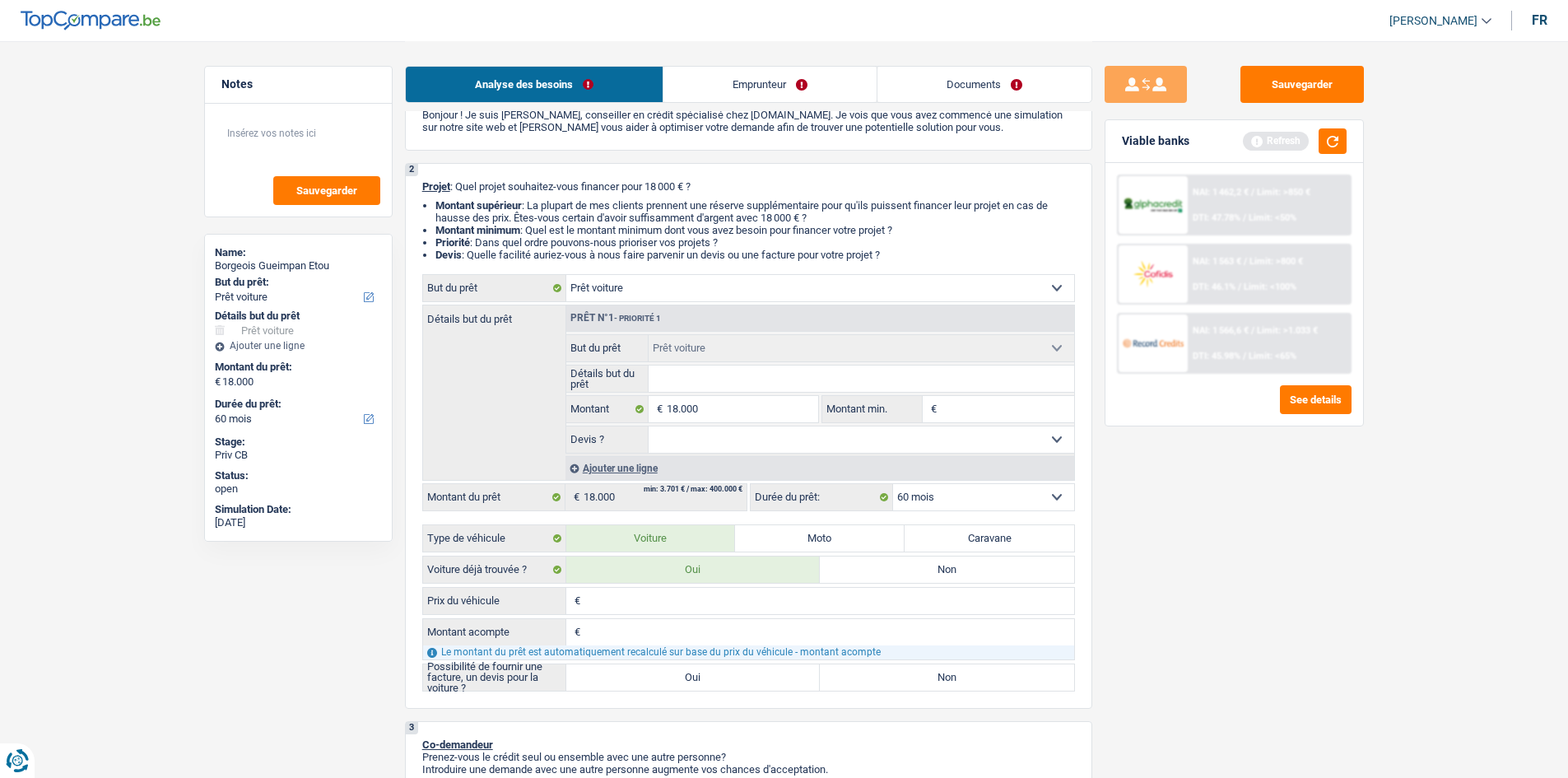
click at [727, 380] on label "Oui" at bounding box center [693, 678] width 254 height 26
click at [727, 380] on input "Oui" at bounding box center [693, 678] width 254 height 26
radio input "true"
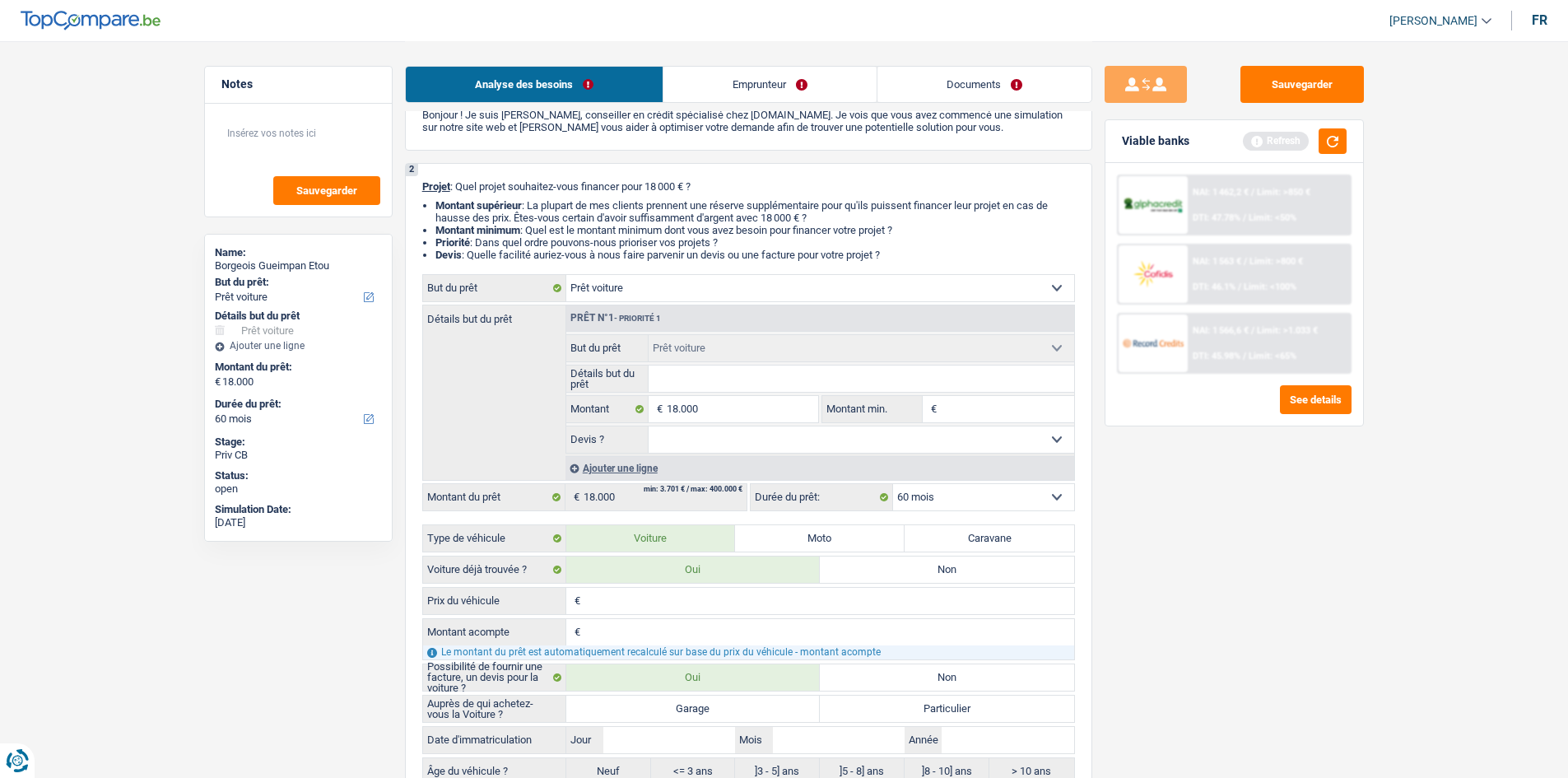
click at [727, 378] on input "Détails but du prêt" at bounding box center [861, 378] width 425 height 26
type input "H"
type input "Hy"
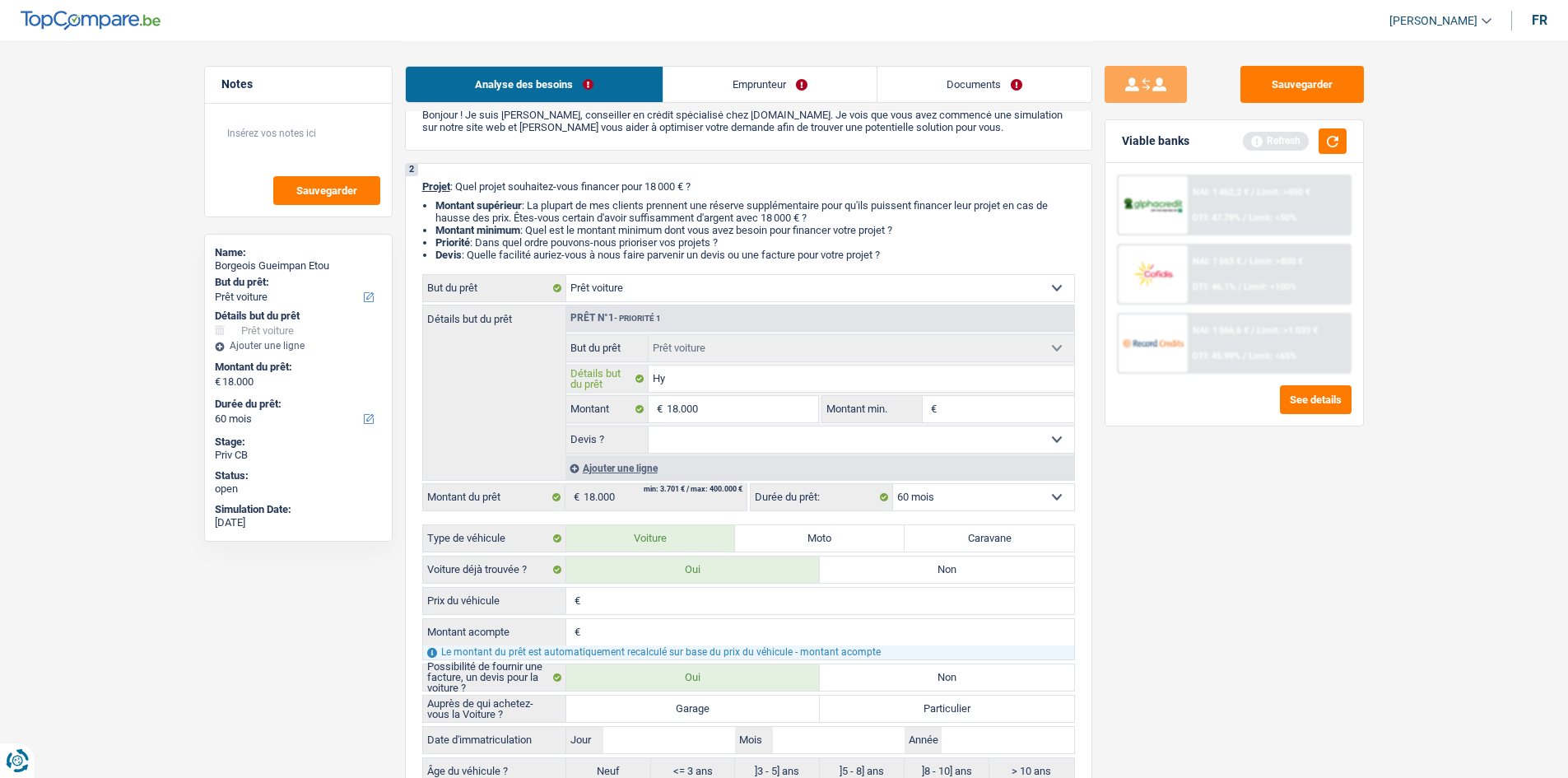
type input "Hya"
type input "Hy"
type input "Hyo"
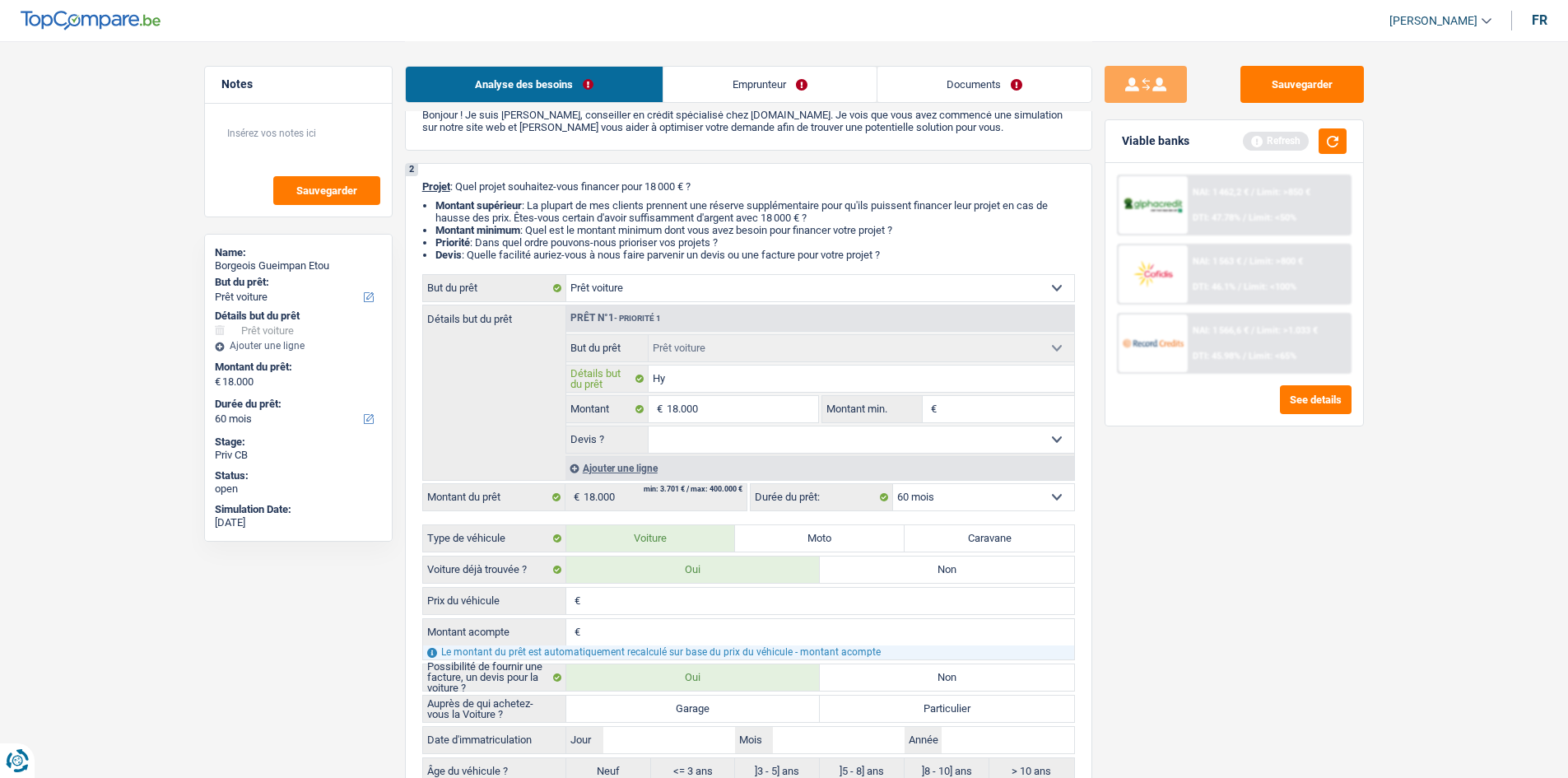
type input "Hyo"
type input "Hyou"
type input "Hyoud"
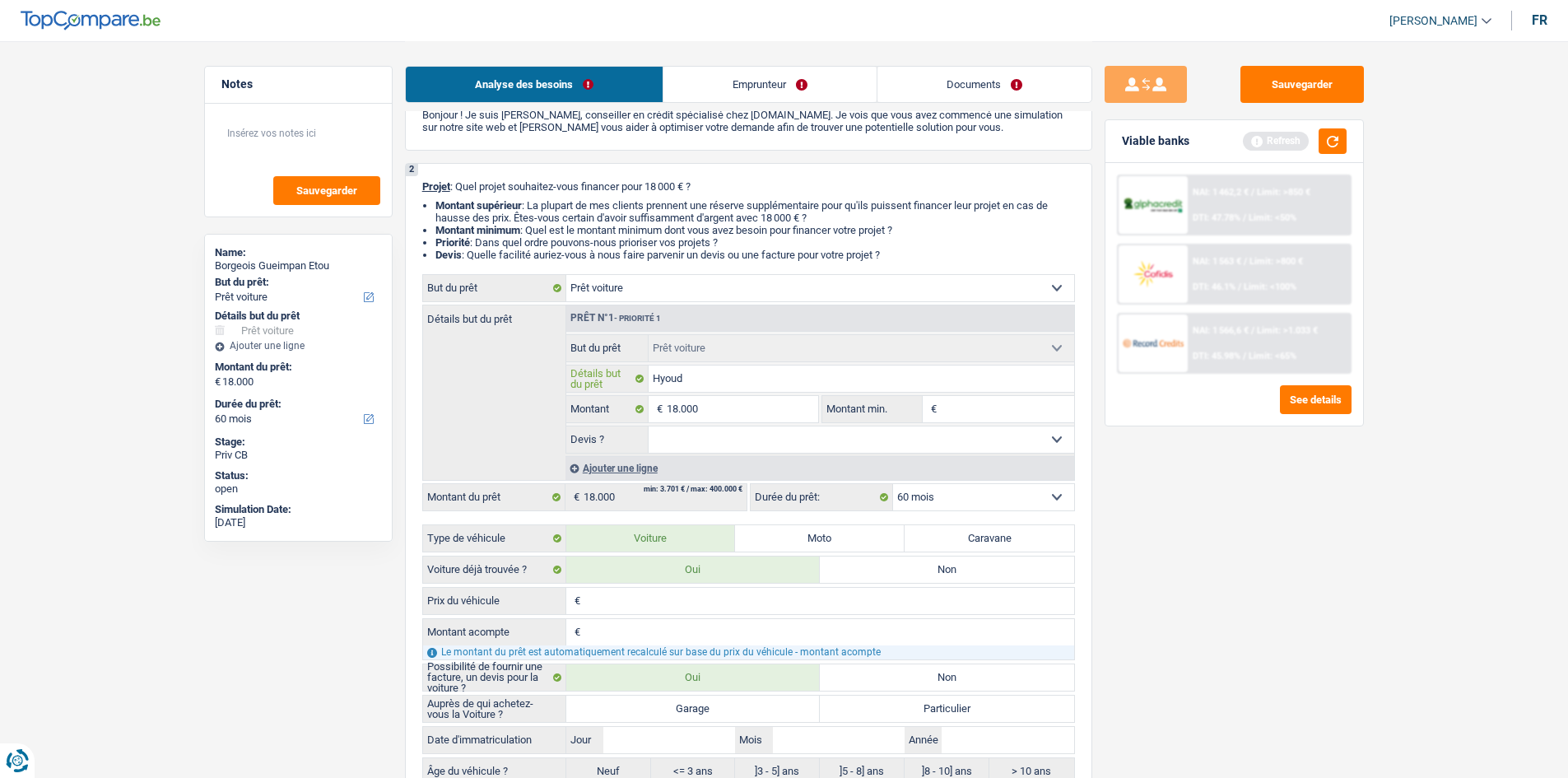
type input "Hyouda"
type input "Hyoudai"
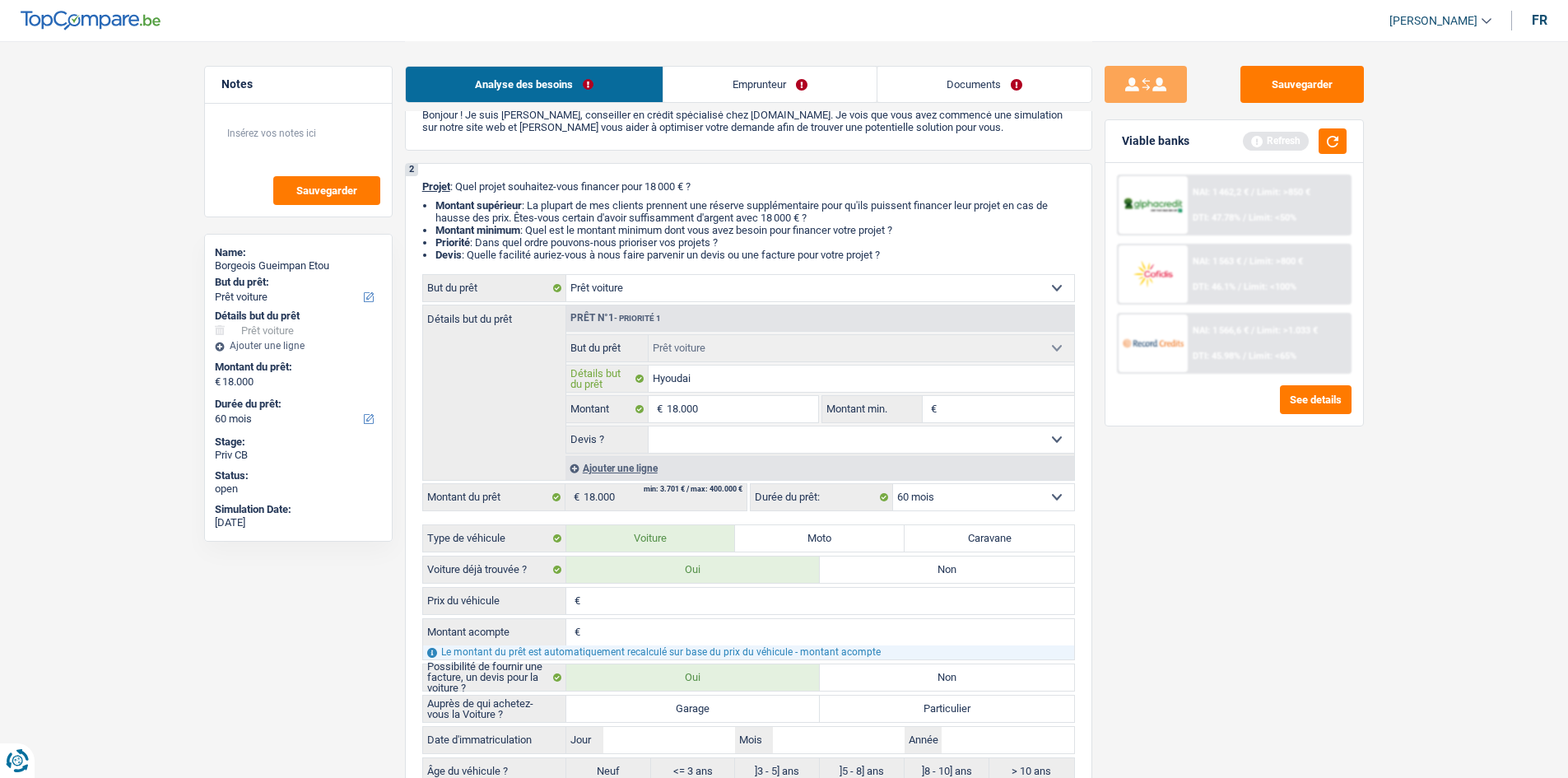
type input "Hyoudai"
click at [683, 380] on input "Hyoudai" at bounding box center [861, 378] width 425 height 26
click at [684, 378] on input "Hyoudai" at bounding box center [861, 378] width 425 height 26
type input "Hyoudai"
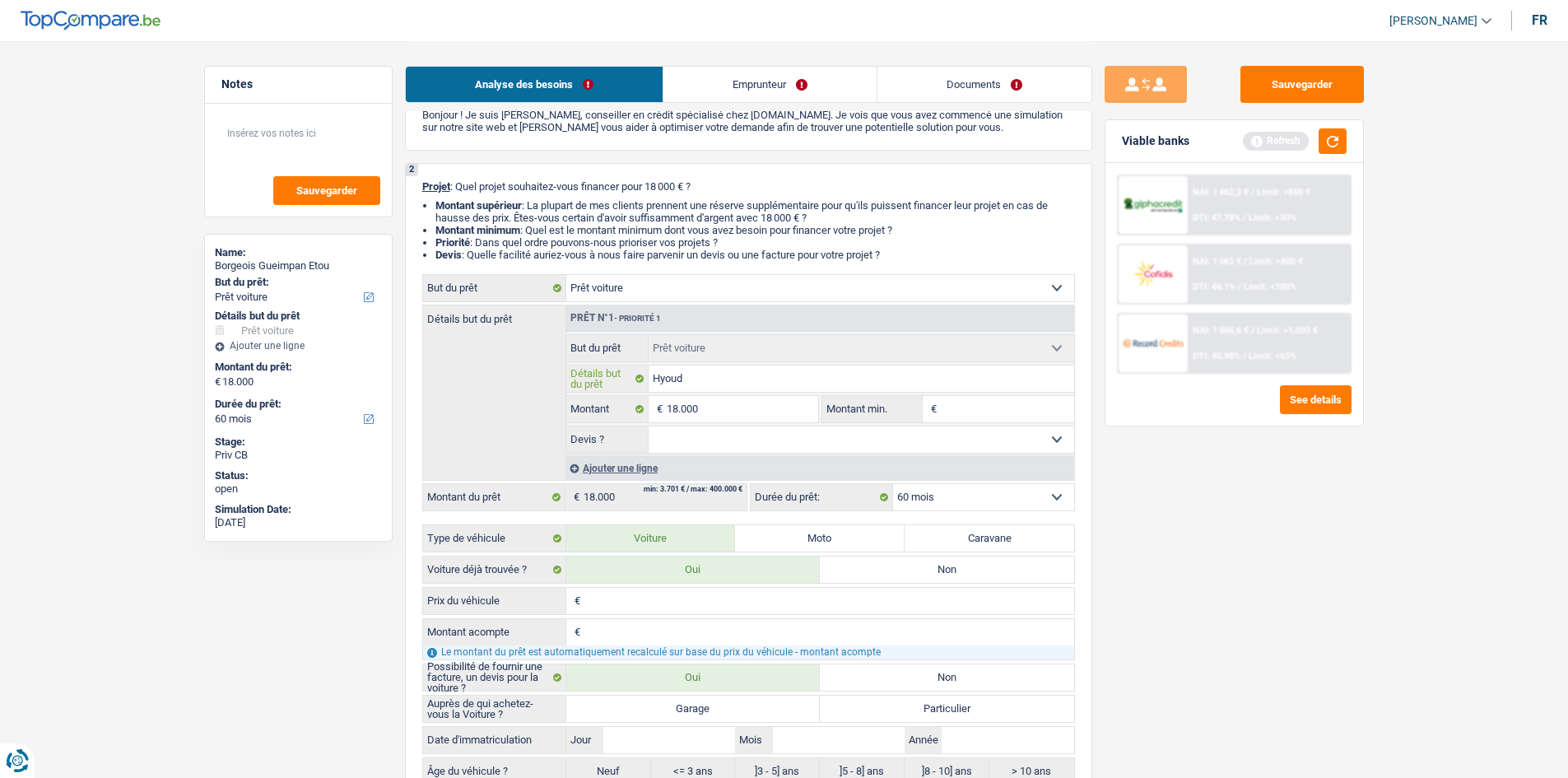
type input "Hyou"
type input "Hy"
type input "H"
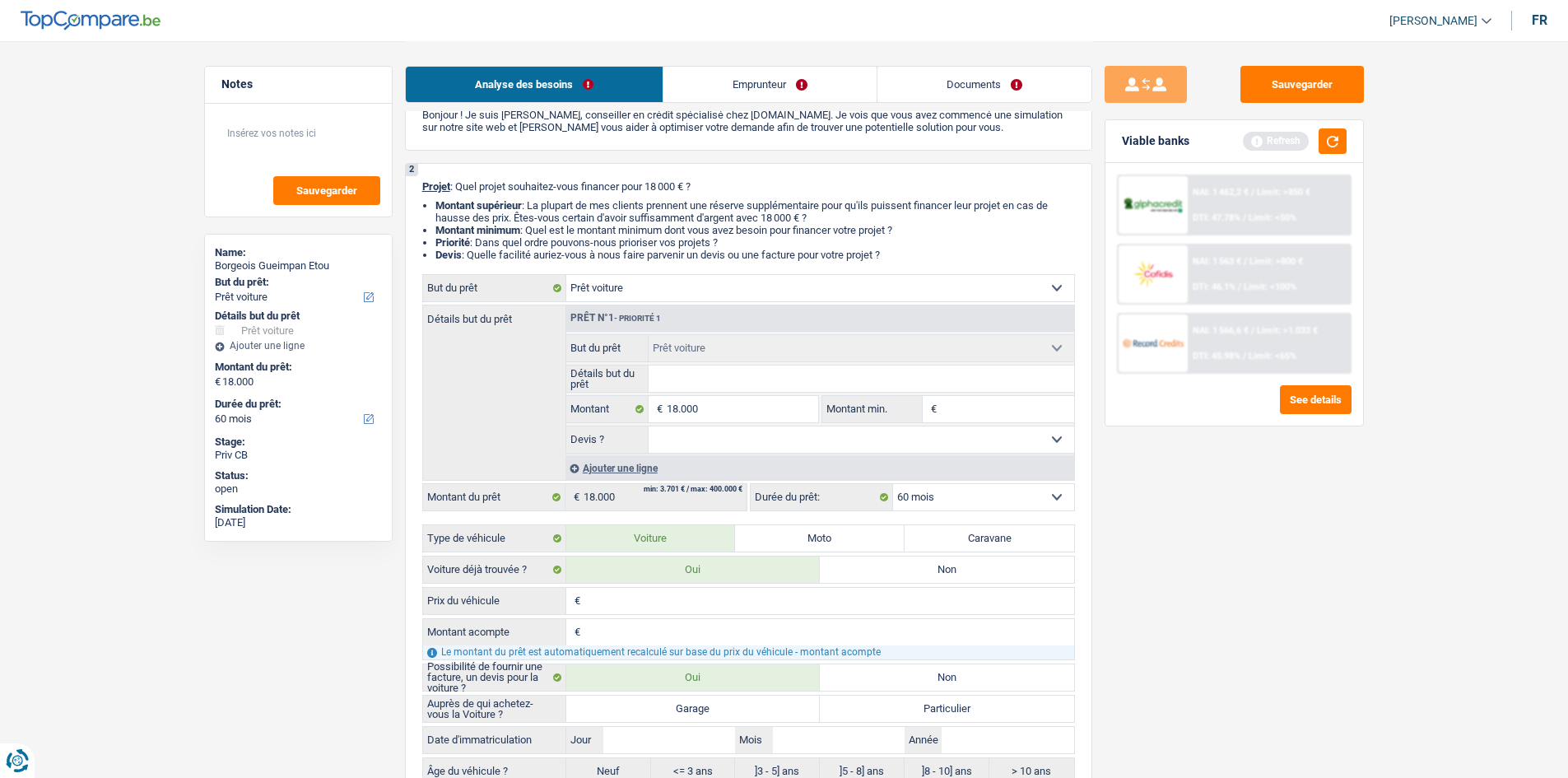
paste input "hyundai"
type input "hyundai"
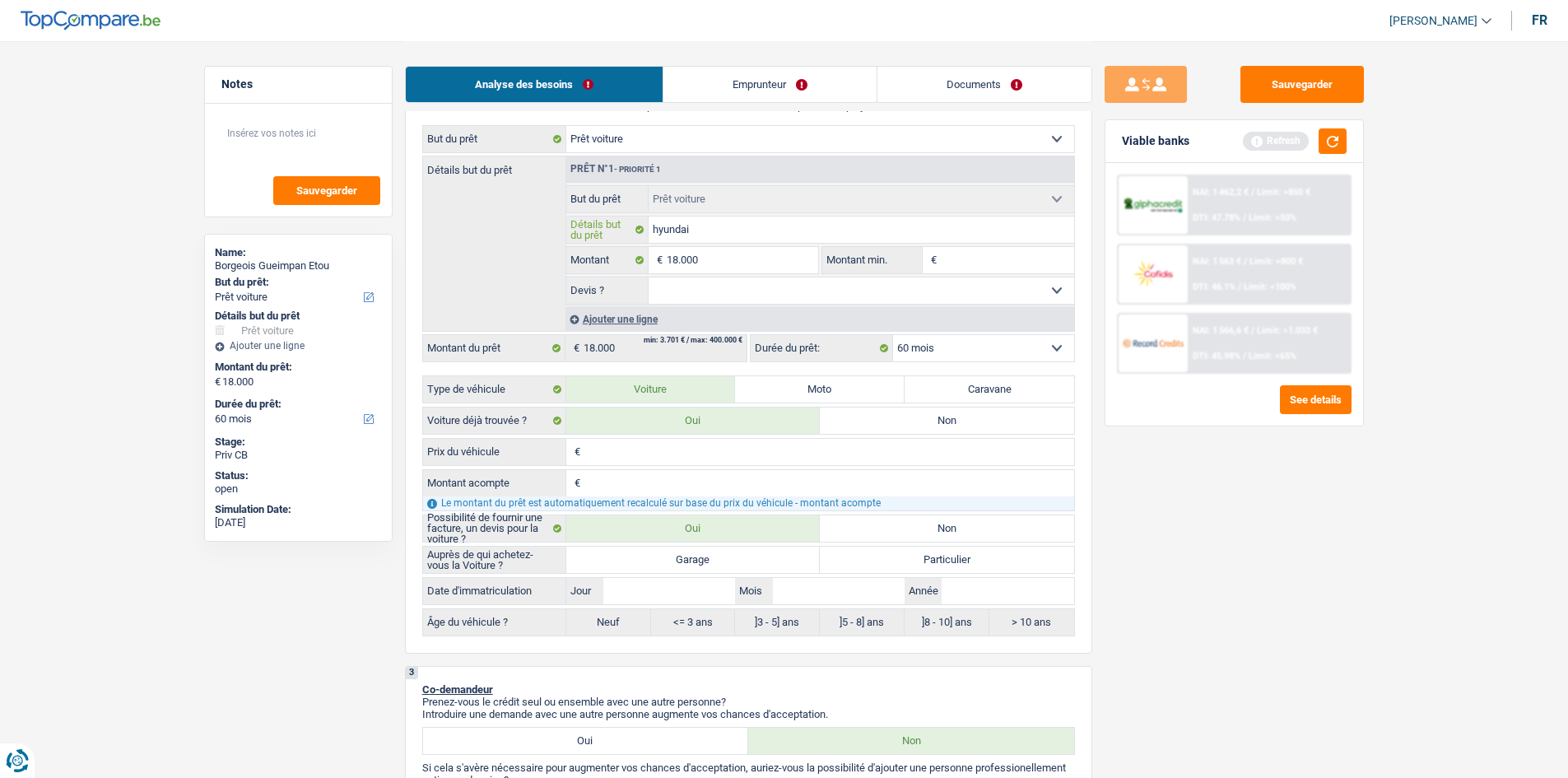
scroll to position [412, 0]
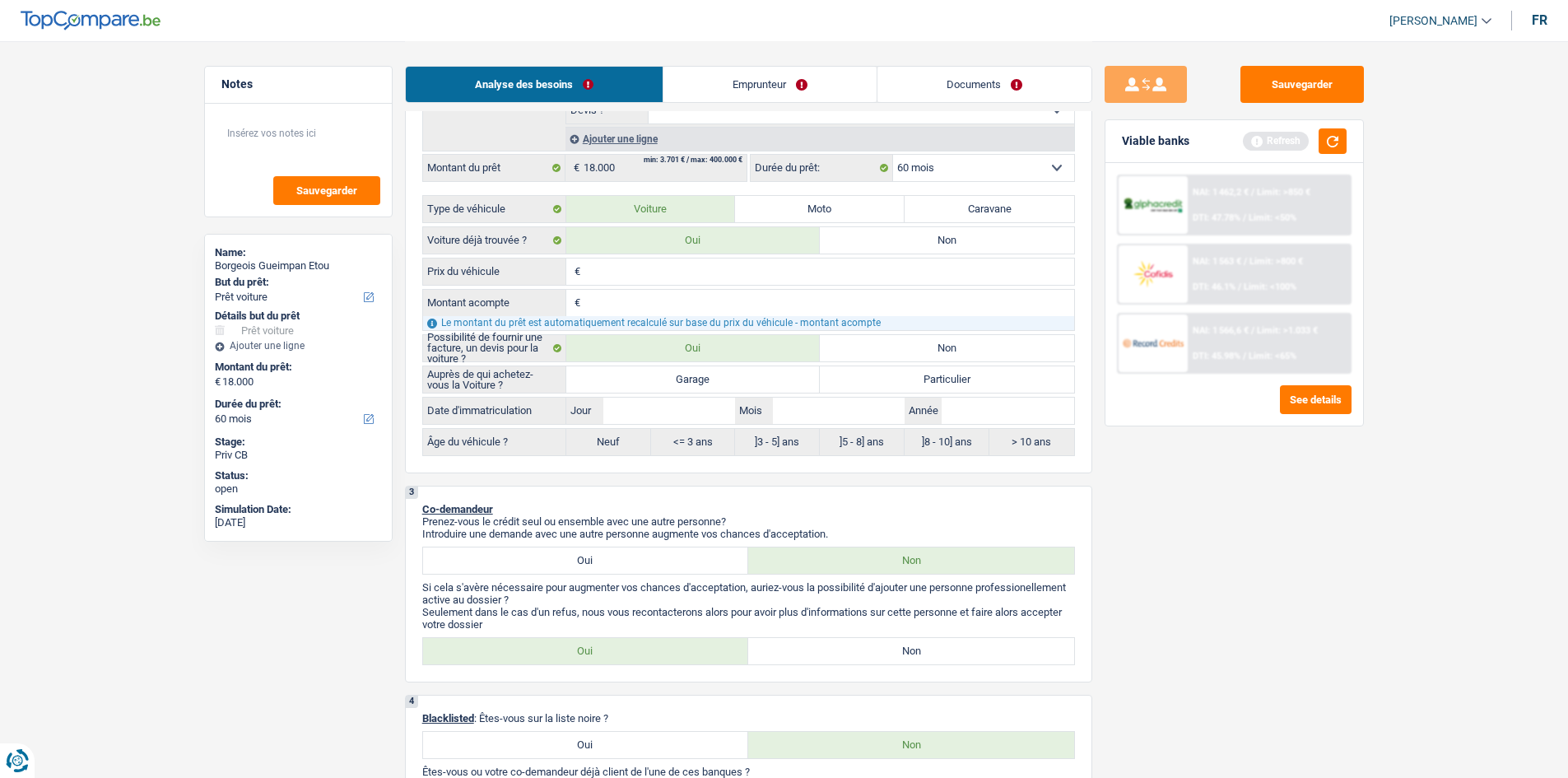
type input "hyundai"
click at [702, 371] on label "Garage" at bounding box center [693, 379] width 254 height 26
click at [702, 371] on input "Garage" at bounding box center [693, 379] width 254 height 26
radio input "true"
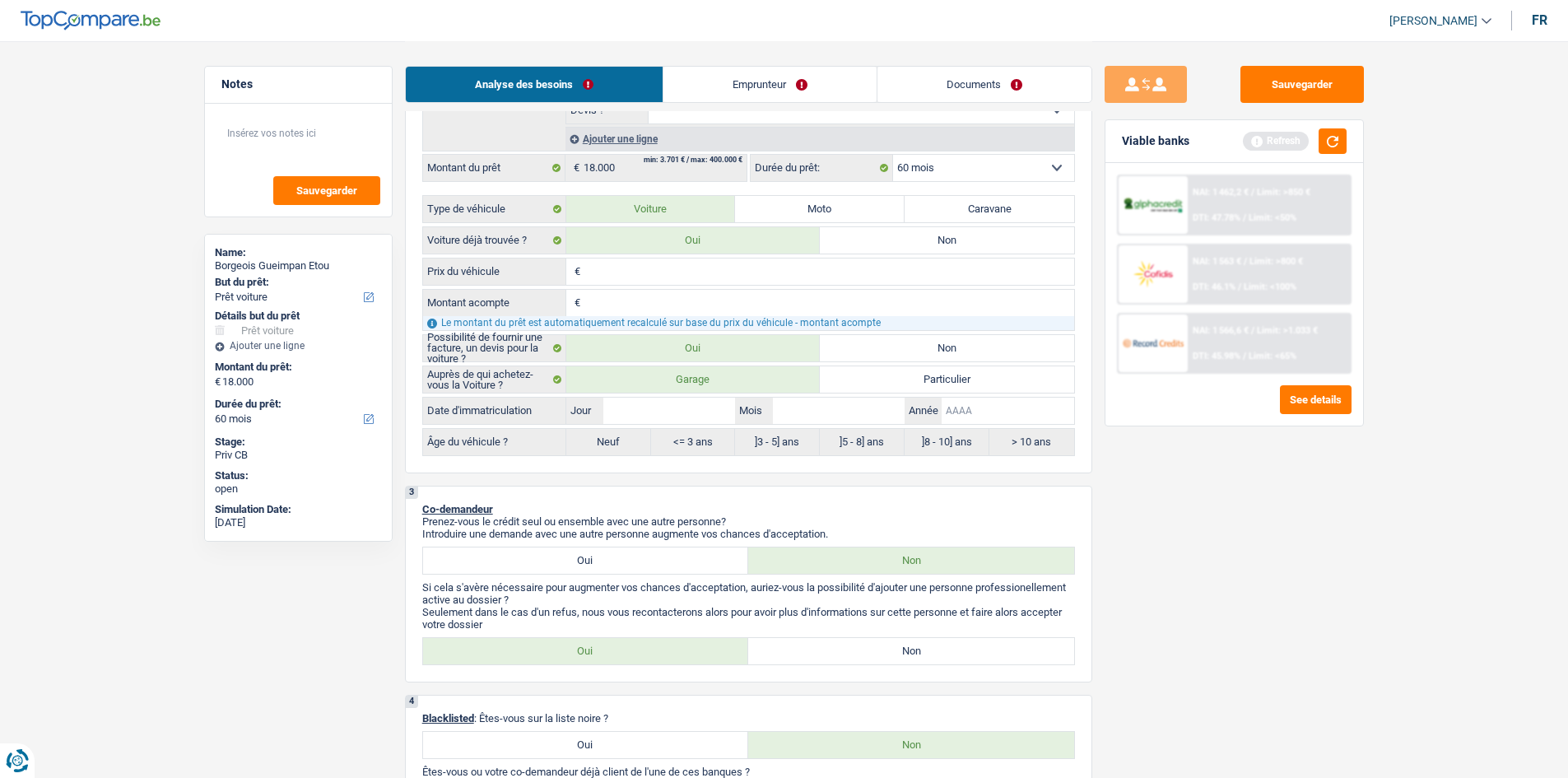
click at [727, 380] on input "Année" at bounding box center [1007, 411] width 132 height 26
type input "2"
type input "20"
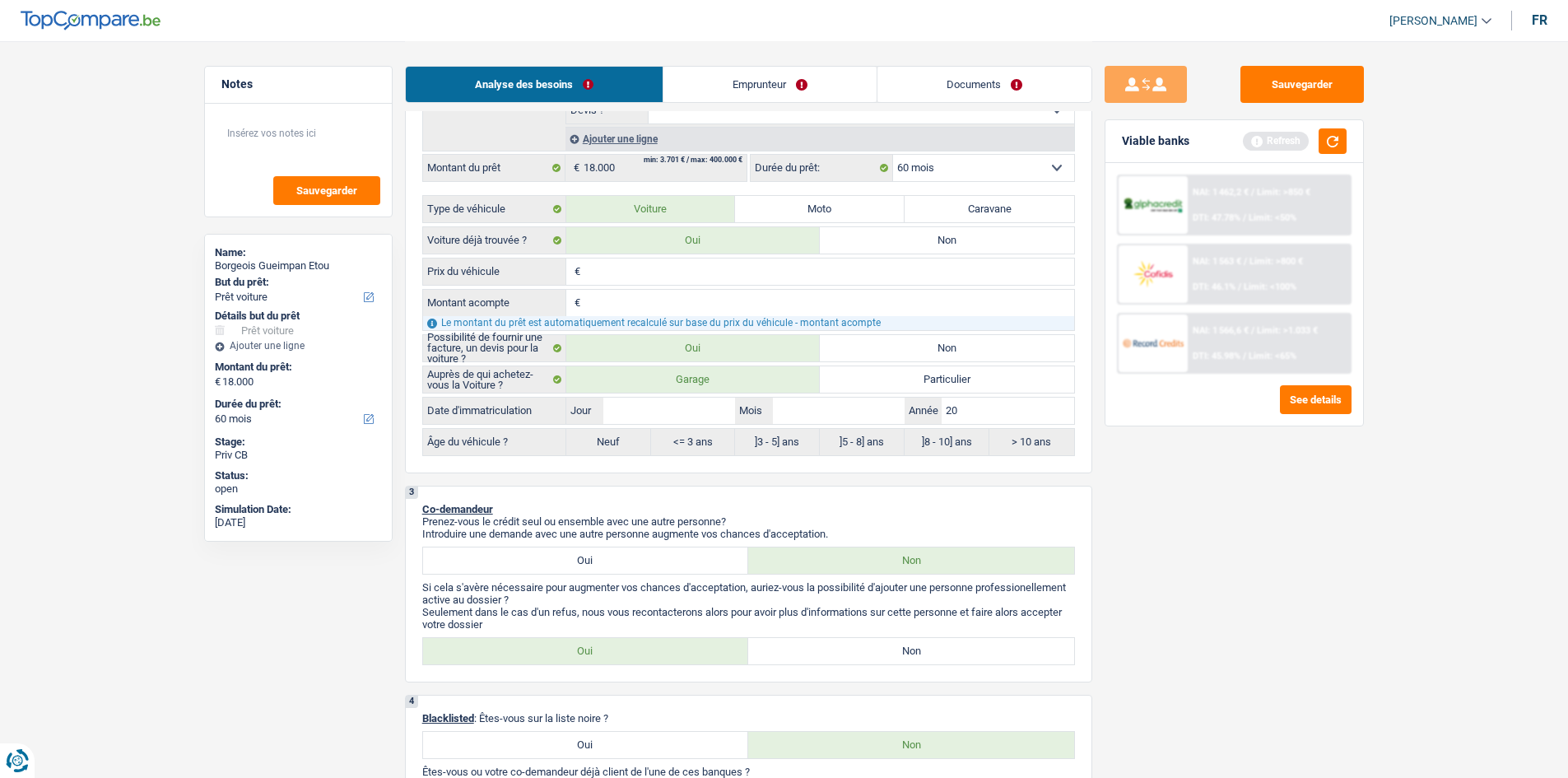
type input "202"
type input "2021"
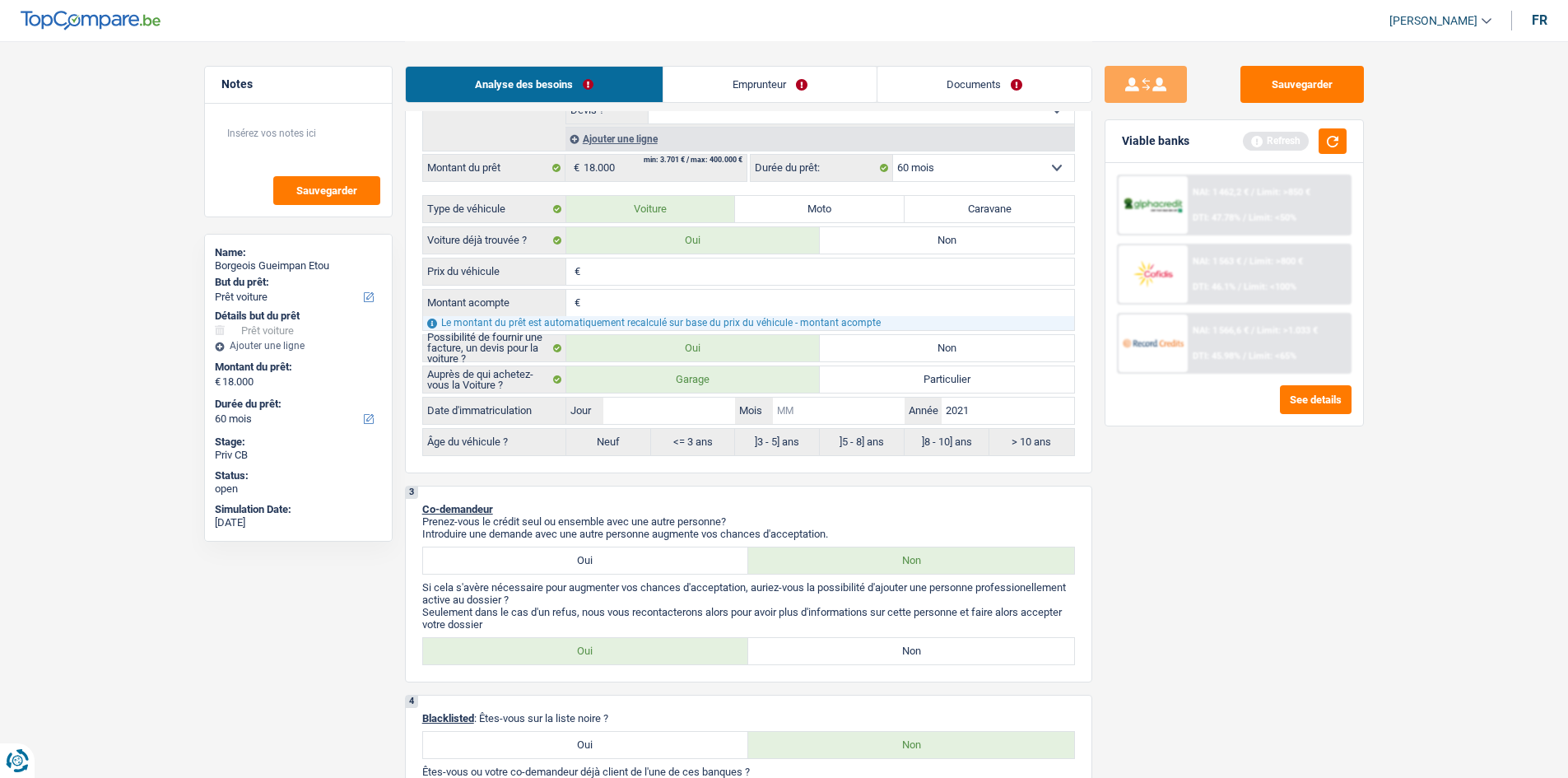
click at [727, 380] on input "Mois" at bounding box center [839, 411] width 132 height 26
type input "5"
click at [687, 380] on input "Jour" at bounding box center [669, 411] width 132 height 26
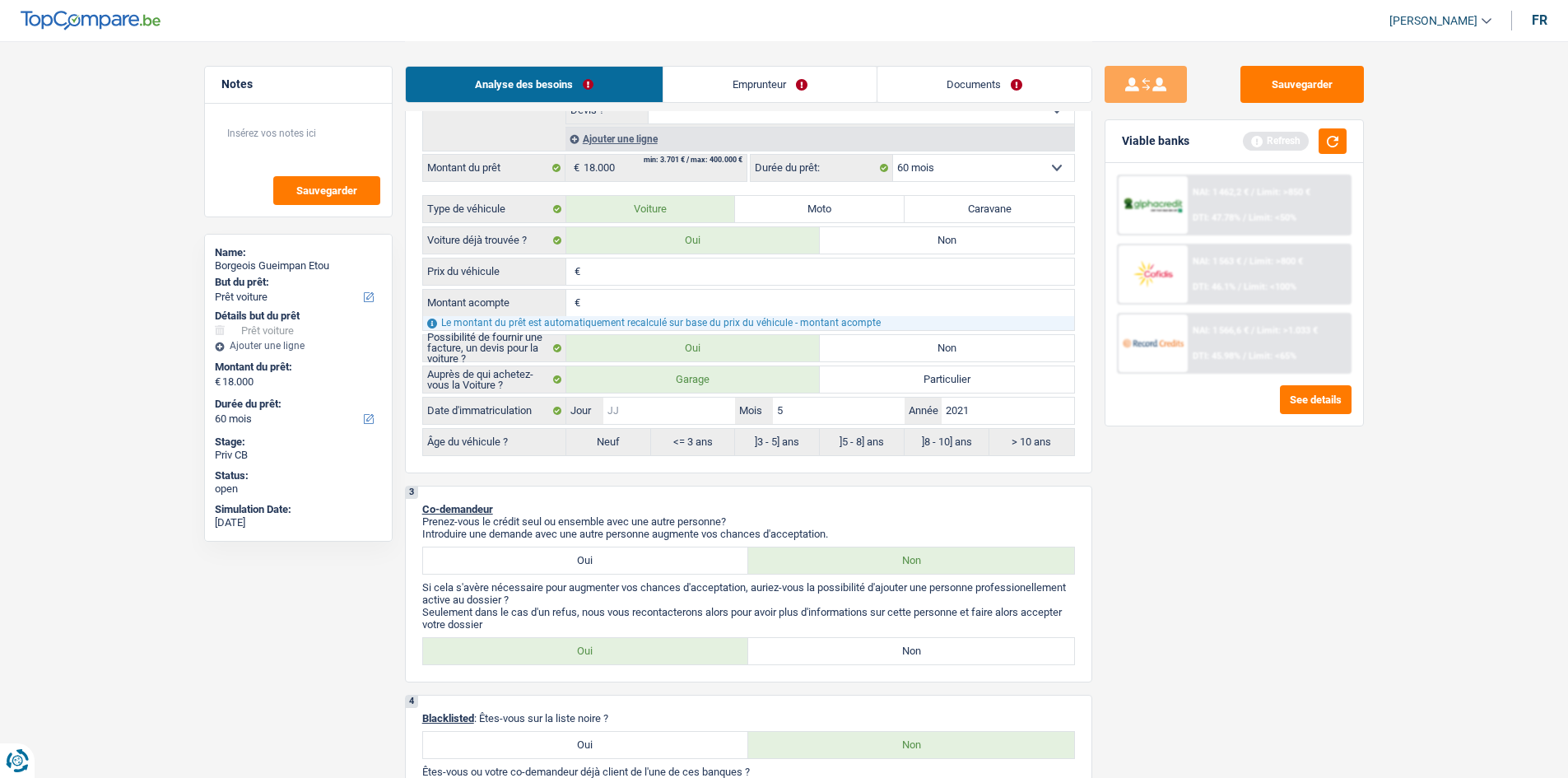
type input "5"
click at [727, 380] on div "Sauvegarder Viable banks Refresh NAI: 1 462,2 € / Limit: >850 € DTI: 47.78% / L…" at bounding box center [1233, 409] width 284 height 686
radio input "false"
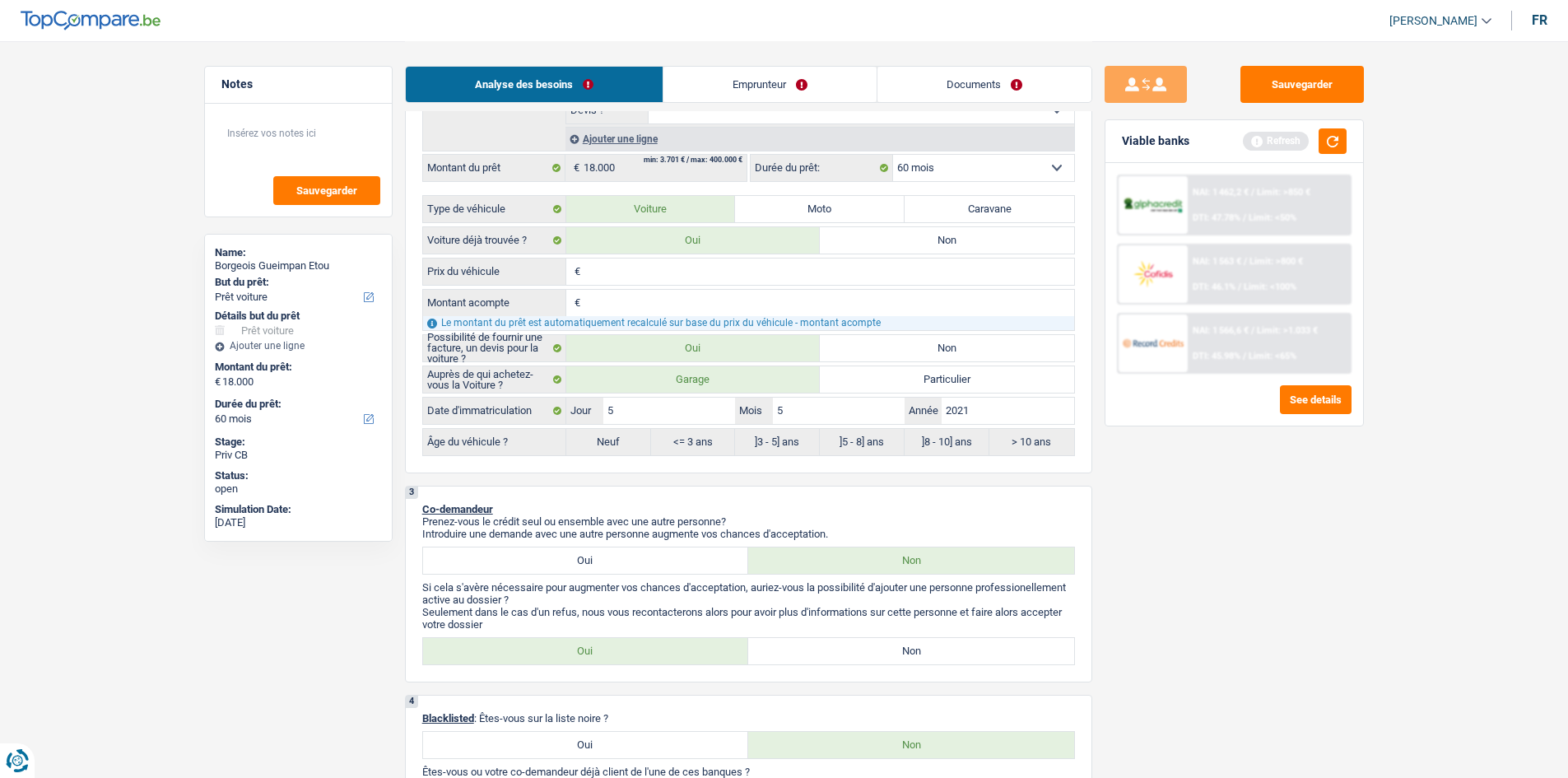
radio input "true"
click at [688, 270] on input "Prix du véhicule" at bounding box center [828, 272] width 489 height 26
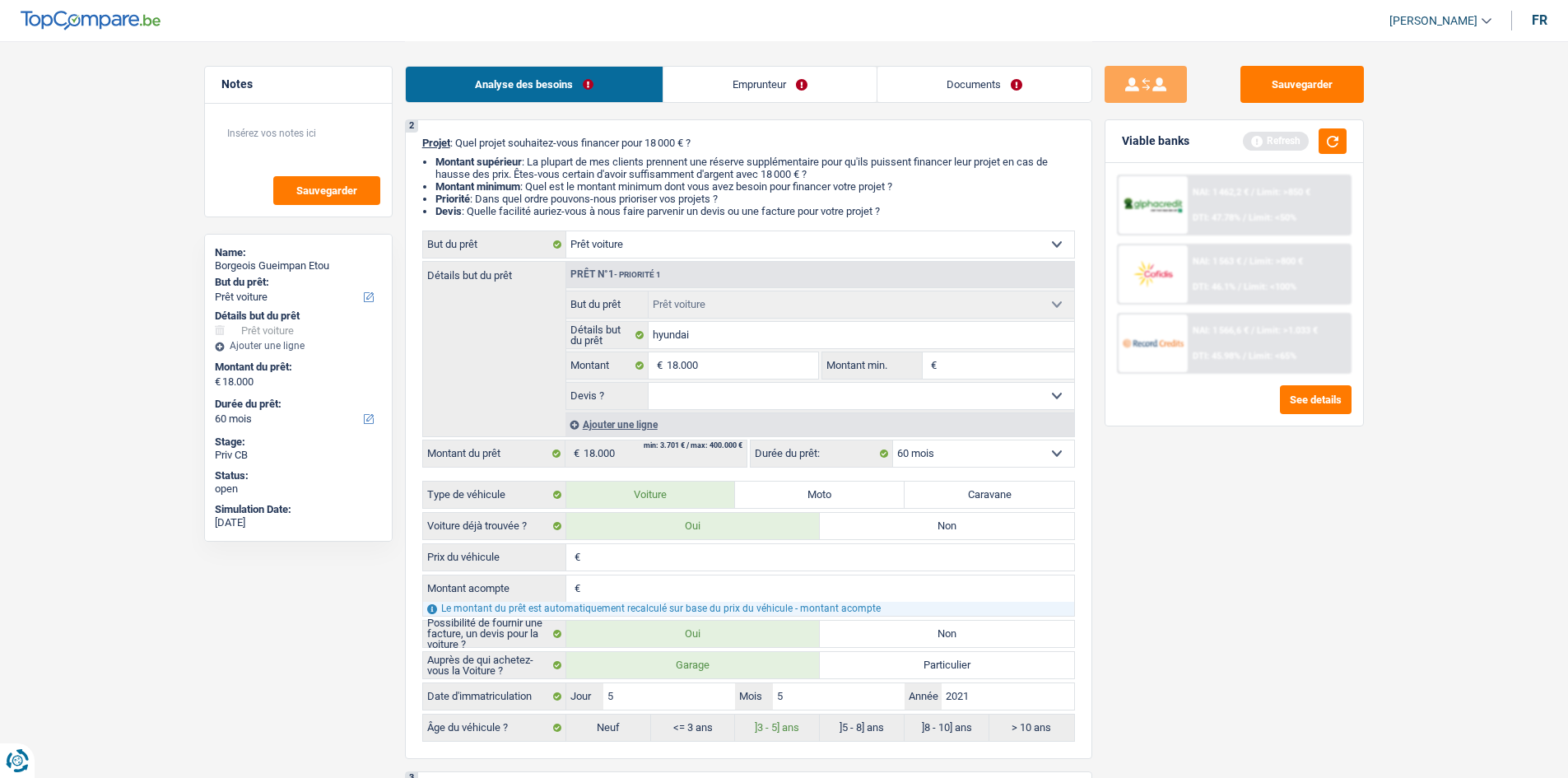
scroll to position [165, 0]
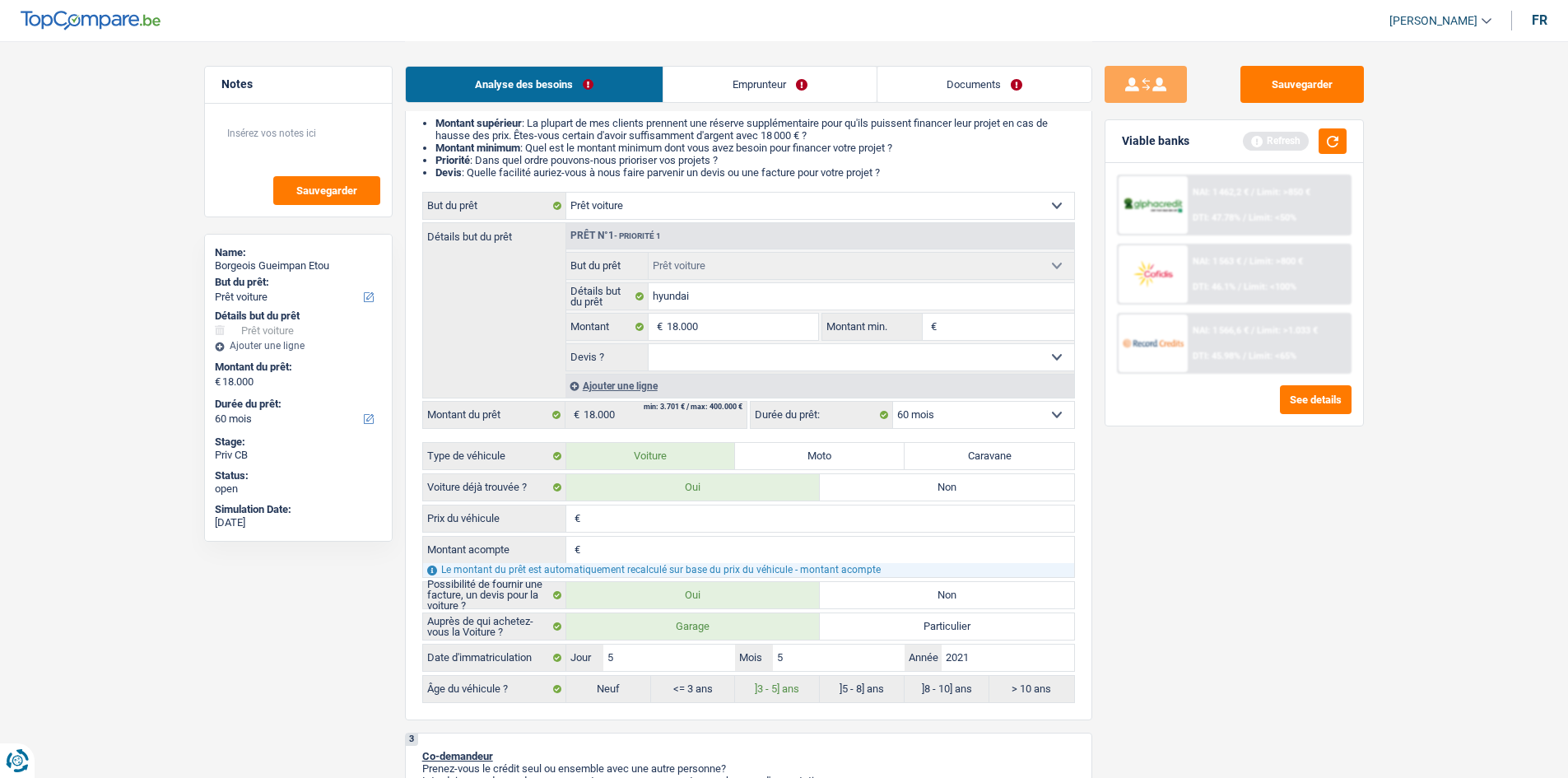
type input "1"
type input "18"
type input "180"
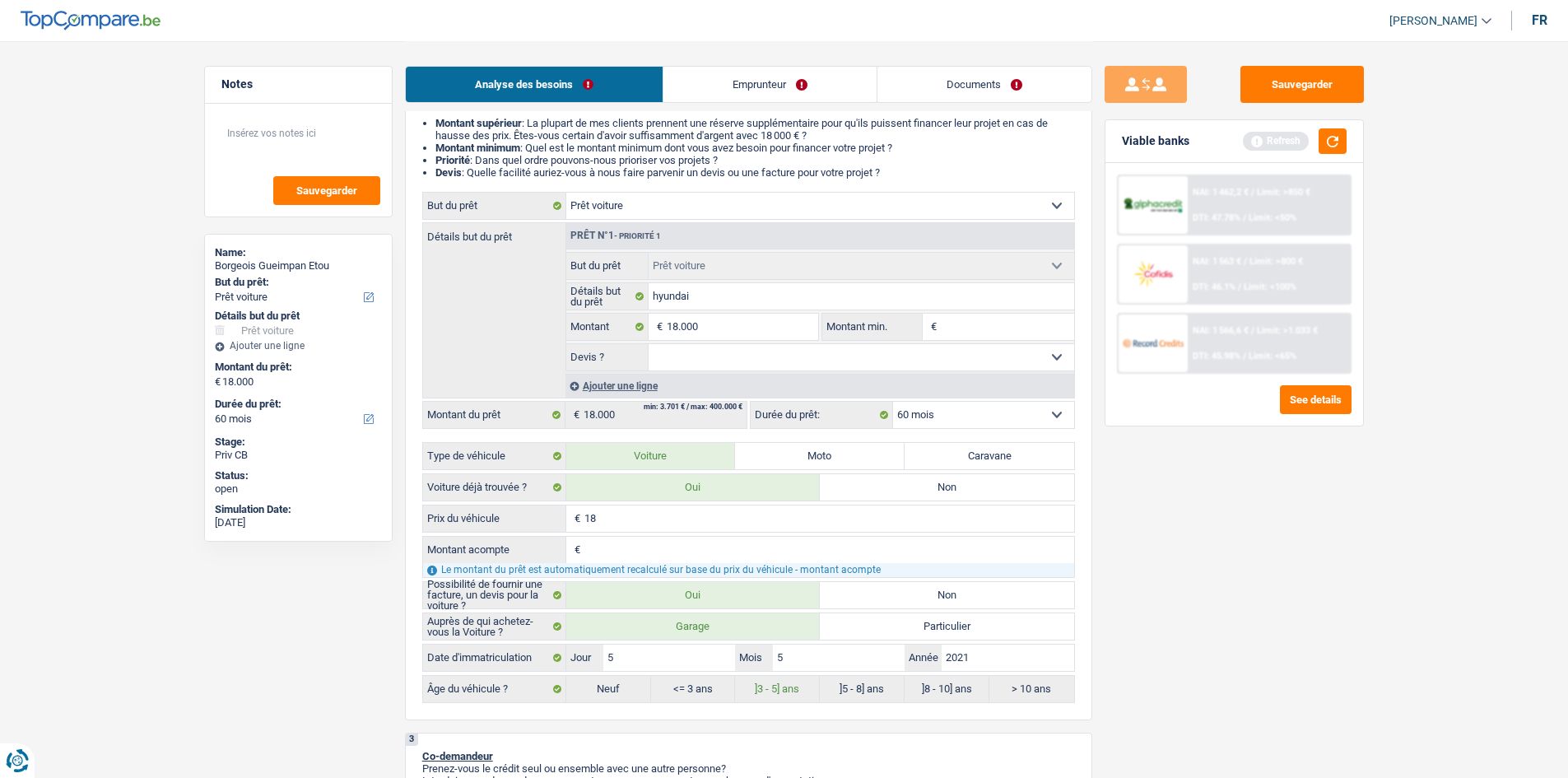
type input "180"
type input "1.800"
type input "18.000"
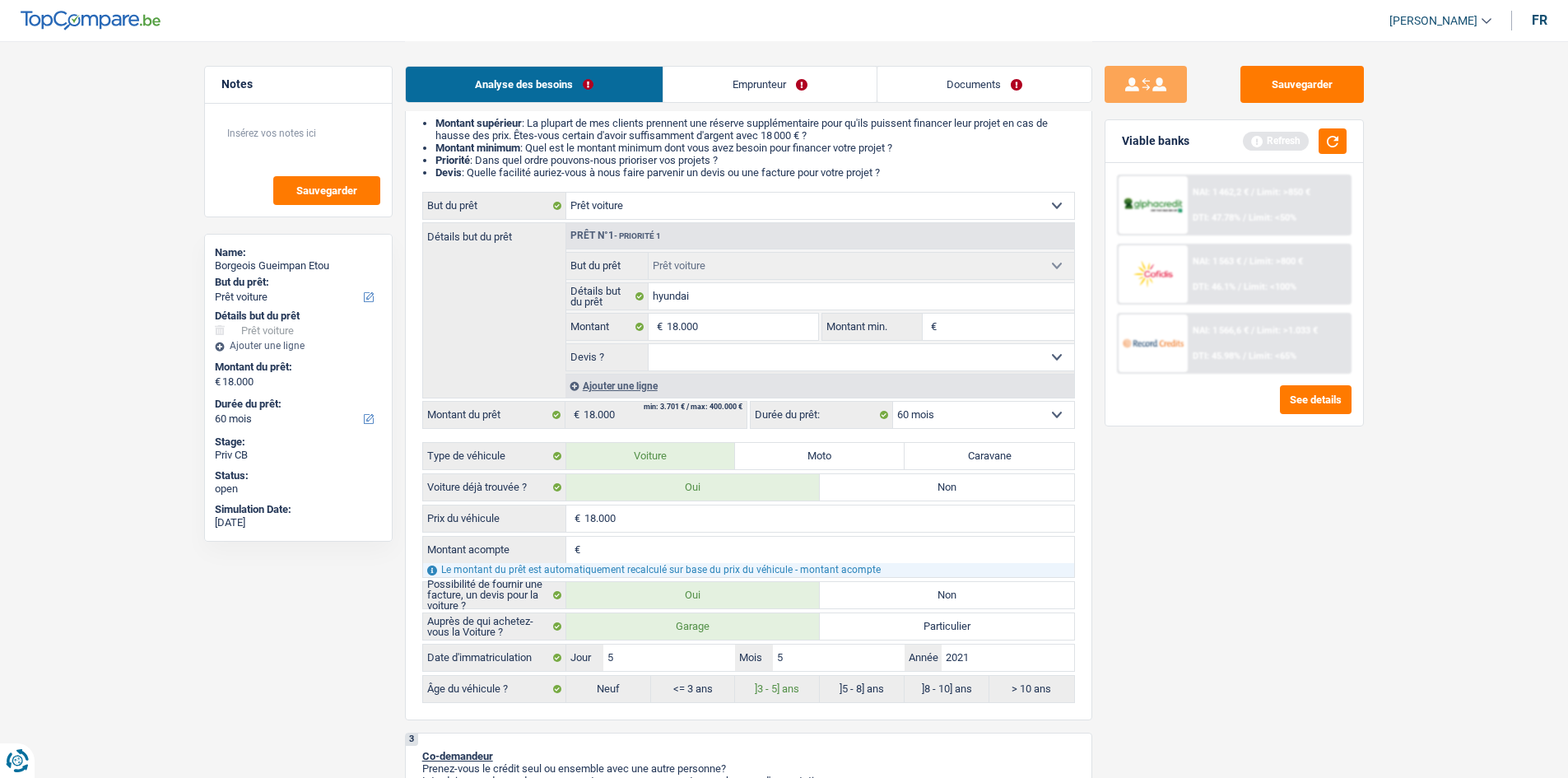
type input "18.000"
click at [727, 380] on div "Sauvegarder Viable banks Refresh NAI: 1 462,2 € / Limit: >850 € DTI: 47.78% / L…" at bounding box center [1233, 409] width 284 height 686
click at [727, 136] on button "button" at bounding box center [1332, 142] width 28 height 26
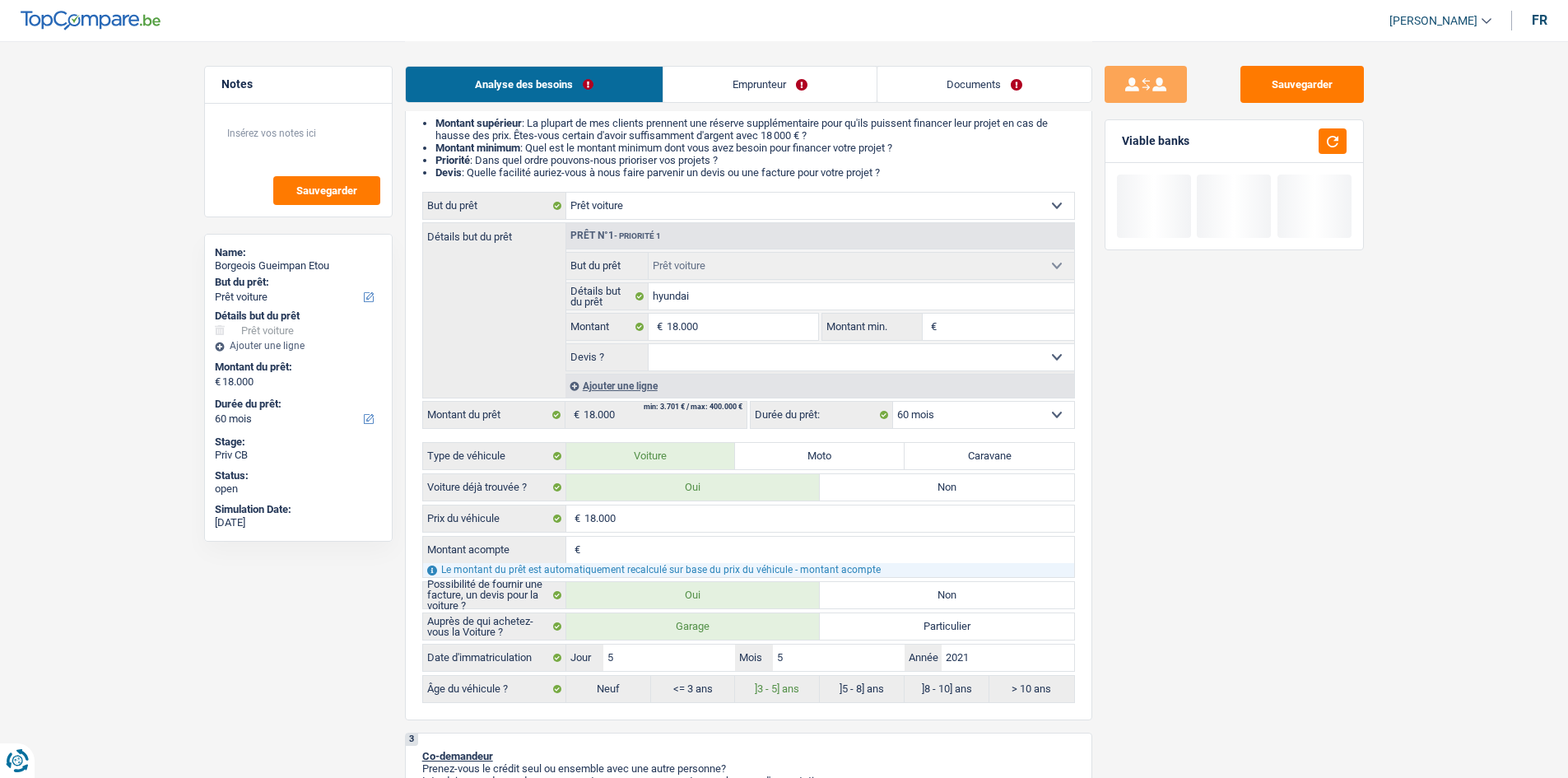
click at [684, 363] on select "Oui Non Non répondu Sélectionner une option" at bounding box center [861, 357] width 425 height 26
select select "yes"
click at [649, 344] on select "Oui Non Non répondu Sélectionner une option" at bounding box center [861, 357] width 425 height 26
select select "yes"
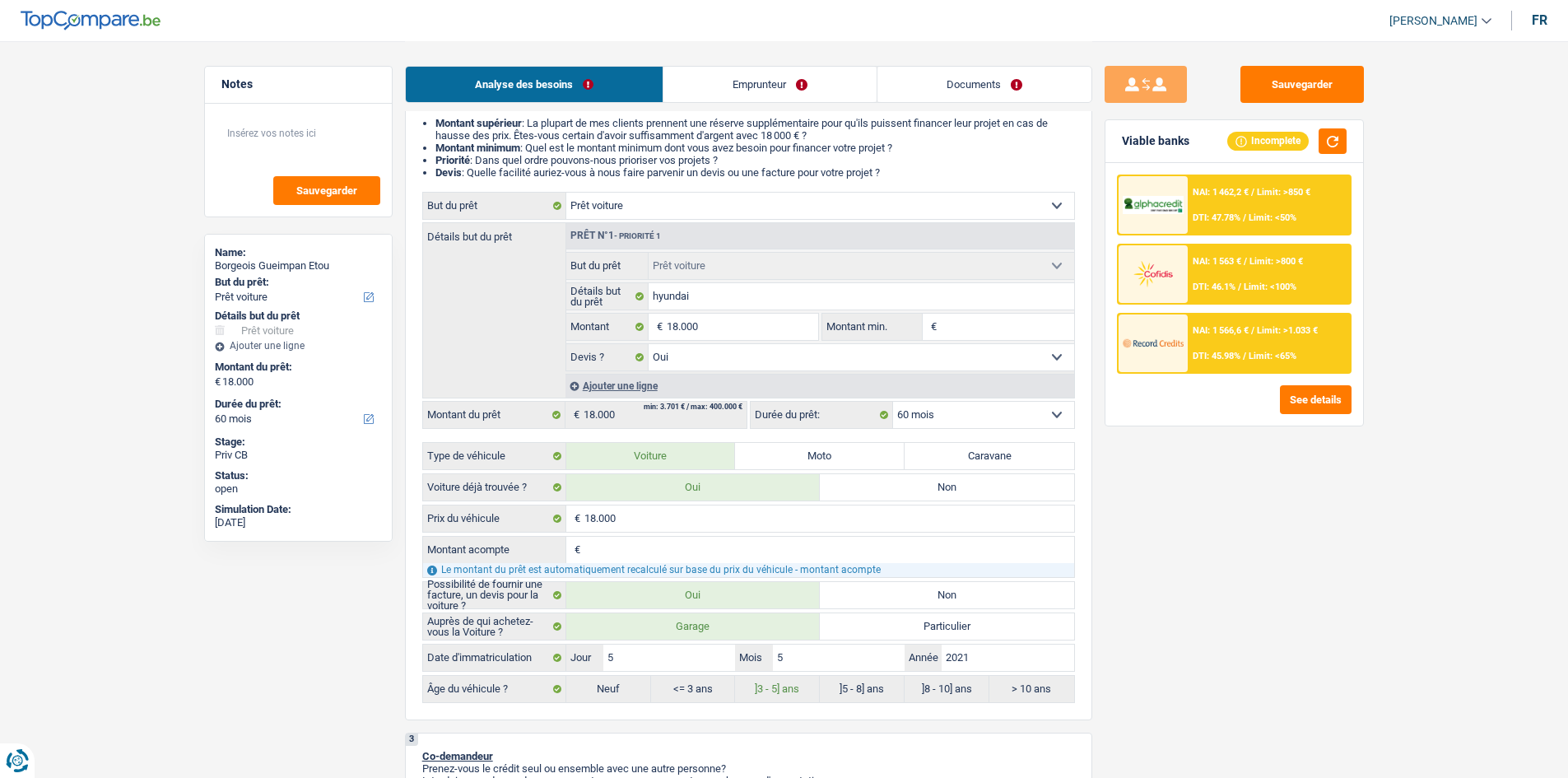
click at [727, 350] on div "NAI: 1 566,6 € / Limit: >1.033 € DTI: 45.98% / Limit: <65%" at bounding box center [1268, 343] width 162 height 57
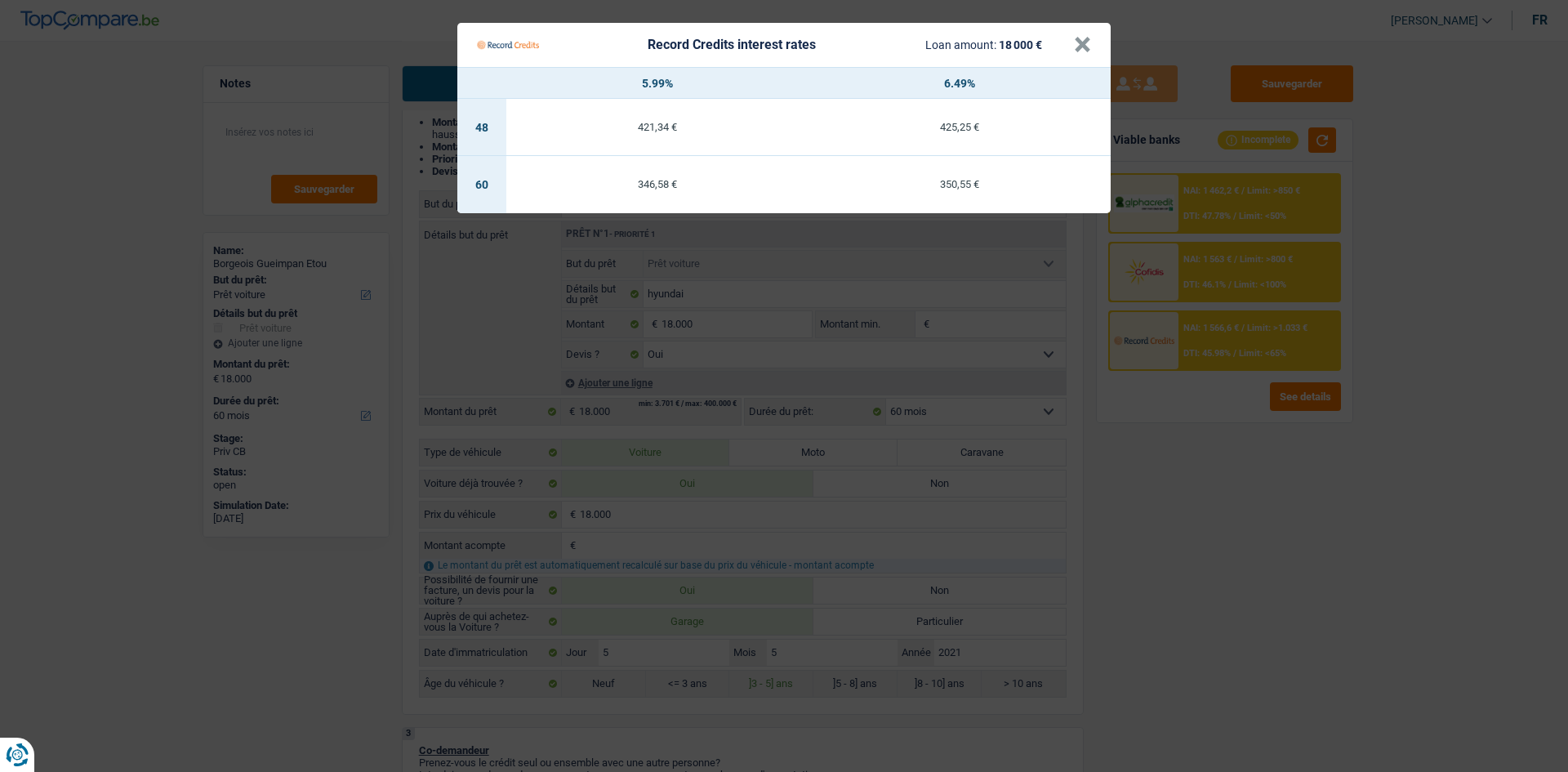
drag, startPoint x: 1207, startPoint y: 512, endPoint x: 1279, endPoint y: 463, distance: 87.1
click at [721, 377] on Credits "Record Credits interest rates Loan amount: 18 000 € × 5.99% 6.49% 48 421,34 € 4…" at bounding box center [784, 386] width 1568 height 772
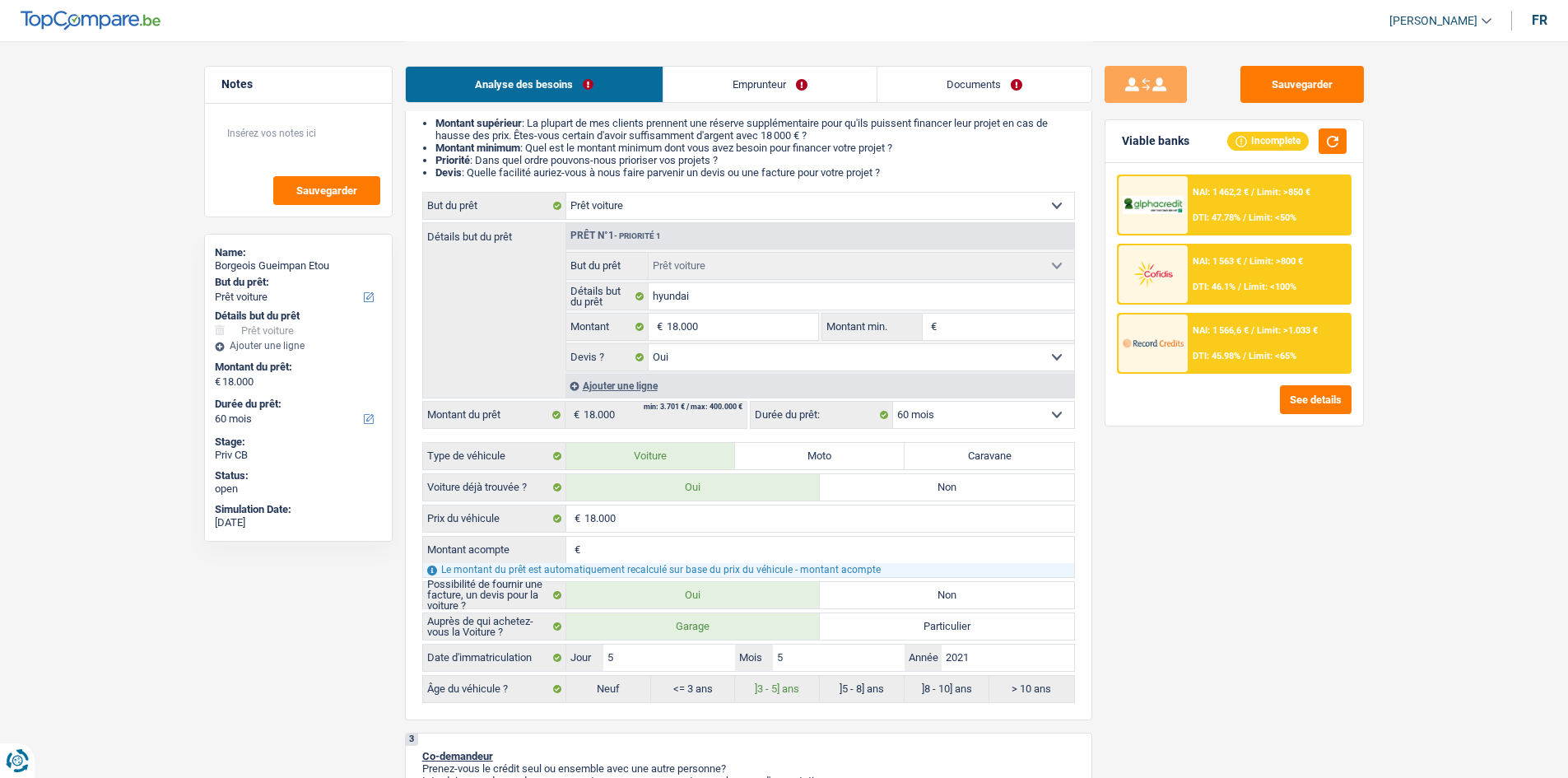
click at [727, 271] on div "NAI: 1 563 € / Limit: >800 € DTI: 46.1% / Limit: <100%" at bounding box center [1268, 274] width 162 height 57
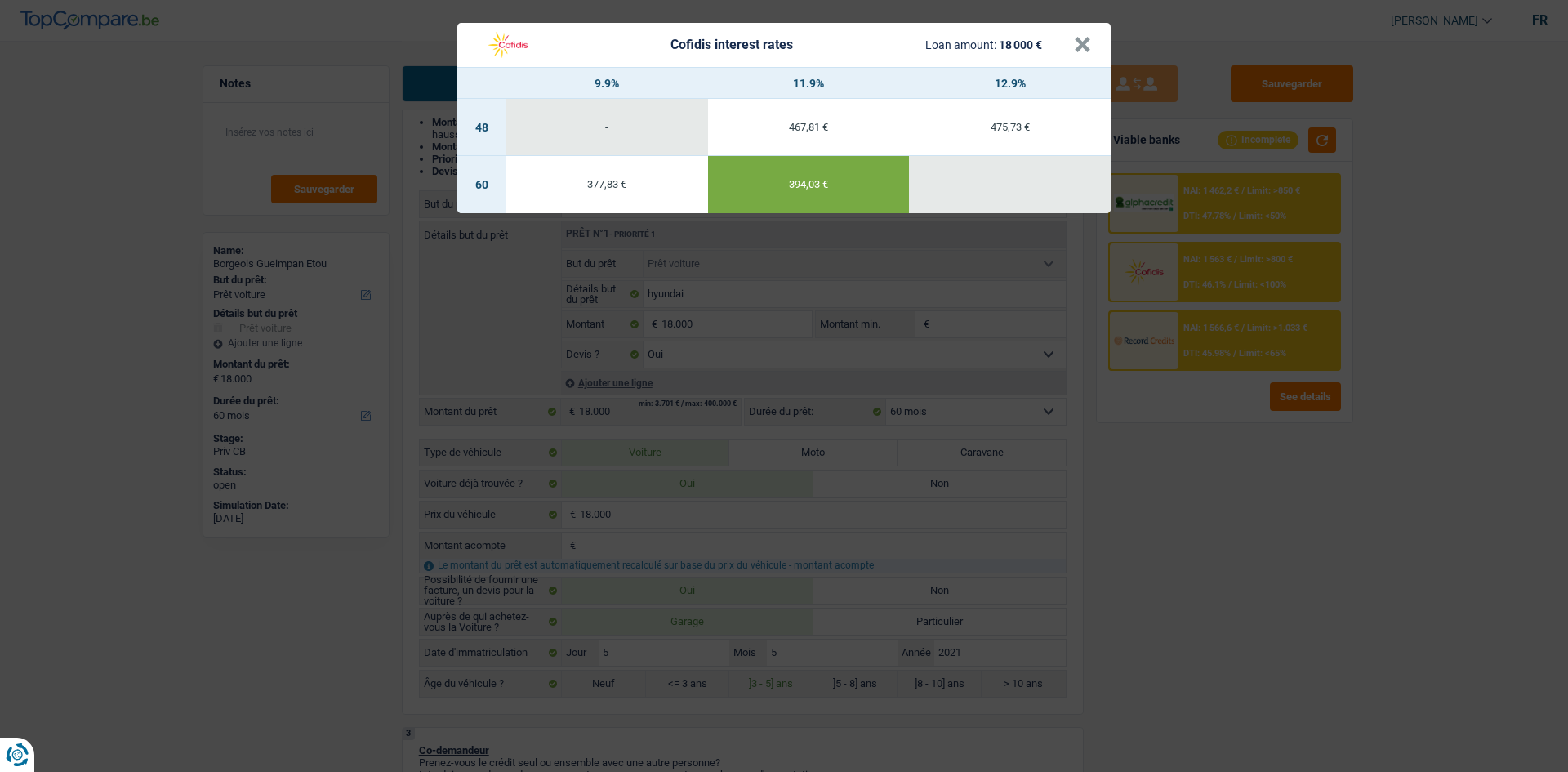
click at [721, 276] on div "Cofidis interest rates Loan amount: 18 000 € × 9.9% 11.9% 12.9% 48 - 467,81 € 4…" at bounding box center [784, 386] width 1568 height 772
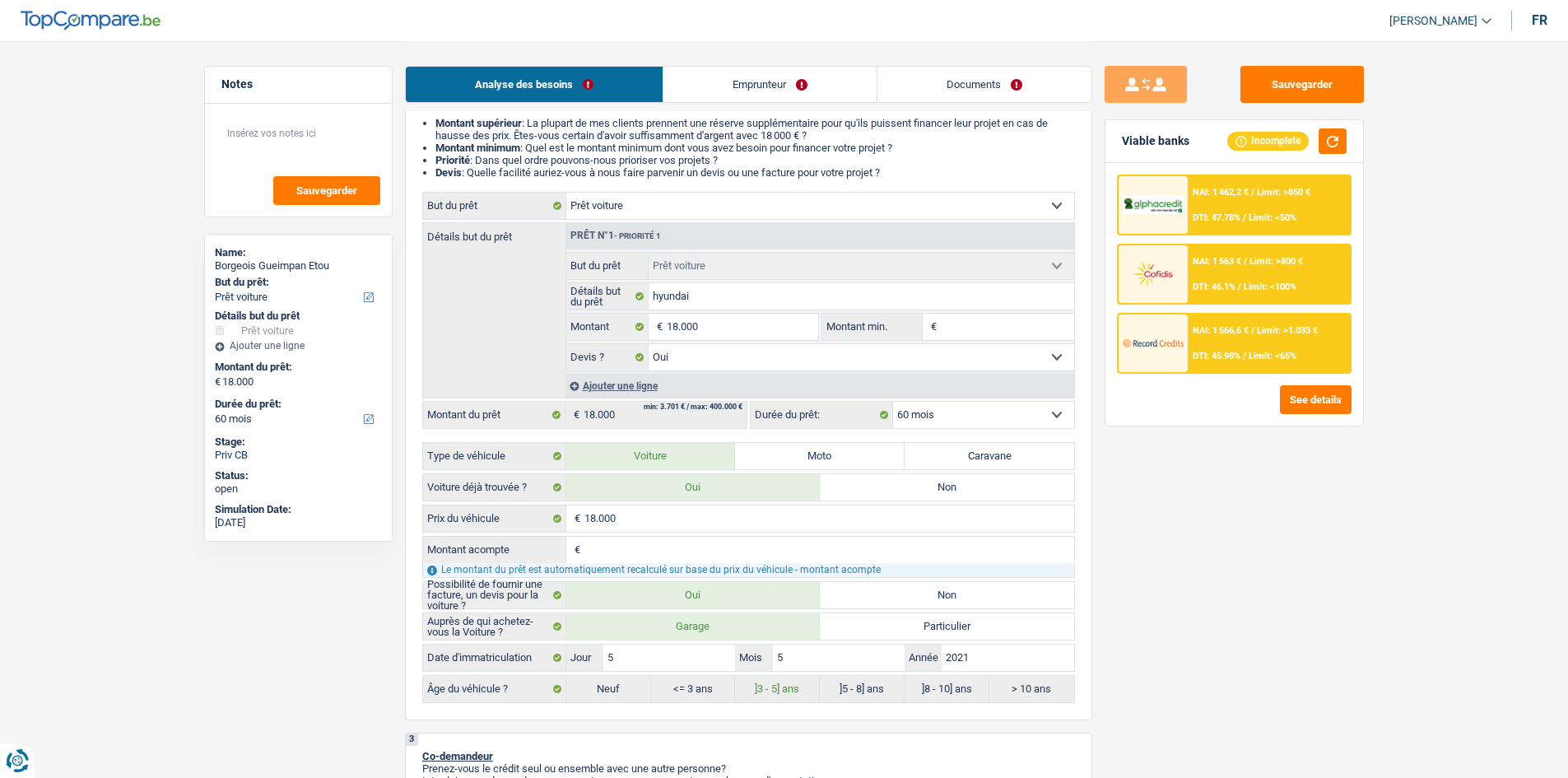
click at [727, 195] on span "Limit: >850 €" at bounding box center [1283, 193] width 54 height 11
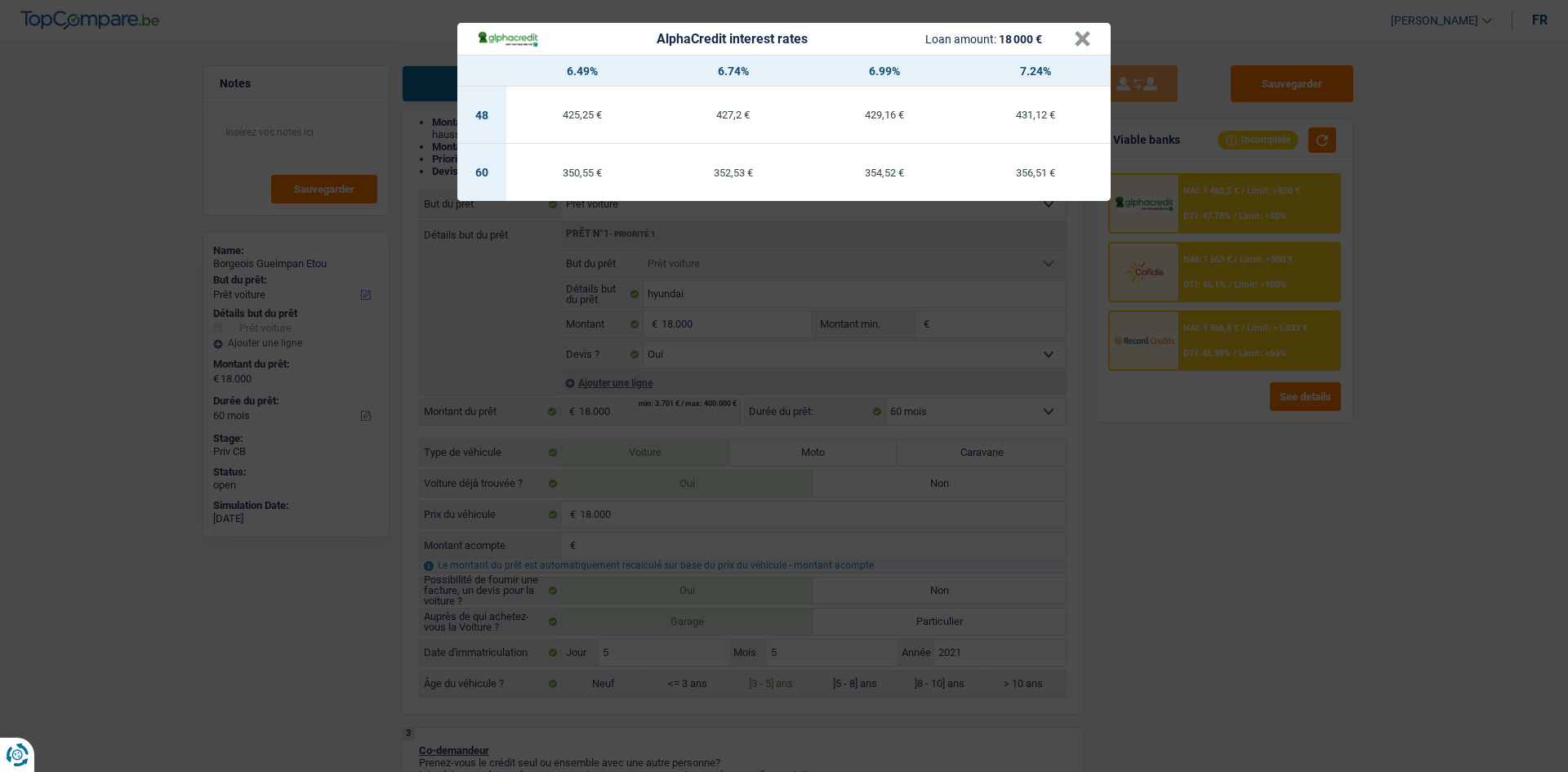
click at [721, 377] on div "AlphaCredit interest rates Loan amount: 18 000 € × 6.49% 6.74% 6.99% 7.24% 48 4…" at bounding box center [784, 386] width 1568 height 772
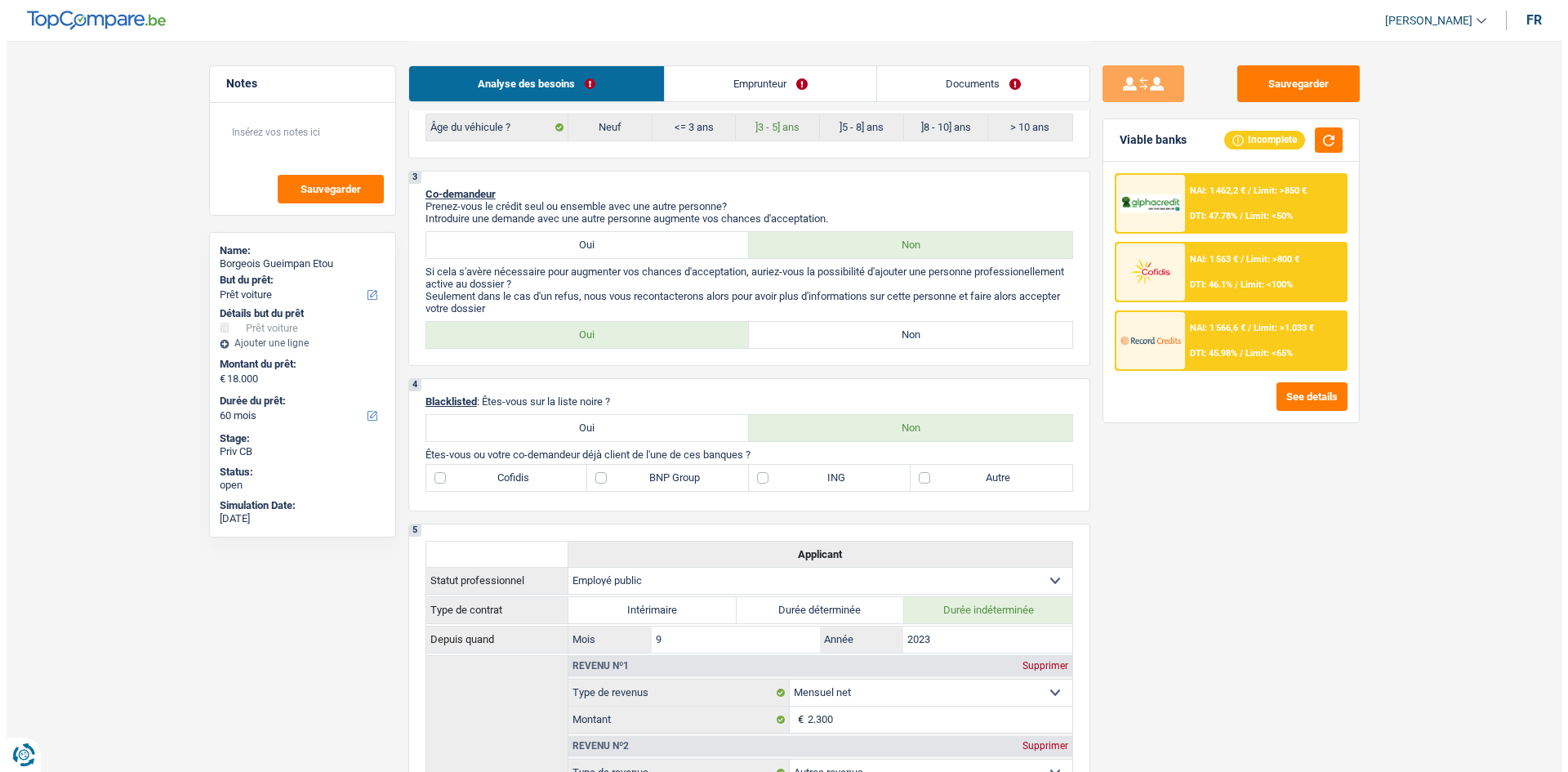
scroll to position [981, 0]
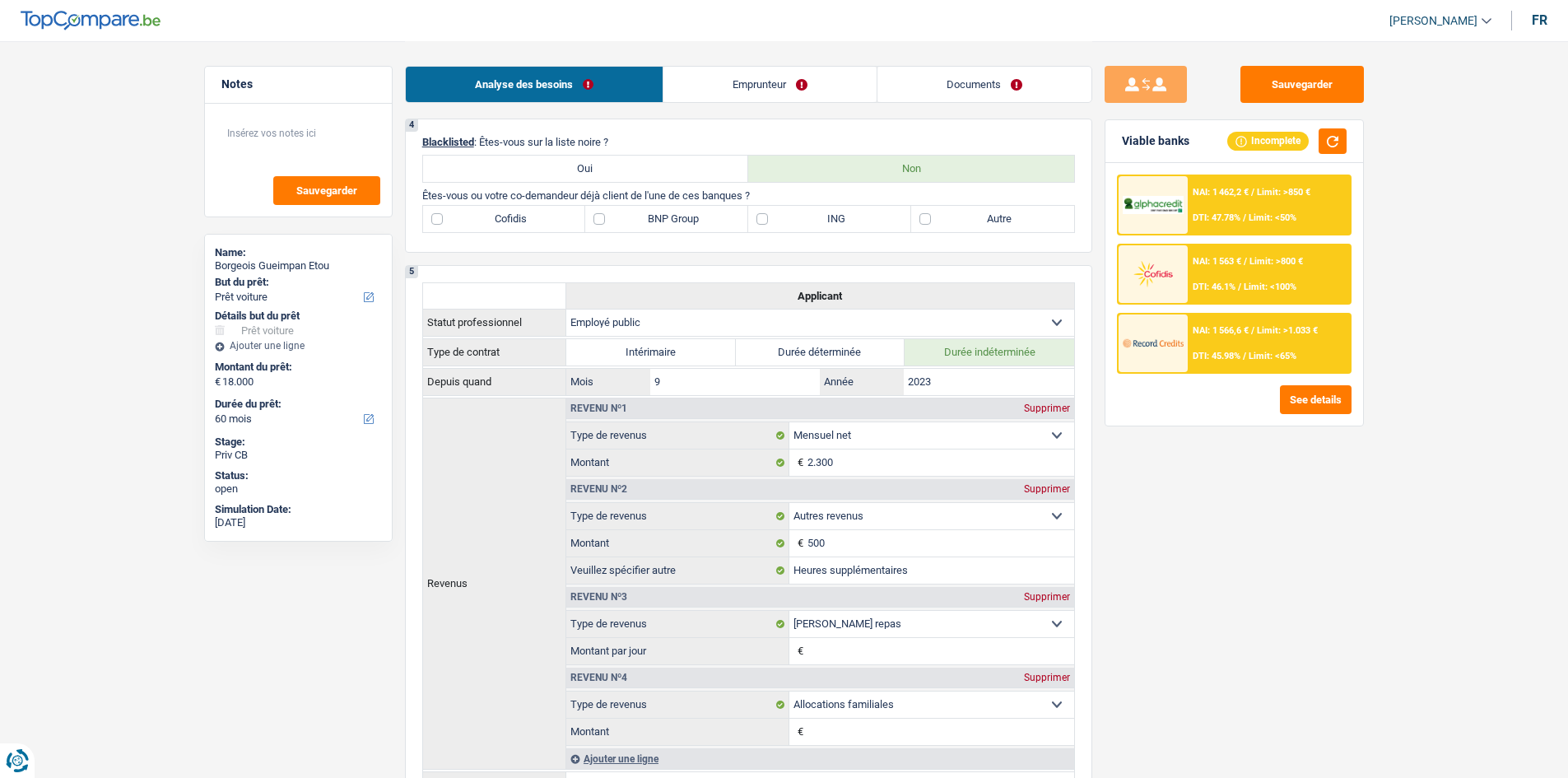
click at [727, 333] on span "NAI: 1 566,6 €" at bounding box center [1220, 331] width 56 height 11
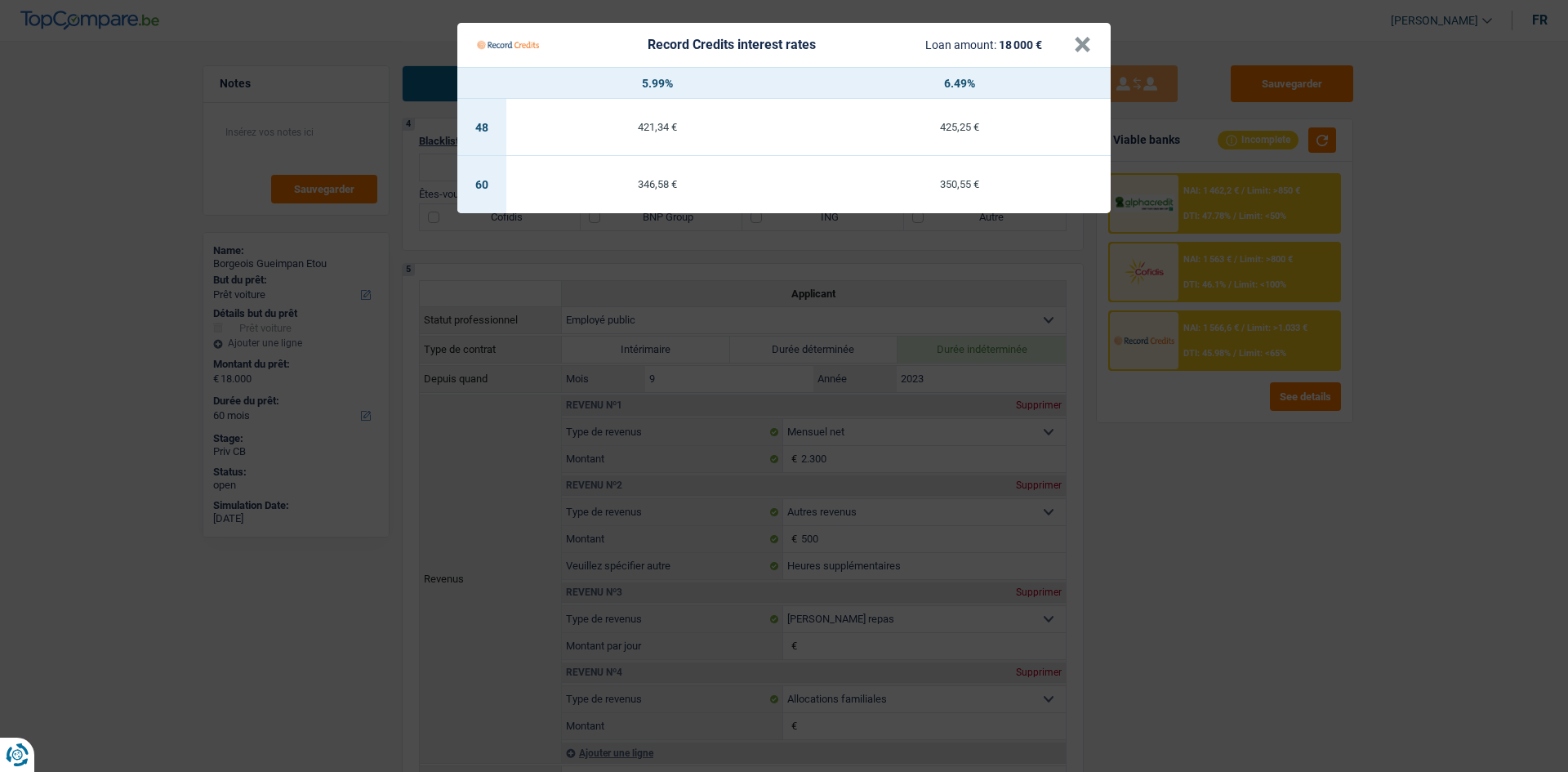
click at [721, 377] on Credits "Record Credits interest rates Loan amount: 18 000 € × 5.99% 6.49% 48 421,34 € 4…" at bounding box center [784, 386] width 1568 height 772
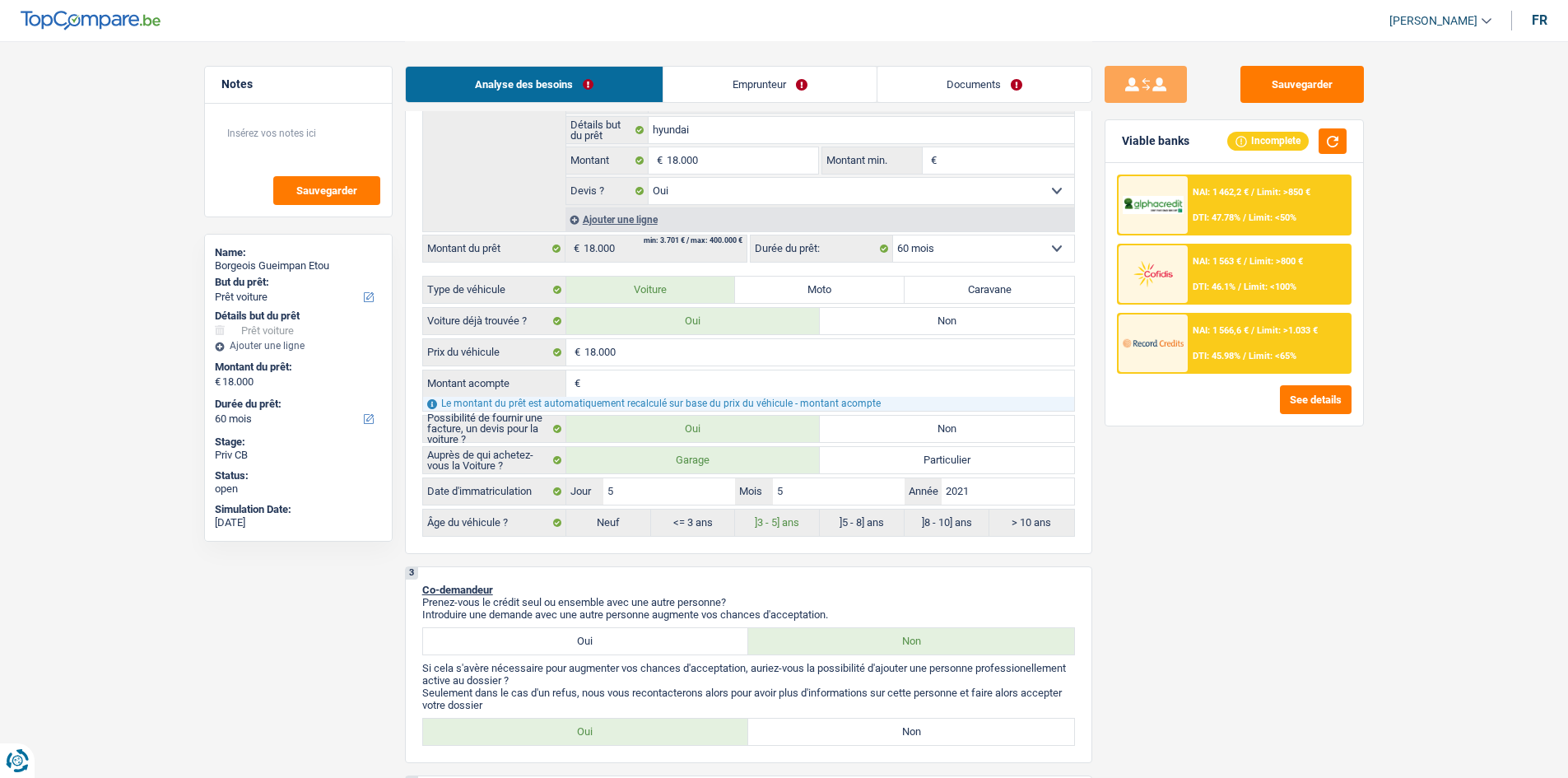
scroll to position [329, 0]
click at [727, 253] on select "12 mois 18 mois 24 mois 30 mois 36 mois 42 mois 48 mois 60 mois Sélectionner un…" at bounding box center [982, 250] width 181 height 26
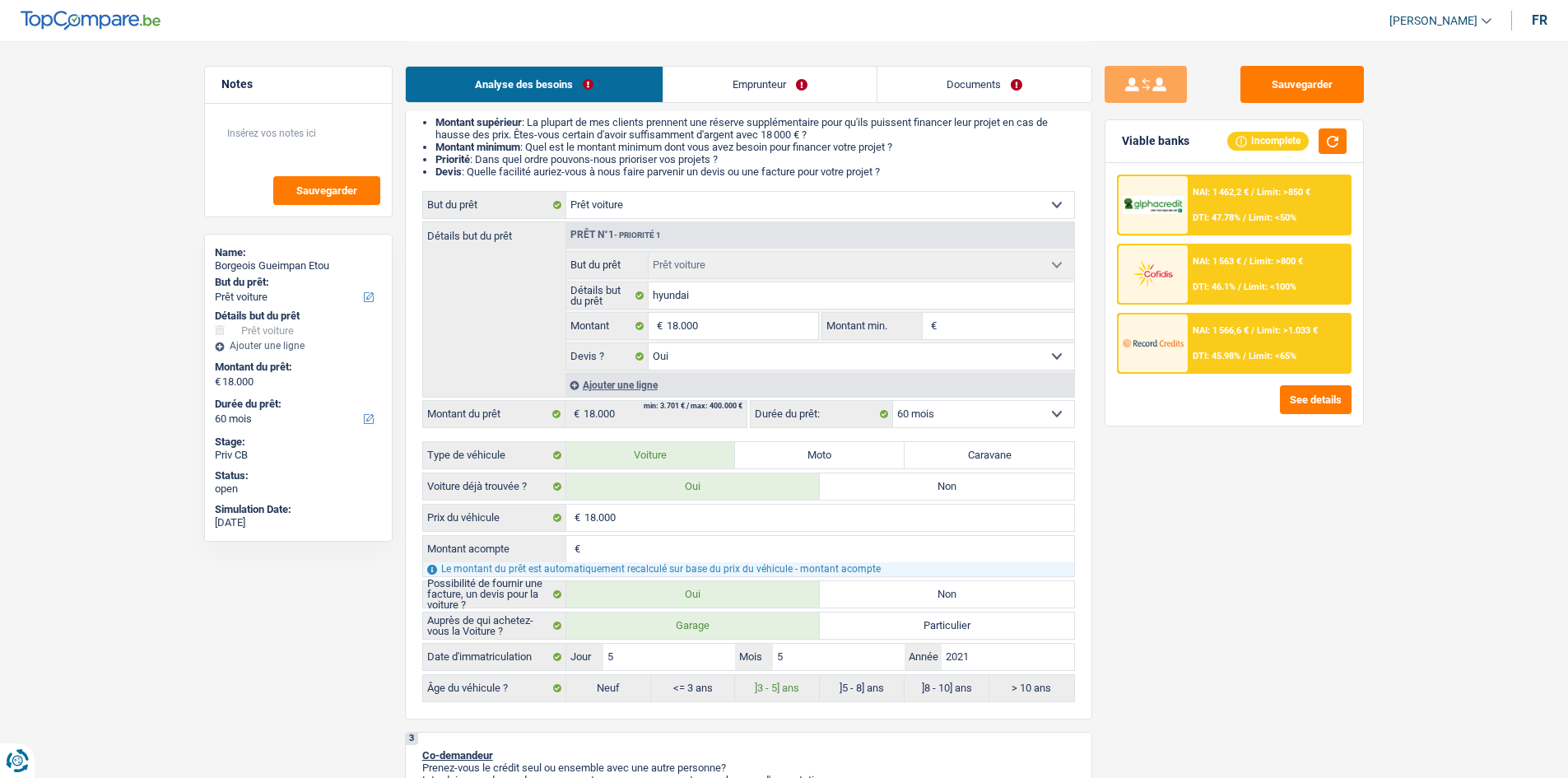
scroll to position [165, 0]
click at [727, 346] on div "NAI: 1 566,6 € / Limit: >1.033 € DTI: 45.98% / Limit: <65%" at bounding box center [1268, 343] width 162 height 57
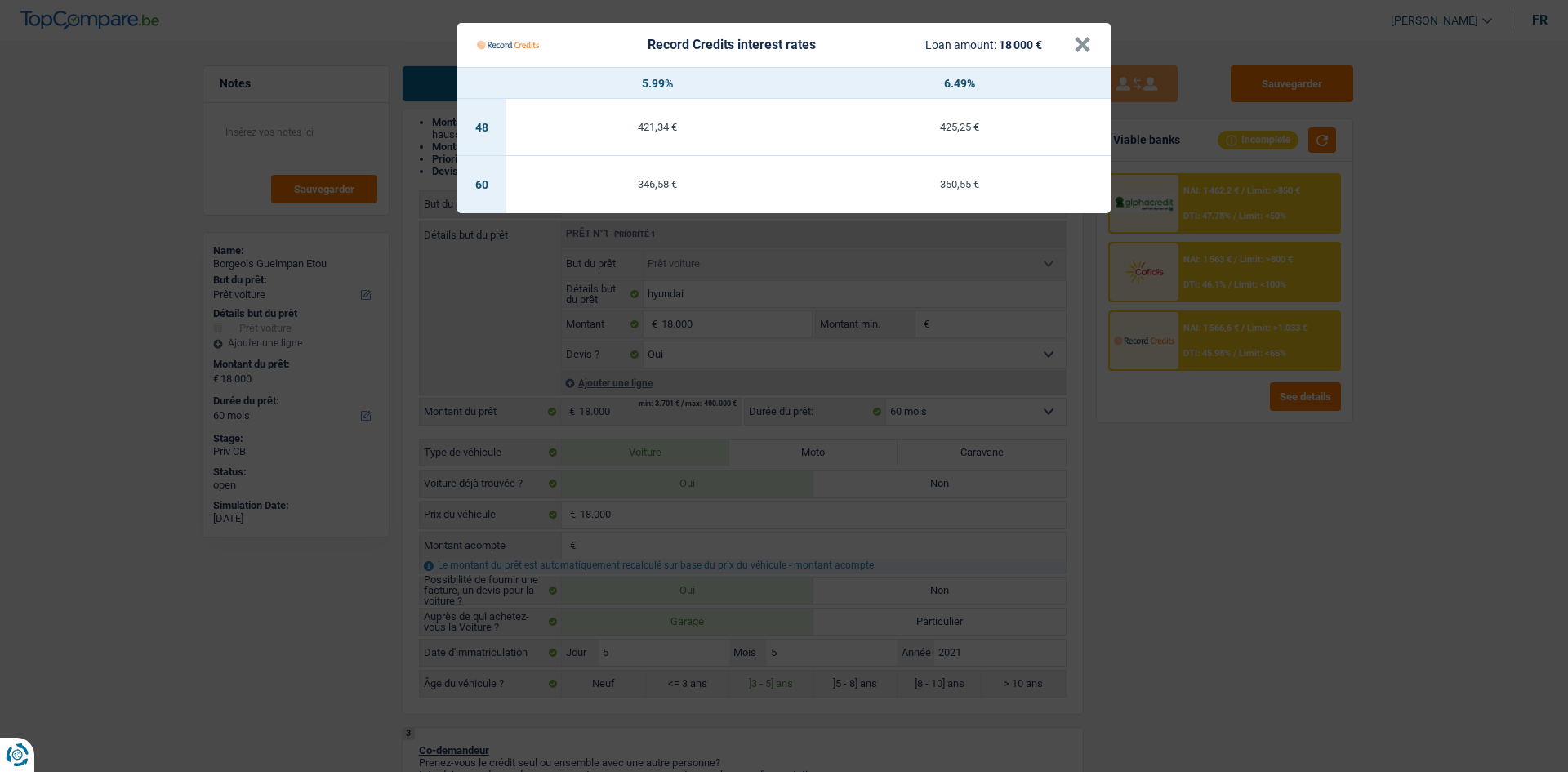
click at [721, 377] on Credits "Record Credits interest rates Loan amount: 18 000 € × 5.99% 6.49% 48 421,34 € 4…" at bounding box center [784, 386] width 1568 height 772
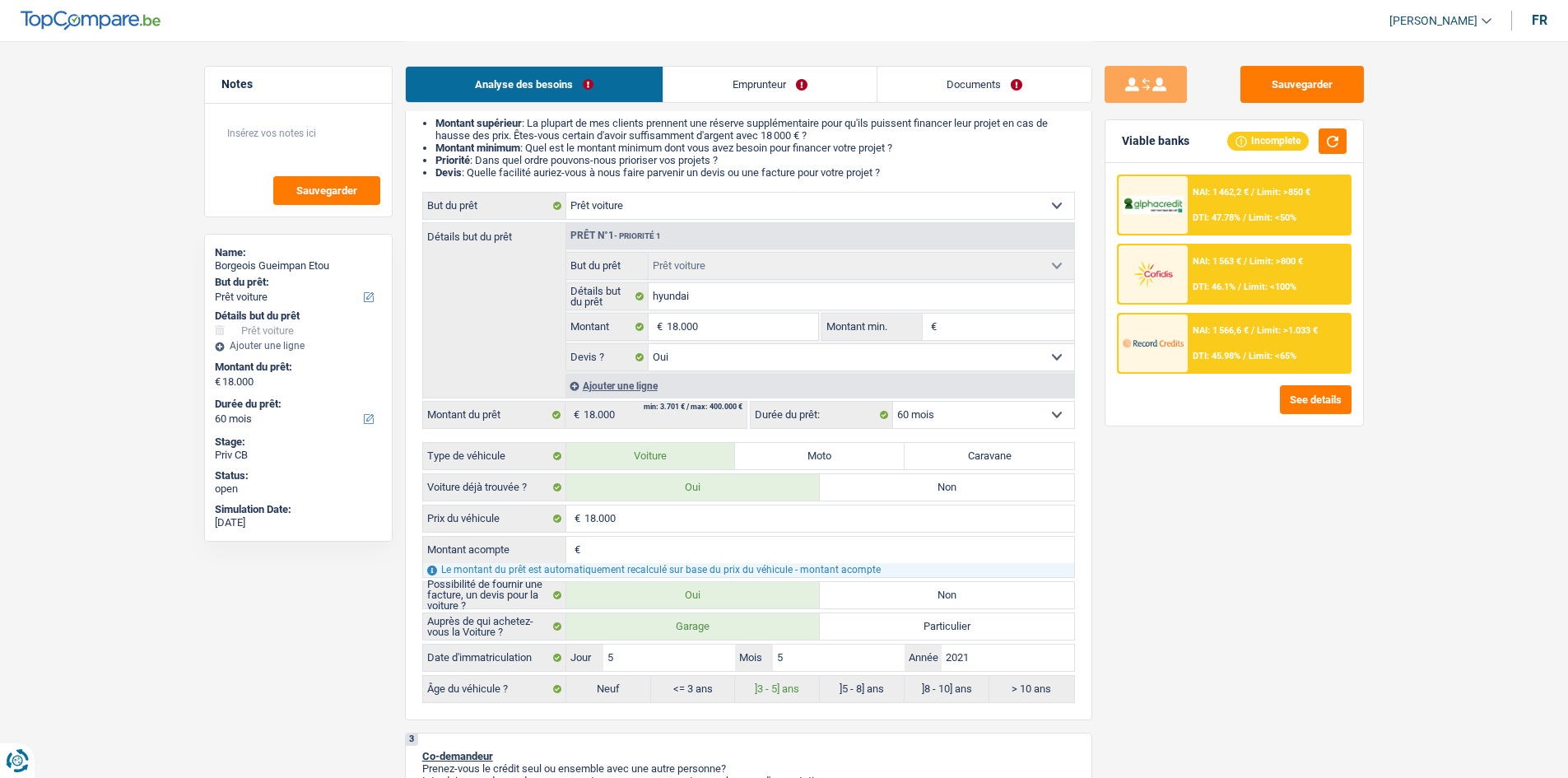
click at [727, 178] on div "NAI: 1 462,2 € / Limit: >850 € DTI: 47.78% / Limit: <50%" at bounding box center [1268, 205] width 162 height 57
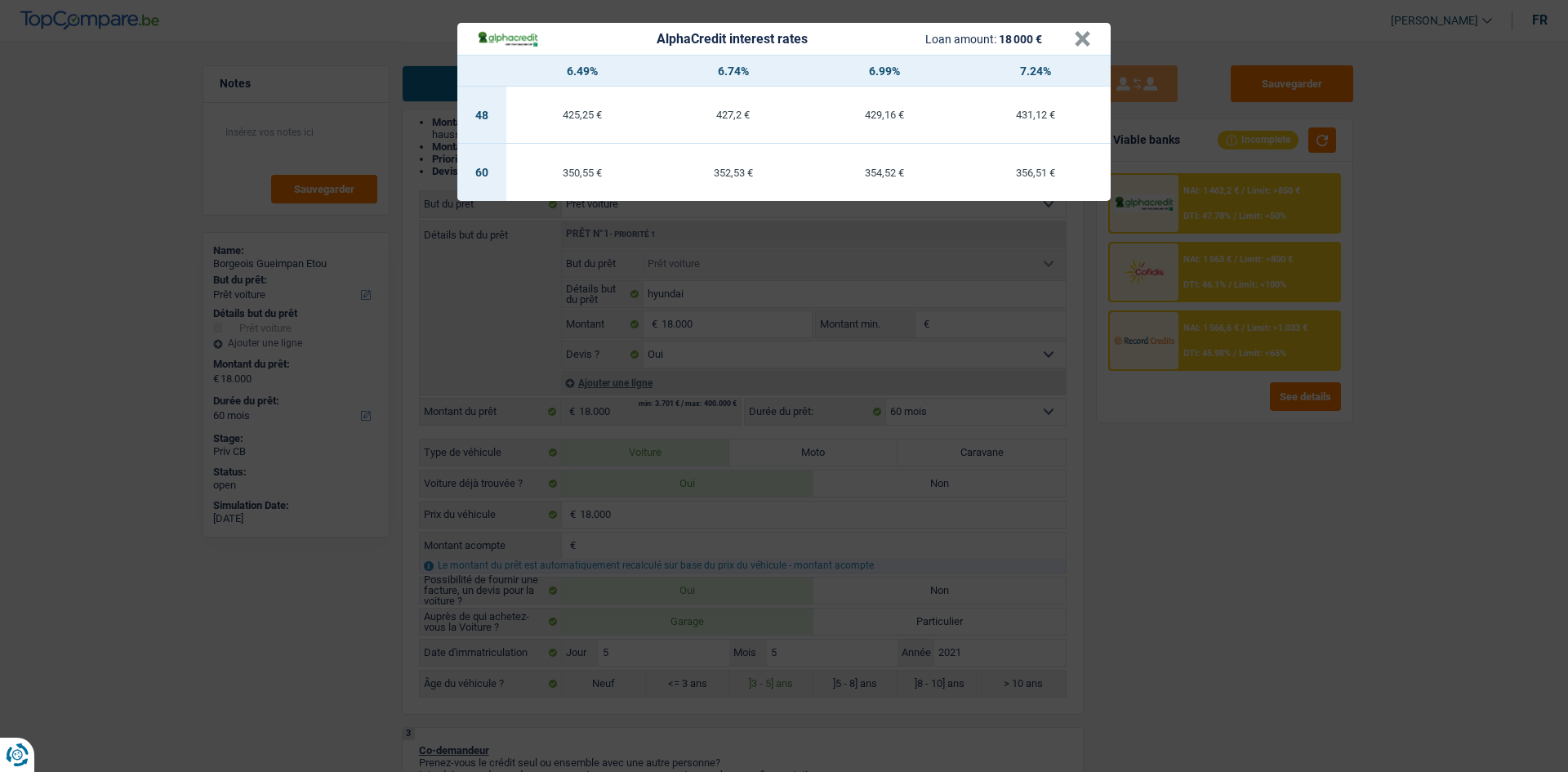
click at [721, 377] on div "AlphaCredit interest rates Loan amount: 18 000 € × 6.49% 6.74% 6.99% 7.24% 48 4…" at bounding box center [784, 386] width 1568 height 772
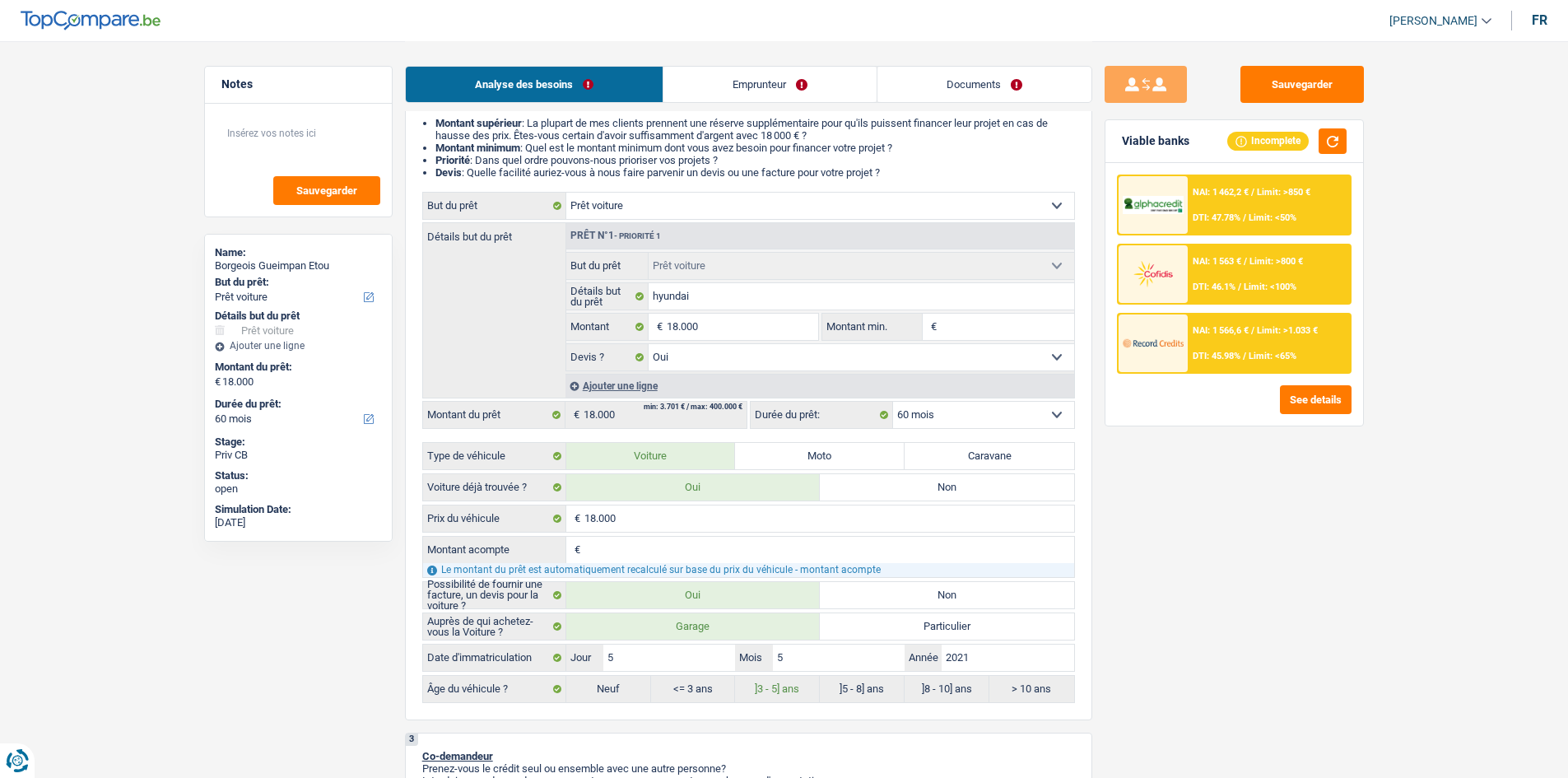
click at [727, 342] on div "NAI: 1 566,6 € / Limit: >1.033 € DTI: 45.98% / Limit: <65%" at bounding box center [1268, 343] width 162 height 57
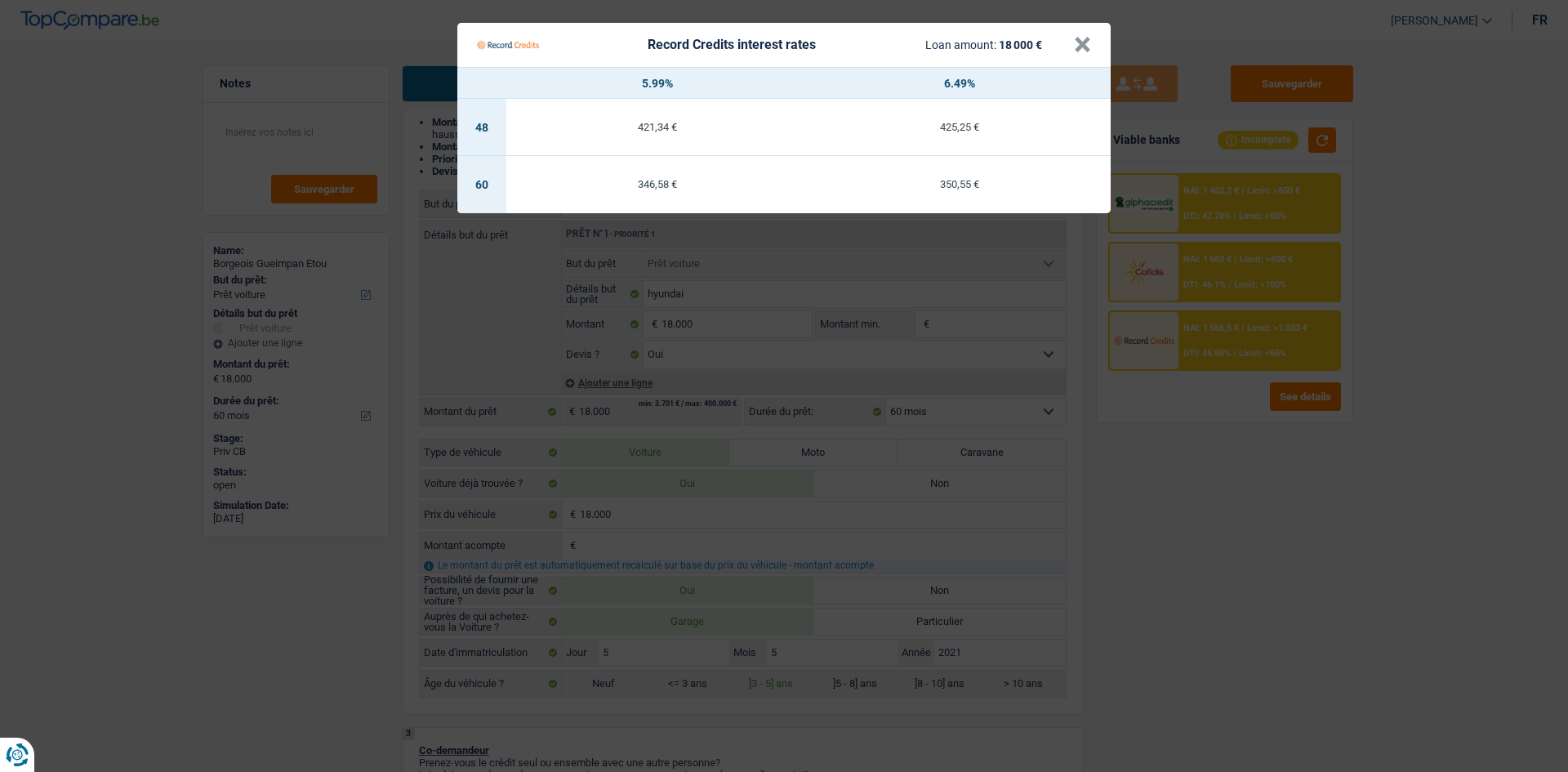
click at [721, 377] on Credits "Record Credits interest rates Loan amount: 18 000 € × 5.99% 6.49% 48 421,34 € 4…" at bounding box center [784, 386] width 1568 height 772
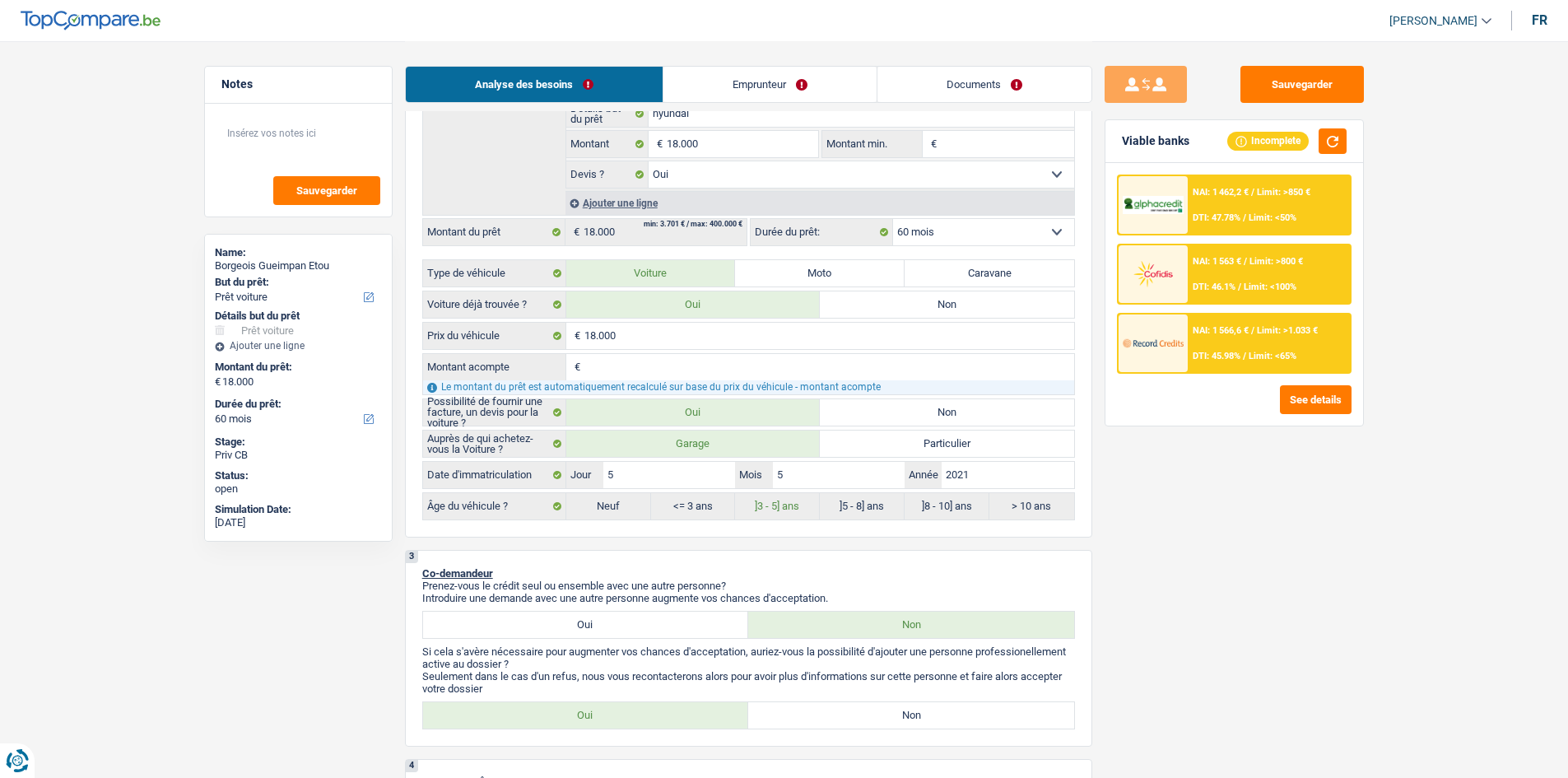
scroll to position [494, 0]
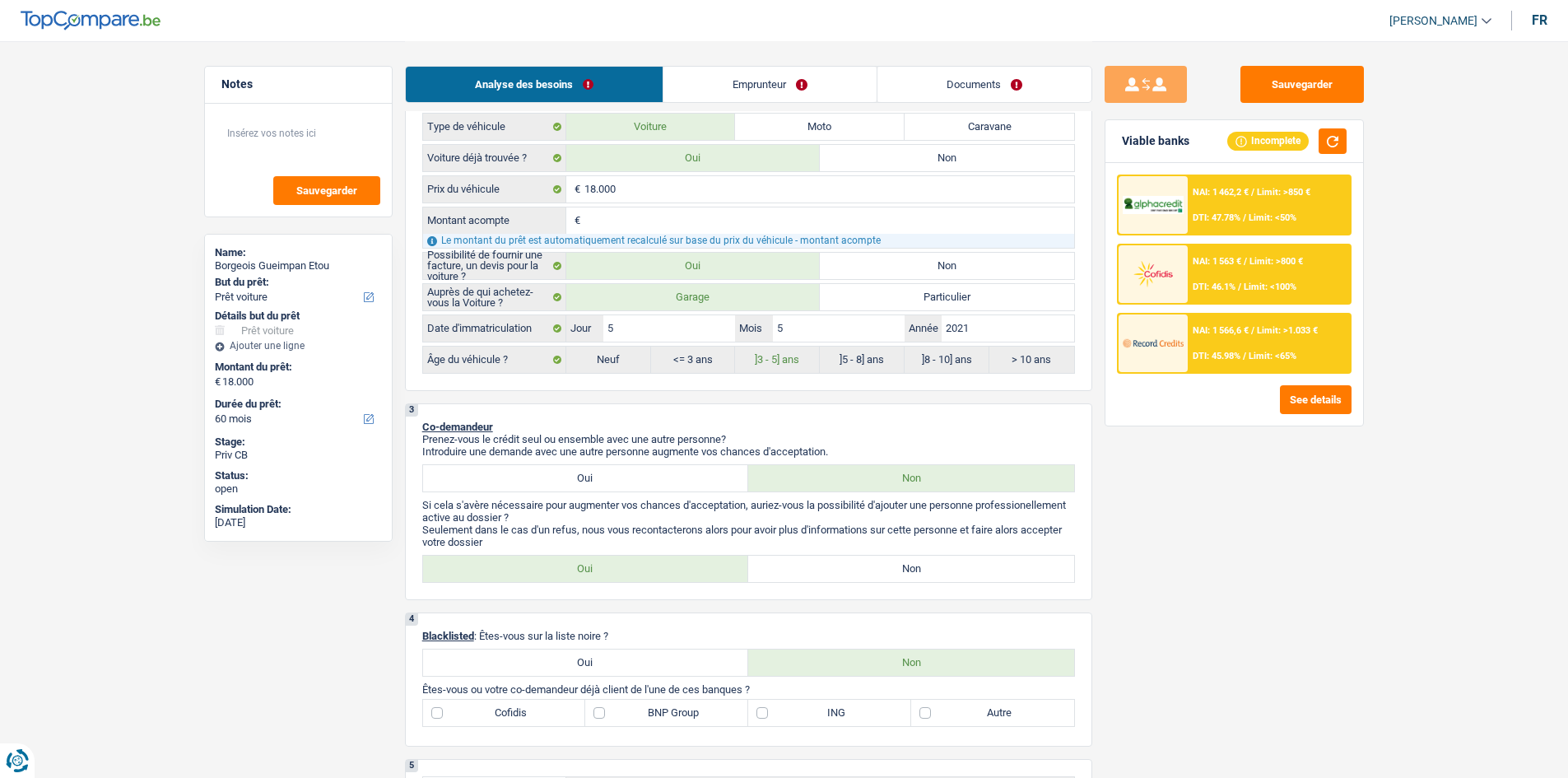
click at [727, 327] on span "NAI: 1 566,6 €" at bounding box center [1220, 331] width 56 height 11
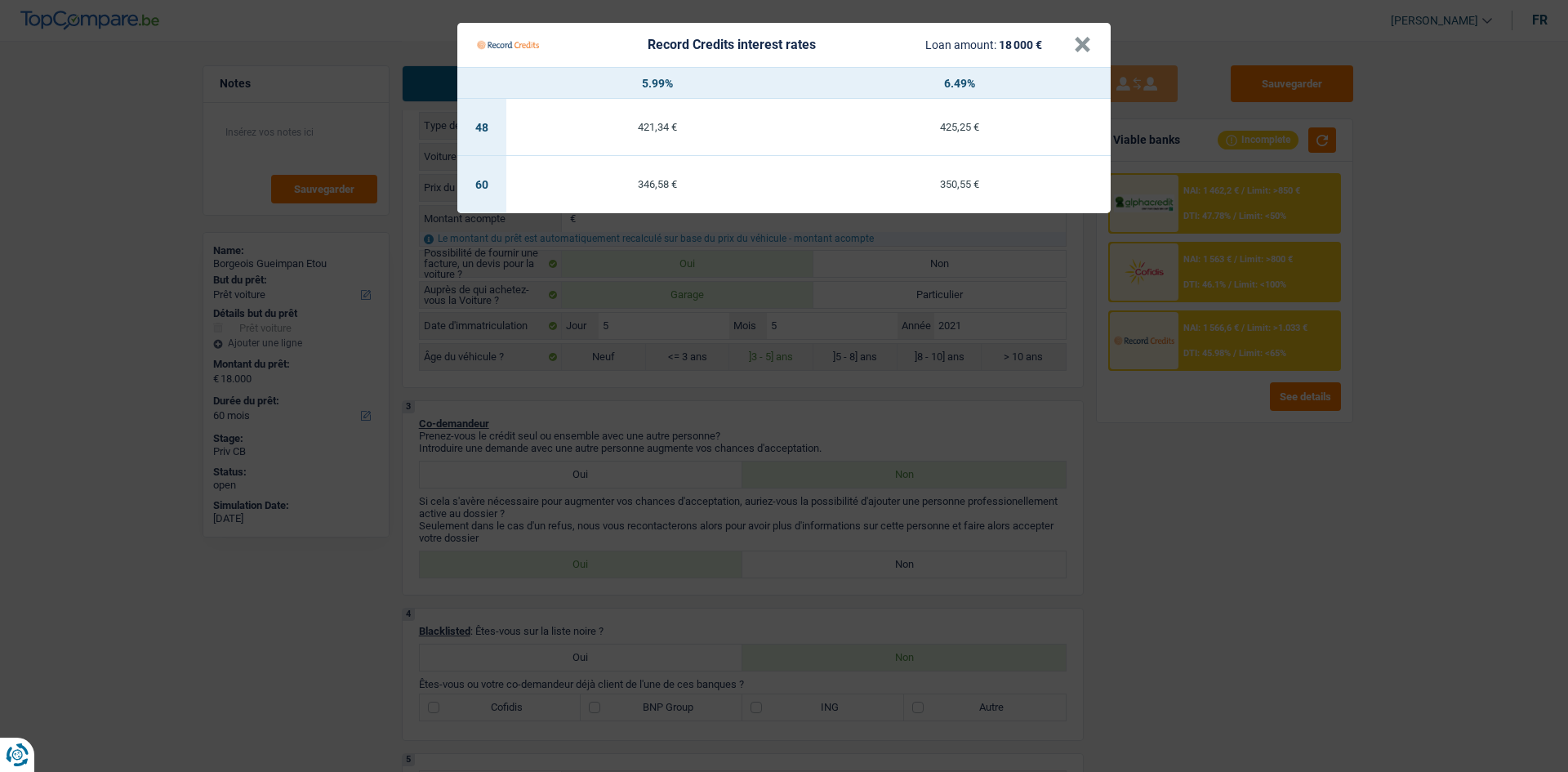
drag, startPoint x: 1242, startPoint y: 525, endPoint x: 1300, endPoint y: 423, distance: 117.3
click at [721, 377] on Credits "Record Credits interest rates Loan amount: 18 000 € × 5.99% 6.49% 48 421,34 € 4…" at bounding box center [784, 386] width 1568 height 772
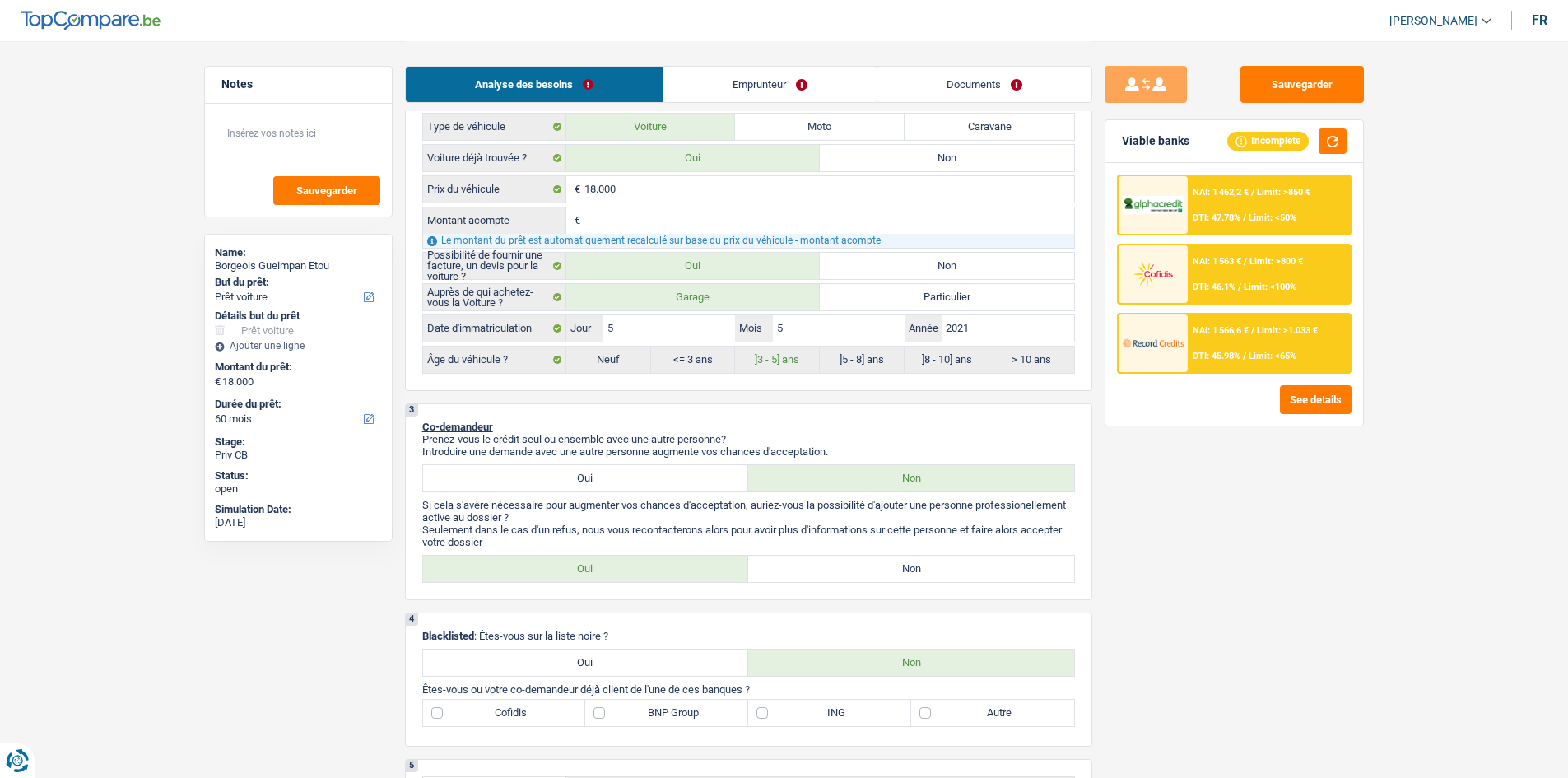
click at [727, 202] on div "NAI: 1 462,2 € / Limit: >850 € DTI: 47.78% / Limit: <50%" at bounding box center [1268, 205] width 162 height 57
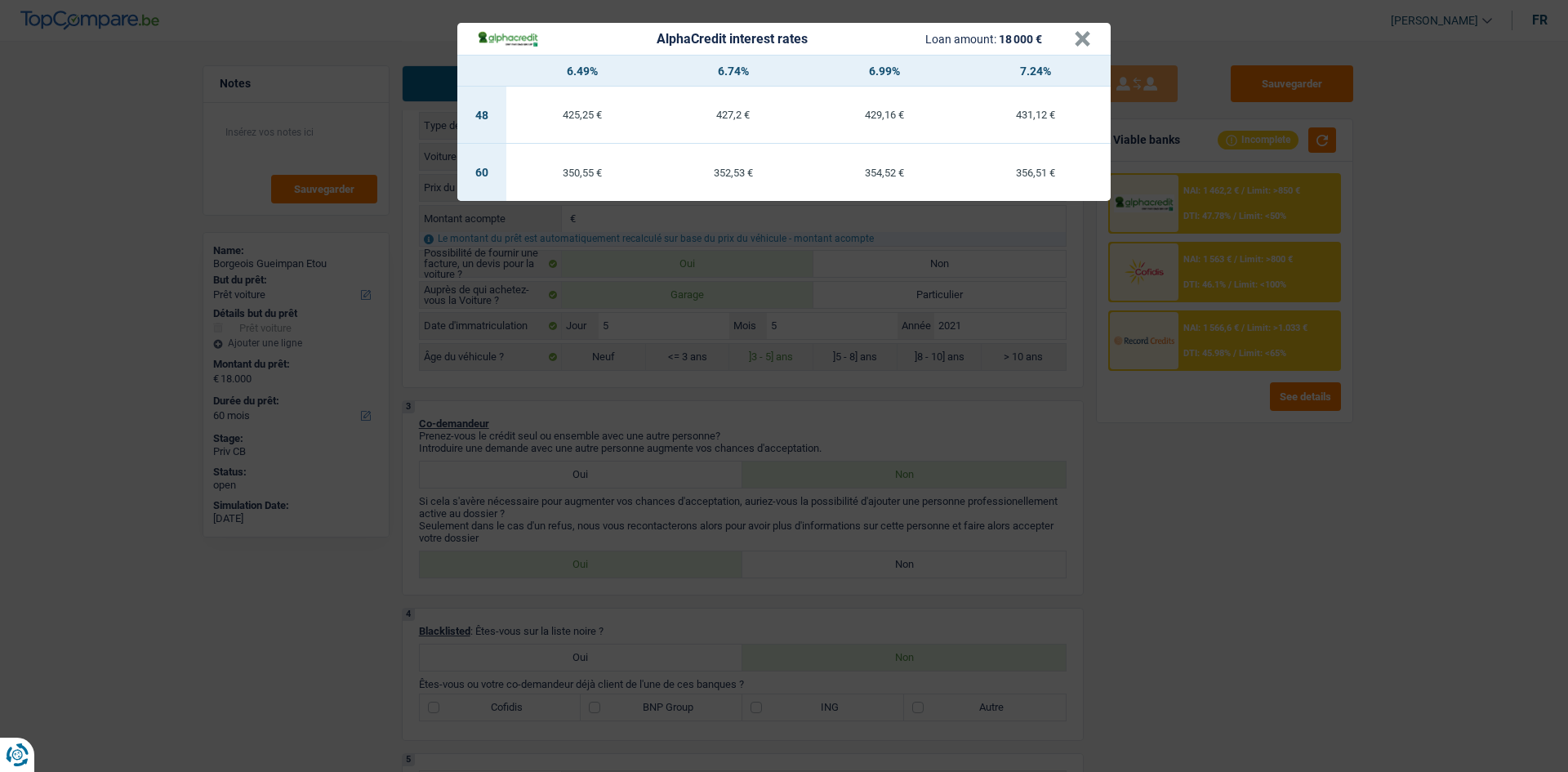
click at [721, 377] on div "AlphaCredit interest rates Loan amount: 18 000 € × 6.49% 6.74% 6.99% 7.24% 48 4…" at bounding box center [784, 386] width 1568 height 772
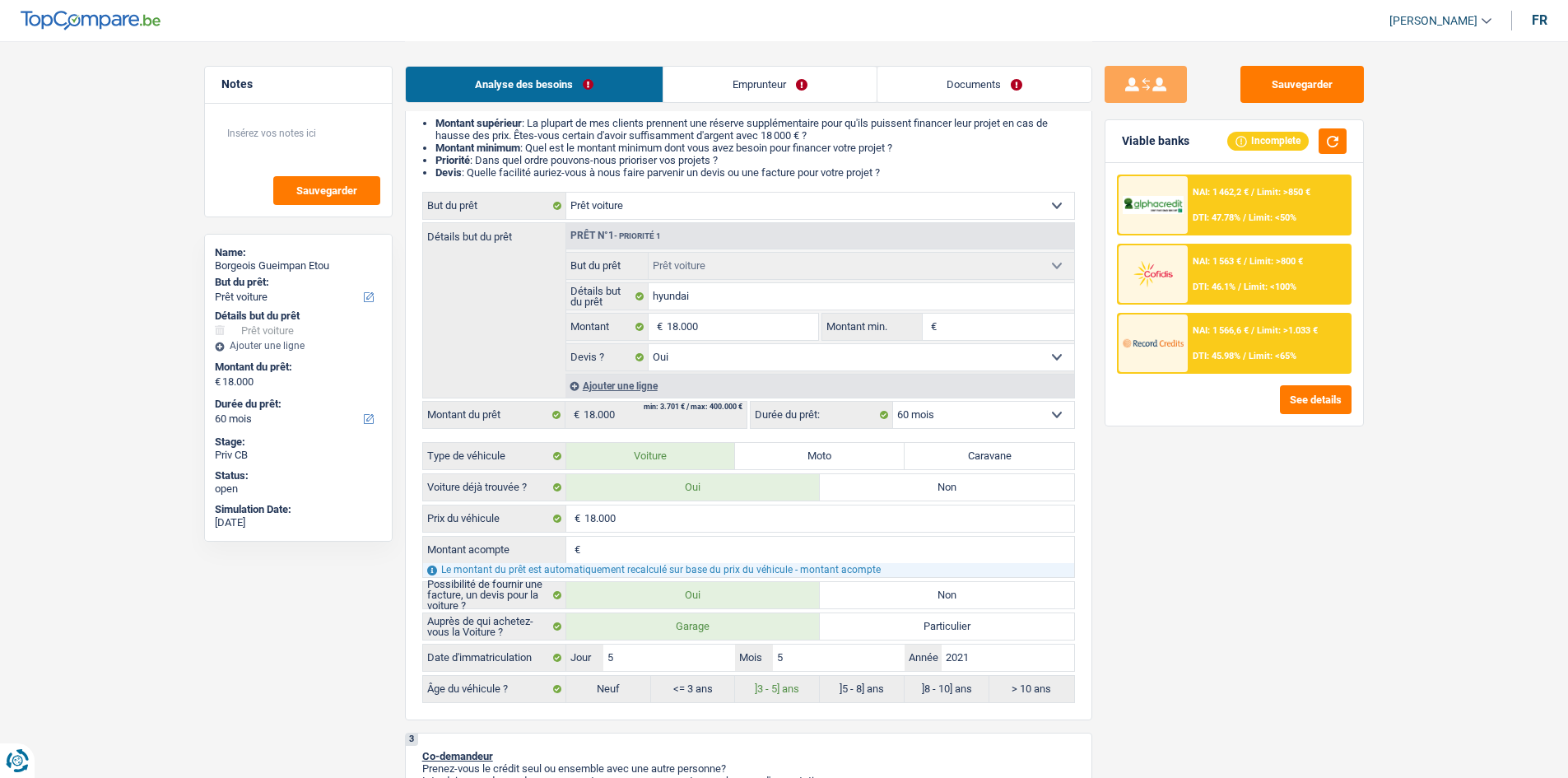
scroll to position [412, 0]
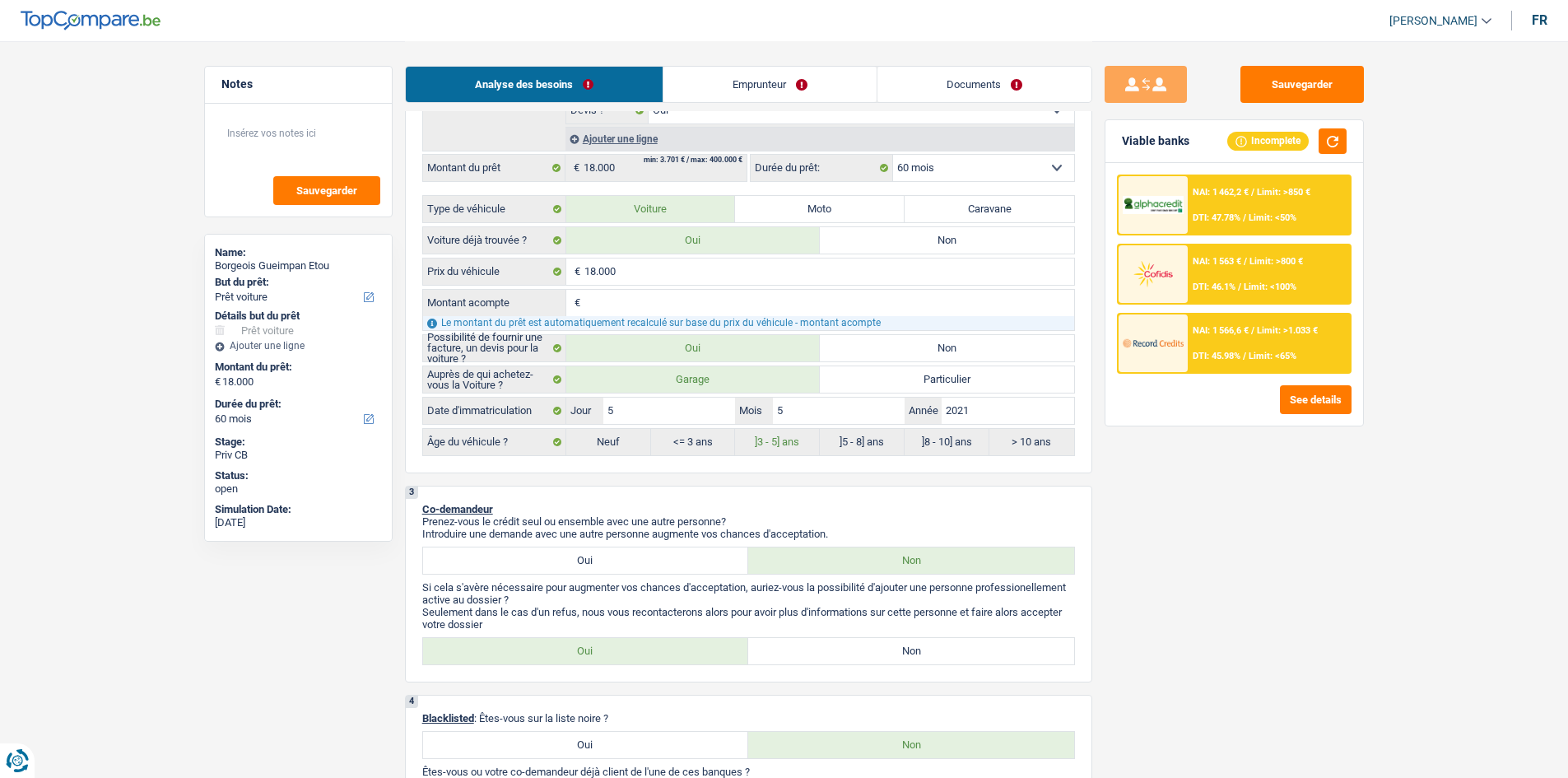
click at [727, 354] on img at bounding box center [1153, 342] width 61 height 31
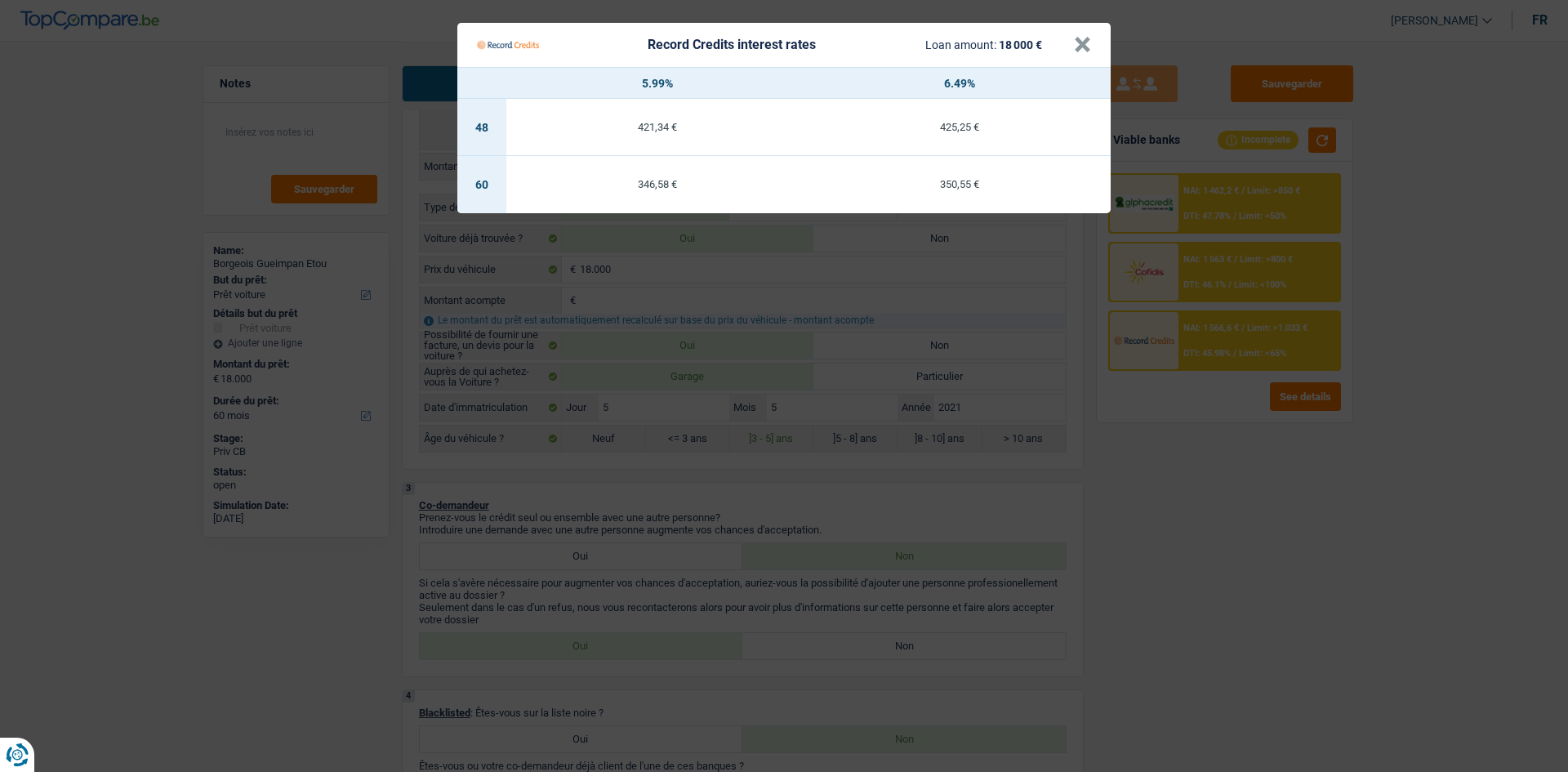
click at [721, 377] on Credits "Record Credits interest rates Loan amount: 18 000 € × 5.99% 6.49% 48 421,34 € 4…" at bounding box center [784, 386] width 1568 height 772
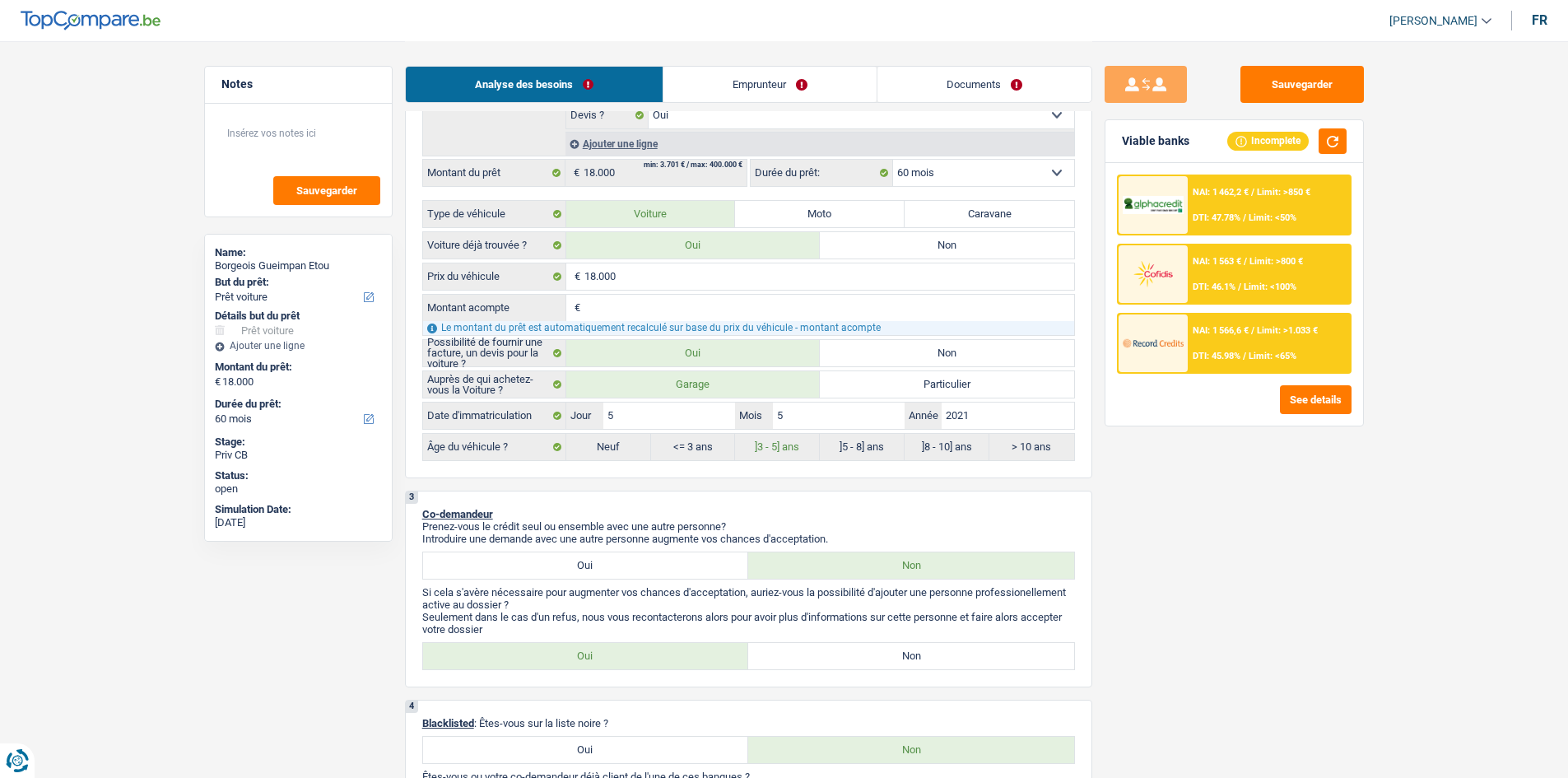
scroll to position [577, 0]
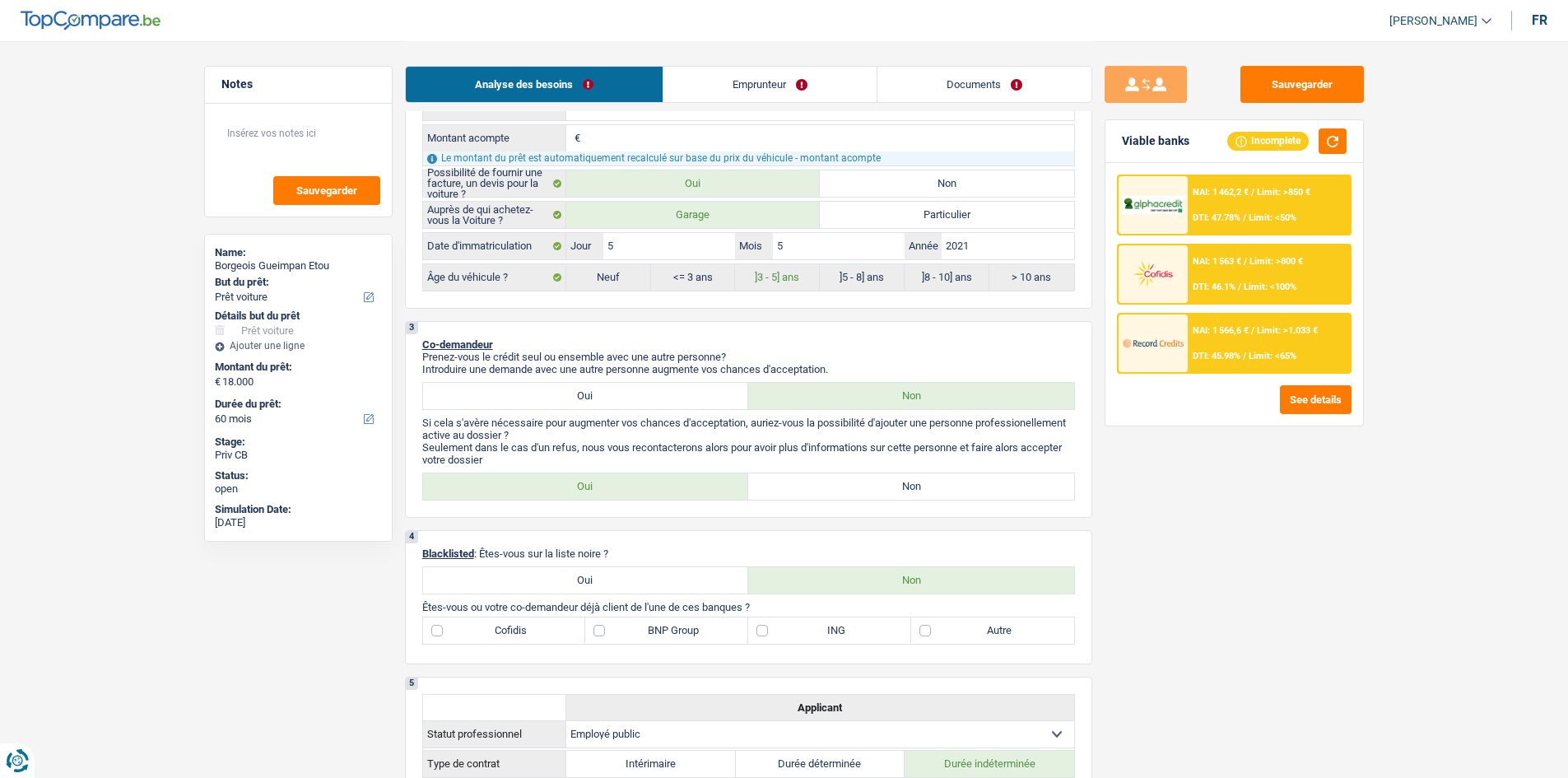
click at [727, 98] on link "Emprunteur" at bounding box center [770, 84] width 213 height 35
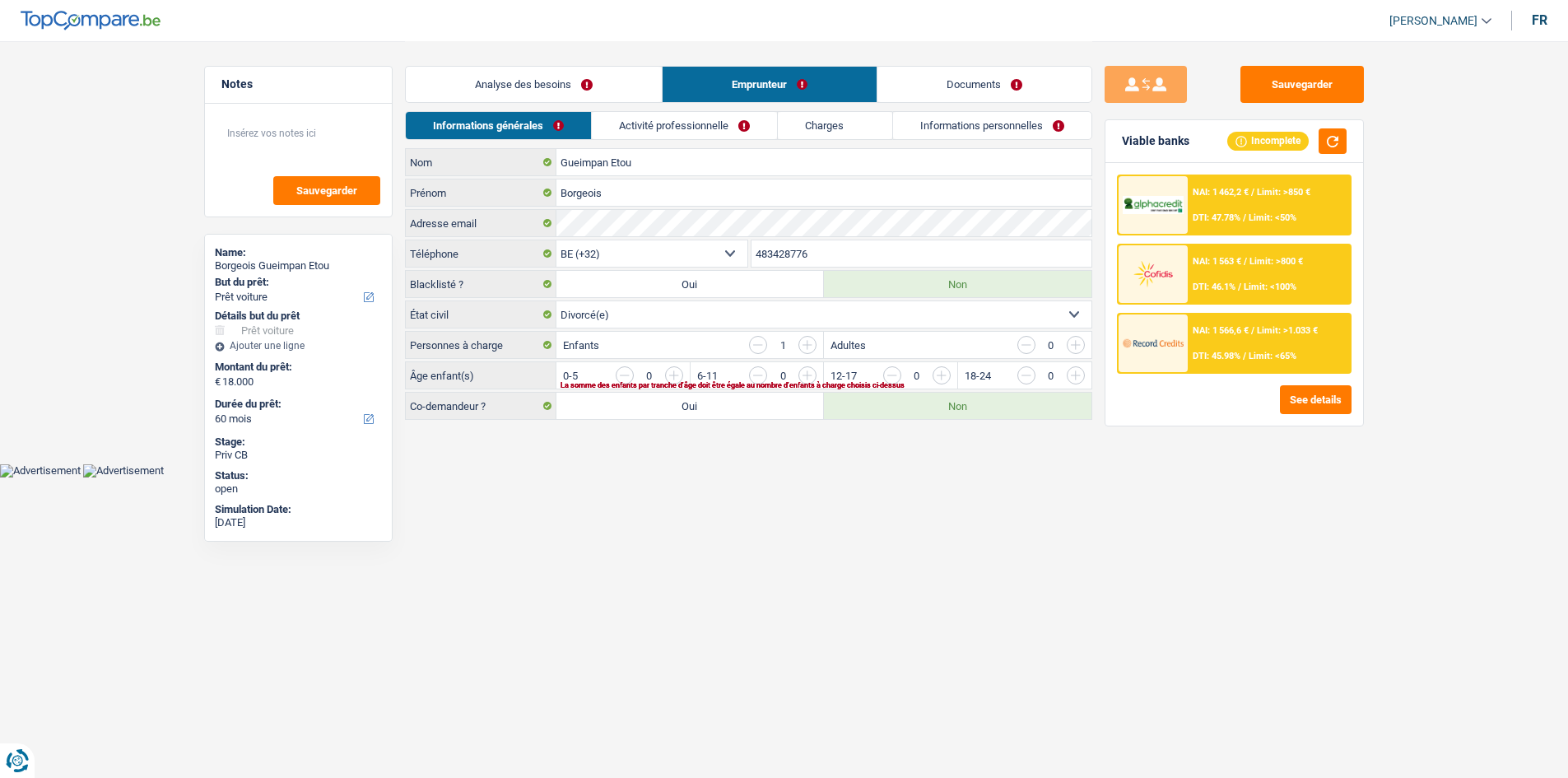
scroll to position [0, 0]
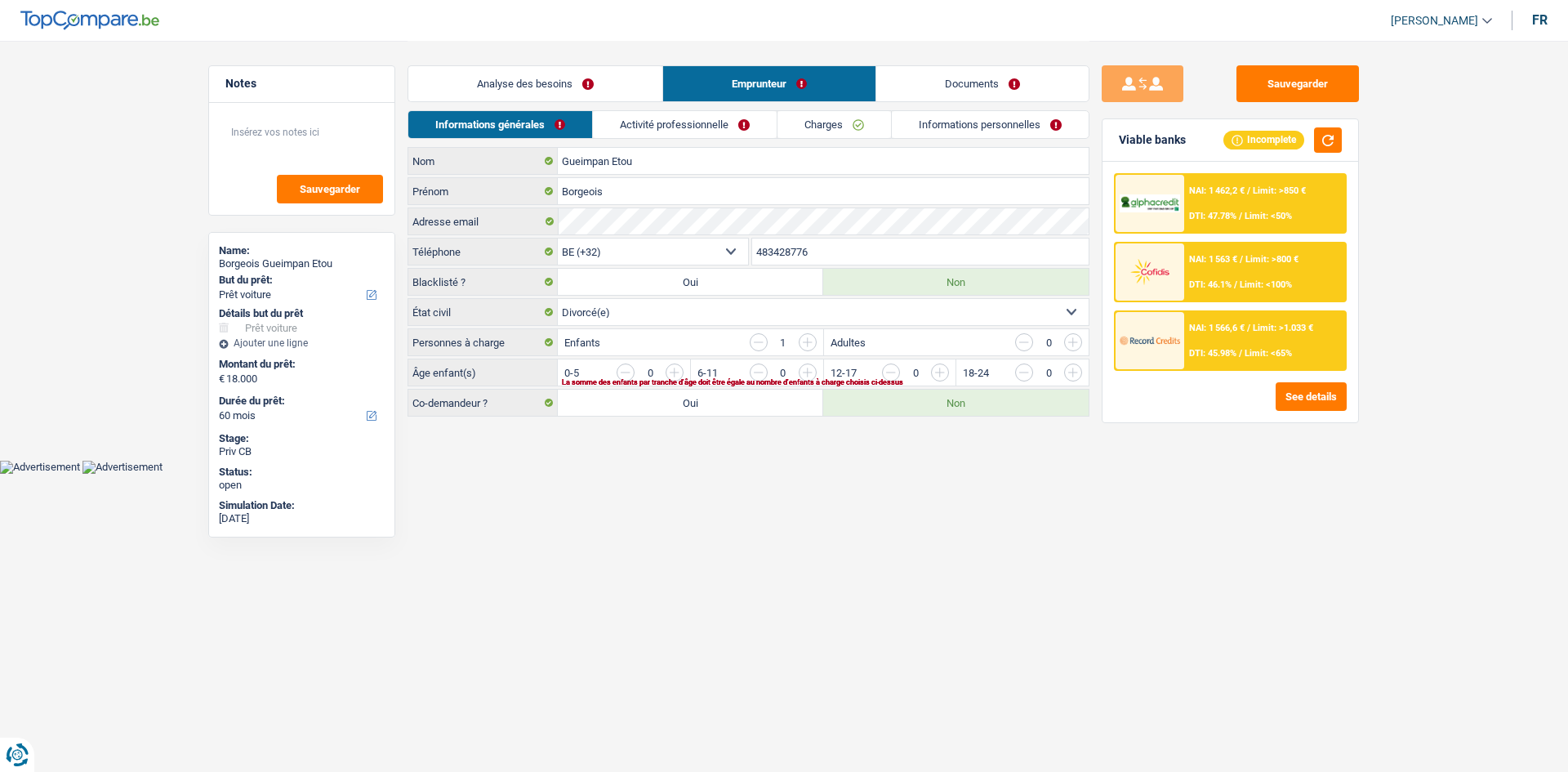
click at [721, 91] on link "Documents" at bounding box center [982, 84] width 212 height 35
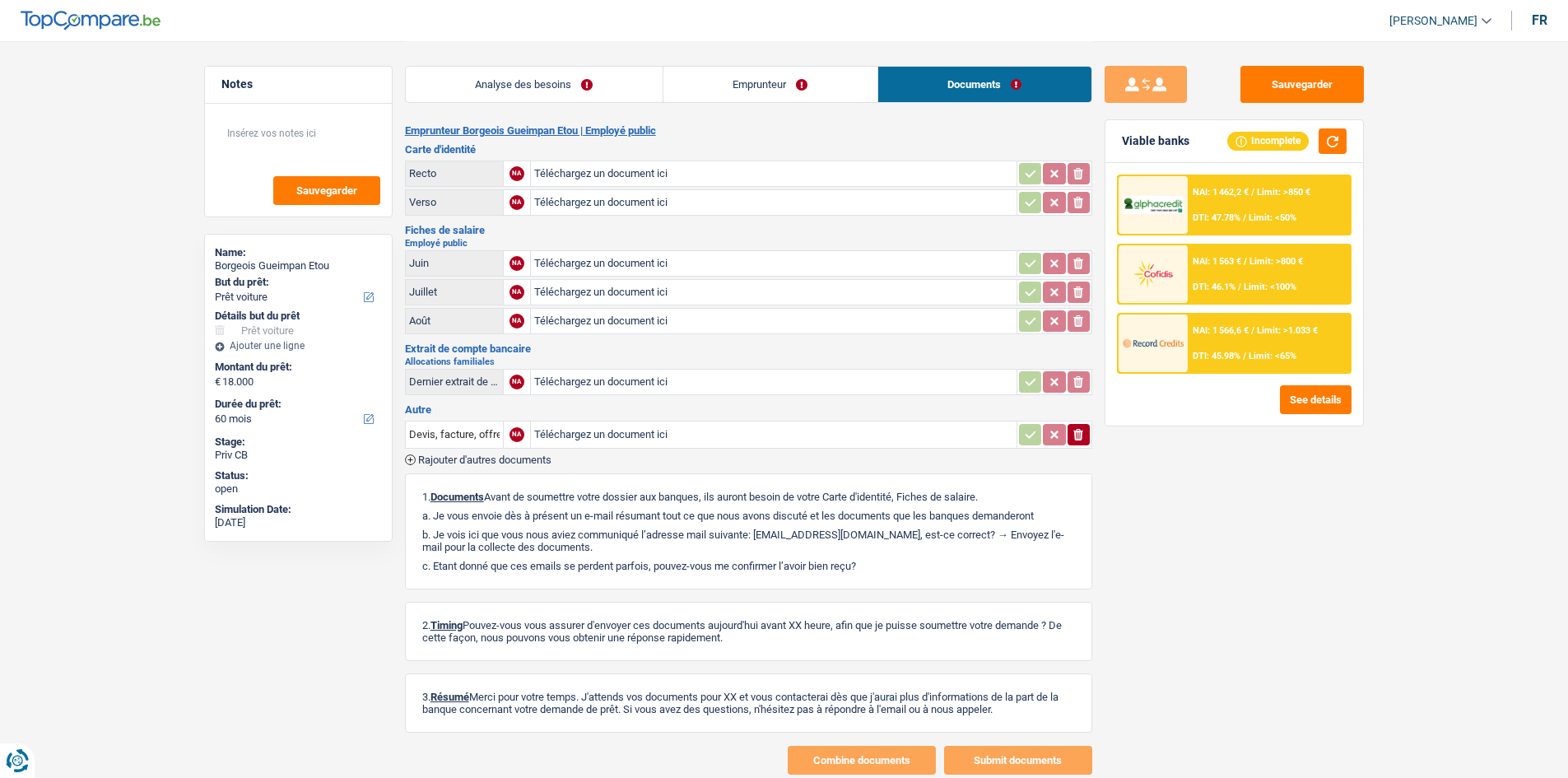
click at [584, 101] on link "Analyse des besoins" at bounding box center [534, 84] width 257 height 35
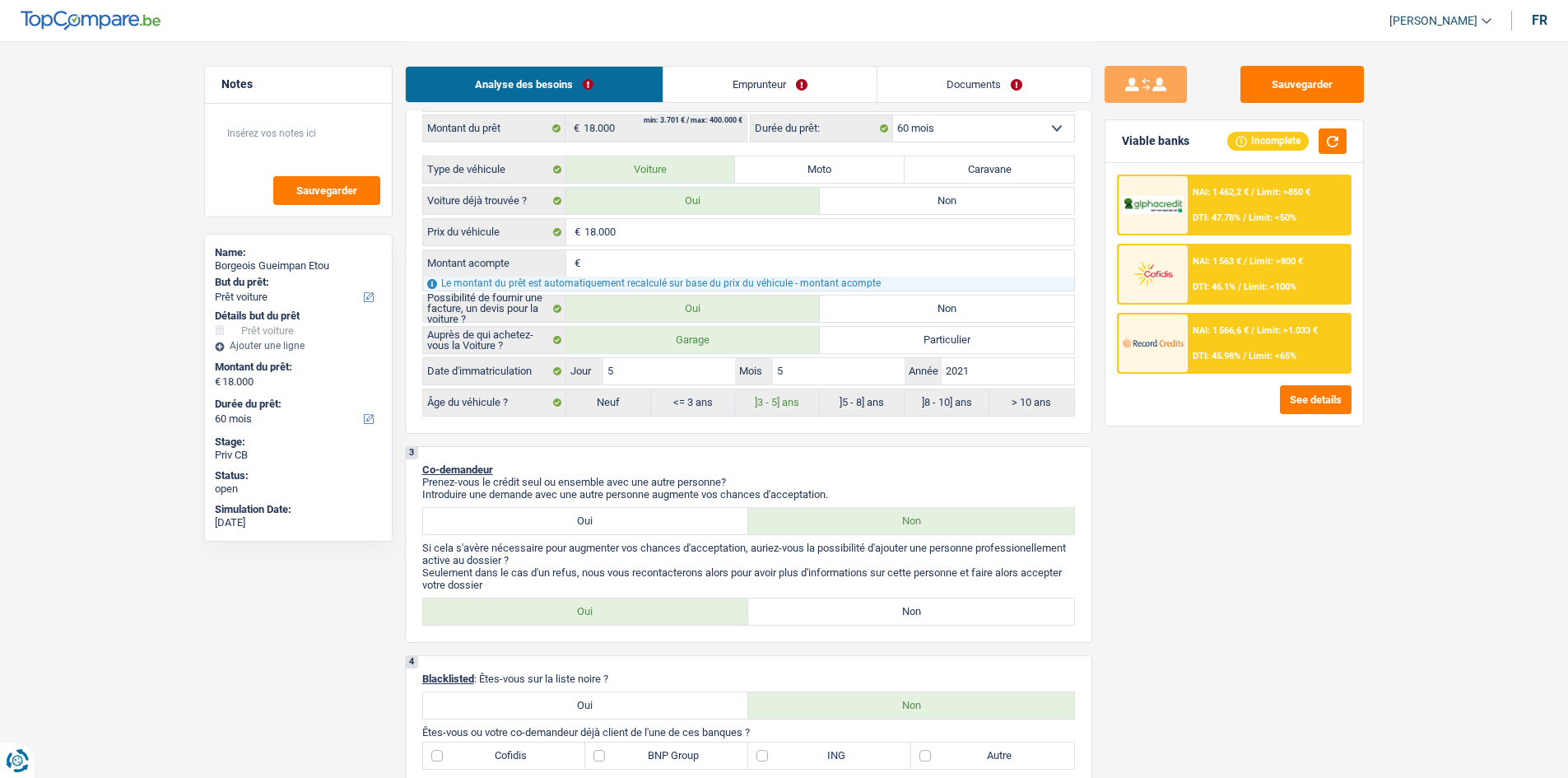
scroll to position [577, 0]
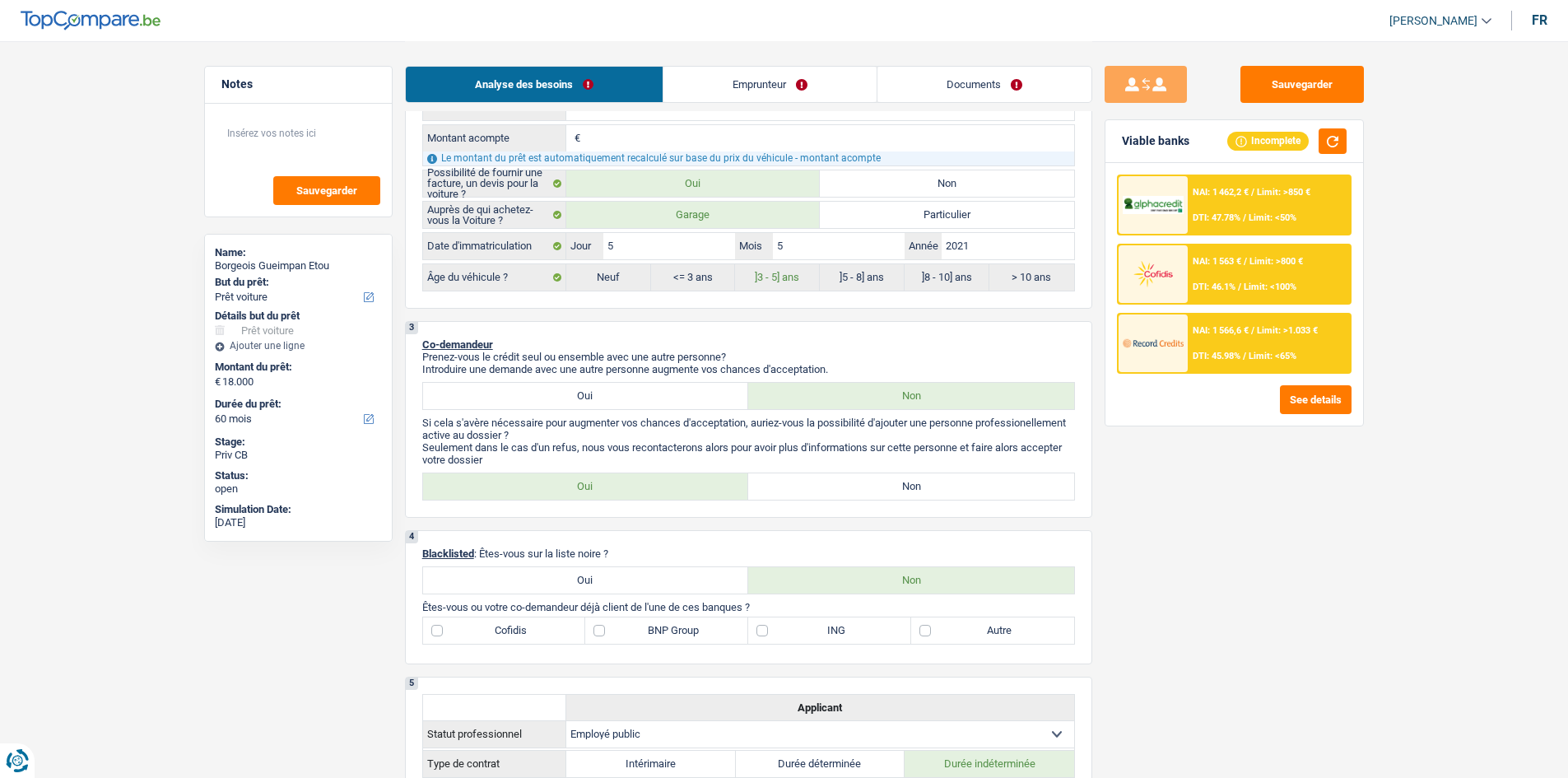
click at [689, 82] on link "Emprunteur" at bounding box center [770, 84] width 213 height 35
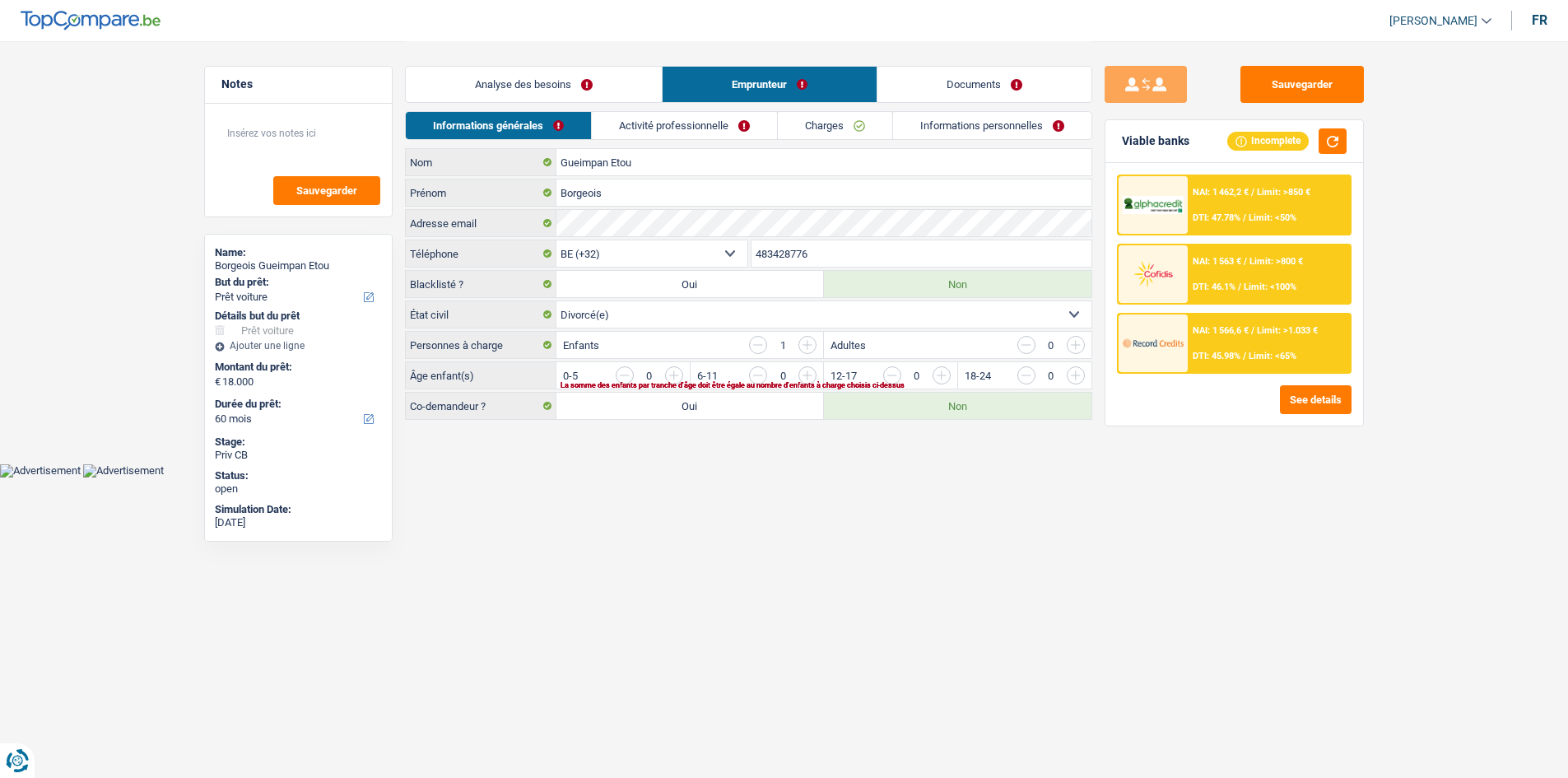
scroll to position [0, 0]
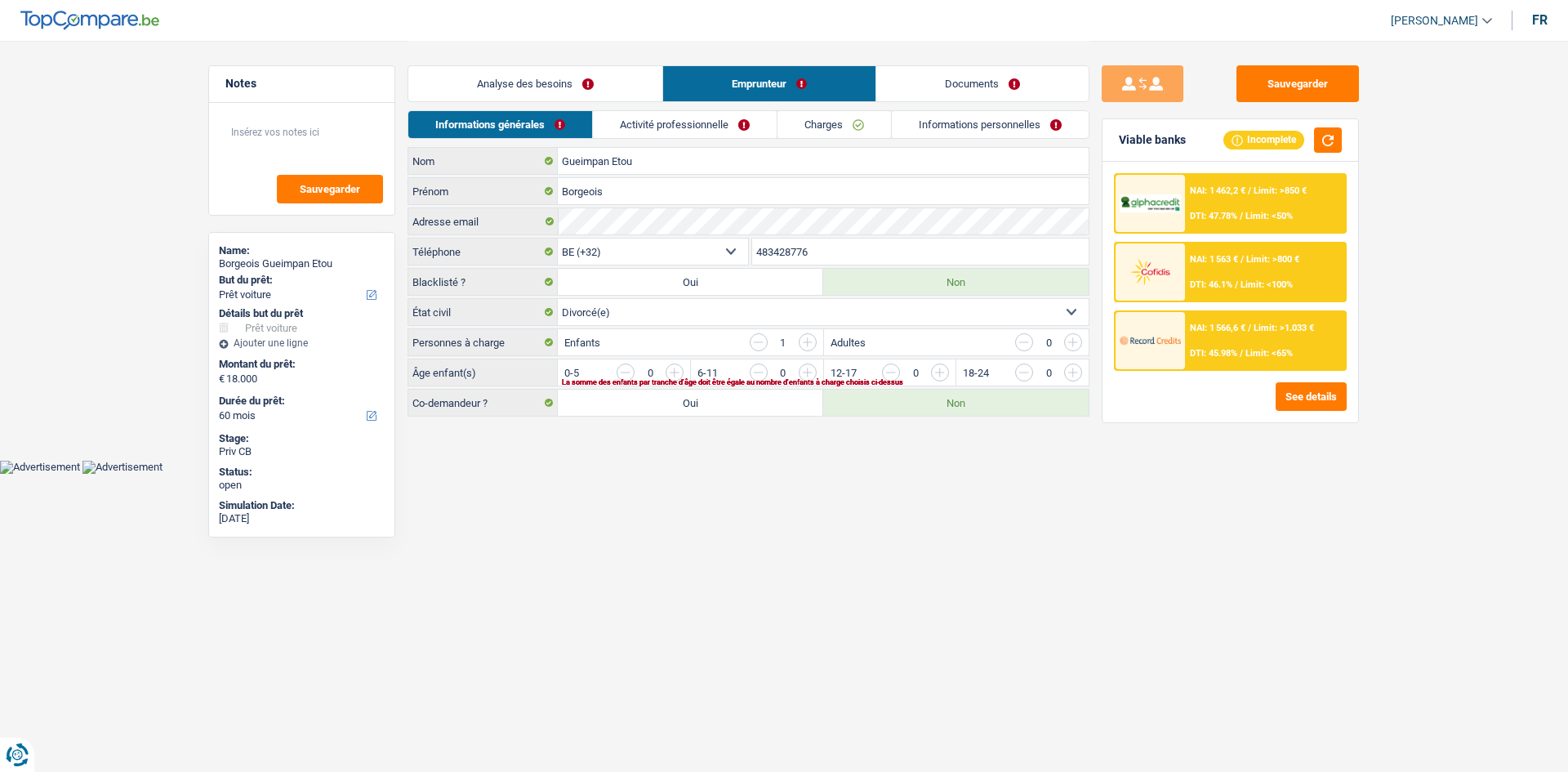
click at [609, 94] on link "Analyse des besoins" at bounding box center [535, 84] width 254 height 35
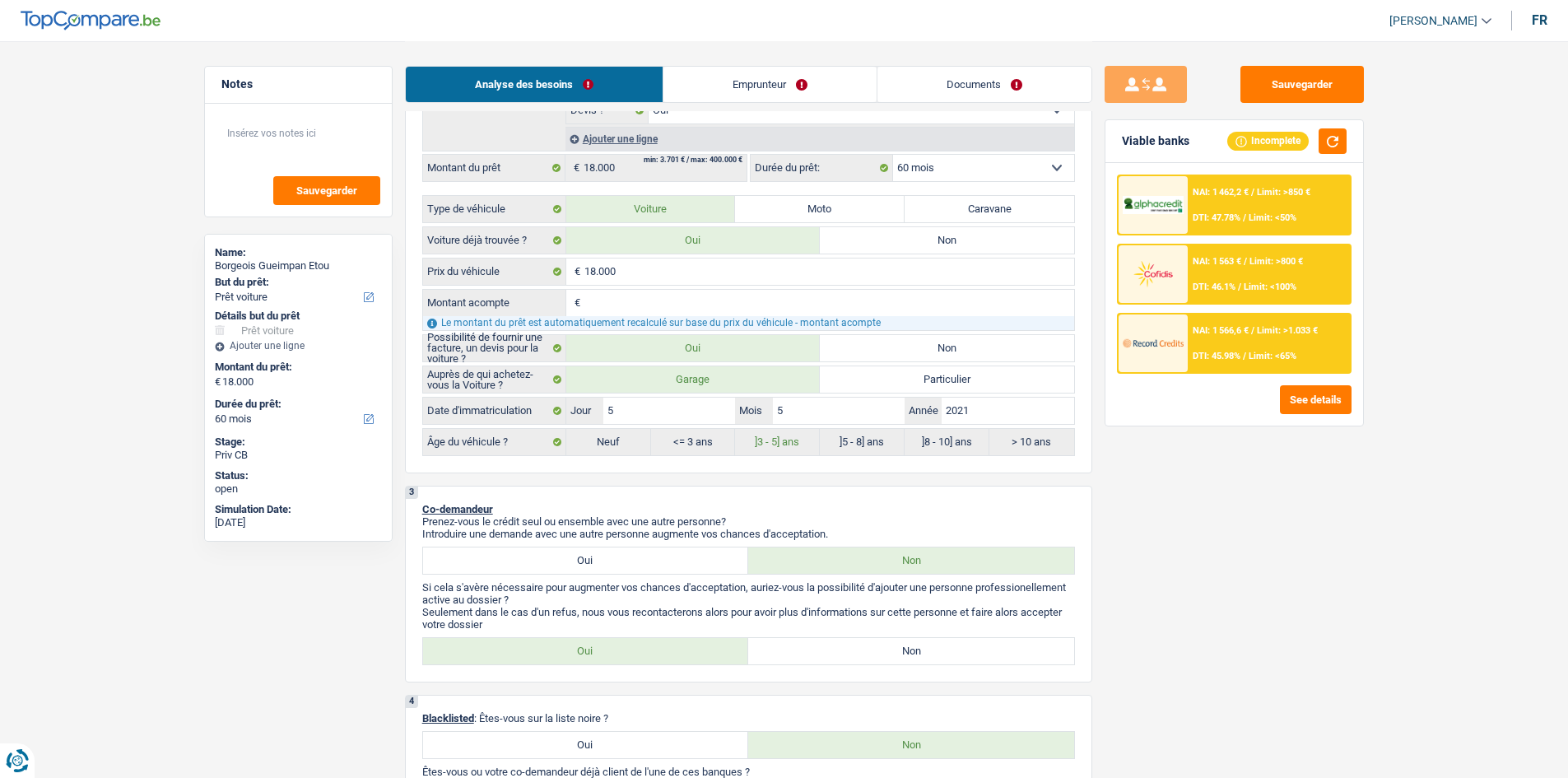
click at [727, 380] on label "Non" at bounding box center [911, 651] width 326 height 26
click at [727, 380] on input "Non" at bounding box center [911, 651] width 326 height 26
radio input "true"
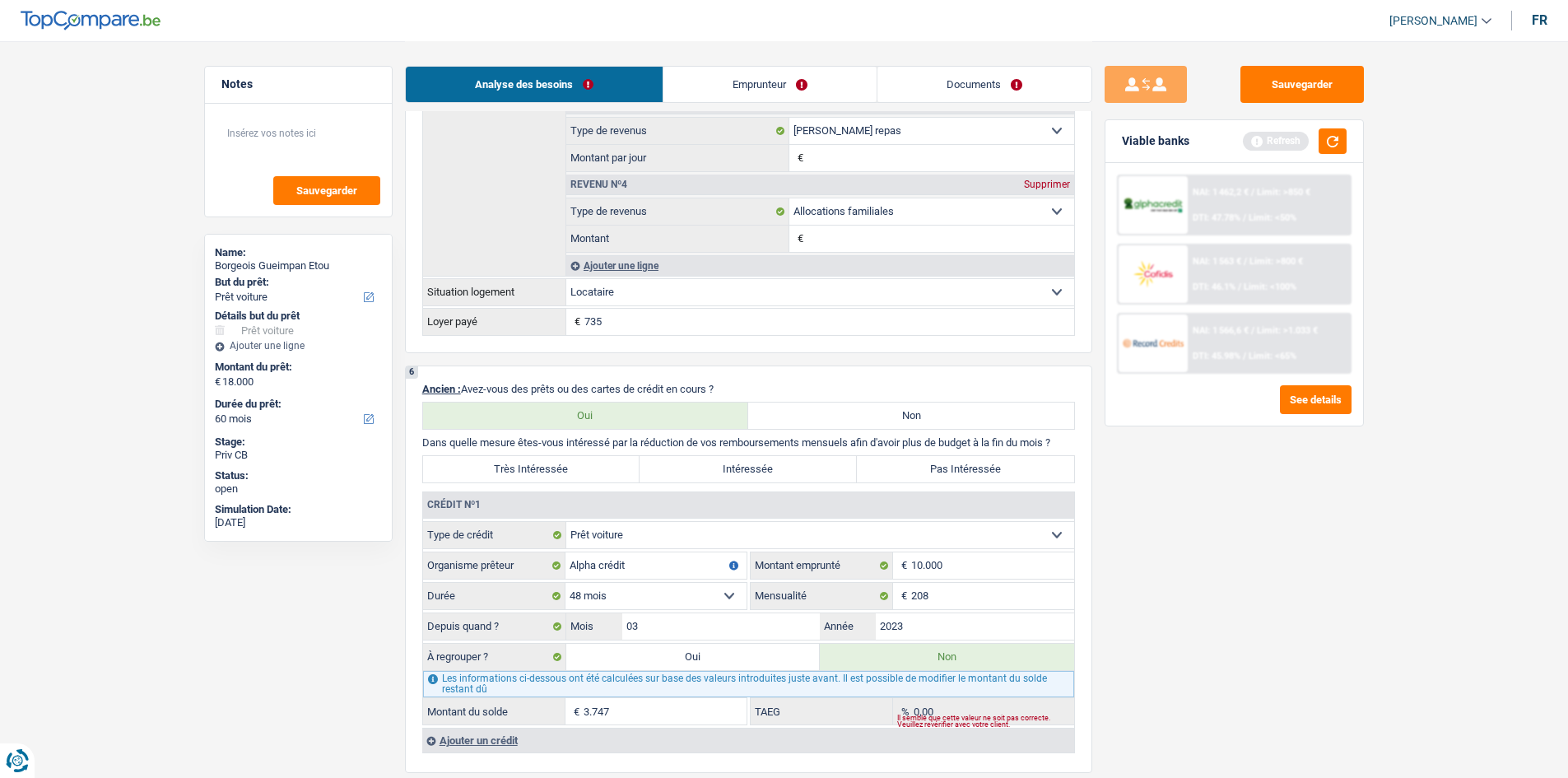
scroll to position [1482, 0]
click at [727, 380] on label "Pas Intéressée" at bounding box center [965, 468] width 217 height 26
click at [727, 380] on input "Pas Intéressée" at bounding box center [965, 468] width 217 height 26
radio input "true"
click at [727, 380] on input "208" at bounding box center [993, 595] width 163 height 26
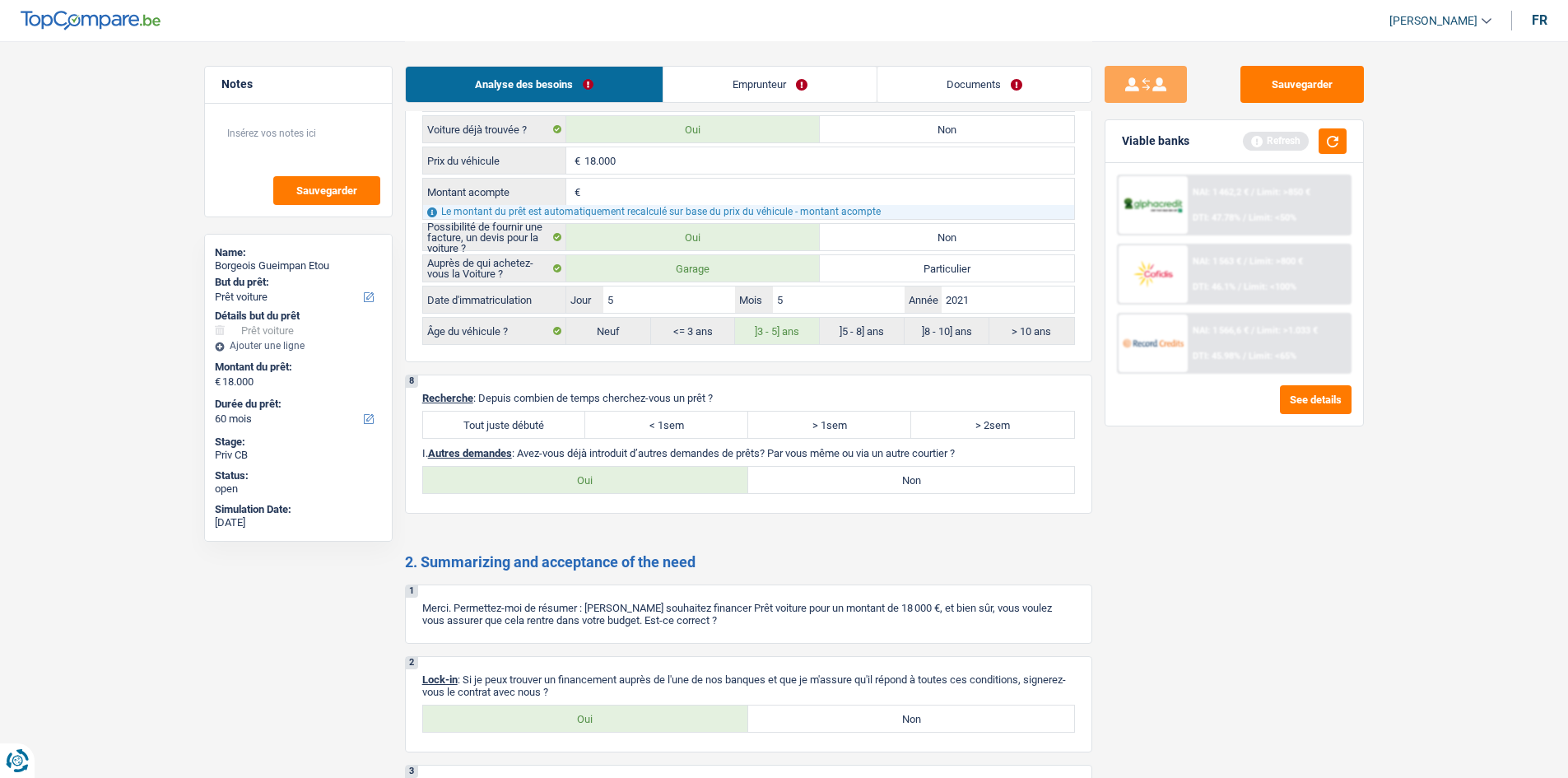
scroll to position [2717, 0]
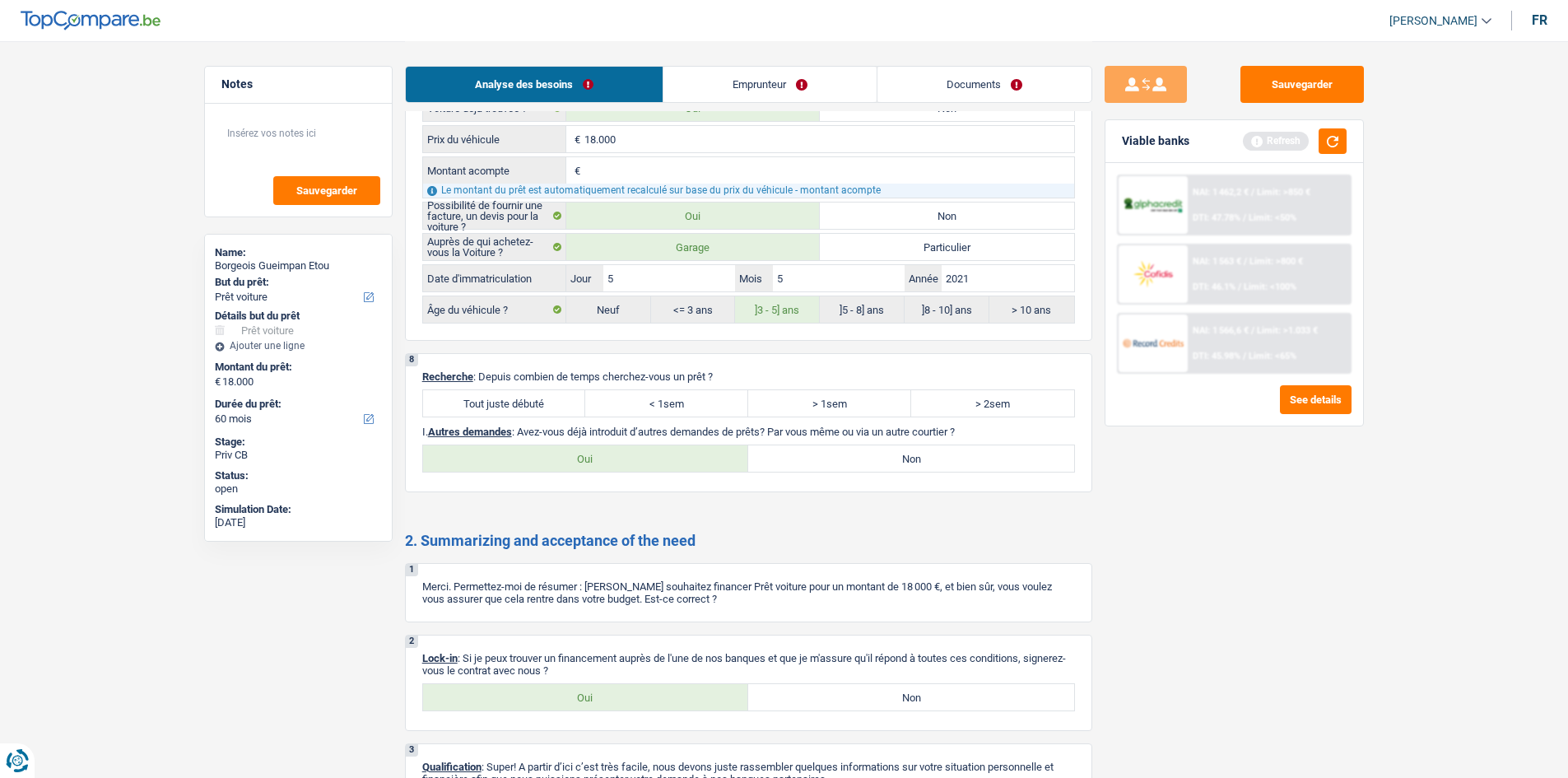
click at [534, 380] on div "8 Recherche : Depuis combien de temps cherchez-vous un prêt ? Tout juste débuté…" at bounding box center [748, 423] width 687 height 139
click at [528, 380] on label "Tout juste débuté" at bounding box center [504, 403] width 163 height 26
click at [528, 380] on input "Tout juste débuté" at bounding box center [504, 403] width 163 height 26
radio input "true"
click at [567, 380] on label "Oui" at bounding box center [586, 697] width 326 height 26
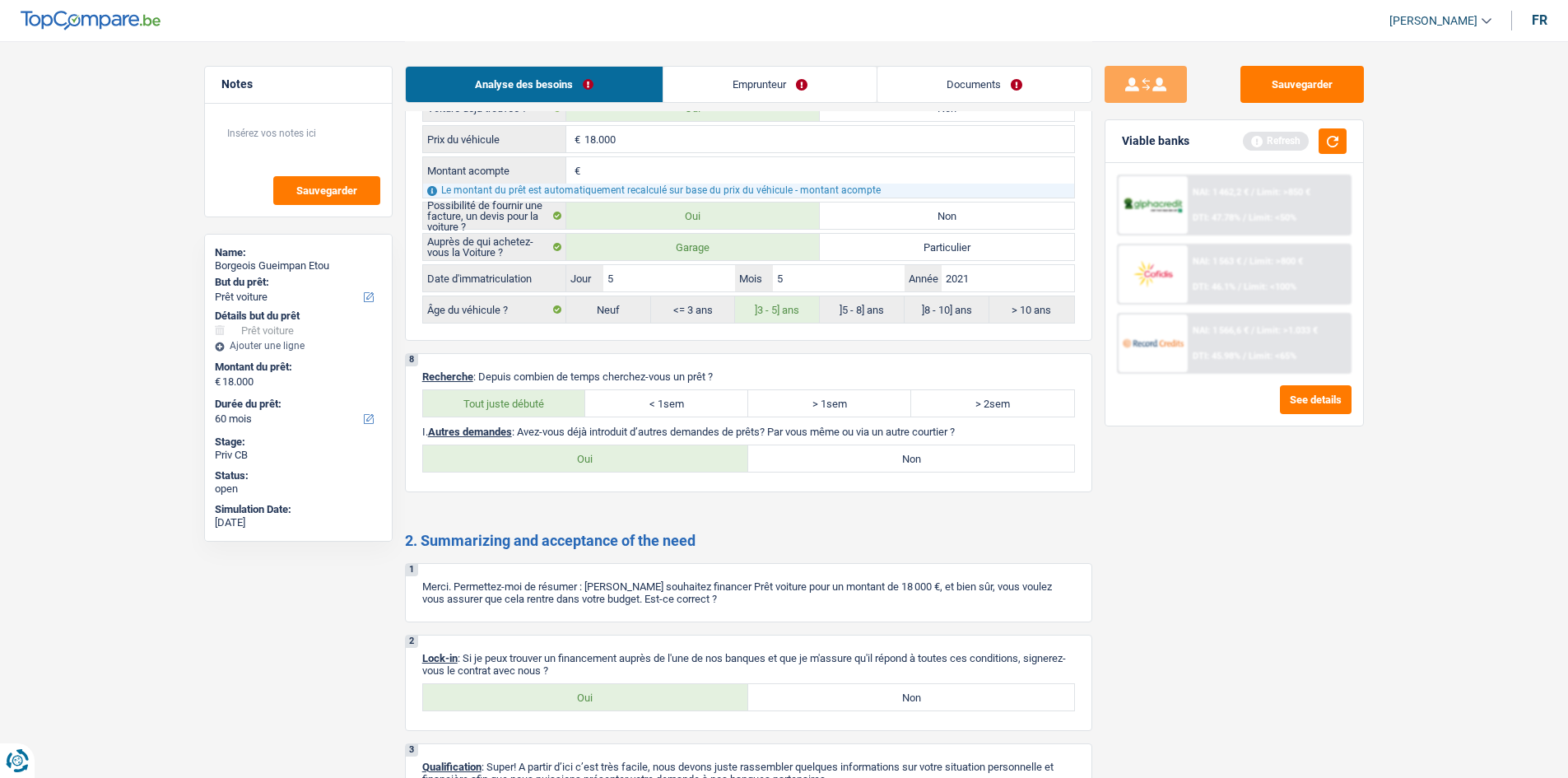
click at [567, 380] on input "Oui" at bounding box center [586, 697] width 326 height 26
radio input "true"
click at [679, 380] on label "< 1sem" at bounding box center [666, 403] width 163 height 26
click at [679, 380] on input "< 1sem" at bounding box center [666, 403] width 163 height 26
radio input "true"
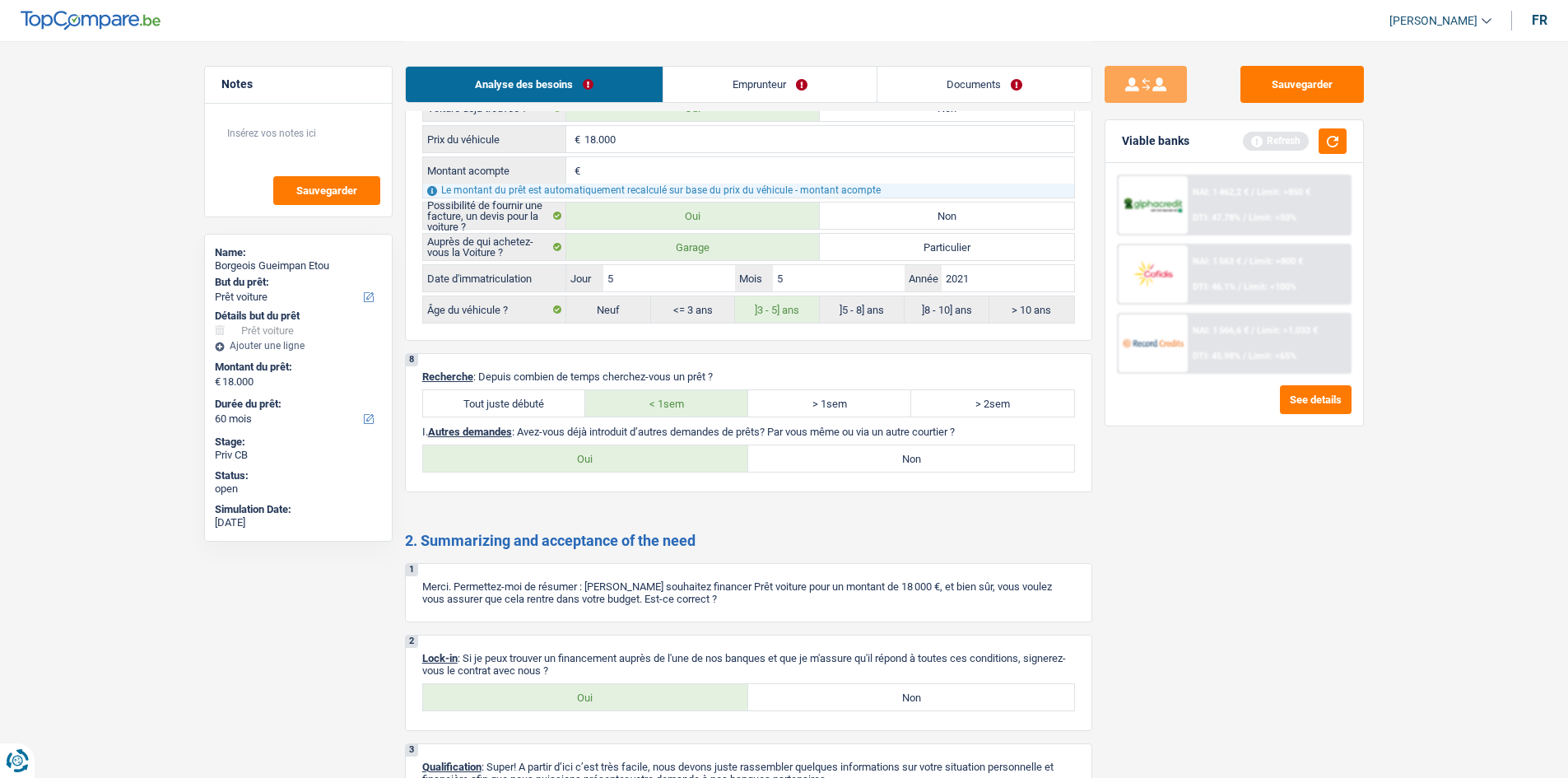
click at [727, 380] on div "8 Recherche : Depuis combien de temps cherchez-vous un prêt ? Tout juste débuté…" at bounding box center [748, 423] width 687 height 139
click at [727, 380] on label "Non" at bounding box center [911, 458] width 326 height 26
click at [727, 380] on input "Non" at bounding box center [911, 458] width 326 height 26
radio input "true"
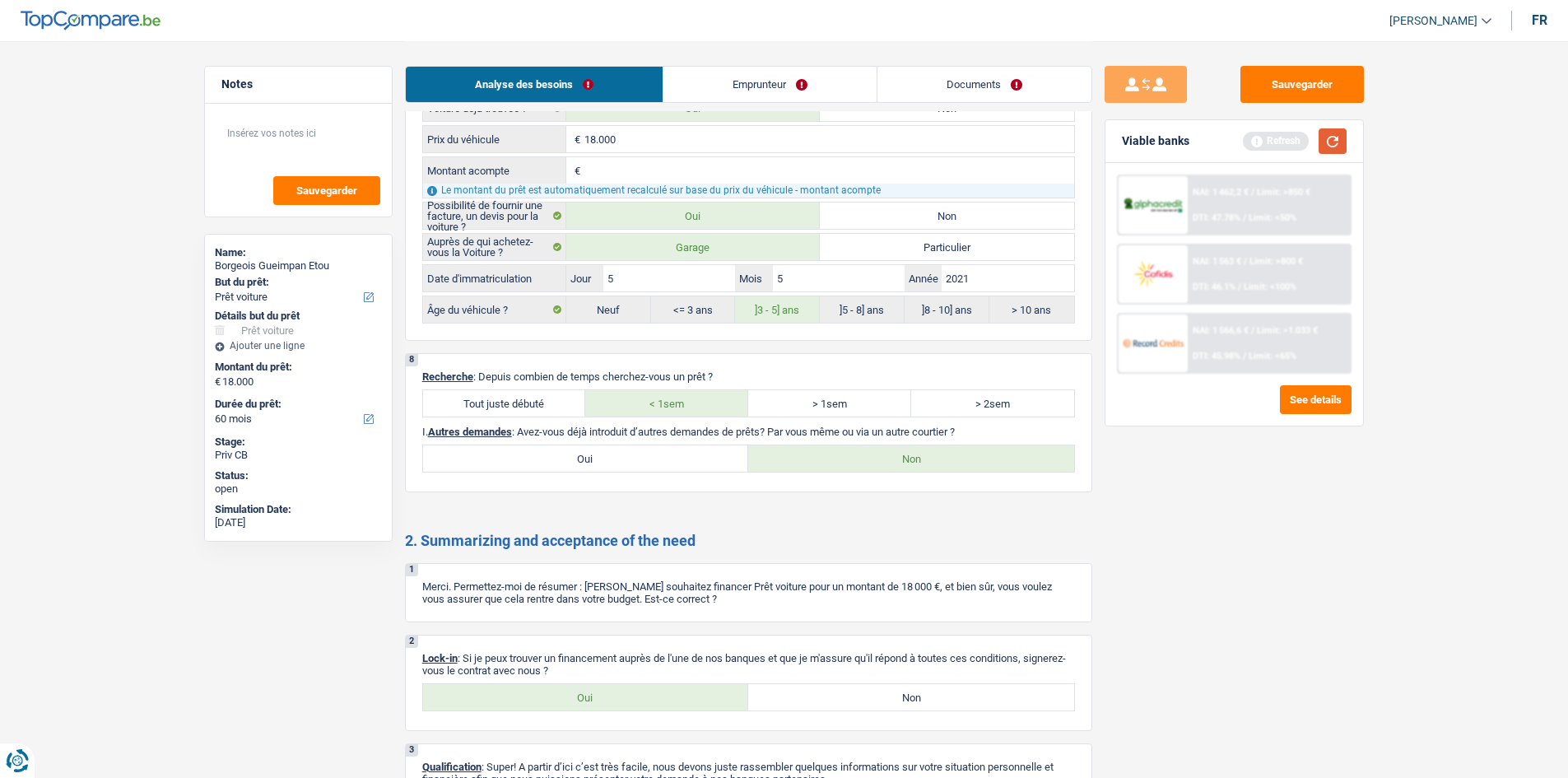
click at [727, 139] on button "button" at bounding box center [1332, 142] width 28 height 26
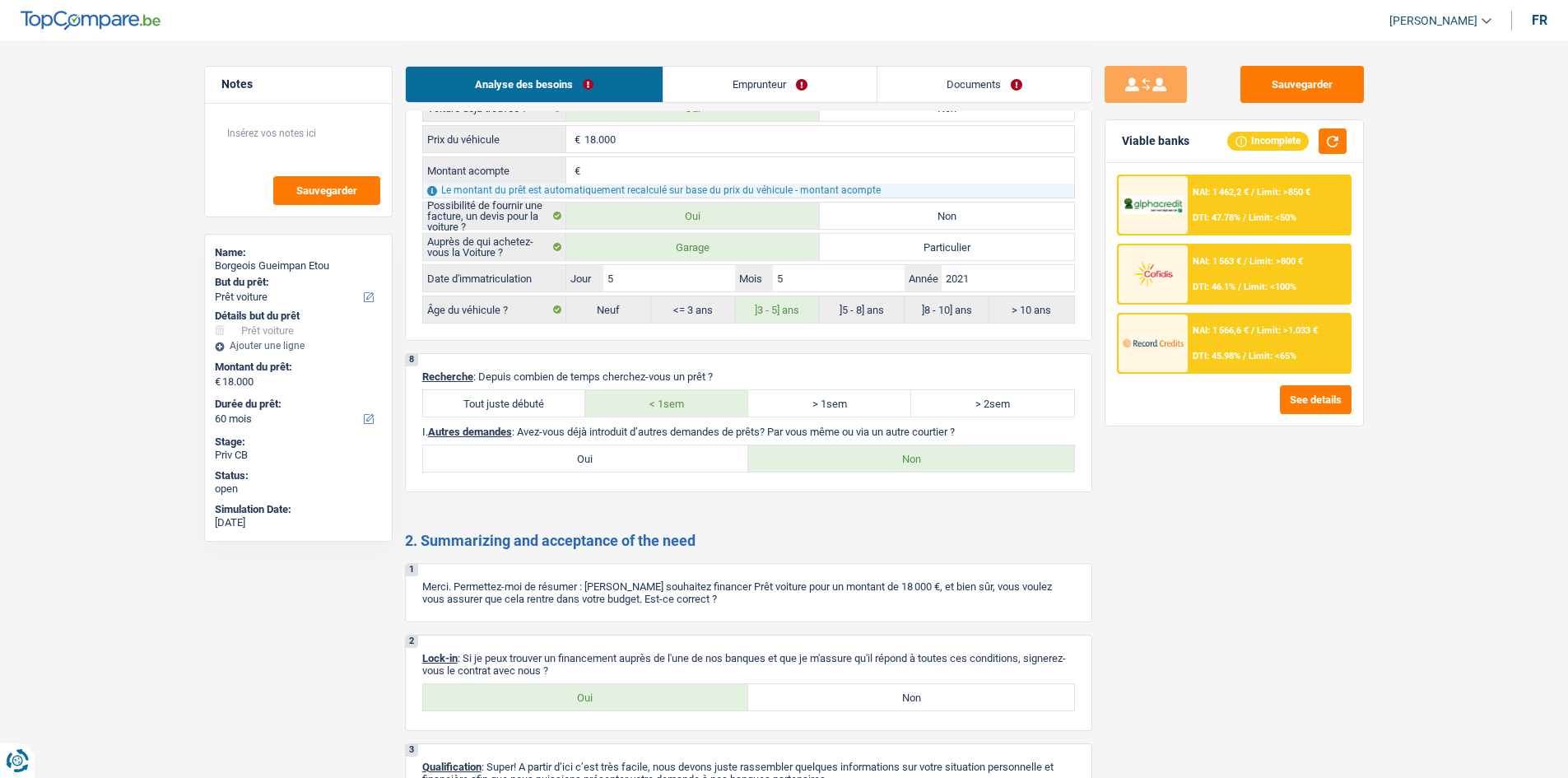
click at [727, 78] on link "Emprunteur" at bounding box center [770, 84] width 213 height 35
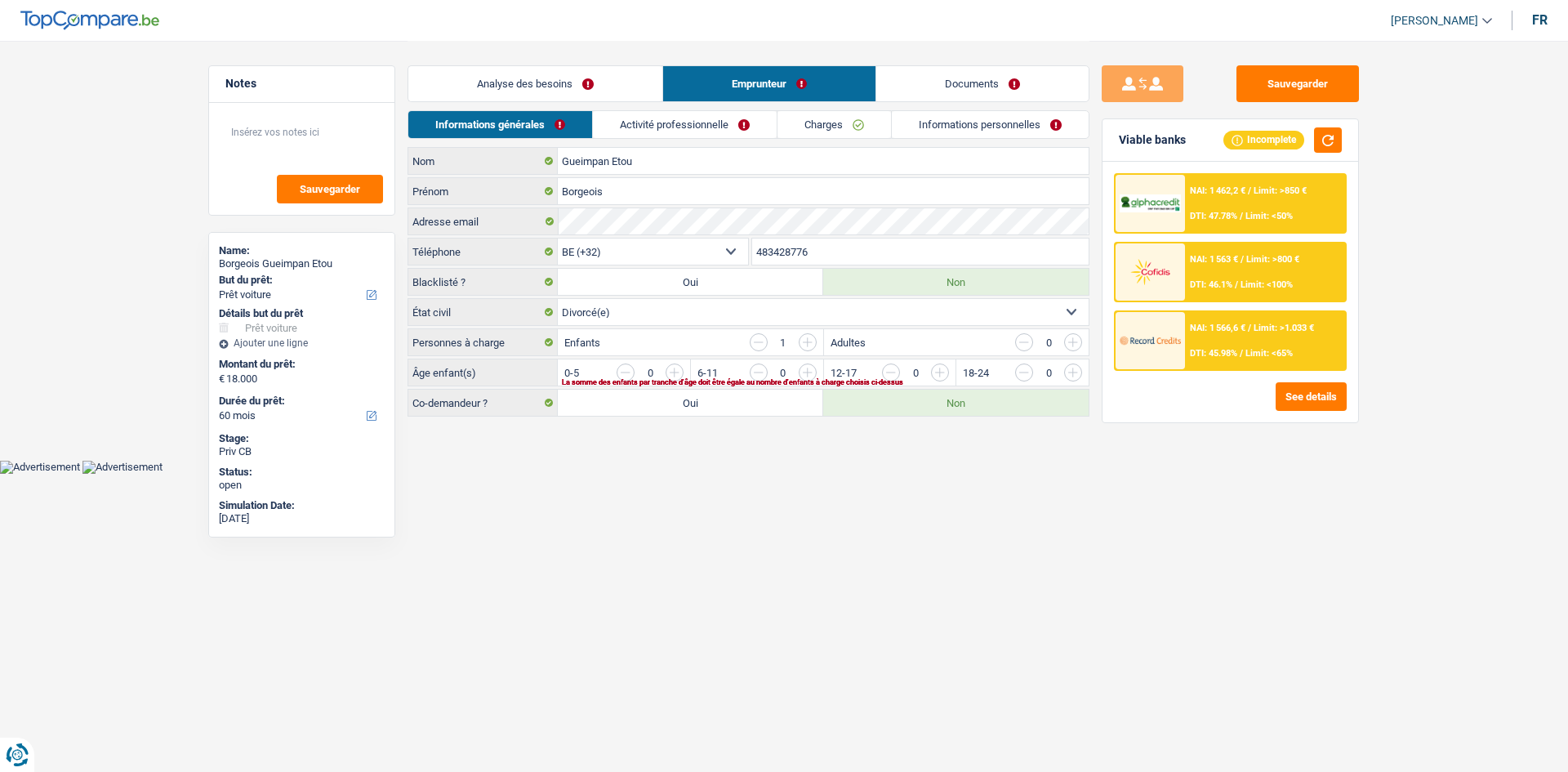
click at [652, 125] on link "Activité professionnelle" at bounding box center [685, 124] width 184 height 27
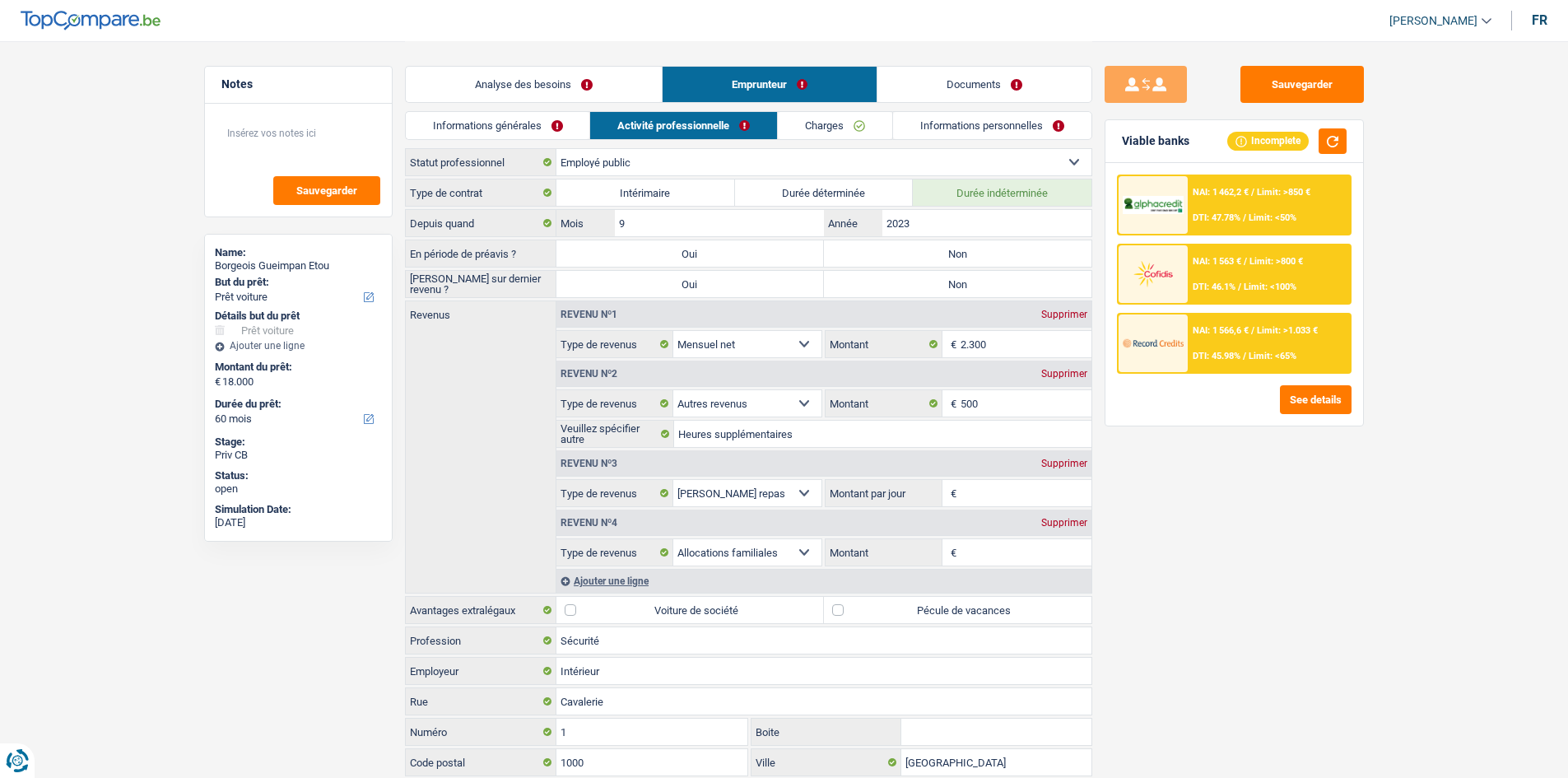
click at [564, 144] on div "Informations générales Activité professionnelle Charges Informations personnell…" at bounding box center [748, 130] width 687 height 37
click at [537, 121] on link "Informations générales" at bounding box center [498, 125] width 184 height 27
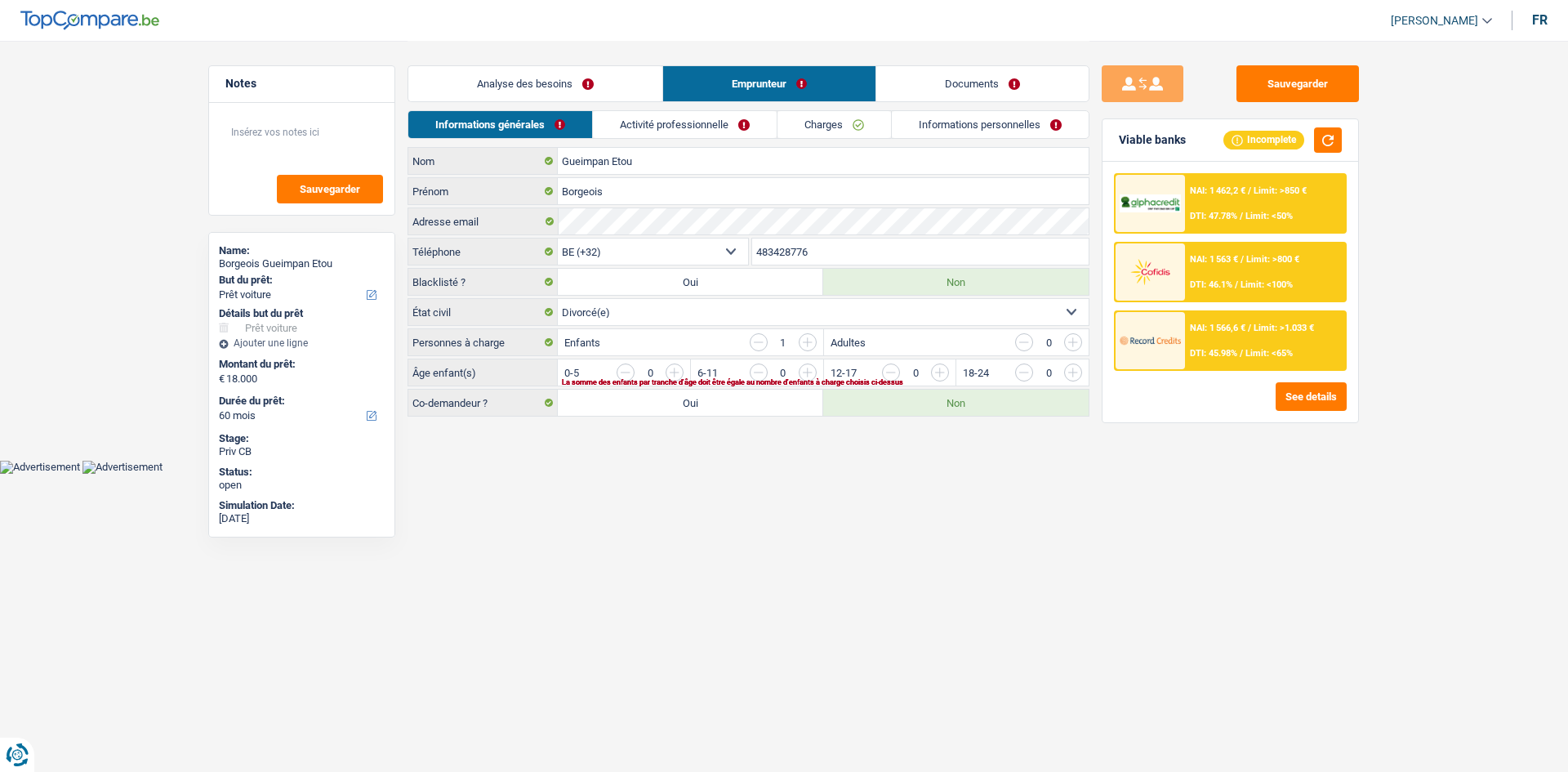
click at [677, 371] on input "button" at bounding box center [1006, 376] width 681 height 26
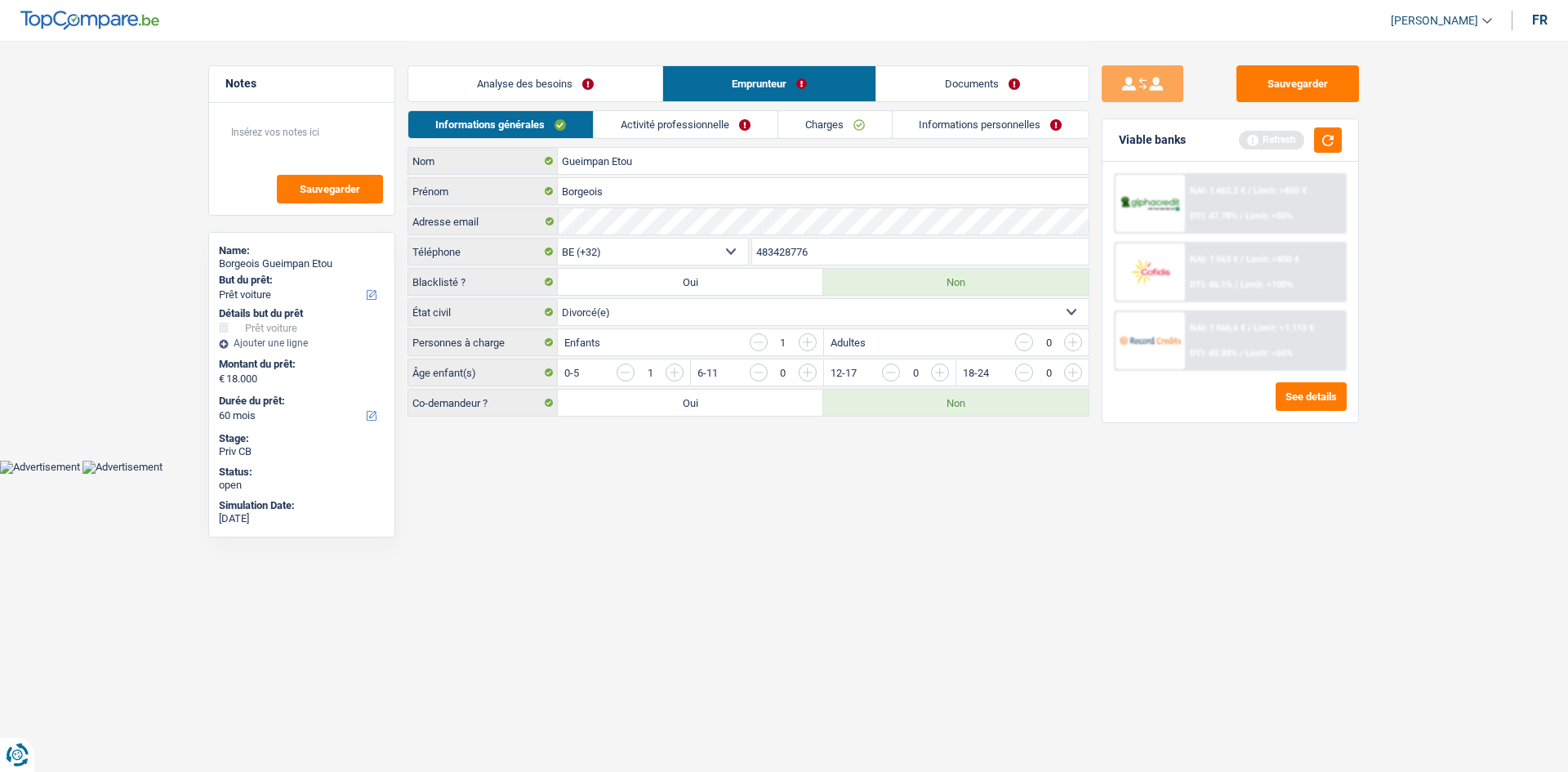
click at [711, 121] on link "Activité professionnelle" at bounding box center [686, 124] width 184 height 27
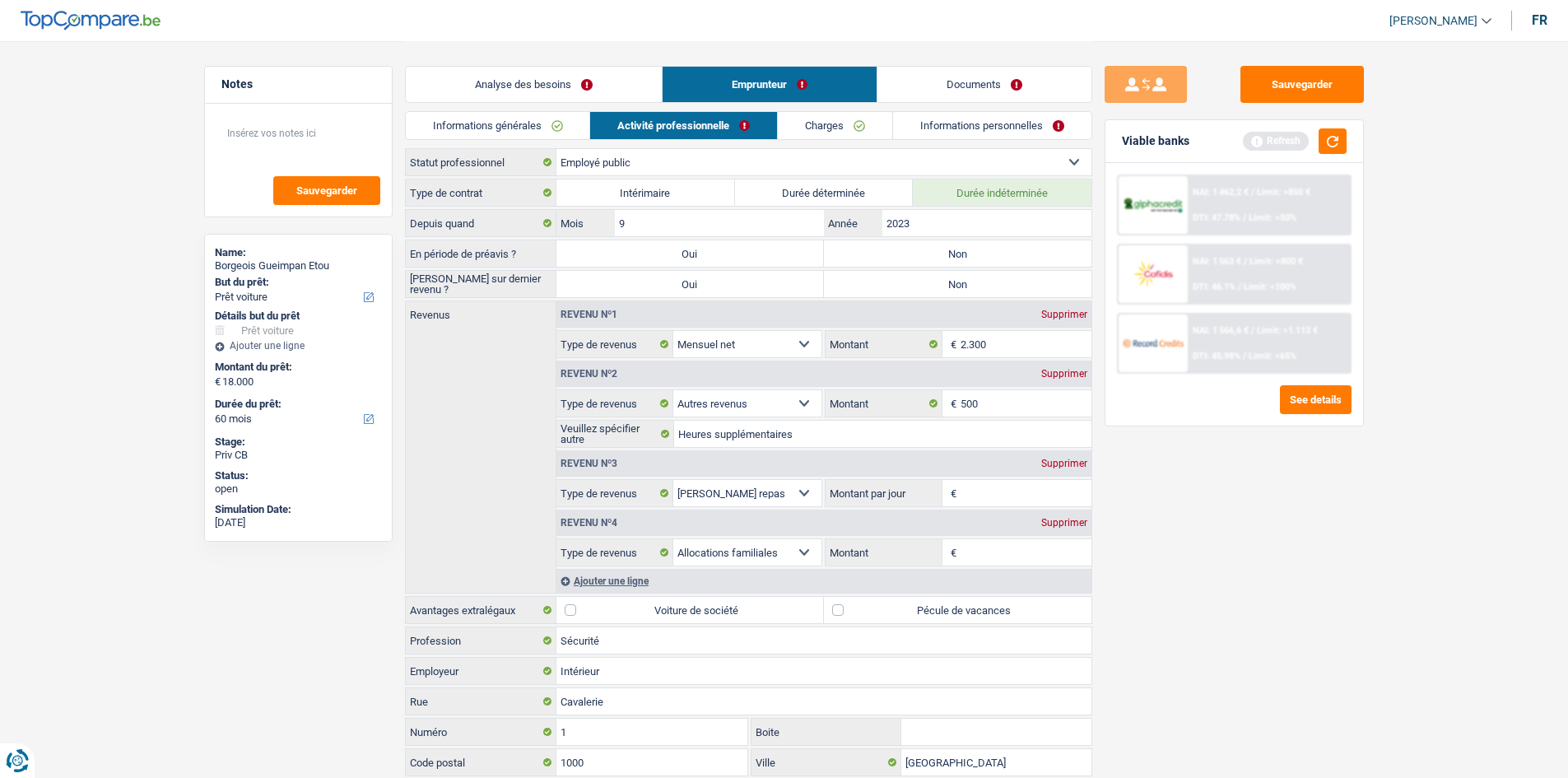
click at [727, 380] on div "Supprimer" at bounding box center [1064, 523] width 55 height 10
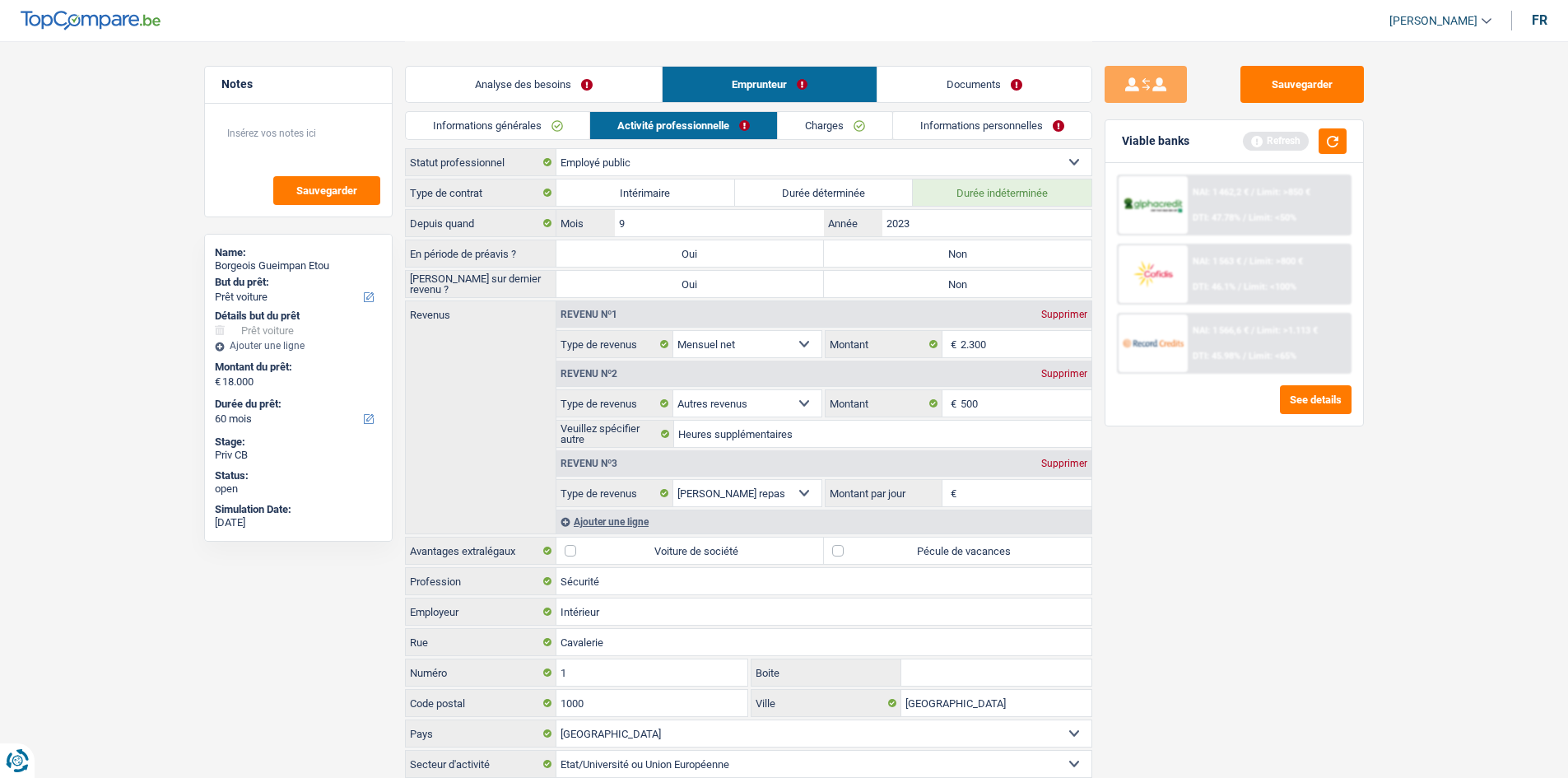
click at [727, 380] on div "Revenu nº3 Supprimer" at bounding box center [823, 464] width 535 height 26
click at [727, 376] on div "Supprimer" at bounding box center [1064, 374] width 55 height 10
select select "mealVouchers"
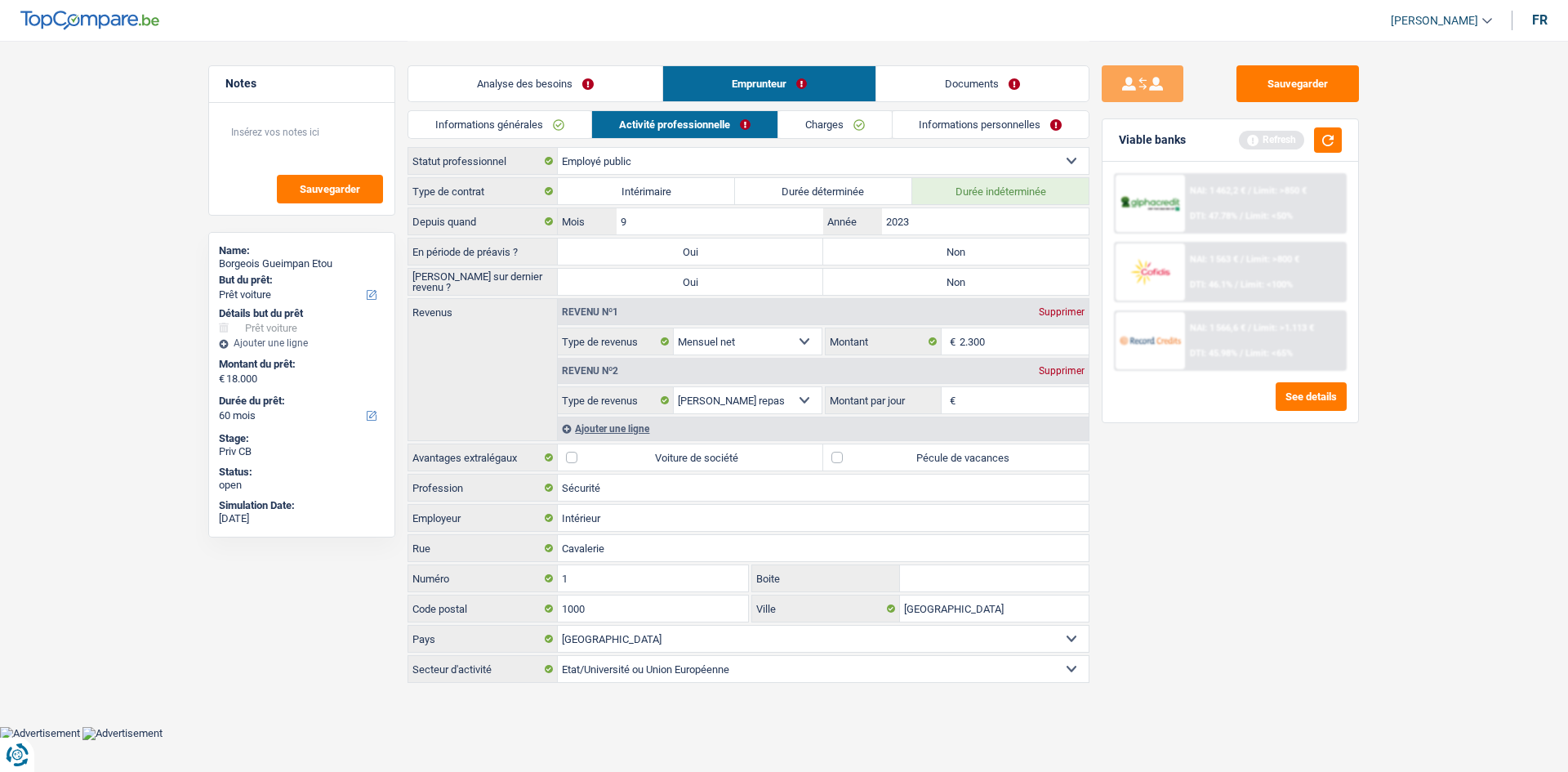
click at [721, 377] on div "Revenu nº2 Supprimer Allocation d'handicap Allocations chômage Allocations fami…" at bounding box center [822, 385] width 531 height 59
click at [721, 377] on input "Montant par jour" at bounding box center [1024, 400] width 130 height 26
type input "4,0"
click at [721, 377] on div "Sauvegarder Viable banks Refresh NAI: 1 462,2 € / Limit: >850 € DTI: 47.78% / L…" at bounding box center [1230, 406] width 281 height 681
click at [721, 377] on label "Pécule de vacances" at bounding box center [956, 457] width 266 height 26
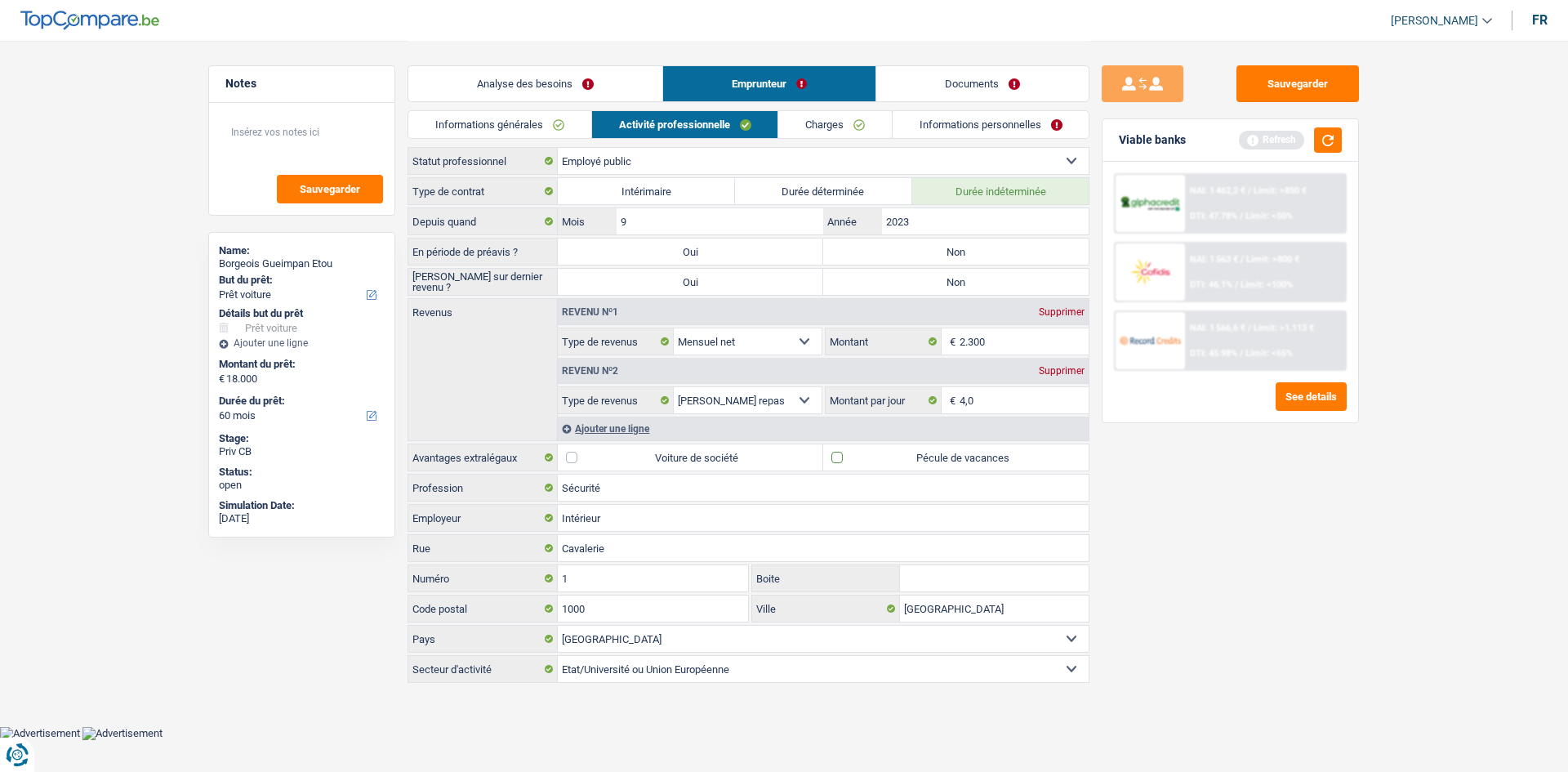
click at [721, 377] on input "Pécule de vacances" at bounding box center [956, 457] width 266 height 26
checkbox input "true"
click at [721, 259] on label "Non" at bounding box center [956, 251] width 266 height 26
click at [721, 259] on input "Non" at bounding box center [956, 251] width 266 height 26
radio input "true"
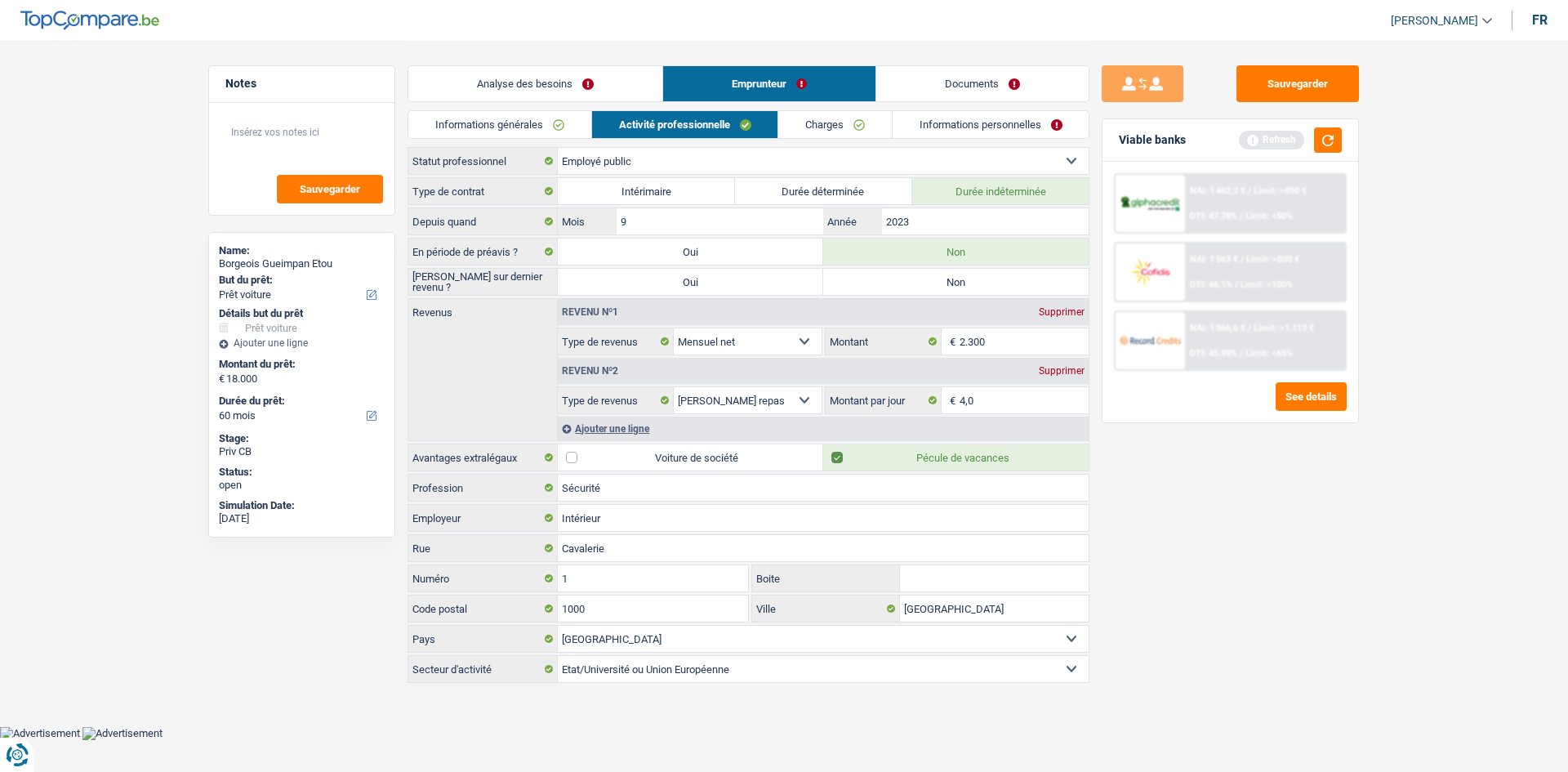
click at [721, 285] on label "Non" at bounding box center [956, 282] width 266 height 26
click at [721, 285] on input "Non" at bounding box center [956, 282] width 266 height 26
radio input "true"
click at [721, 223] on input "2023" at bounding box center [985, 221] width 207 height 26
click at [721, 126] on link "Charges" at bounding box center [834, 124] width 113 height 27
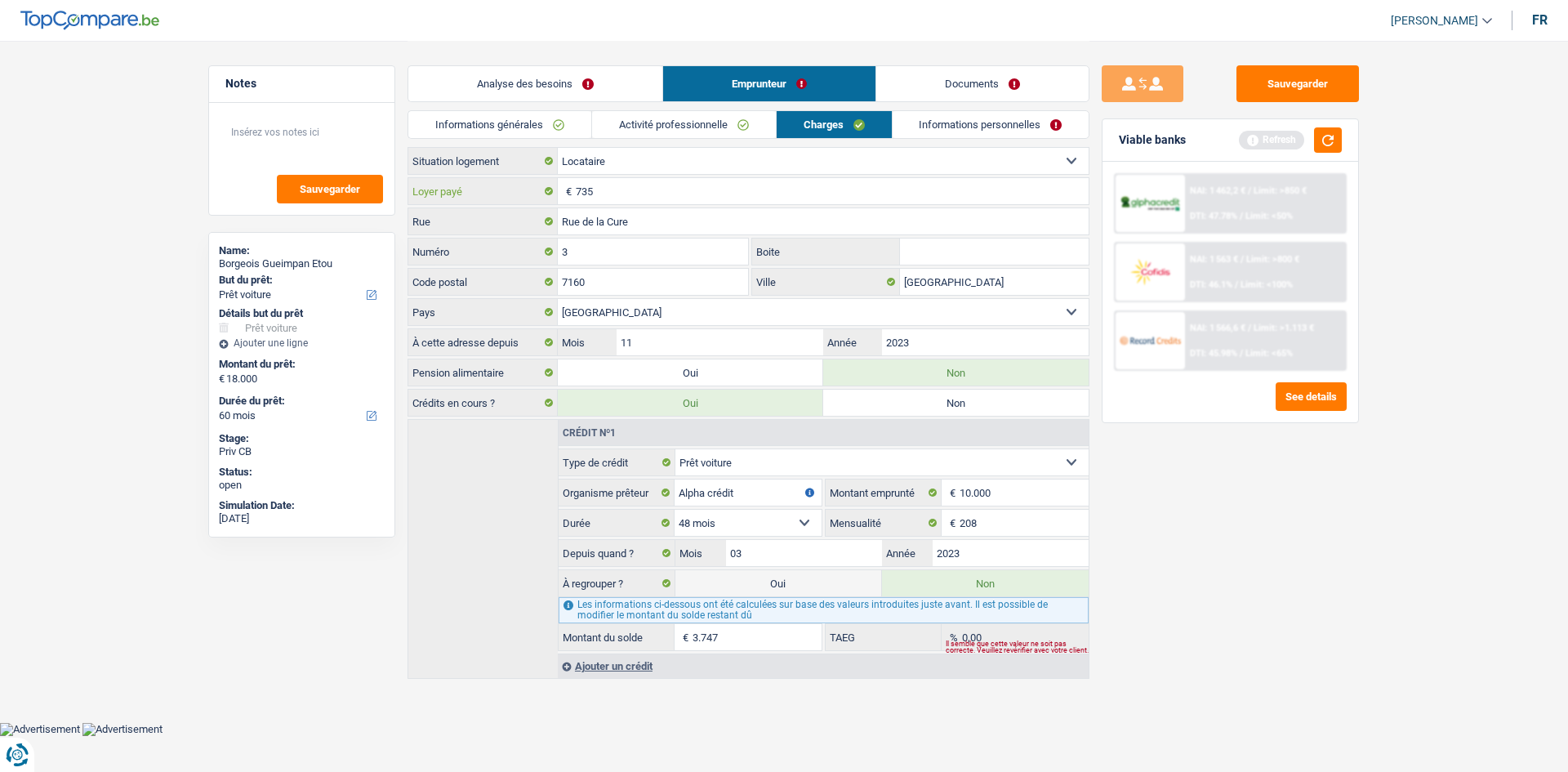
click at [721, 191] on input "735" at bounding box center [832, 191] width 513 height 26
click at [721, 350] on input "2023" at bounding box center [985, 342] width 207 height 26
click at [721, 127] on link "Informations personnelles" at bounding box center [991, 124] width 197 height 27
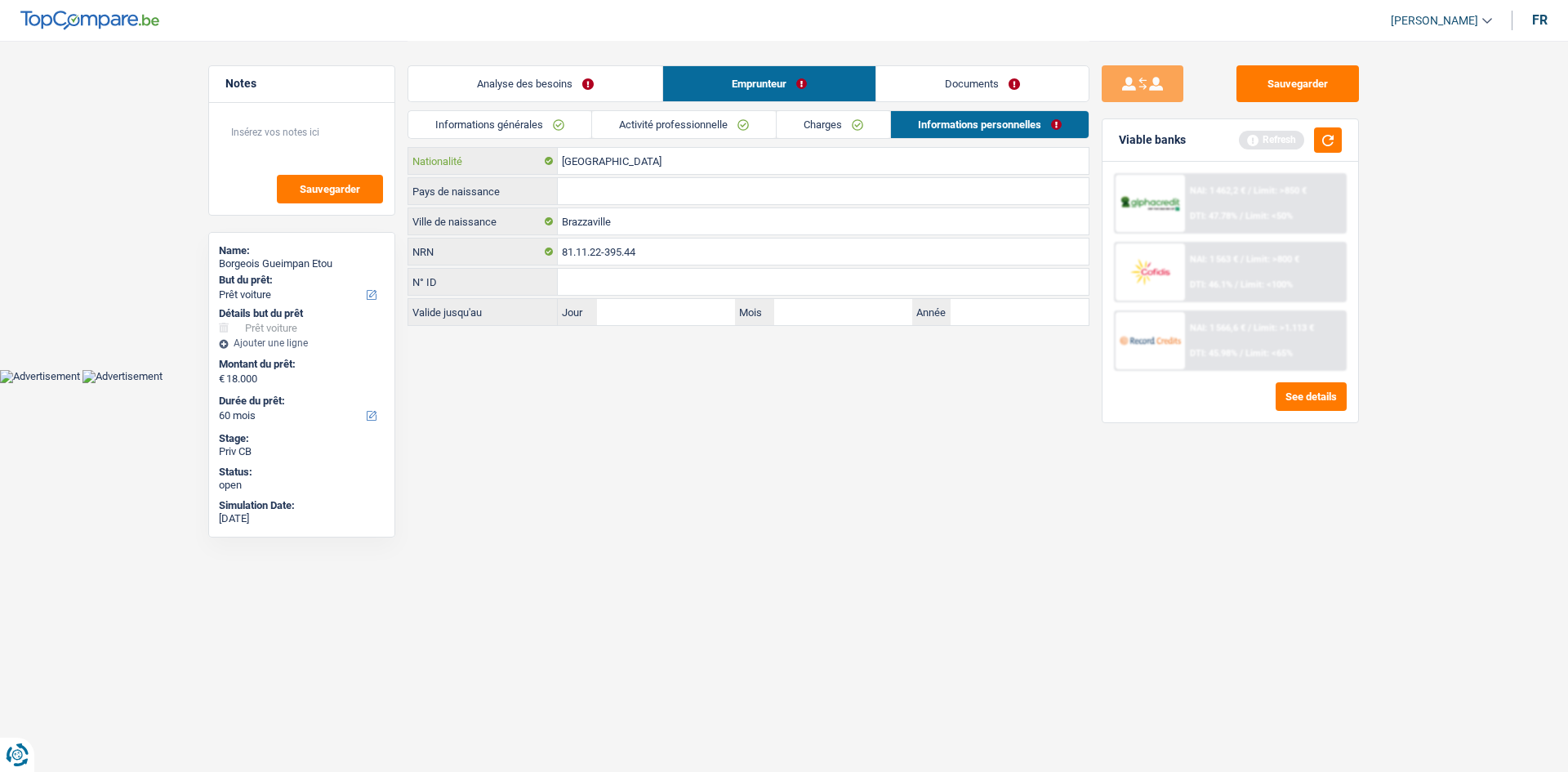
click at [659, 167] on input "[GEOGRAPHIC_DATA]" at bounding box center [822, 161] width 531 height 26
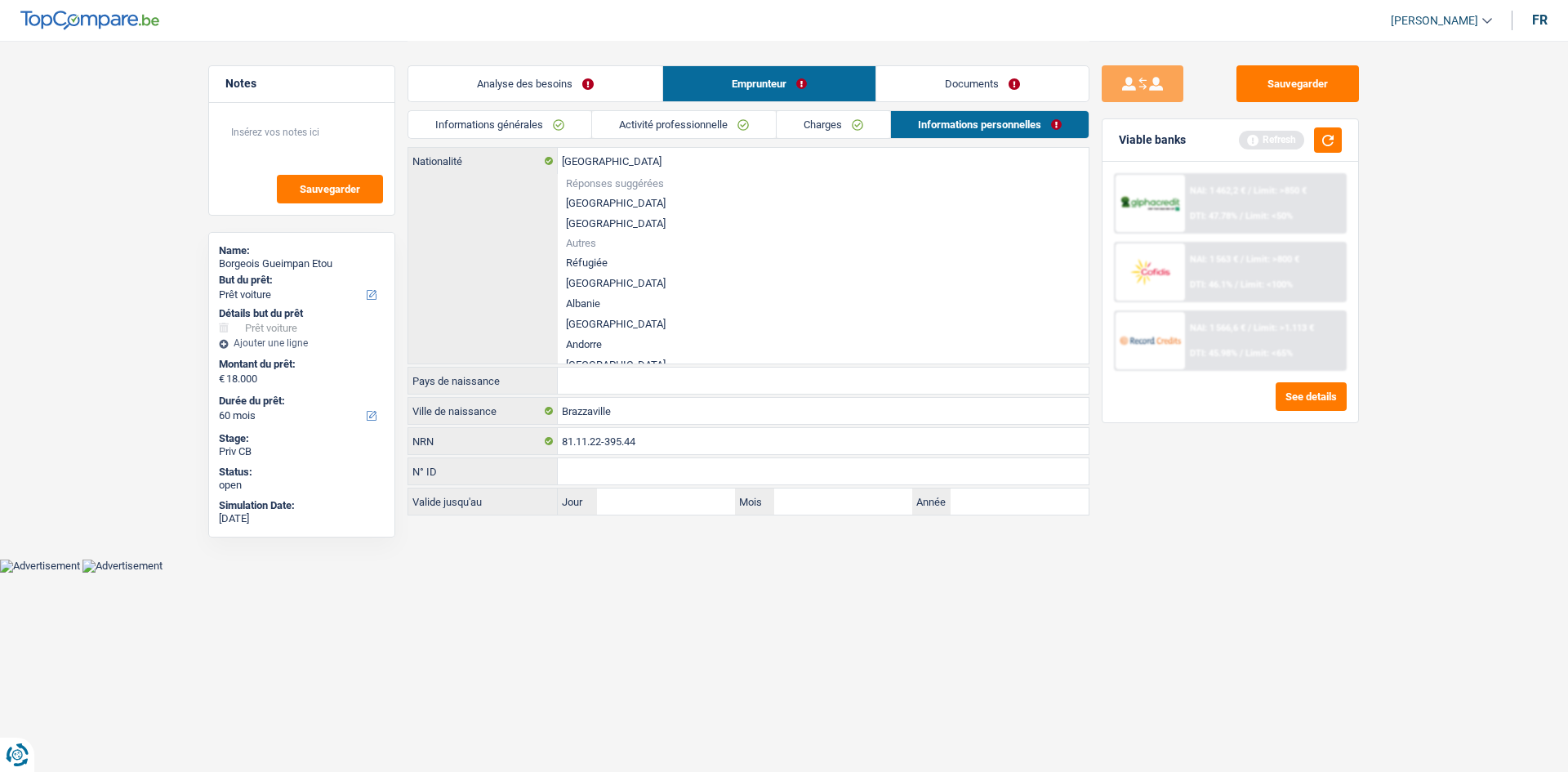
click at [721, 377] on html "Vous avez le contrôle de vos données Nous utilisons des cookies, tout comme nos…" at bounding box center [784, 286] width 1568 height 572
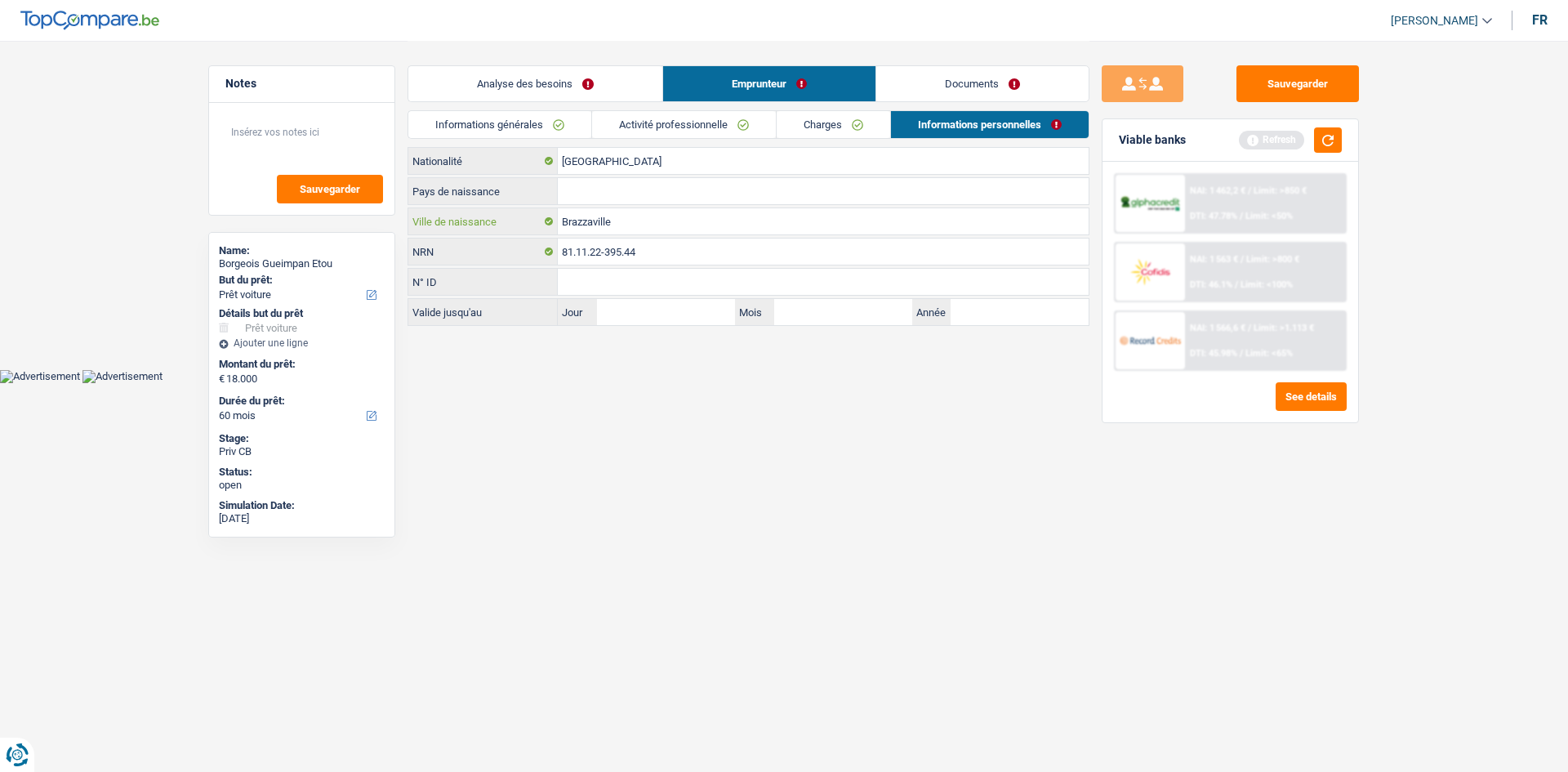
click at [721, 208] on input "Brazzaville" at bounding box center [822, 221] width 531 height 26
click at [697, 198] on input "Pays de naissance" at bounding box center [822, 191] width 531 height 26
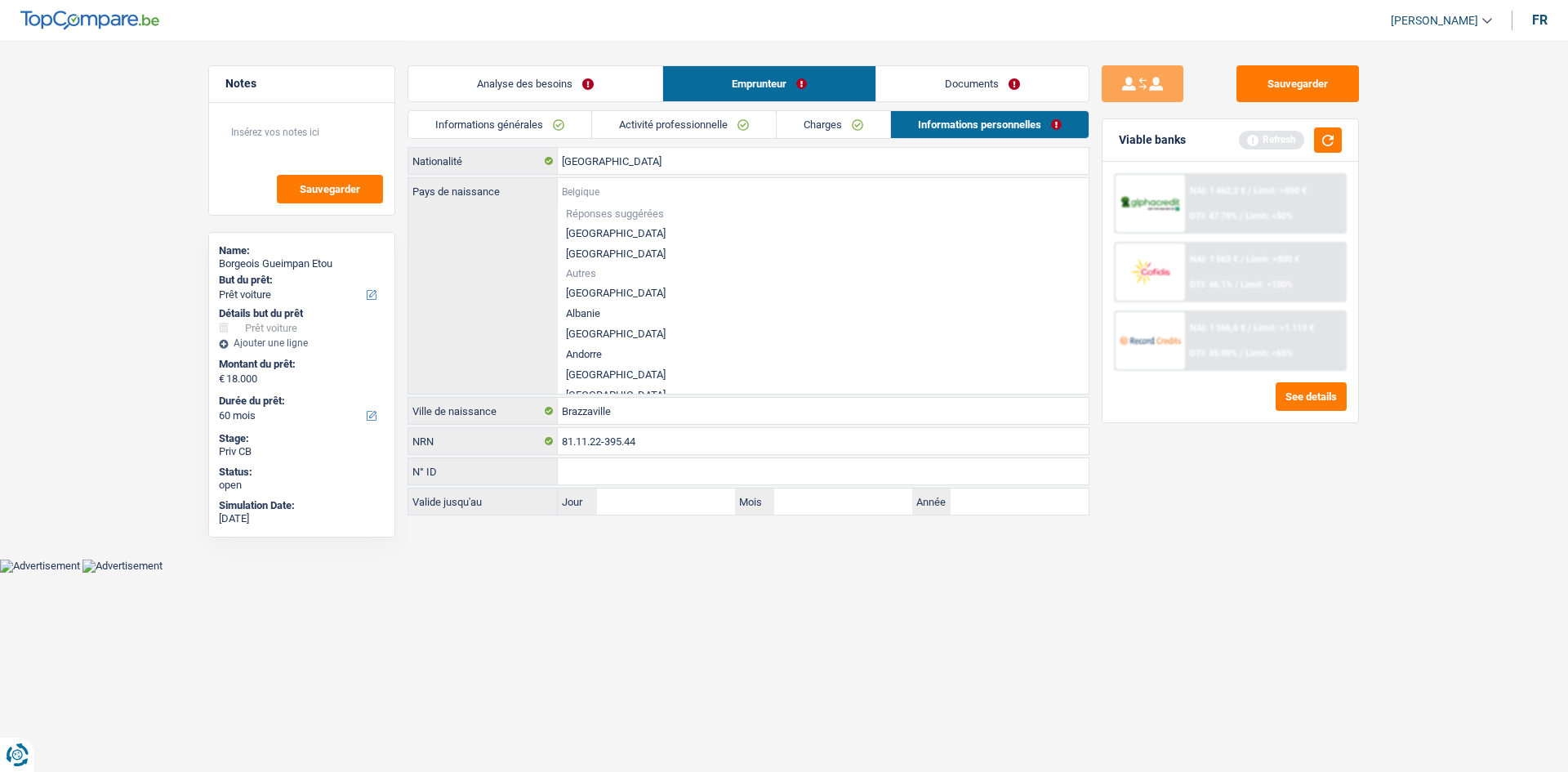
type input "c"
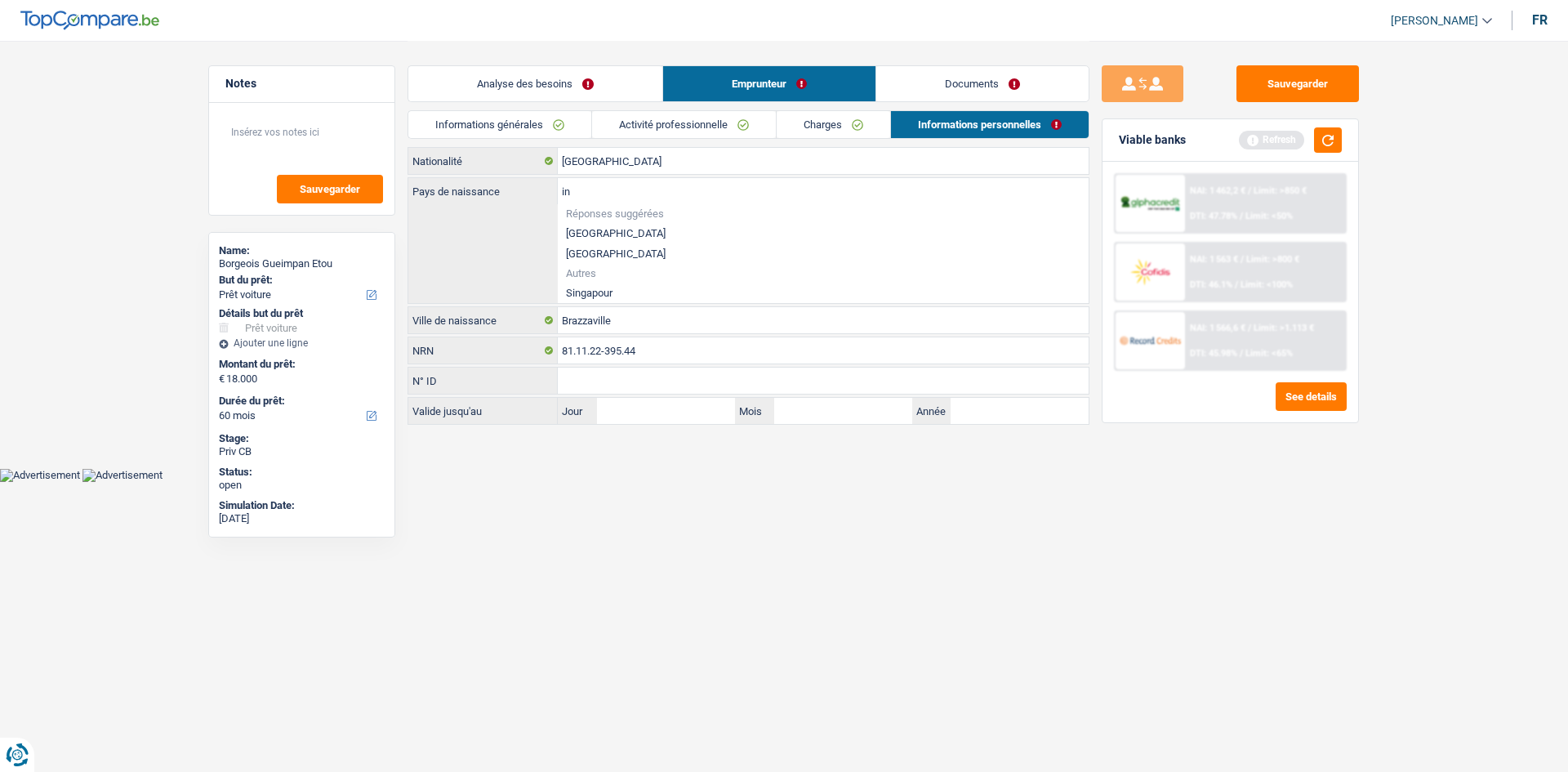
type input "i"
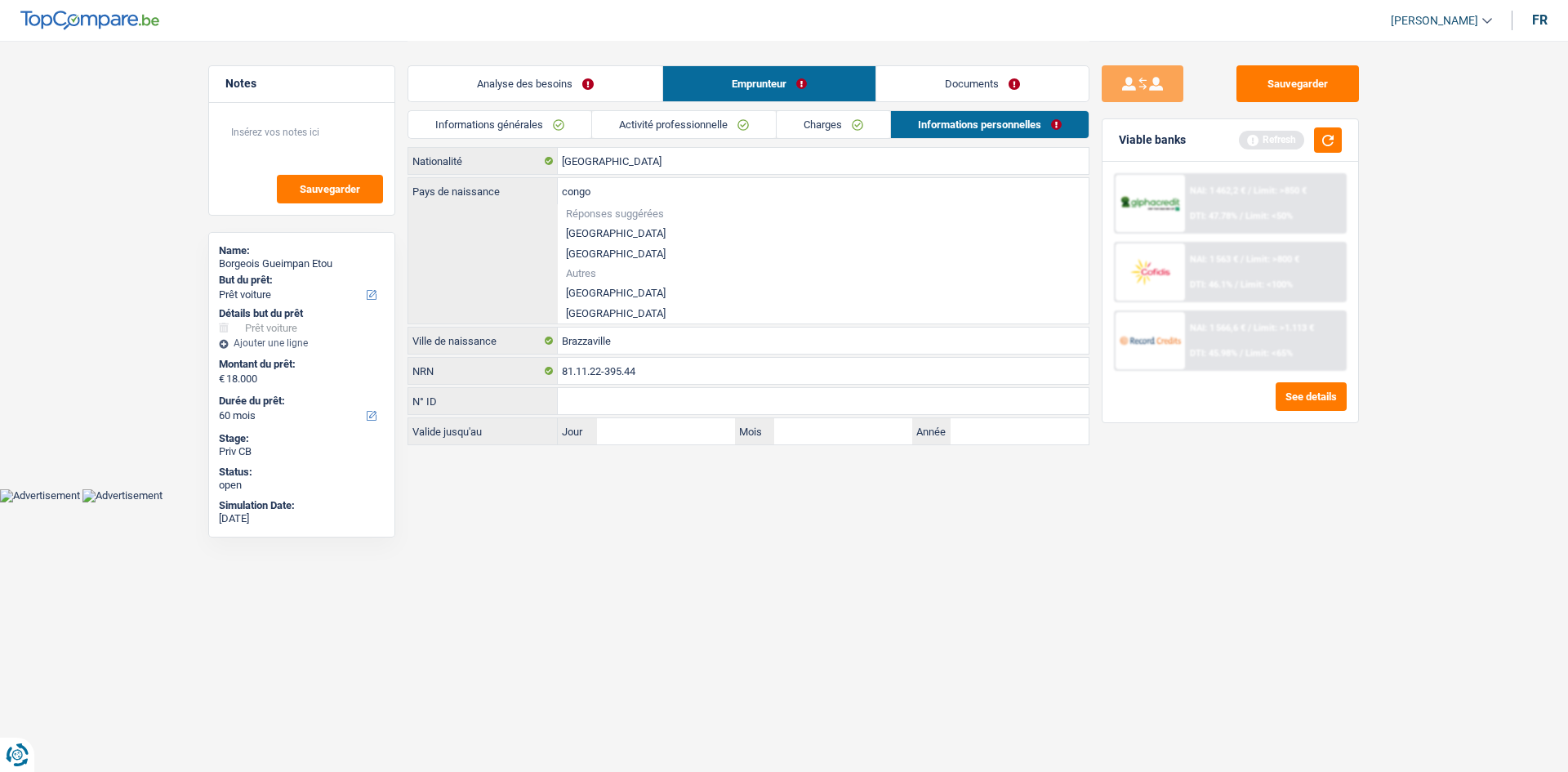
click at [721, 298] on li "République démocratique du Congo" at bounding box center [822, 293] width 531 height 20
type input "République démocratique du Congo"
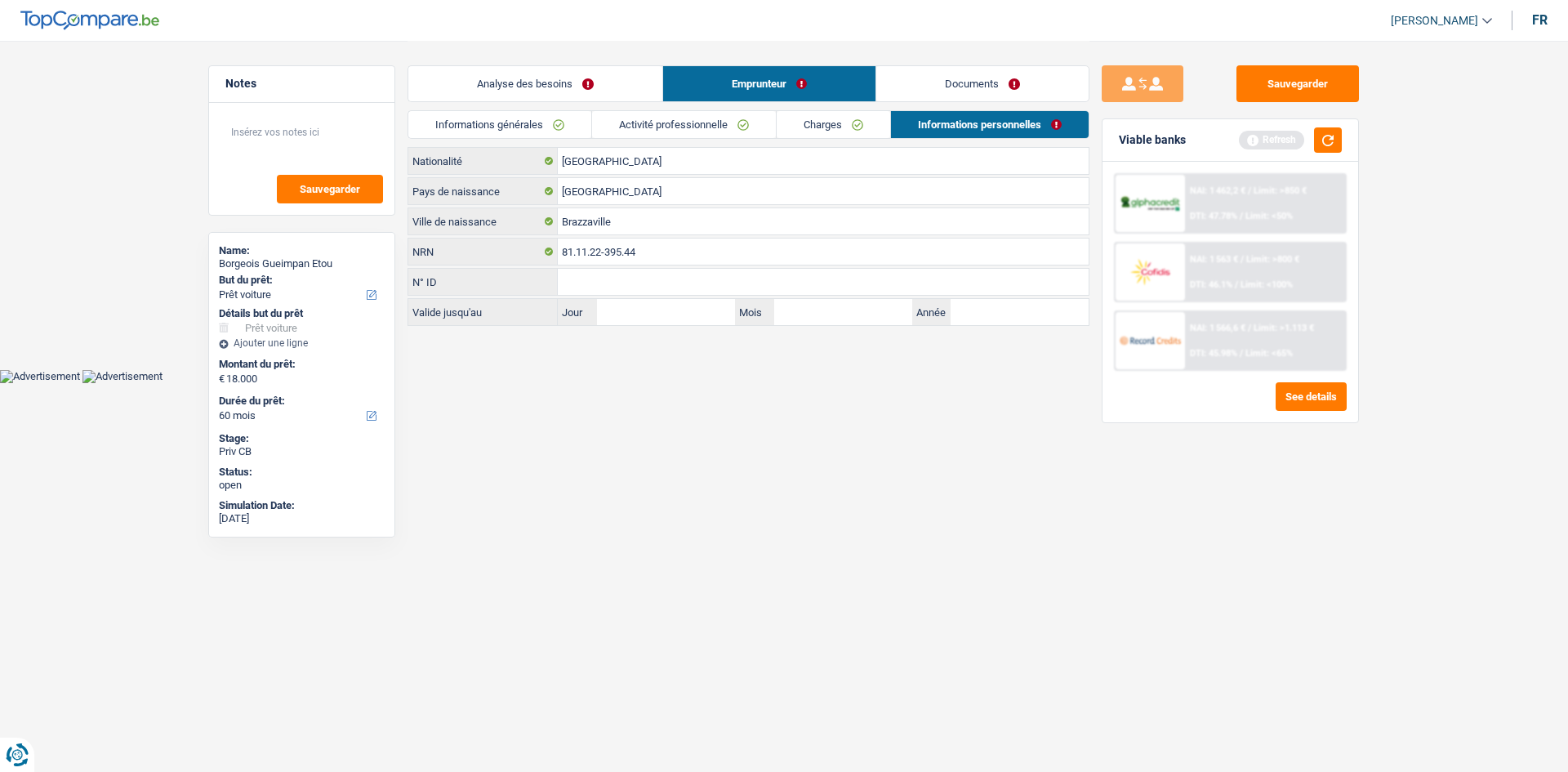
click at [721, 91] on link "Documents" at bounding box center [982, 84] width 212 height 35
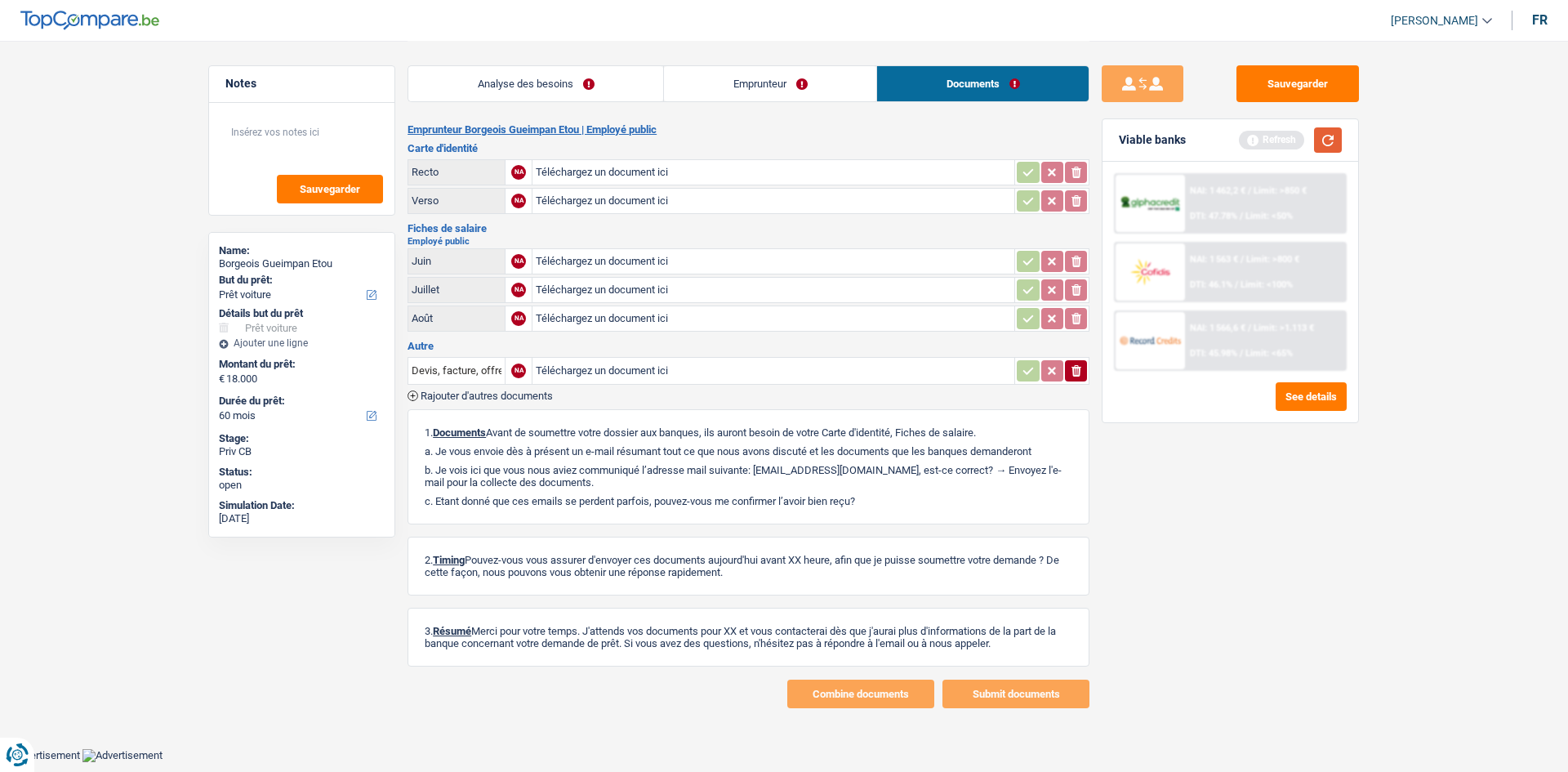
click at [721, 143] on button "button" at bounding box center [1328, 141] width 28 height 26
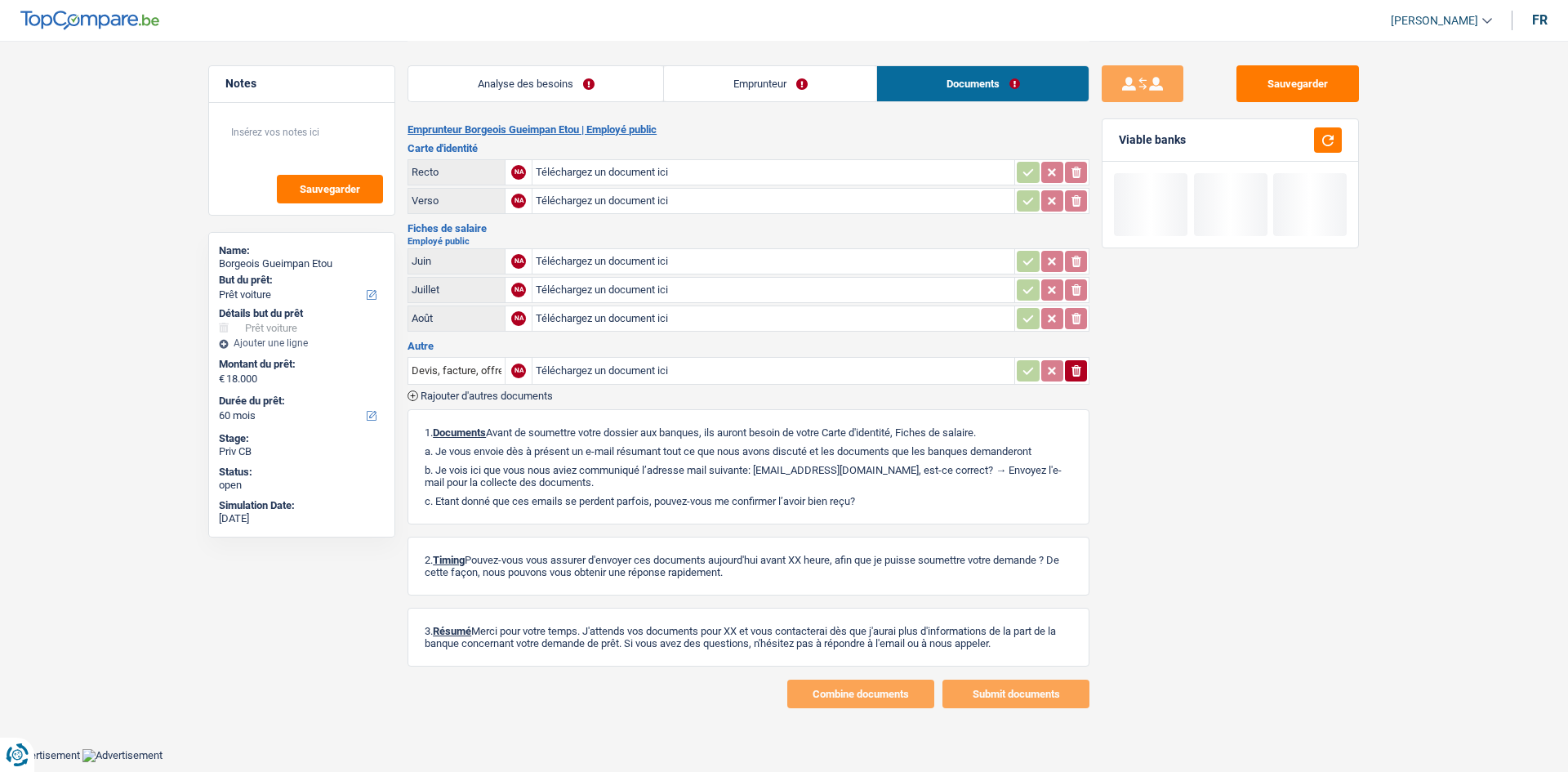
click at [567, 75] on link "Analyse des besoins" at bounding box center [535, 84] width 255 height 35
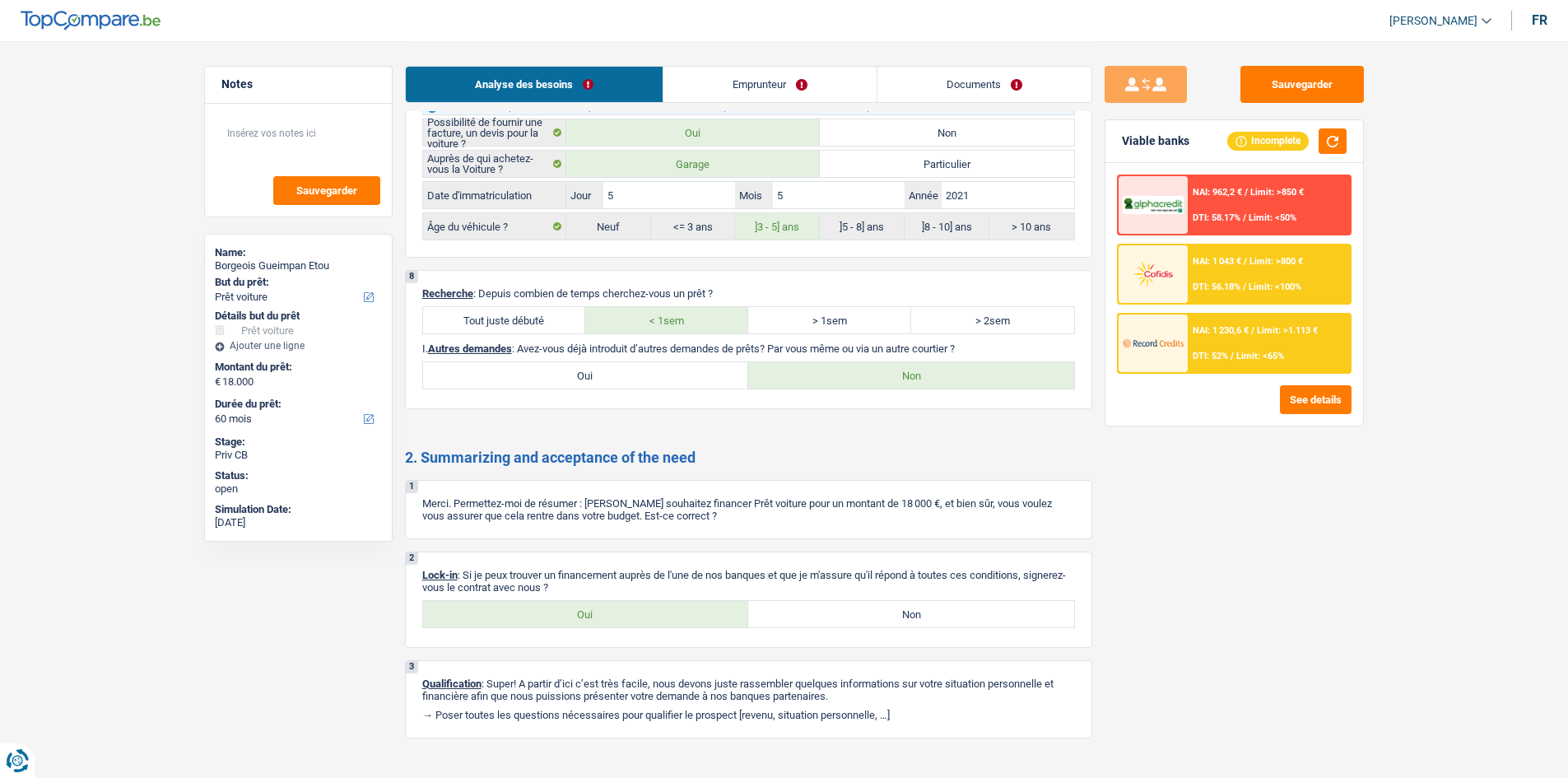
scroll to position [2626, 0]
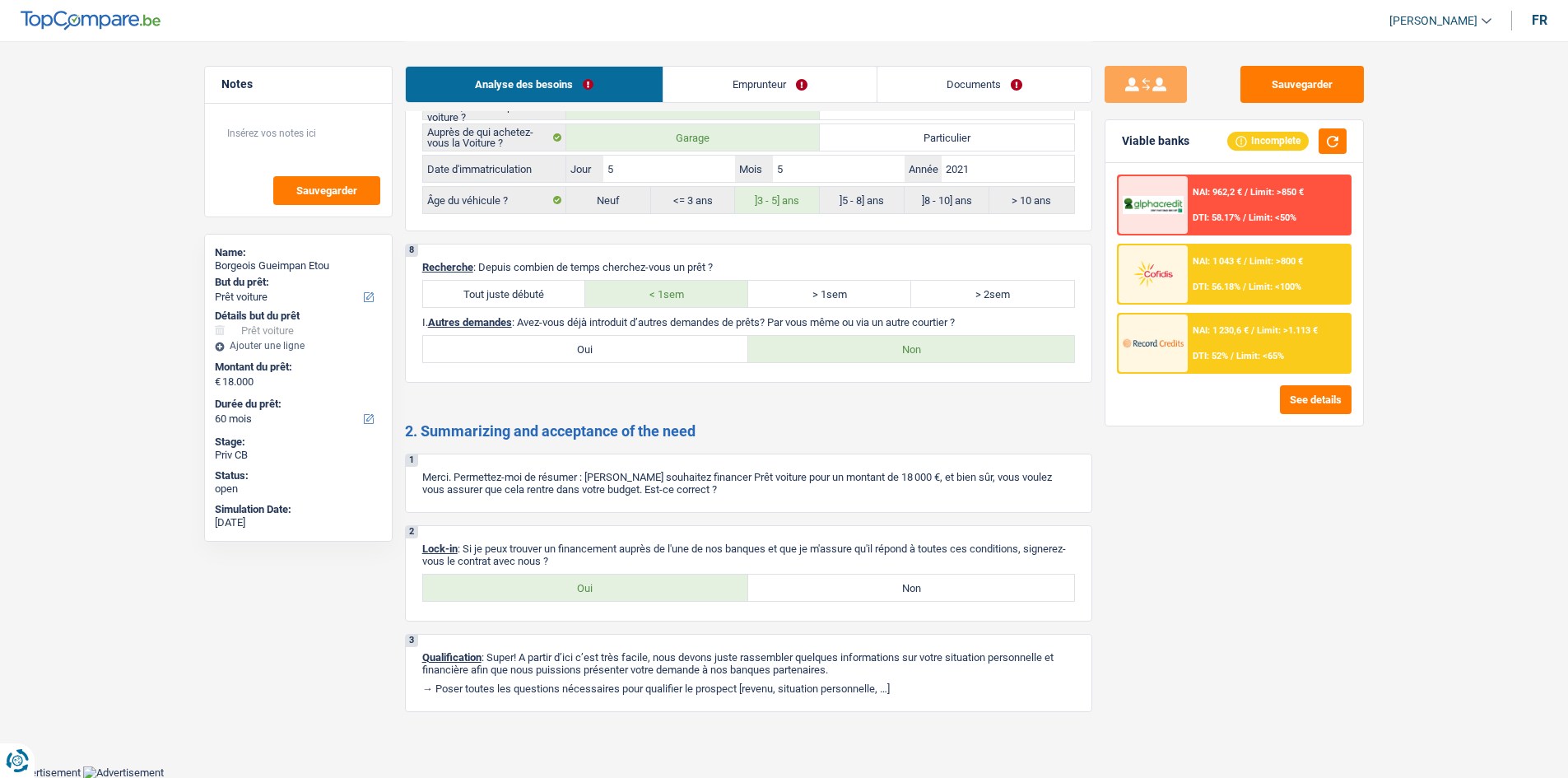
click at [727, 106] on div "Sauvegarder Viable banks Incomplete NAI: 962,2 € / Limit: >850 € DTI: 58.17% / …" at bounding box center [1233, 409] width 284 height 686
click at [727, 85] on button "Sauvegarder" at bounding box center [1301, 84] width 123 height 37
click at [727, 79] on link "Documents" at bounding box center [984, 84] width 214 height 35
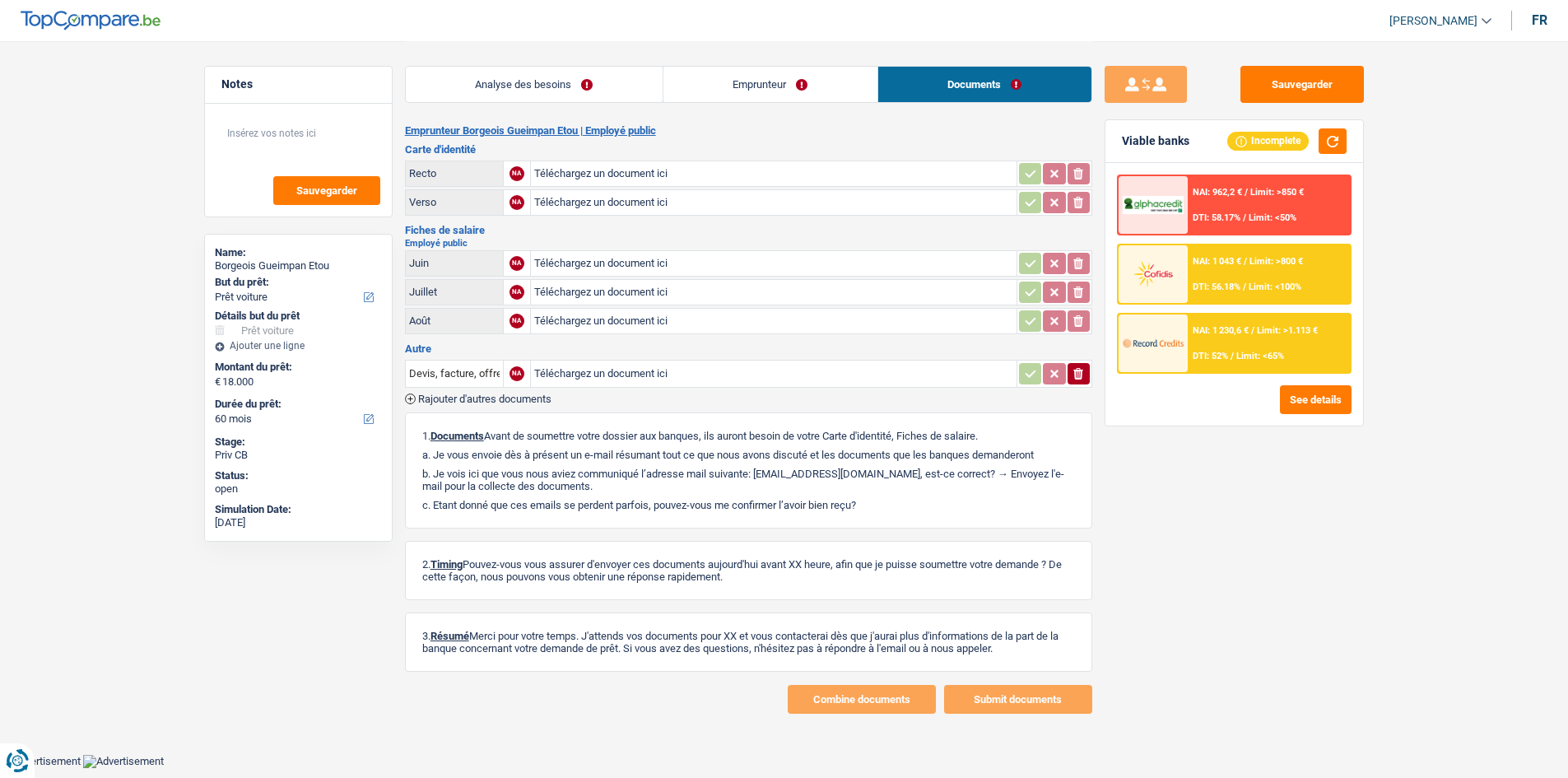
scroll to position [0, 0]
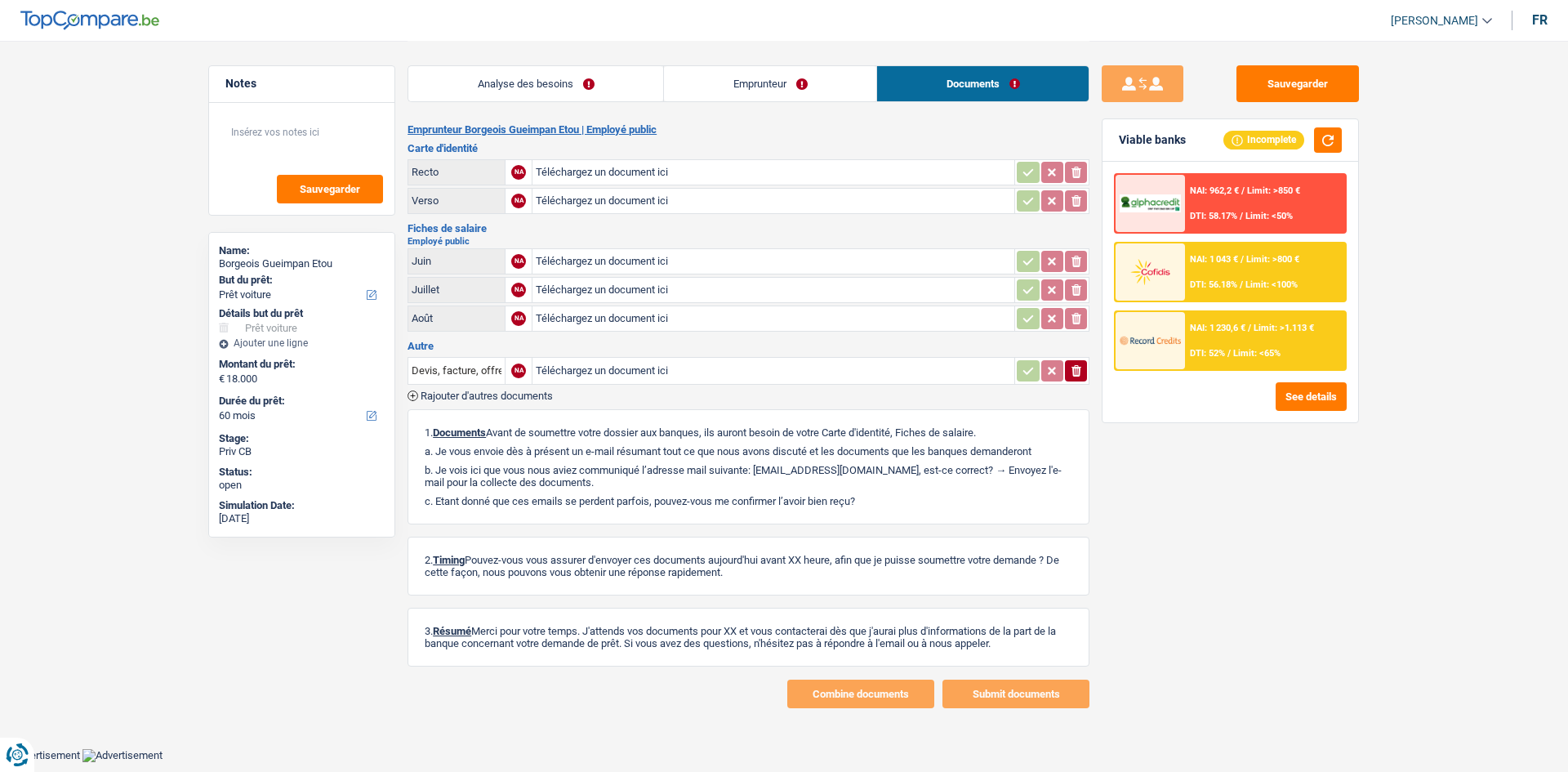
click at [721, 62] on div "Analyse des besoins Emprunteur Documents" at bounding box center [748, 75] width 681 height 69
click at [721, 58] on div "Analyse des besoins Emprunteur Documents" at bounding box center [748, 75] width 681 height 69
click at [623, 75] on link "Analyse des besoins" at bounding box center [535, 84] width 255 height 35
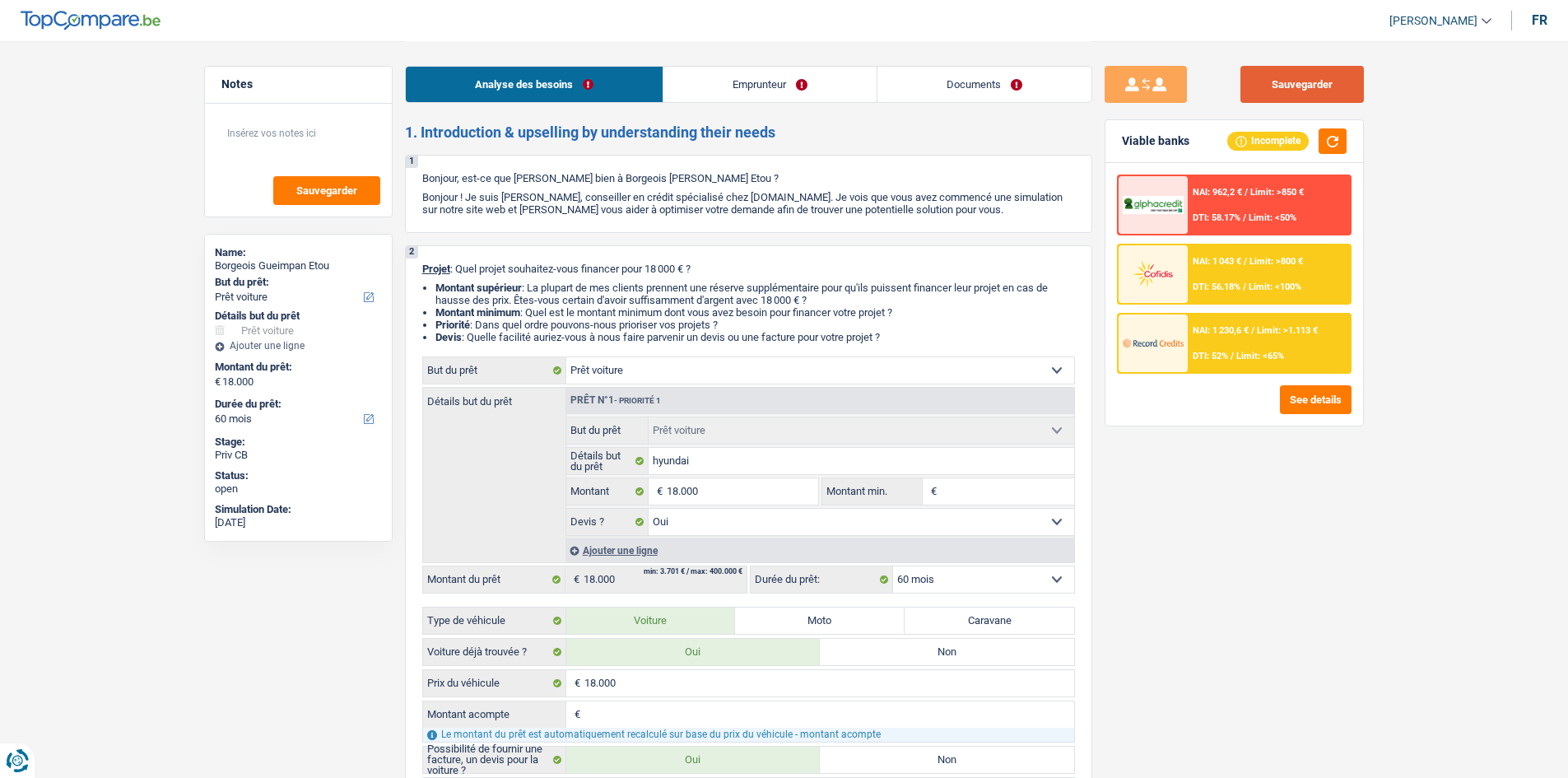
click at [727, 91] on button "Sauvegarder" at bounding box center [1301, 84] width 123 height 37
click at [727, 352] on img at bounding box center [1153, 342] width 61 height 31
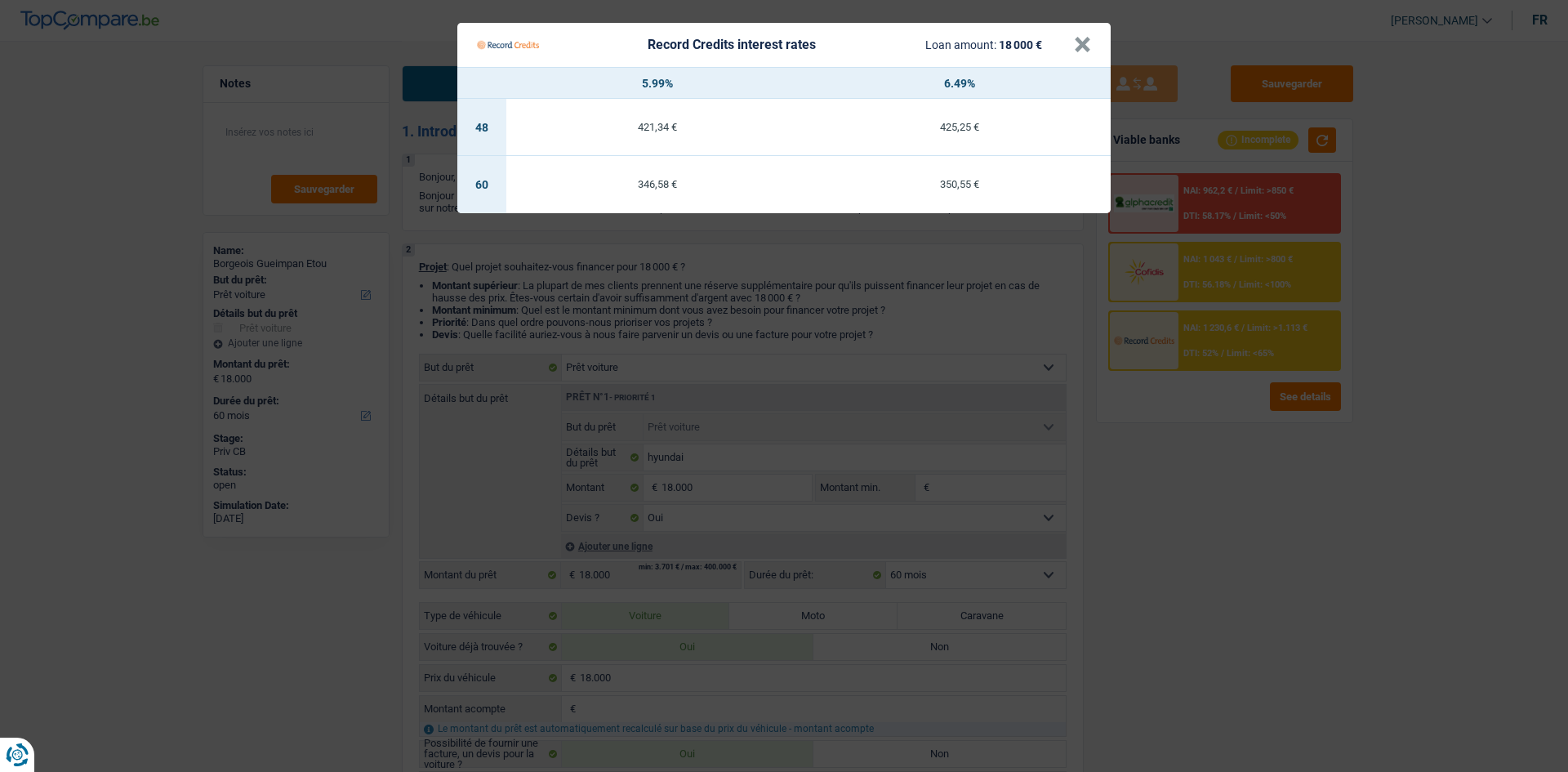
click at [721, 377] on Credits "Record Credits interest rates Loan amount: 18 000 € × 5.99% 6.49% 48 421,34 € 4…" at bounding box center [784, 386] width 1568 height 772
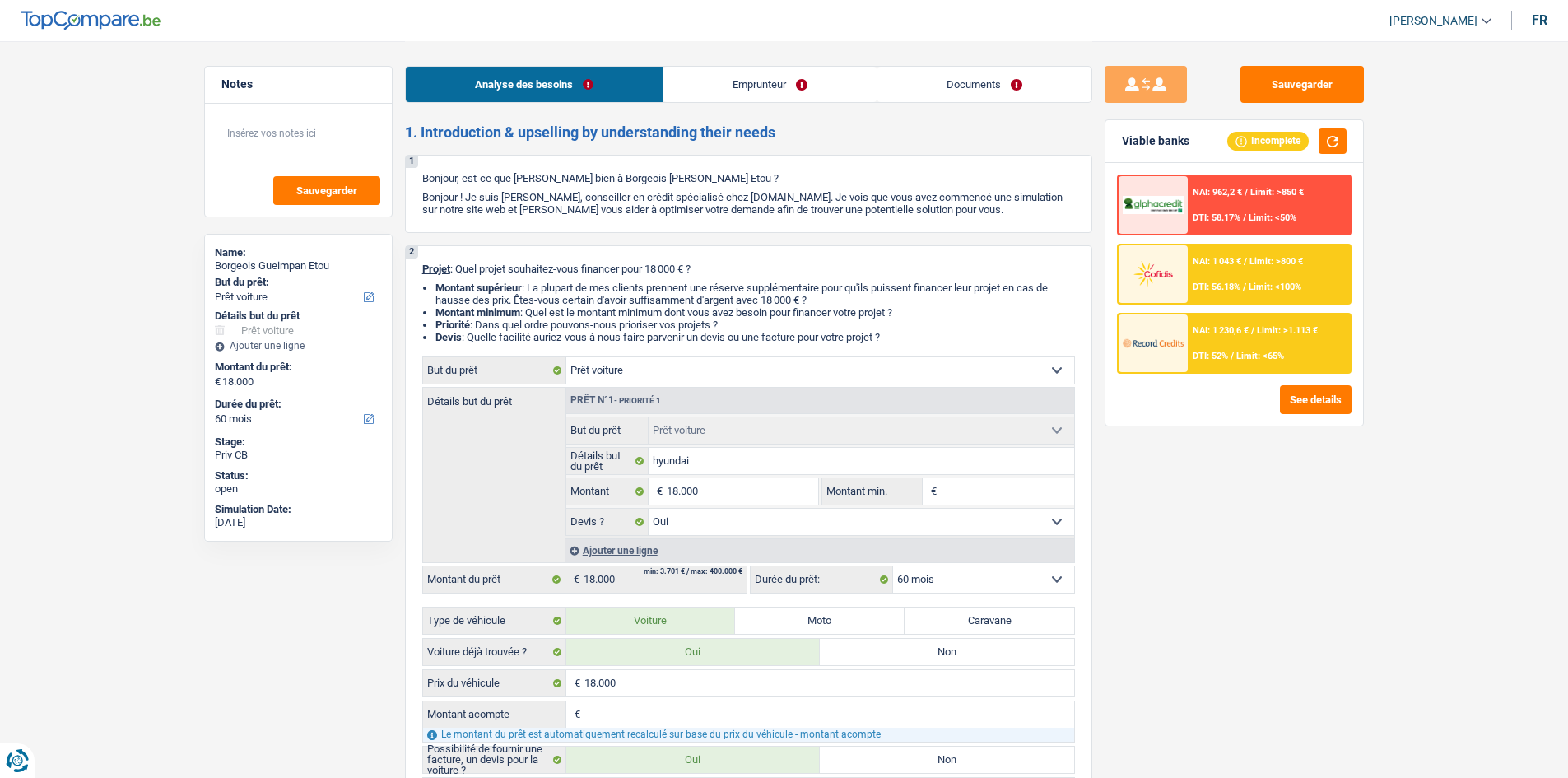
click at [727, 258] on span "NAI: 1 043 €" at bounding box center [1217, 261] width 48 height 11
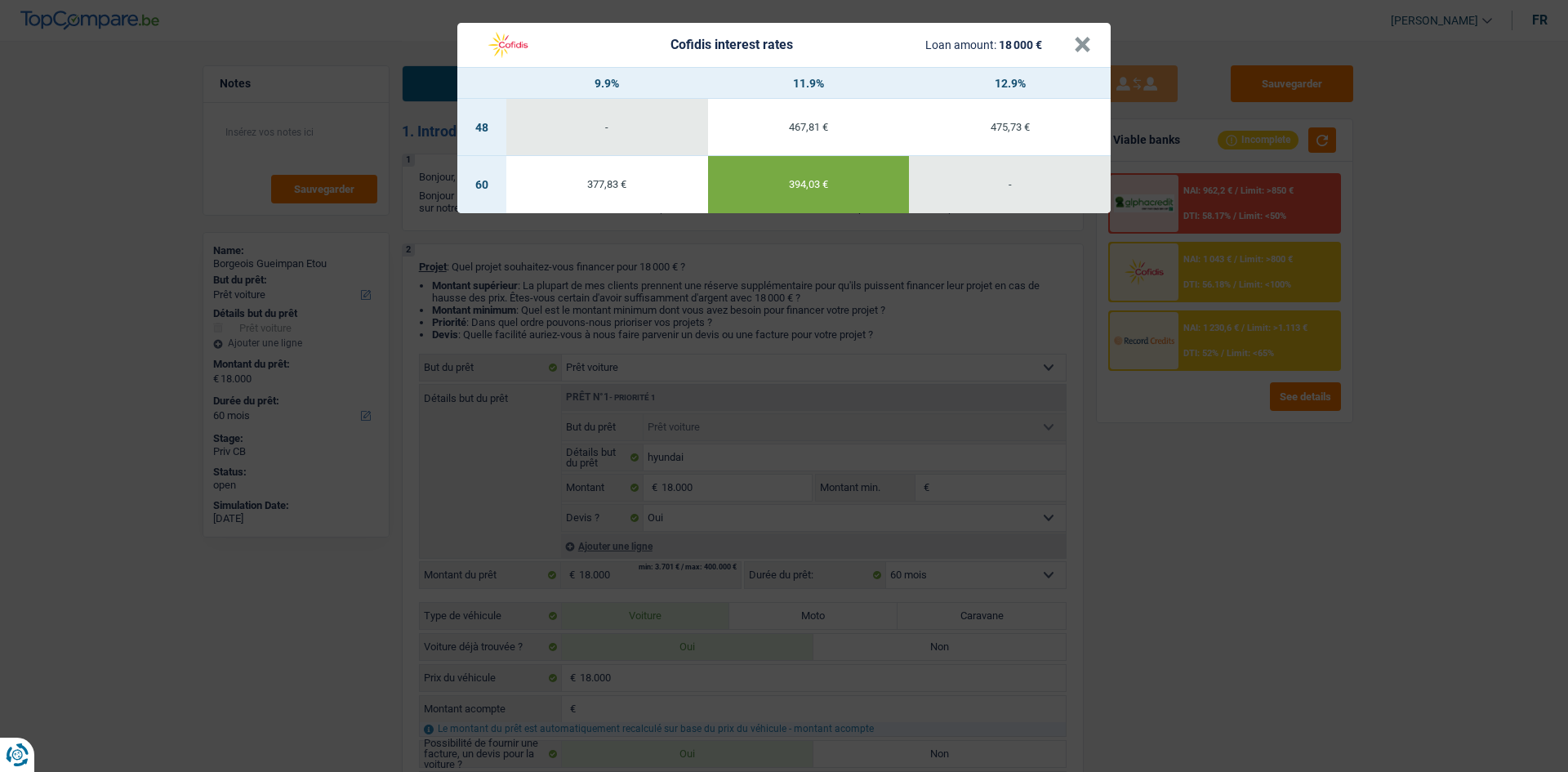
click at [721, 377] on div "Cofidis interest rates Loan amount: 18 000 € × 9.9% 11.9% 12.9% 48 - 467,81 € 4…" at bounding box center [784, 386] width 1568 height 772
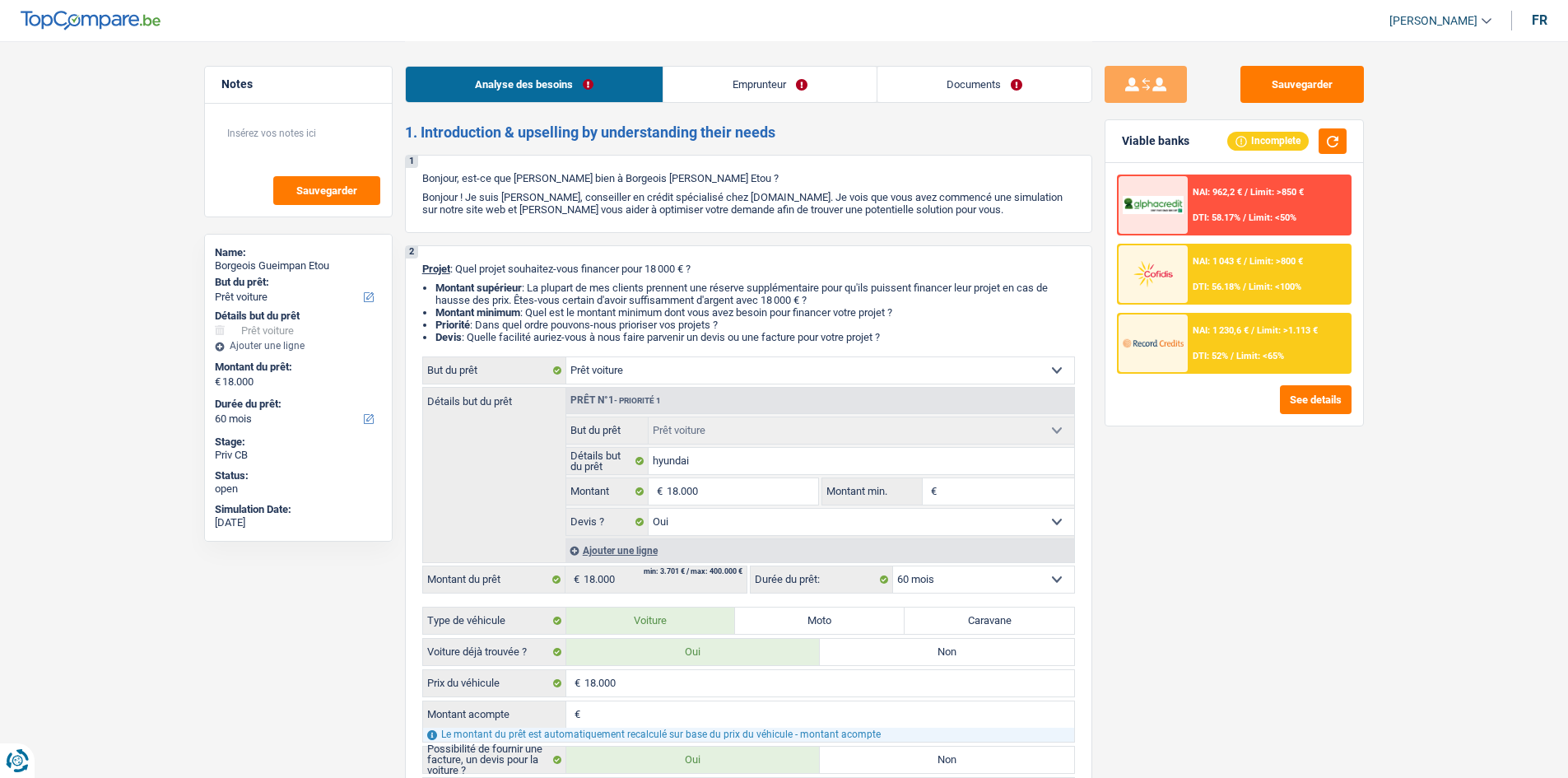
click at [727, 83] on link "Documents" at bounding box center [984, 84] width 214 height 35
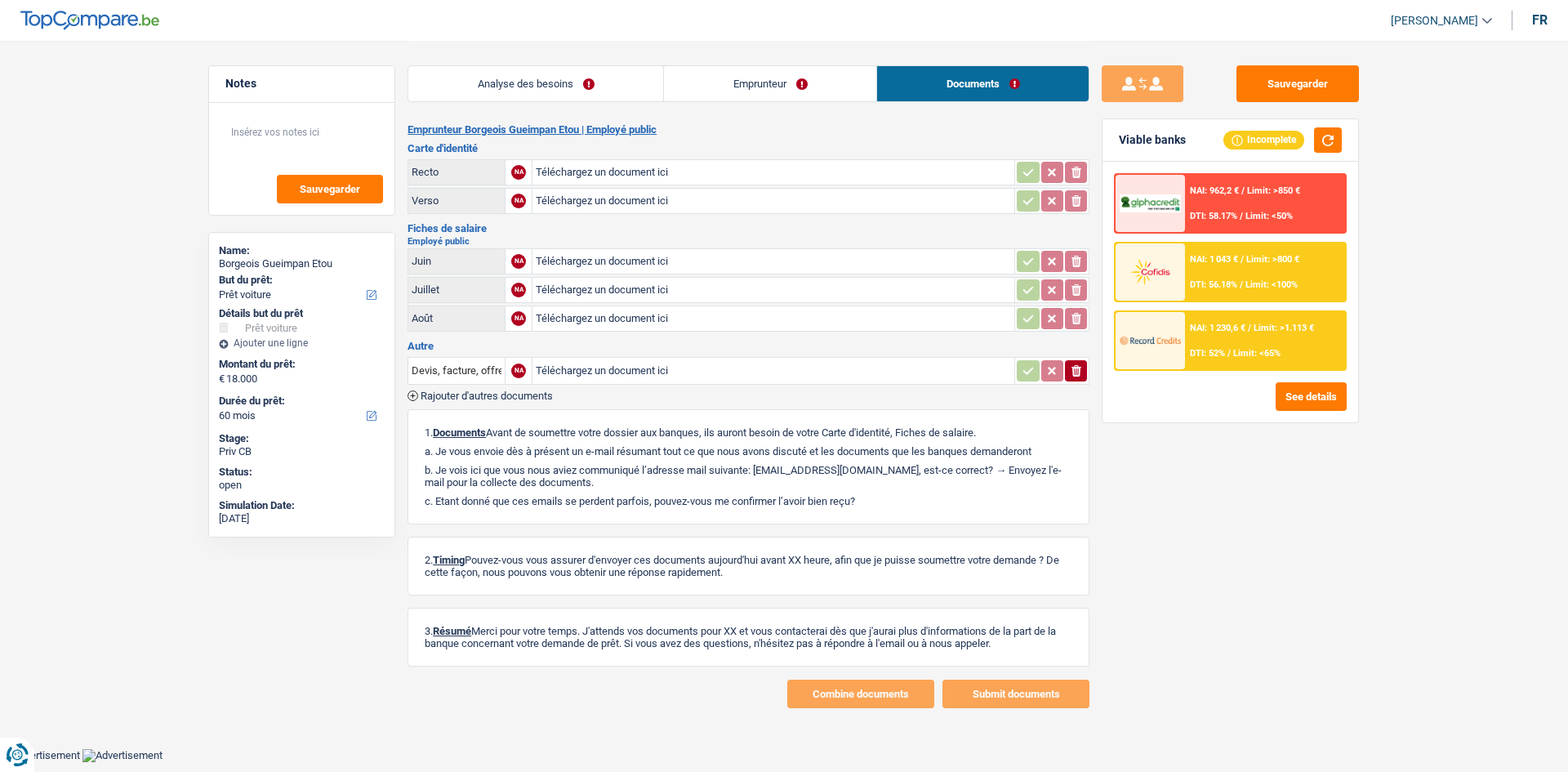
click at [721, 74] on link "Emprunteur" at bounding box center [770, 84] width 212 height 35
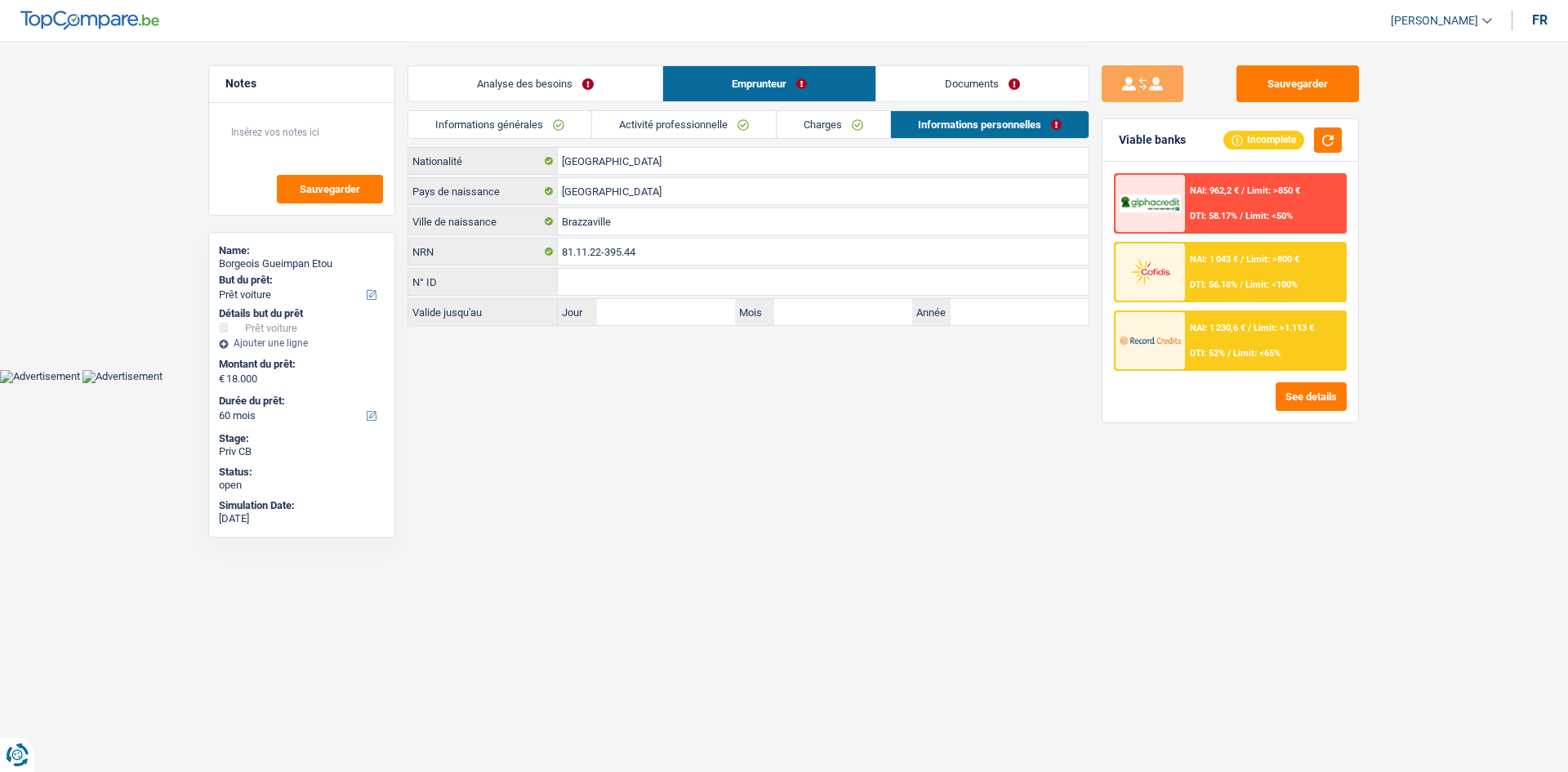
click at [721, 117] on link "Charges" at bounding box center [832, 124] width 113 height 27
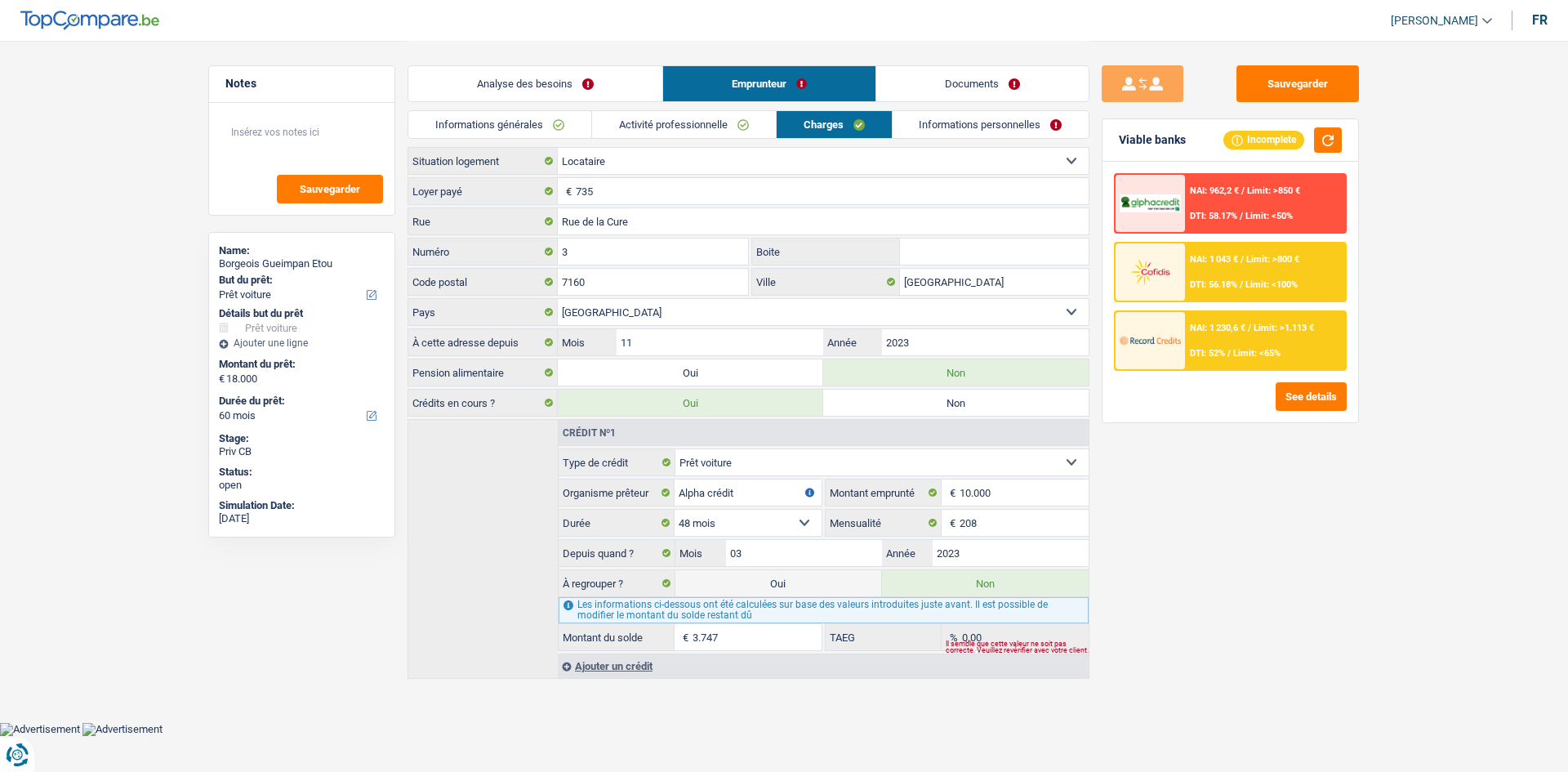
click at [721, 115] on link "Informations personnelles" at bounding box center [991, 124] width 197 height 27
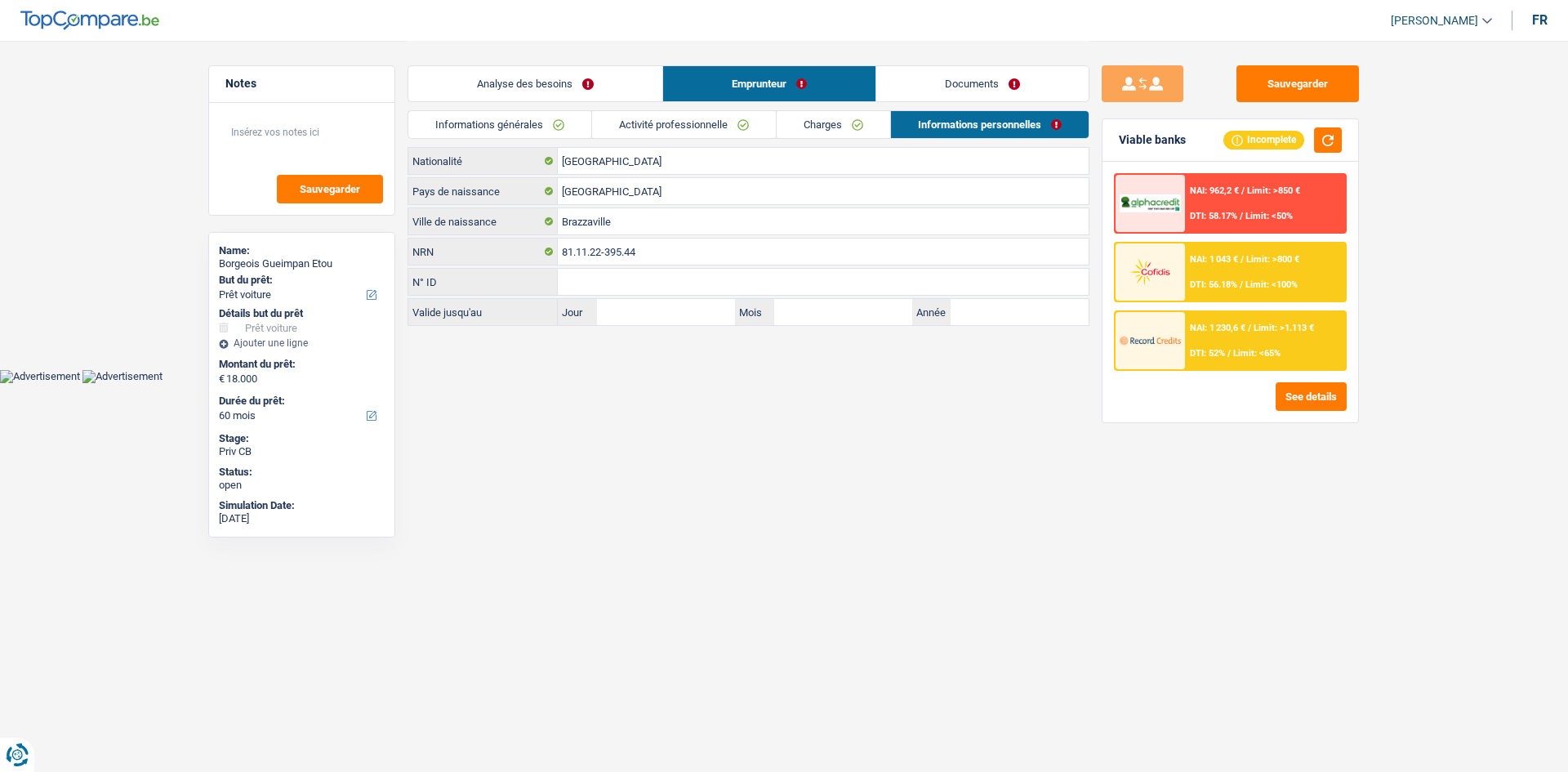
click at [721, 76] on link "Documents" at bounding box center [982, 84] width 212 height 35
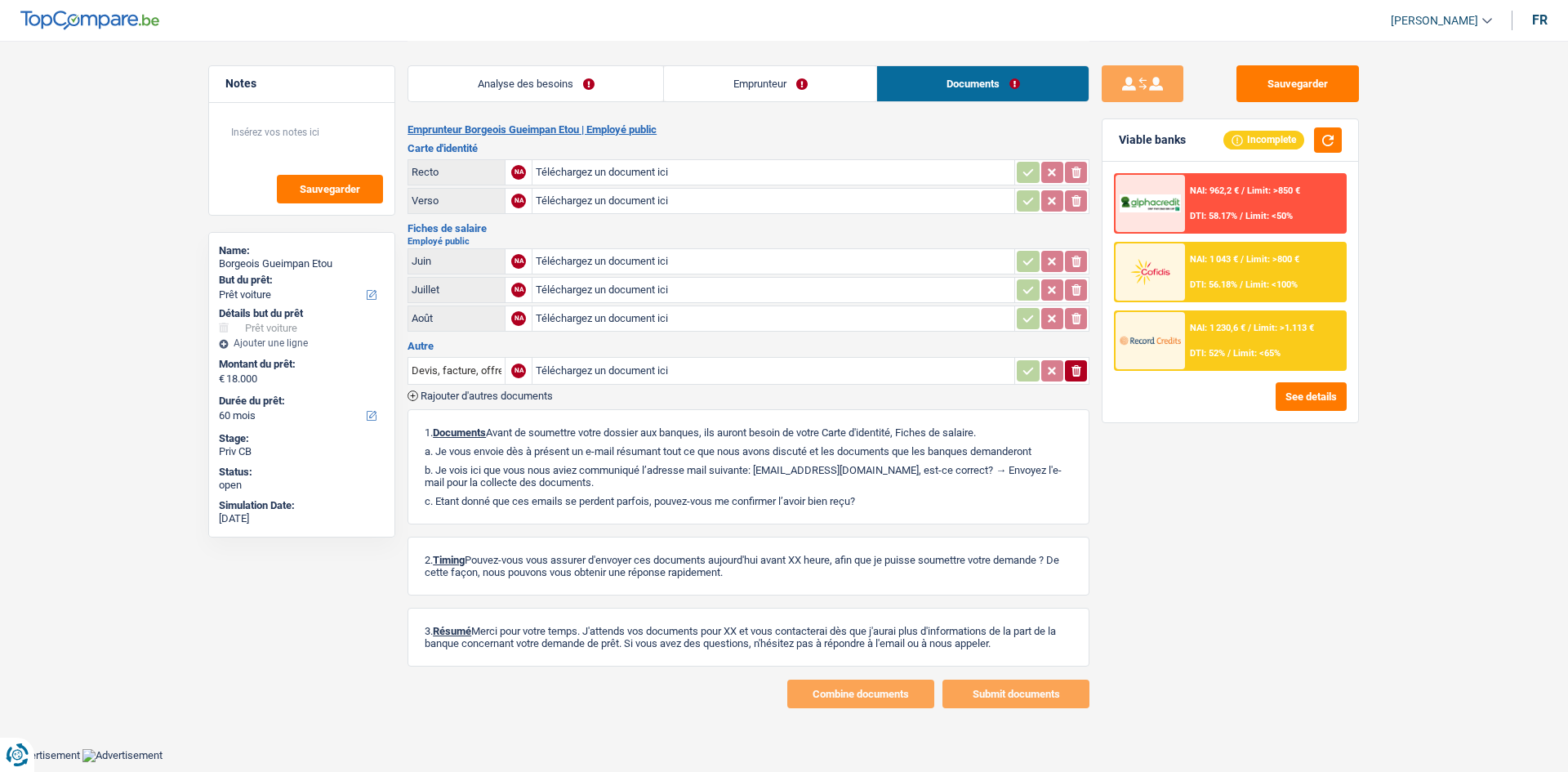
click at [721, 89] on link "Emprunteur" at bounding box center [770, 84] width 212 height 35
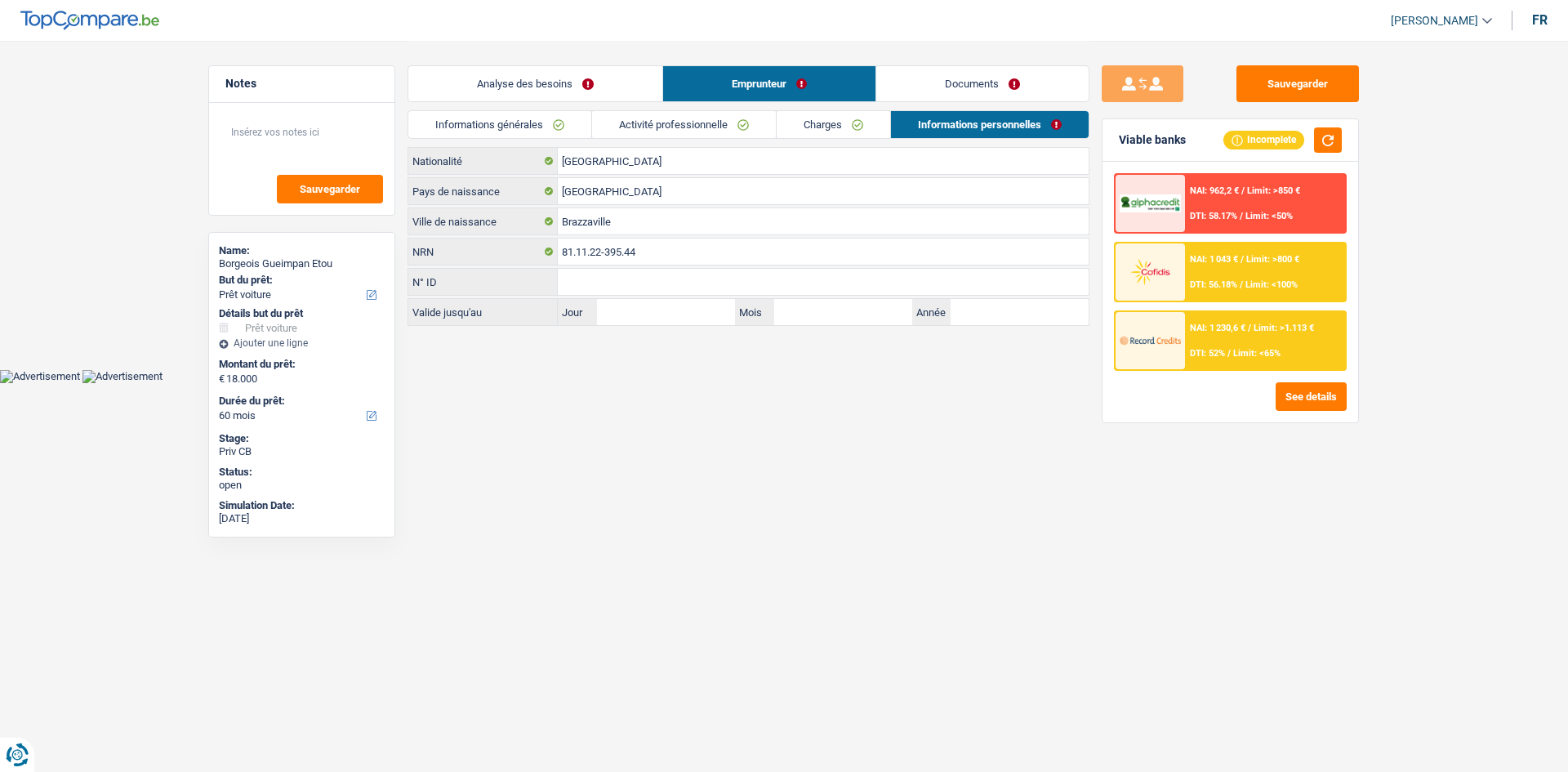
click at [681, 108] on div "Analyse des besoins Emprunteur Documents" at bounding box center [748, 75] width 681 height 69
click at [658, 136] on link "Activité professionnelle" at bounding box center [684, 124] width 184 height 27
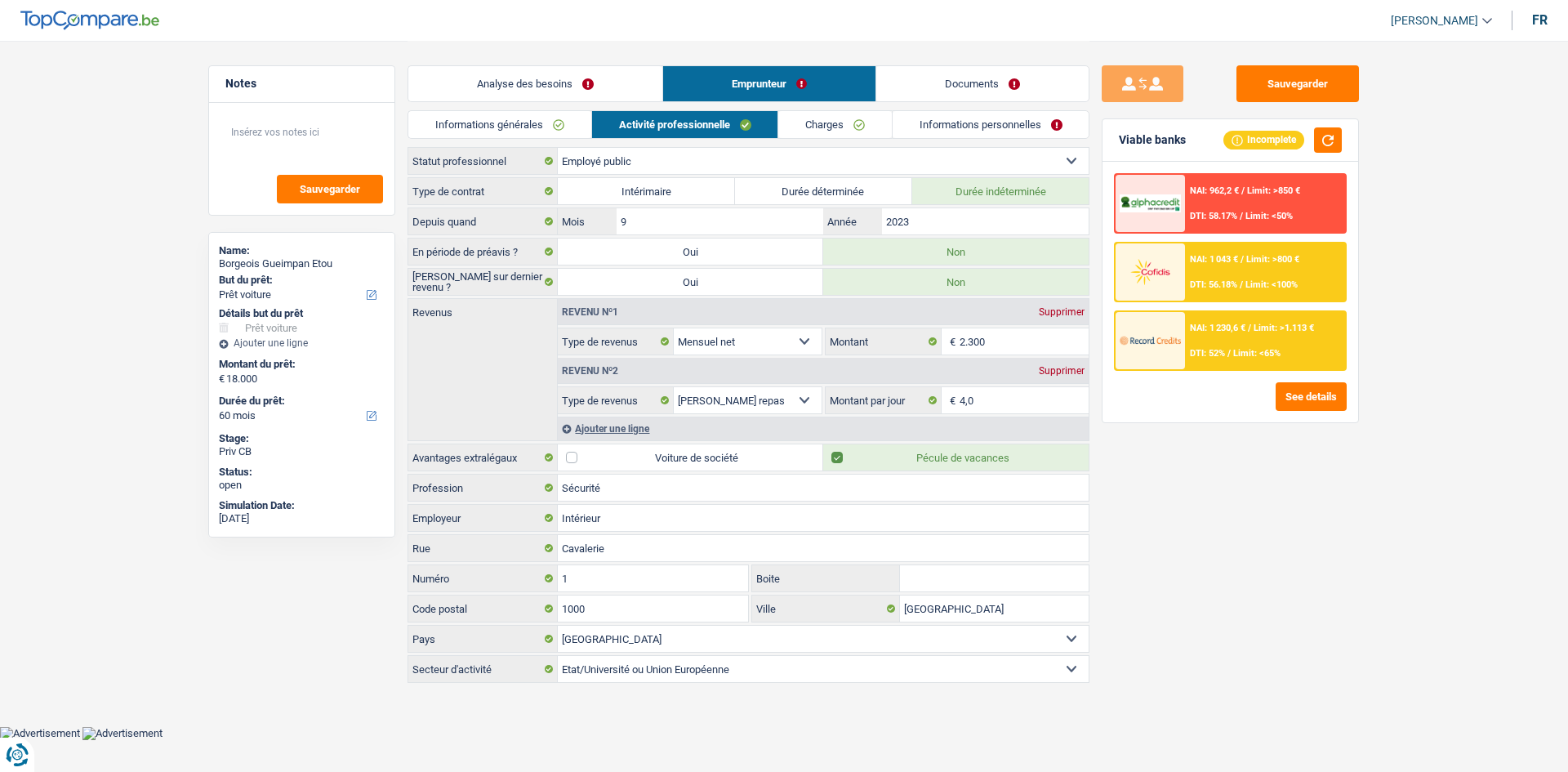
click at [721, 132] on link "Informations personnelles" at bounding box center [991, 124] width 197 height 27
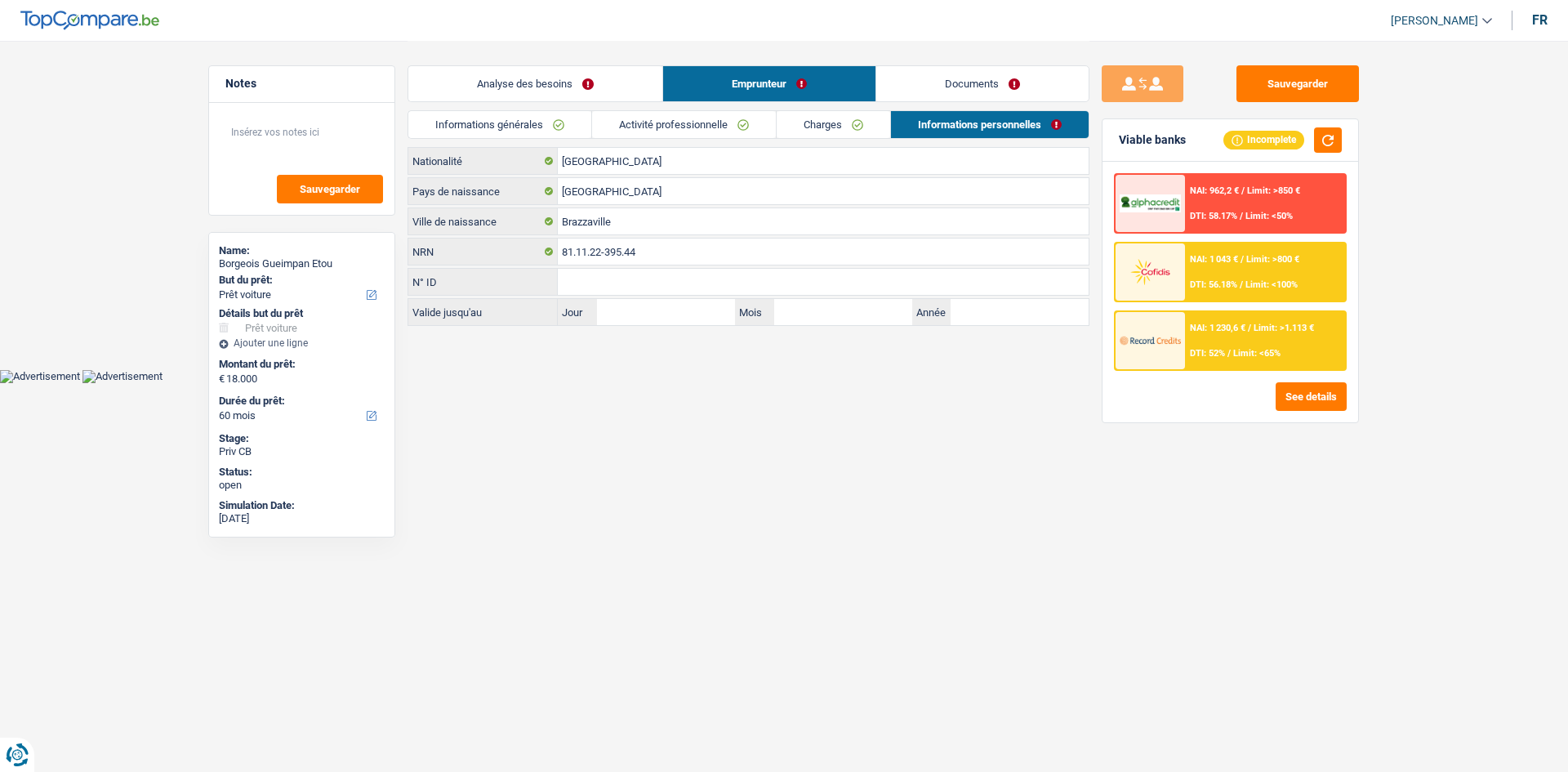
click at [721, 86] on link "Documents" at bounding box center [982, 84] width 212 height 35
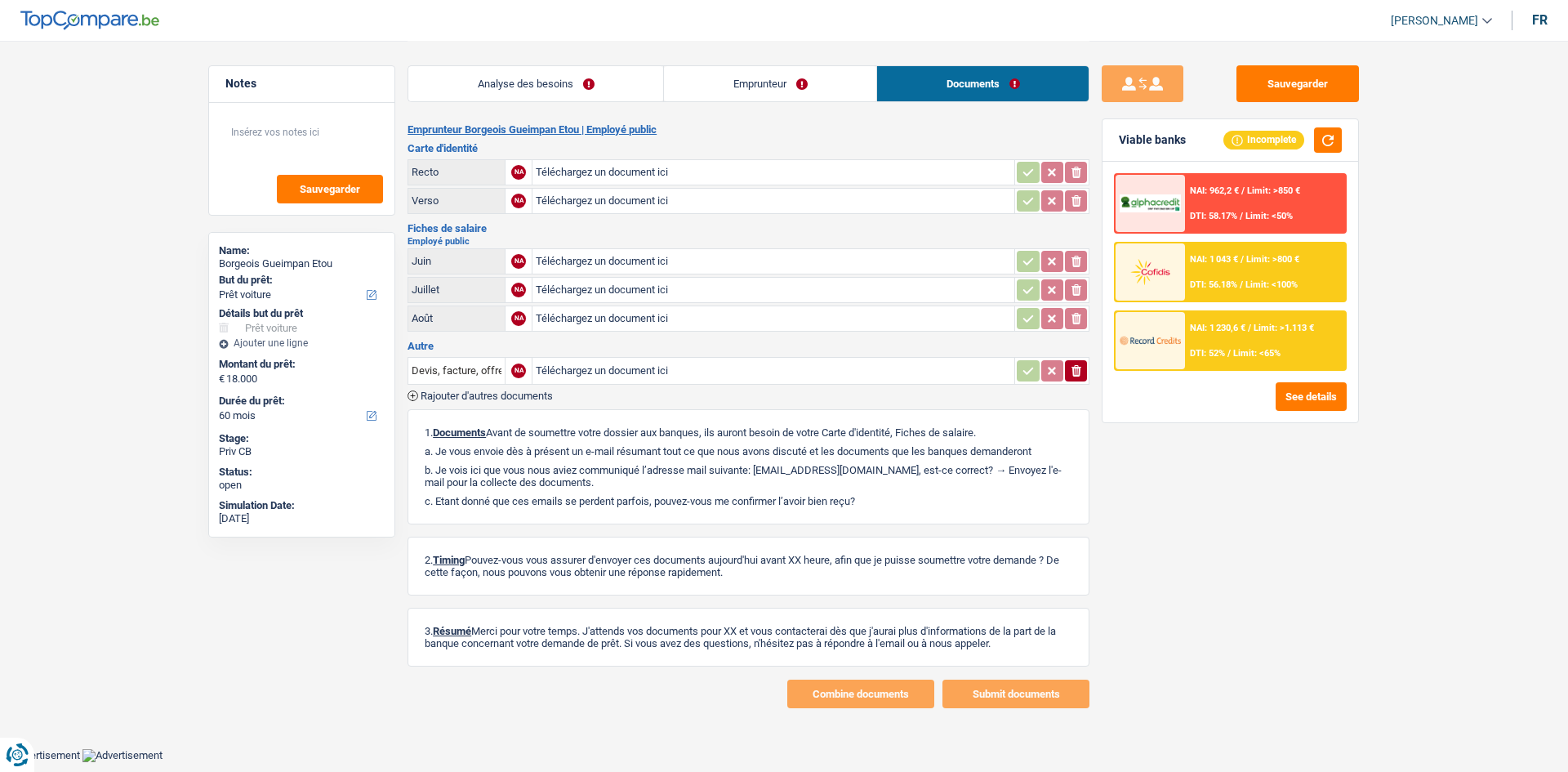
click at [721, 98] on link "Emprunteur" at bounding box center [770, 84] width 212 height 35
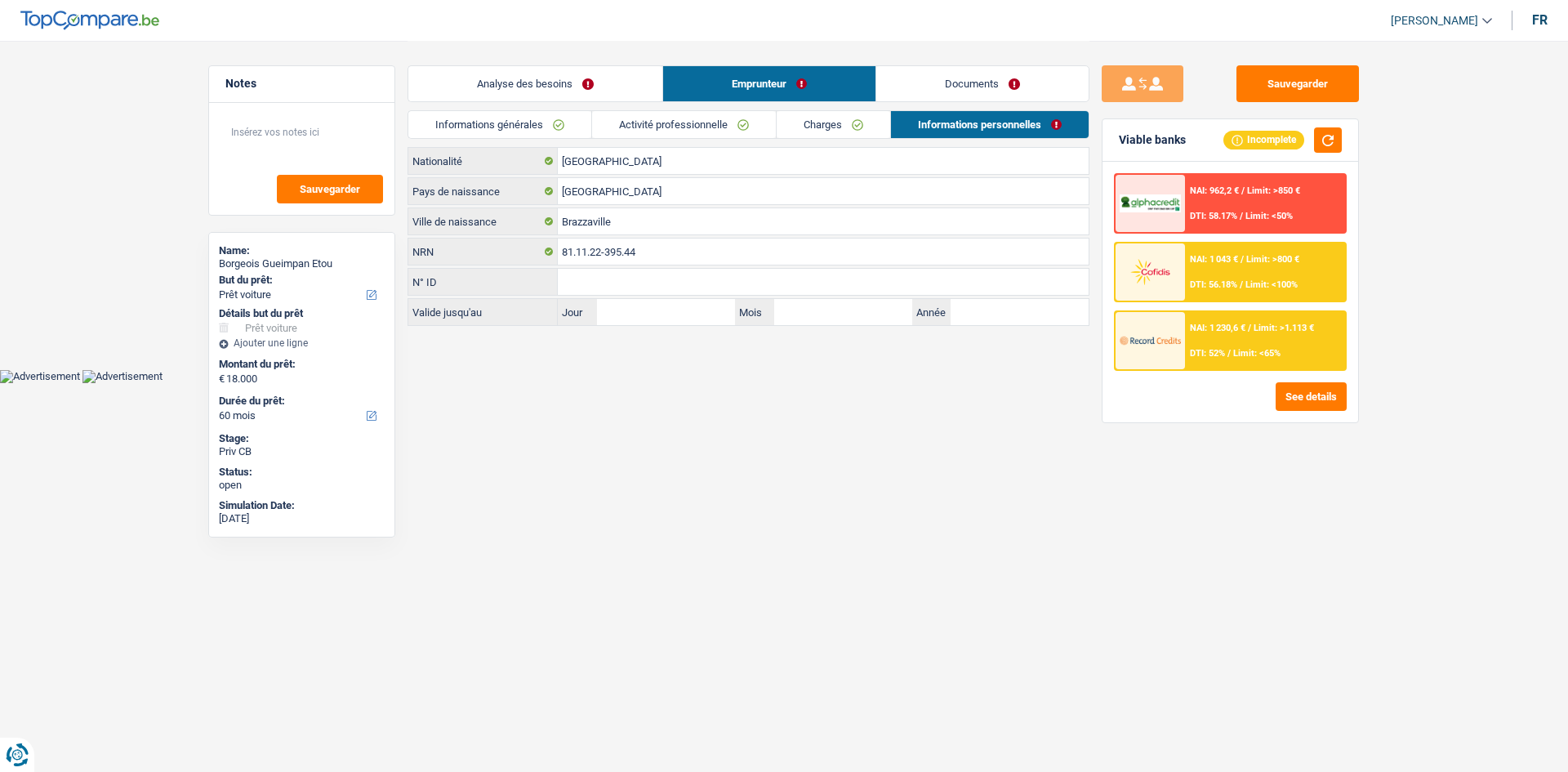
click at [721, 139] on div "Informations générales Activité professionnelle Charges Informations personnell…" at bounding box center [748, 129] width 681 height 37
click at [721, 135] on link "Charges" at bounding box center [832, 124] width 113 height 27
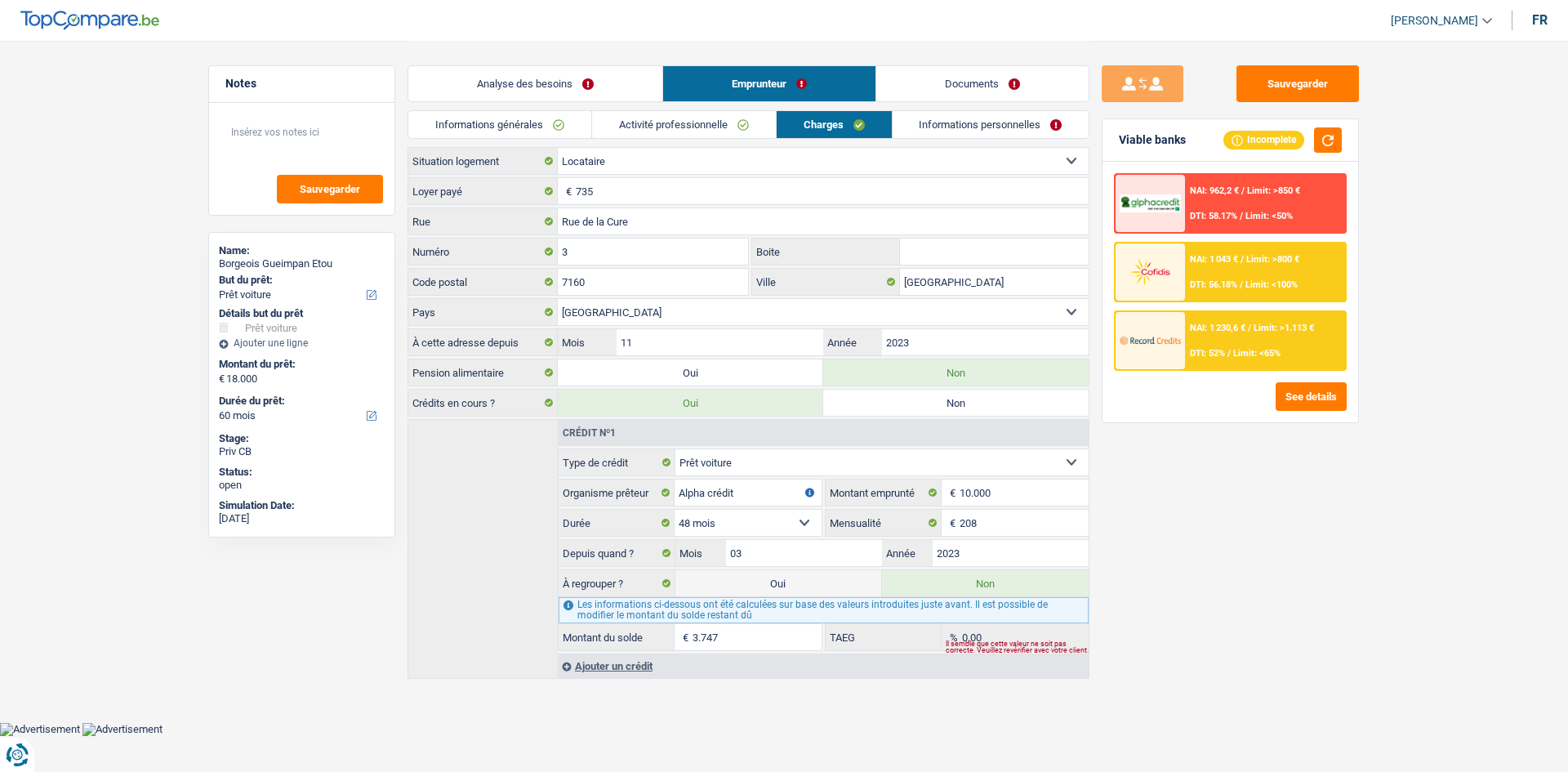
click at [721, 127] on link "Activité professionnelle" at bounding box center [684, 124] width 184 height 27
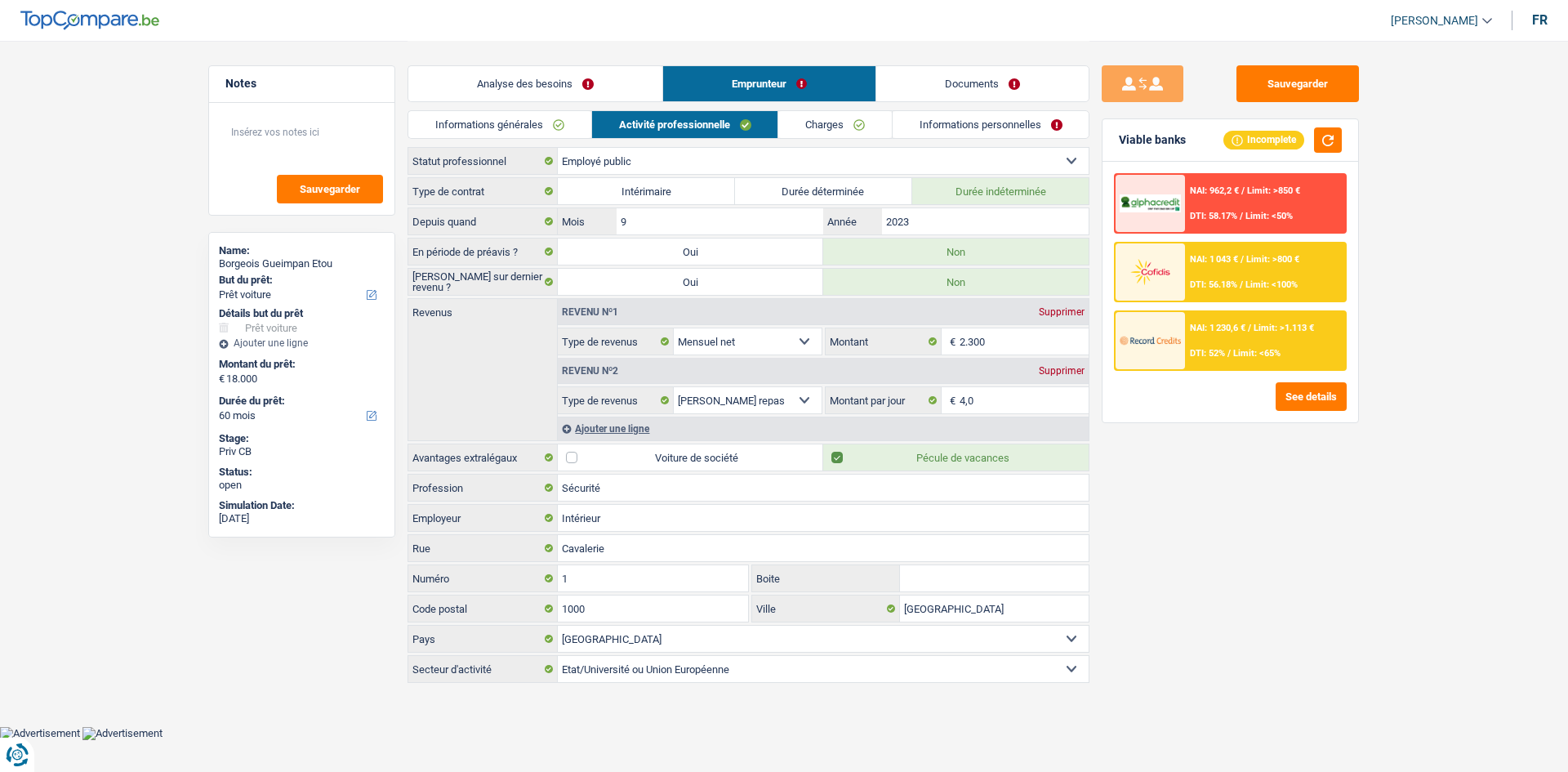
click at [527, 103] on div "Analyse des besoins Emprunteur Documents" at bounding box center [748, 75] width 681 height 69
click at [496, 121] on link "Informations générales" at bounding box center [499, 124] width 183 height 27
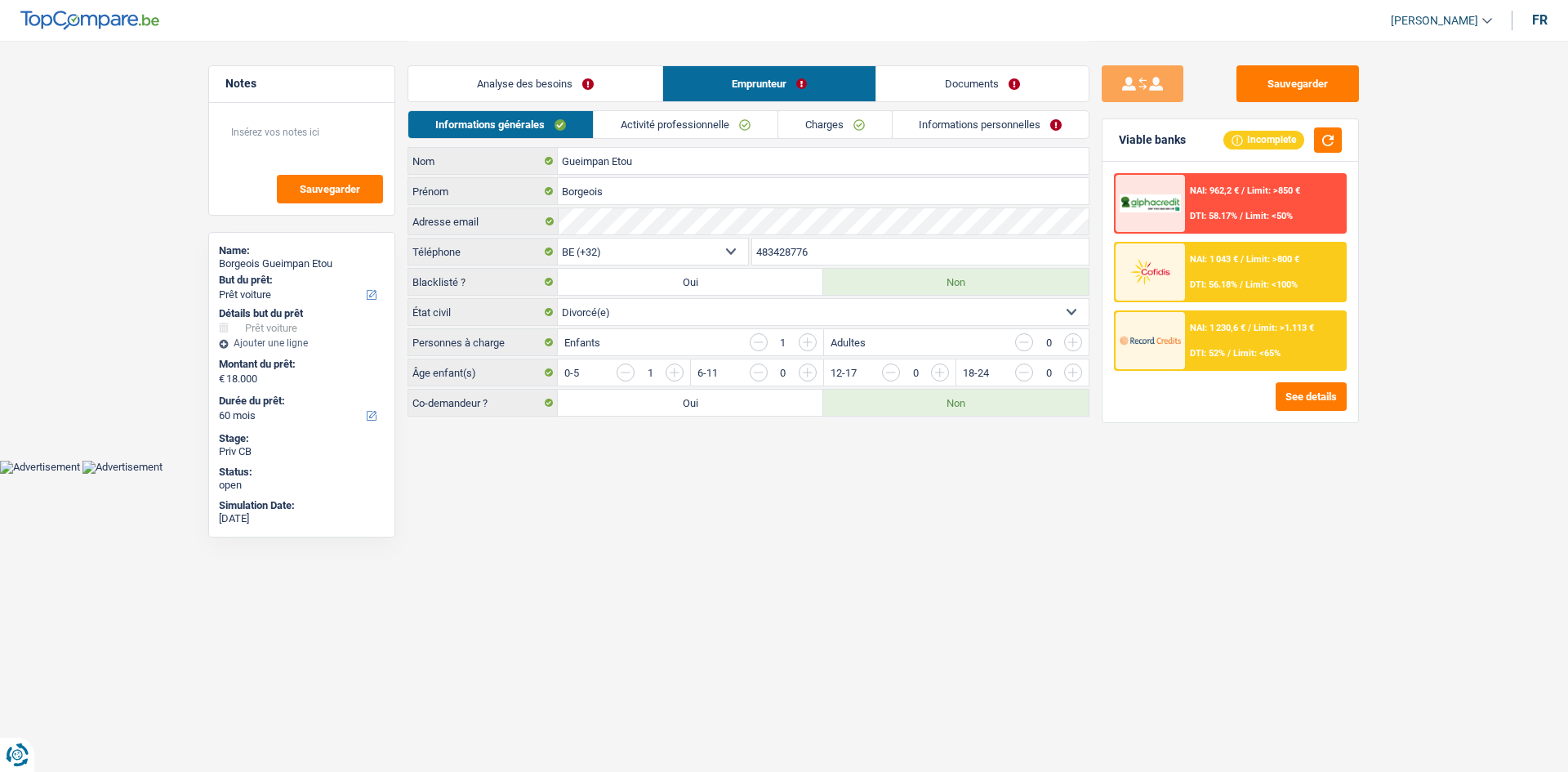
click at [554, 87] on link "Analyse des besoins" at bounding box center [535, 84] width 254 height 35
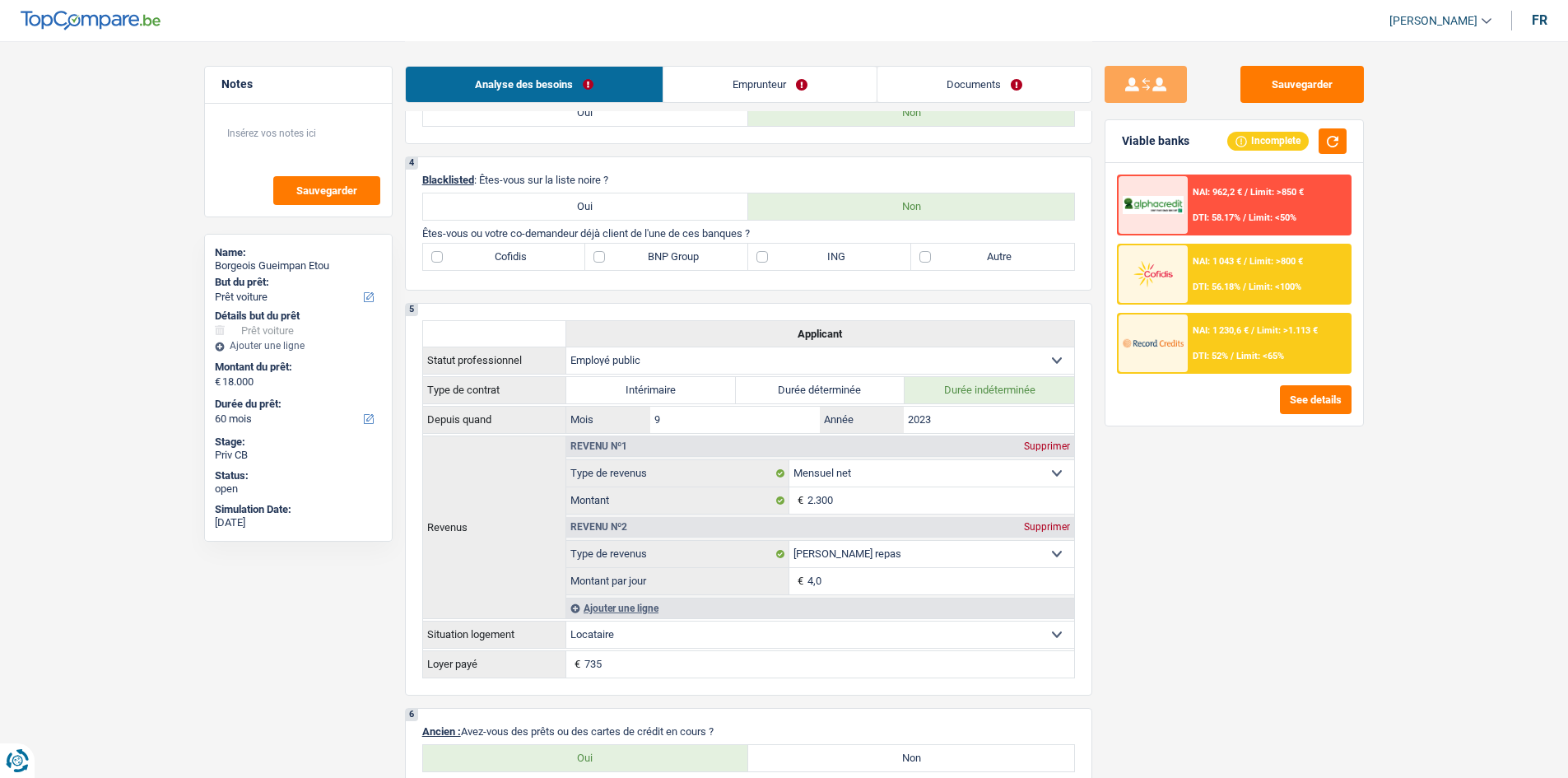
scroll to position [823, 0]
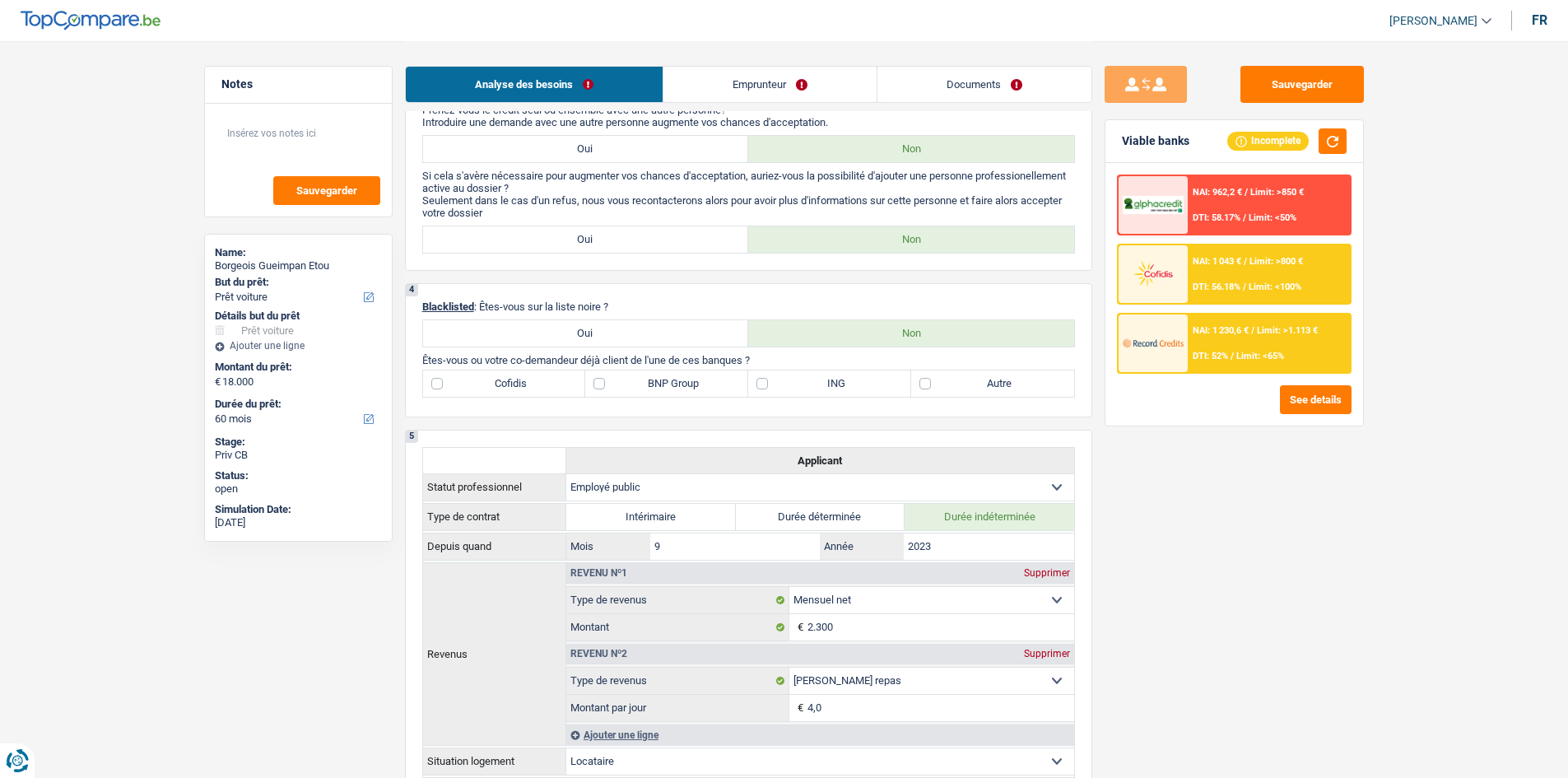
click at [668, 380] on label "BNP Group" at bounding box center [666, 384] width 163 height 26
click at [668, 380] on input "BNP Group" at bounding box center [666, 384] width 163 height 26
checkbox input "true"
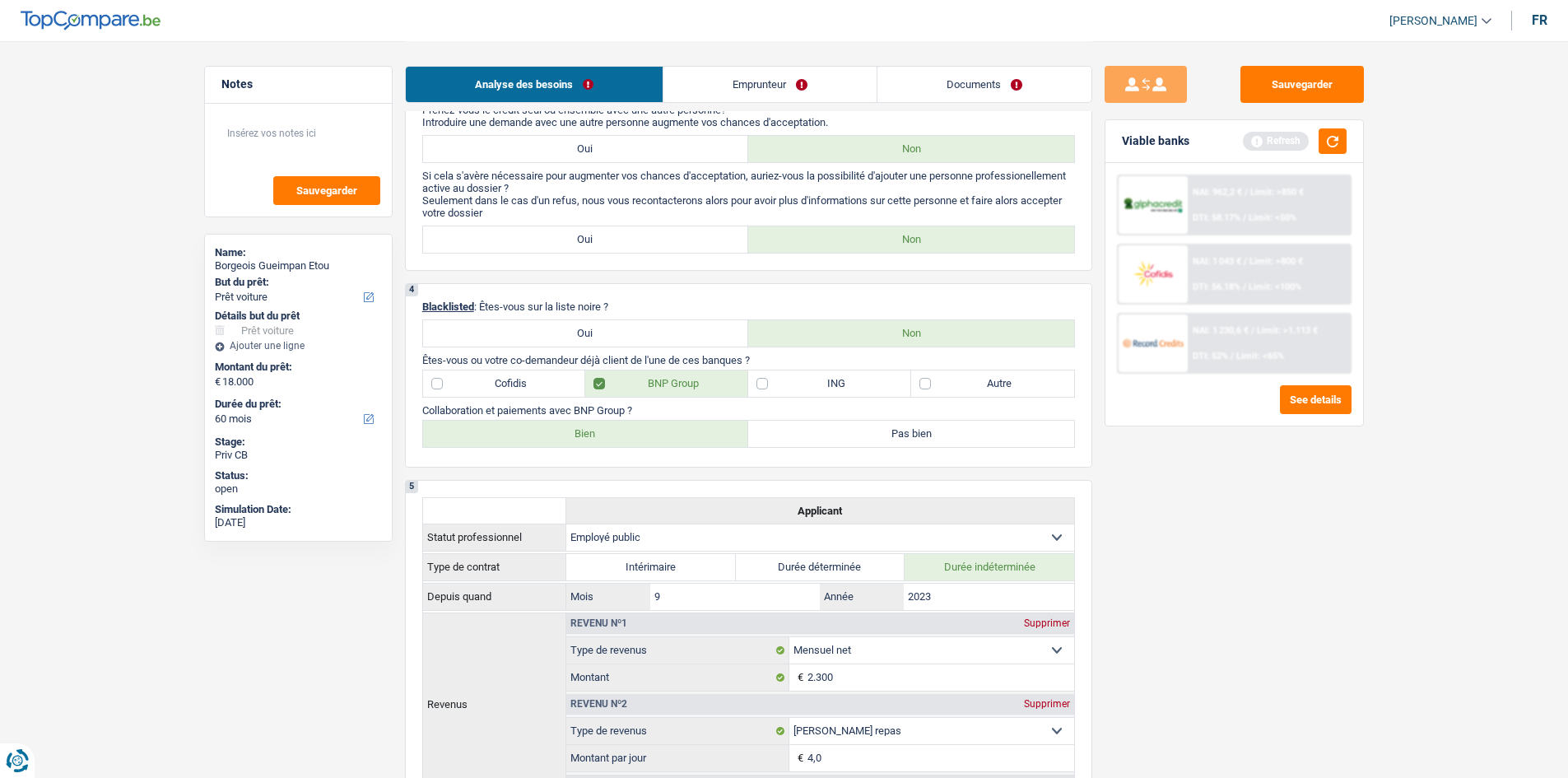
drag, startPoint x: 592, startPoint y: 427, endPoint x: 632, endPoint y: 407, distance: 44.7
click at [592, 380] on label "Bien" at bounding box center [586, 434] width 326 height 26
click at [592, 380] on input "Bien" at bounding box center [586, 434] width 326 height 26
radio input "true"
click at [727, 380] on label "Autre" at bounding box center [993, 384] width 163 height 26
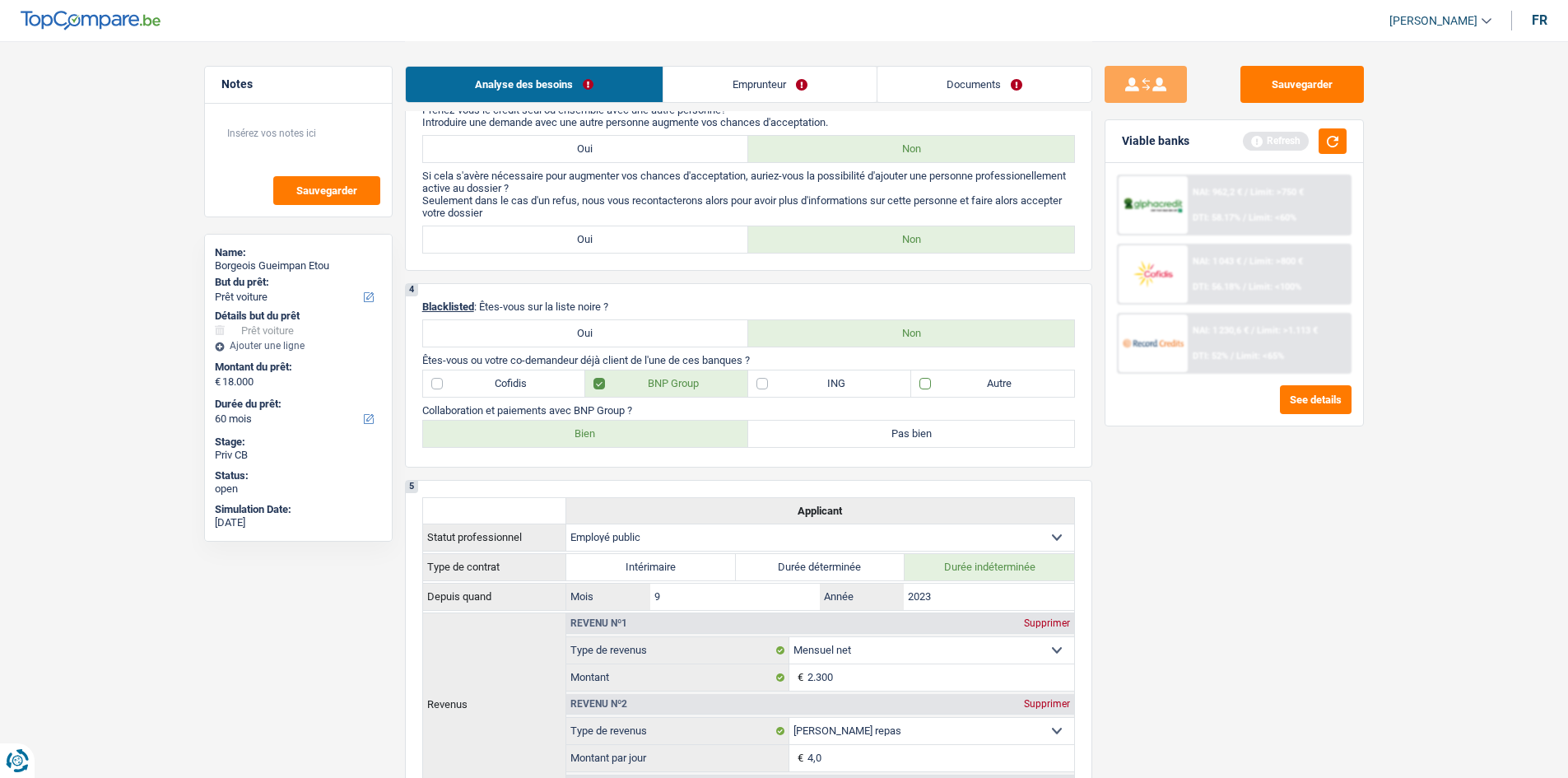
click at [727, 380] on input "Autre" at bounding box center [993, 384] width 163 height 26
checkbox input "true"
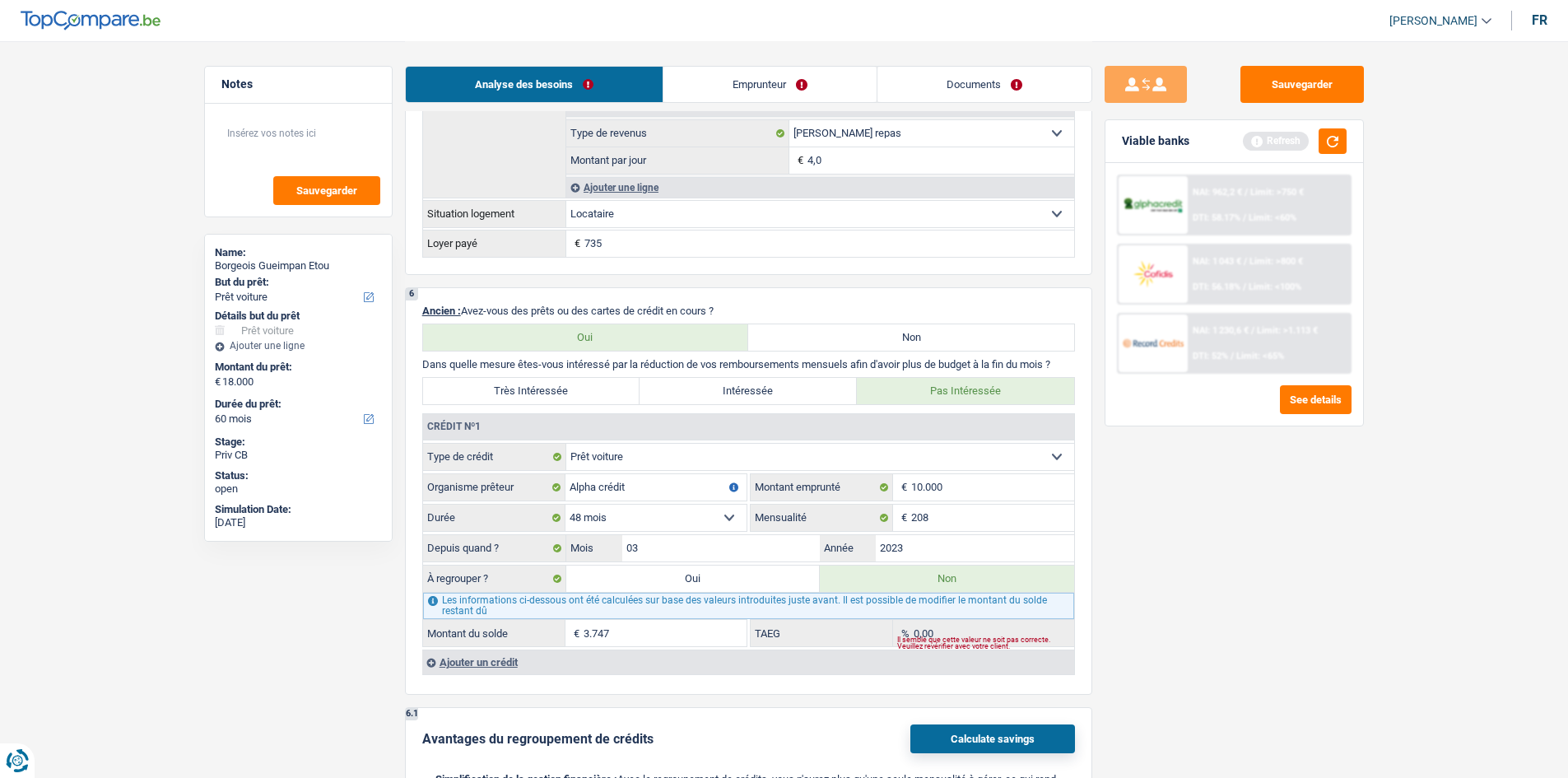
scroll to position [1482, 0]
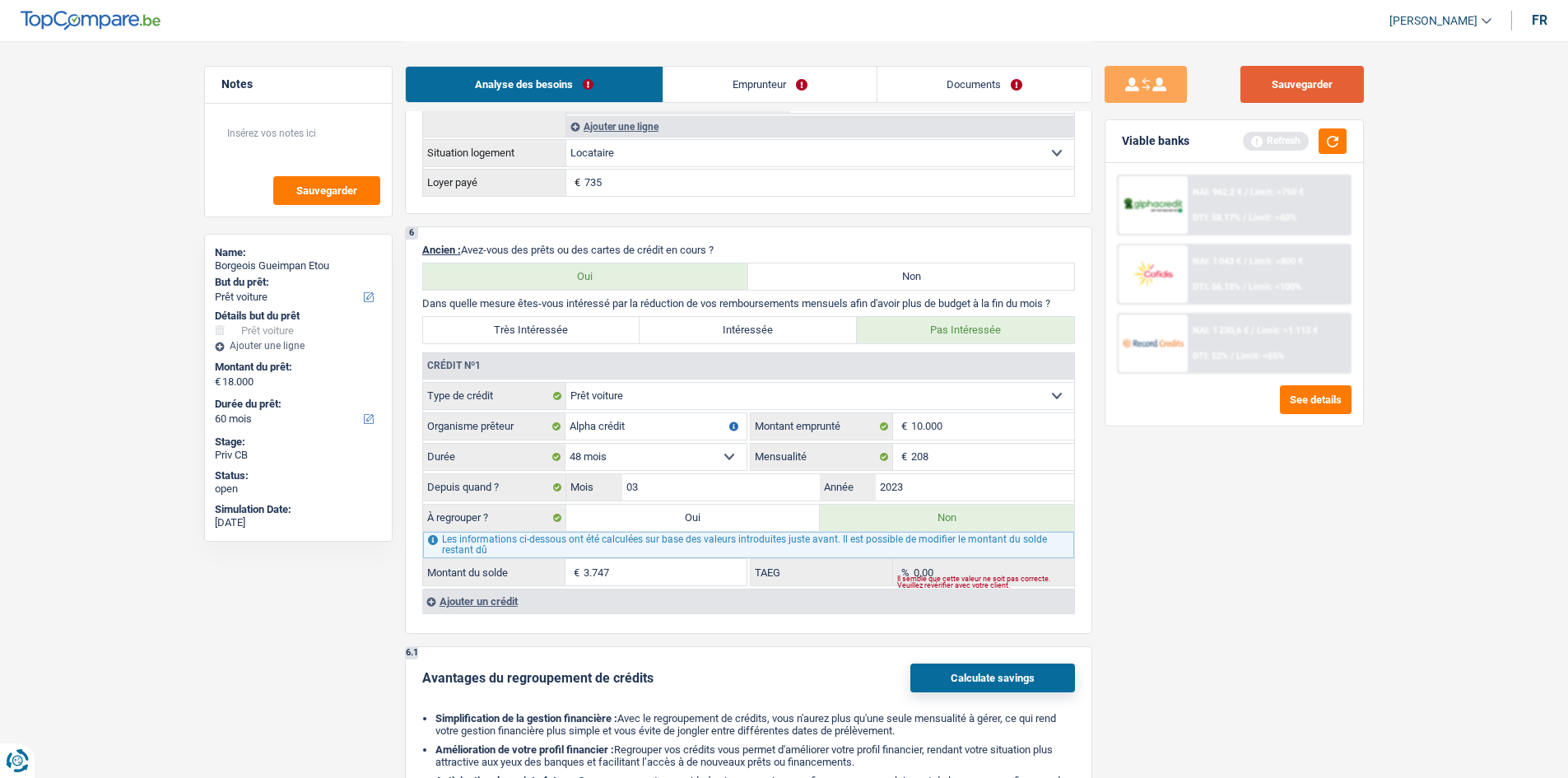
click at [727, 74] on button "Sauvegarder" at bounding box center [1301, 84] width 123 height 37
click at [727, 329] on div "NAI: 1 230,6 € / Limit: >1.113 € DTI: 52% / Limit: <65%" at bounding box center [1233, 343] width 234 height 61
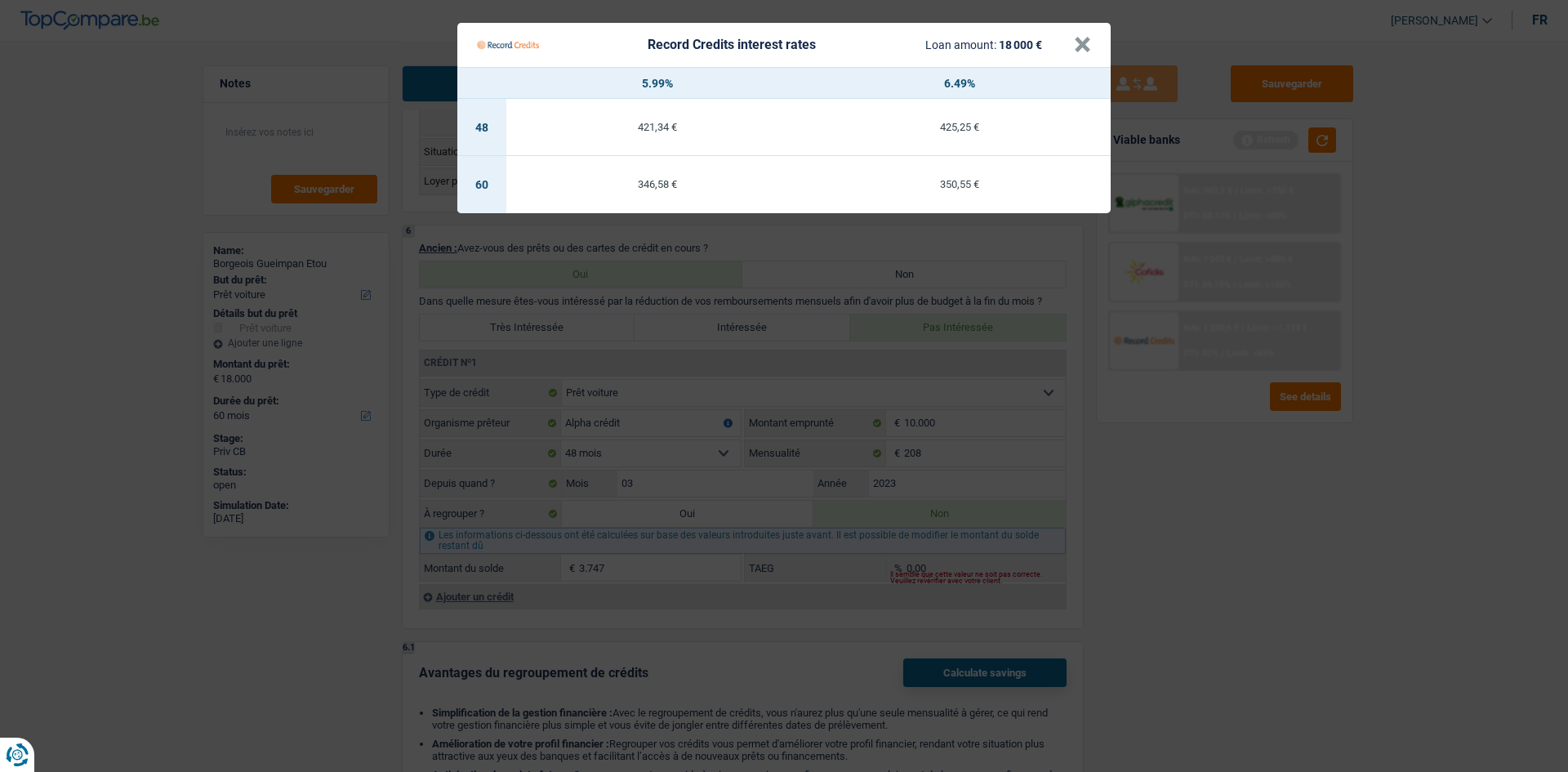
drag, startPoint x: 1220, startPoint y: 612, endPoint x: 1230, endPoint y: 613, distance: 10.0
click at [721, 377] on Credits "Record Credits interest rates Loan amount: 18 000 € × 5.99% 6.49% 48 421,34 € 4…" at bounding box center [784, 386] width 1568 height 772
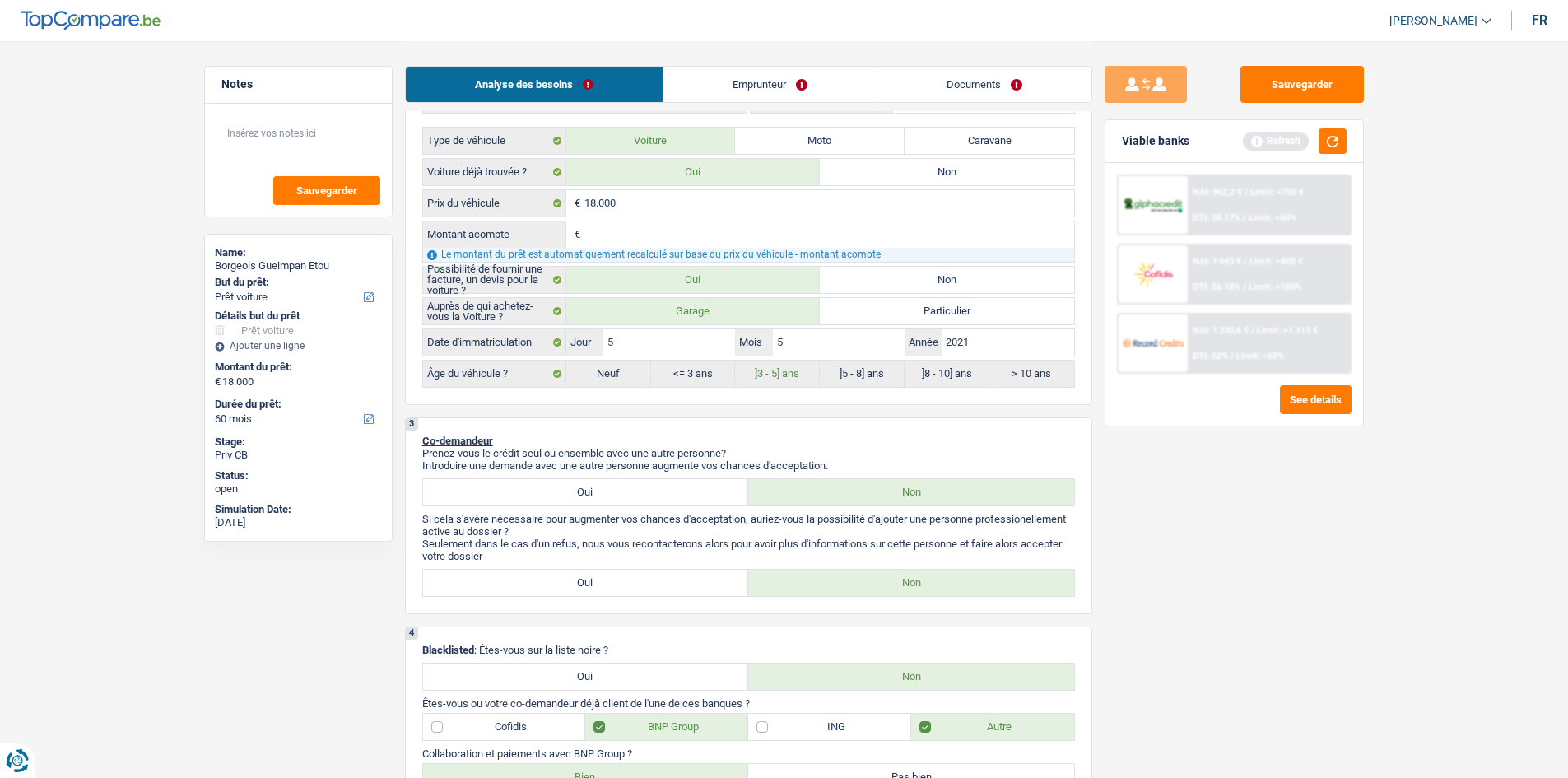
scroll to position [329, 0]
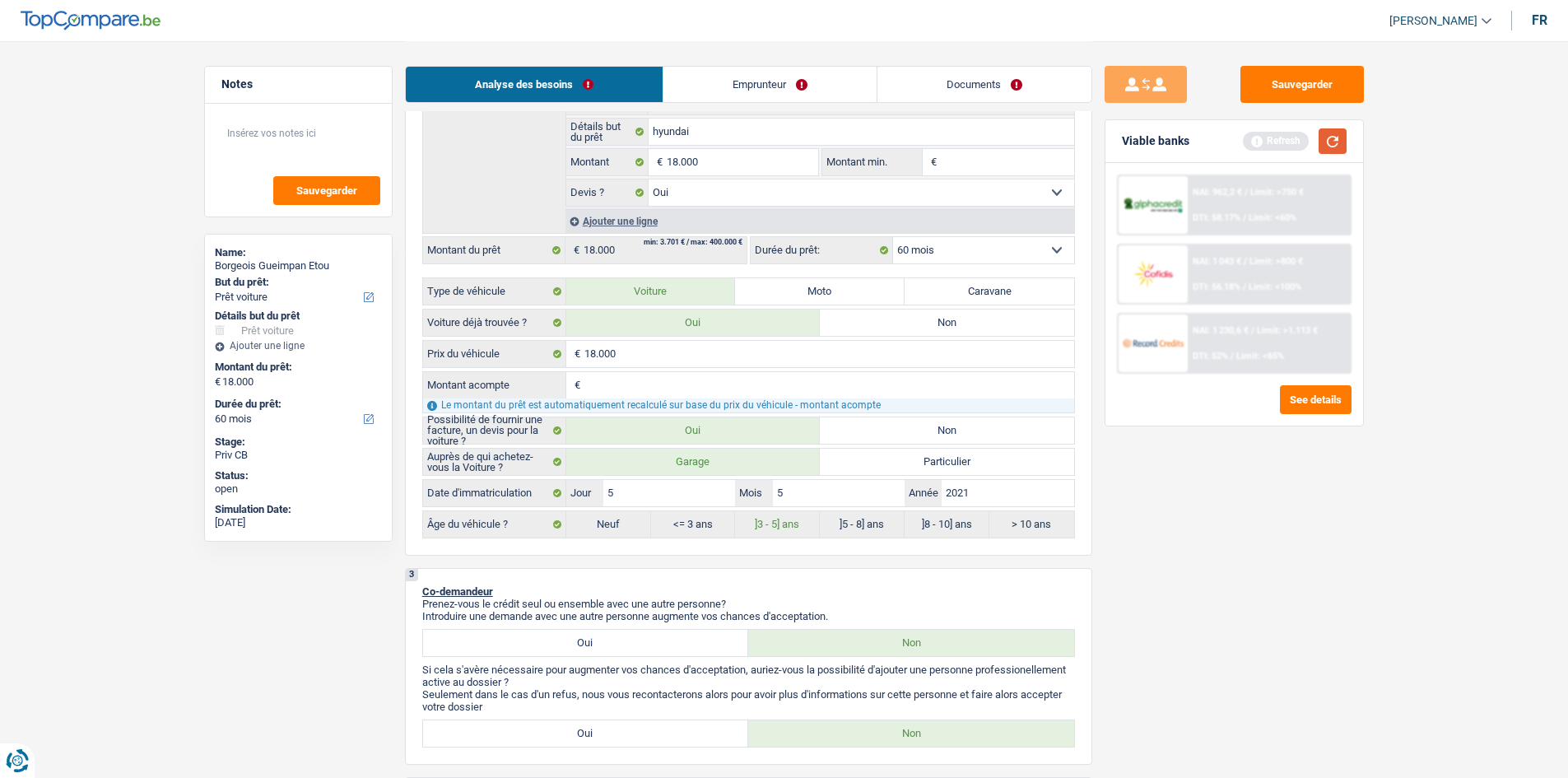
click at [727, 143] on button "button" at bounding box center [1332, 142] width 28 height 26
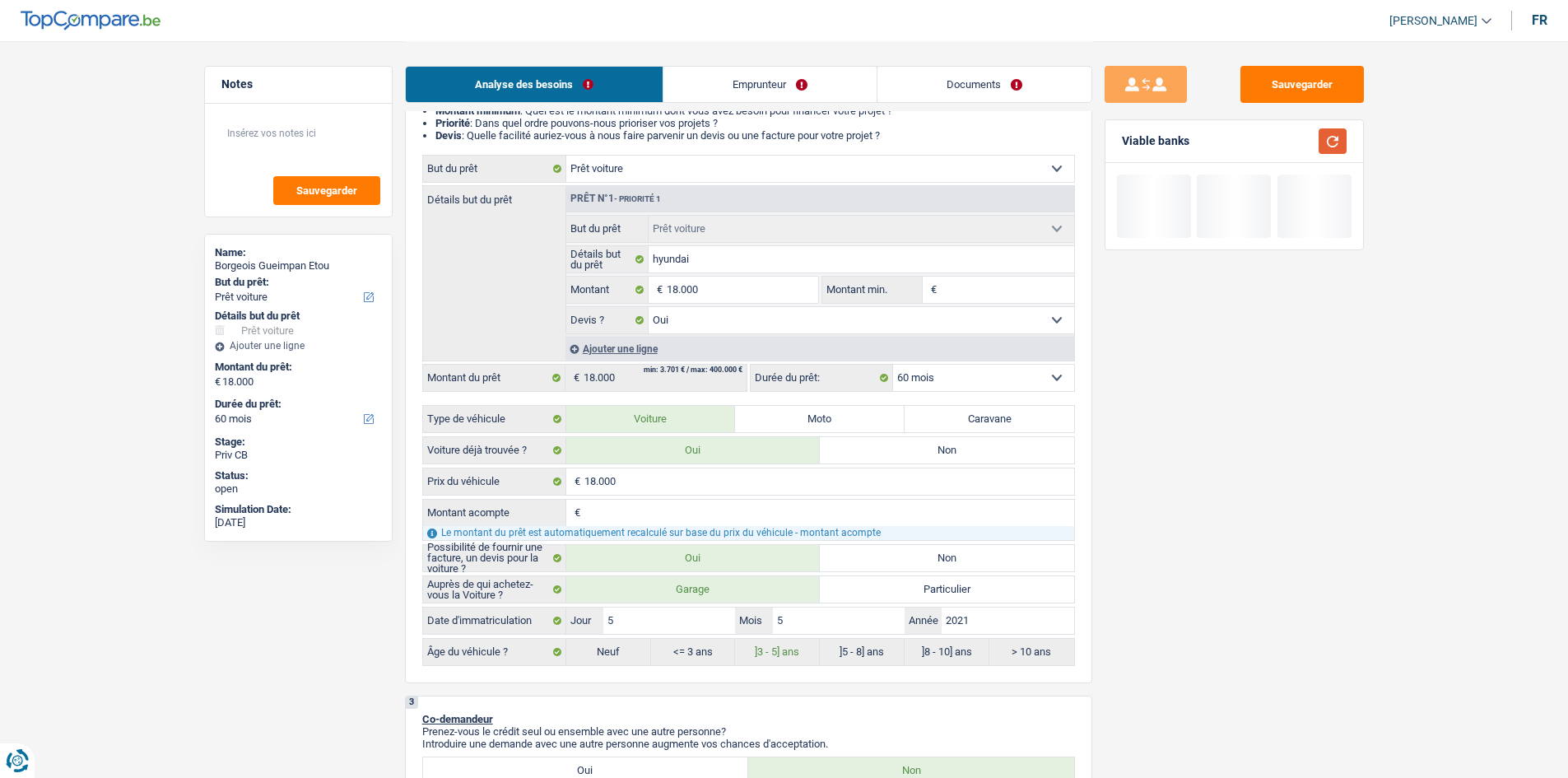
scroll to position [0, 0]
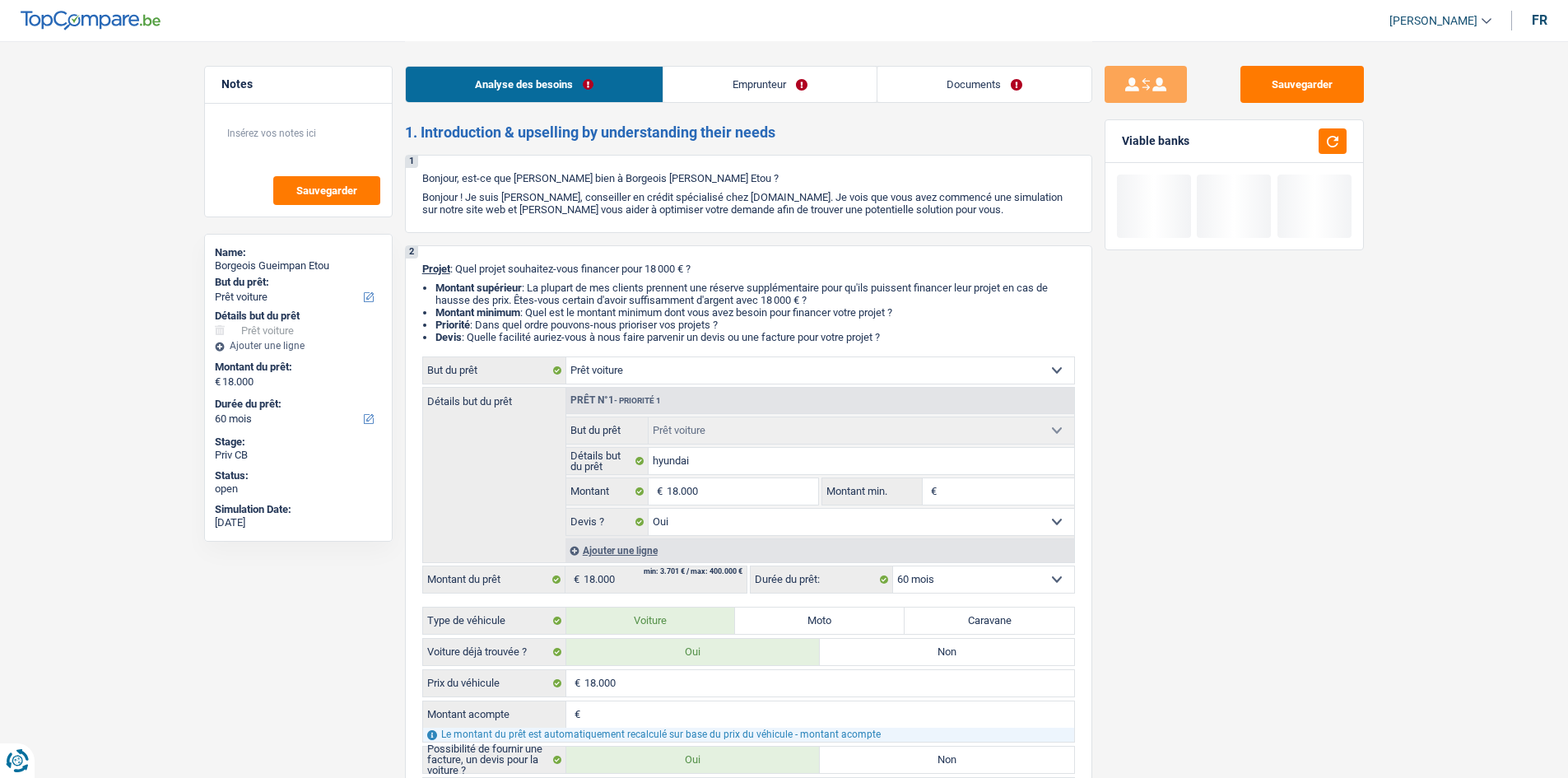
drag, startPoint x: 1036, startPoint y: 92, endPoint x: 1075, endPoint y: 158, distance: 76.7
click at [727, 92] on link "Documents" at bounding box center [984, 84] width 214 height 35
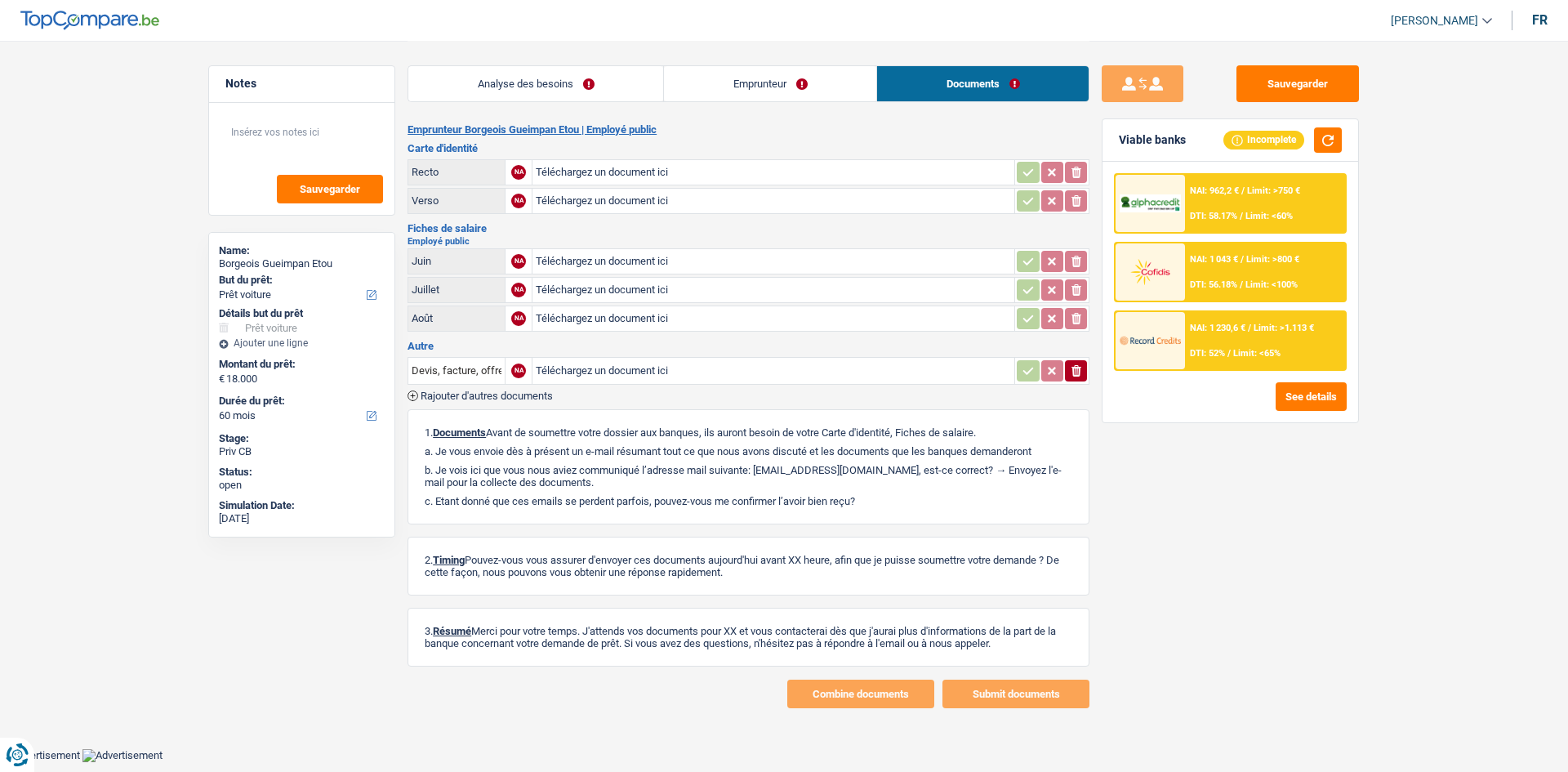
click at [637, 98] on link "Analyse des besoins" at bounding box center [535, 84] width 255 height 35
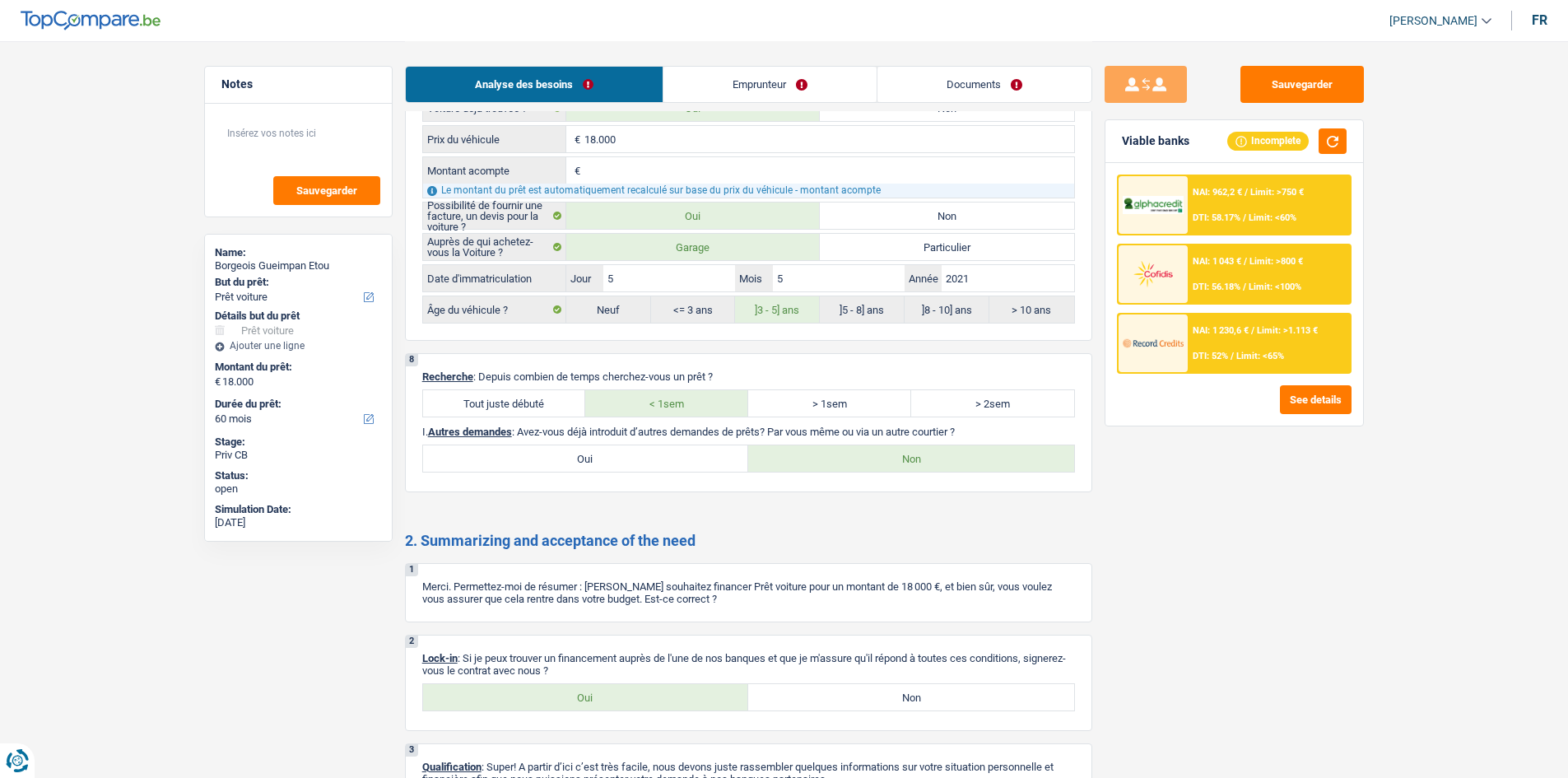
scroll to position [2676, 0]
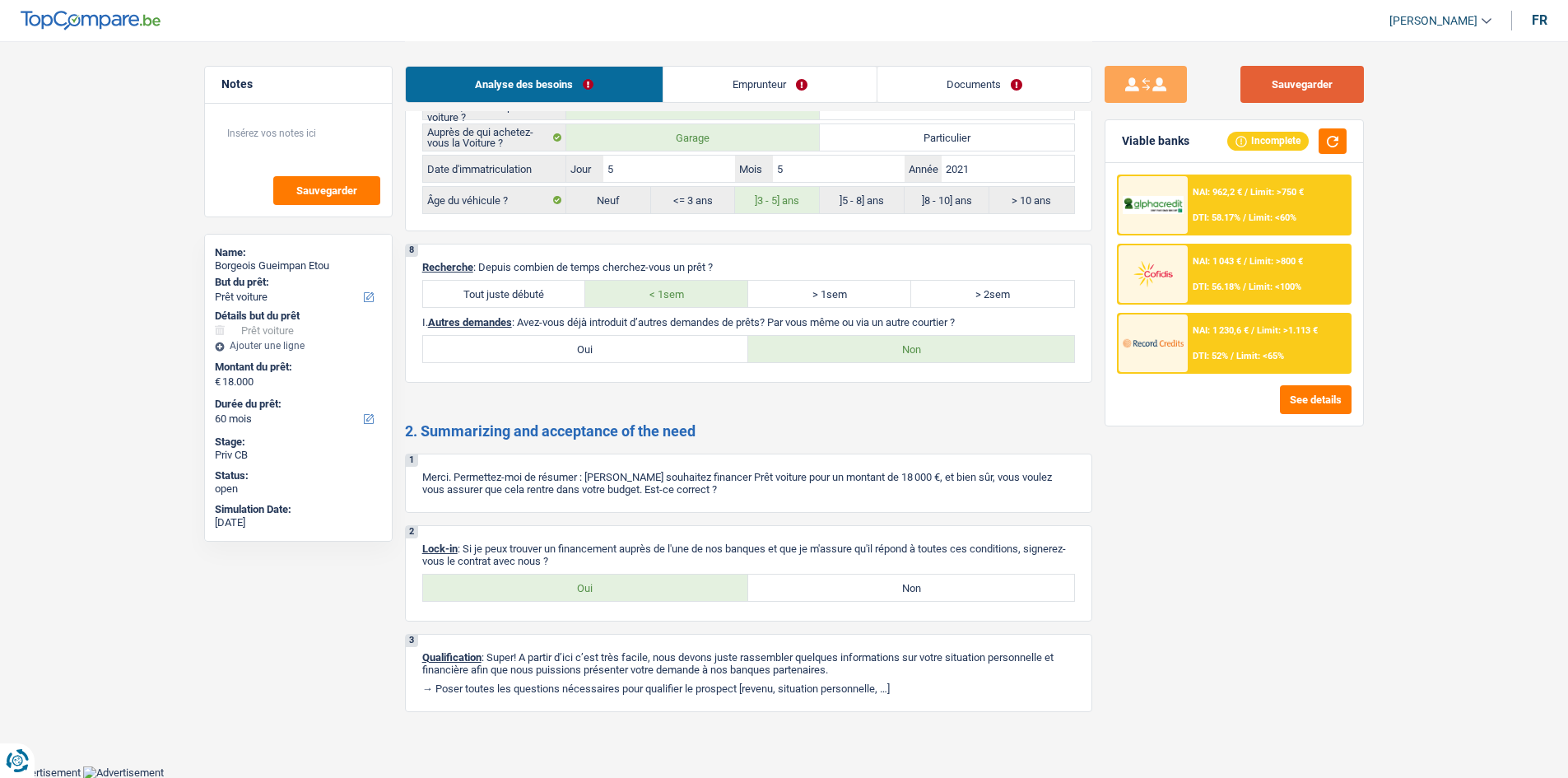
click at [727, 74] on button "Sauvegarder" at bounding box center [1301, 84] width 123 height 37
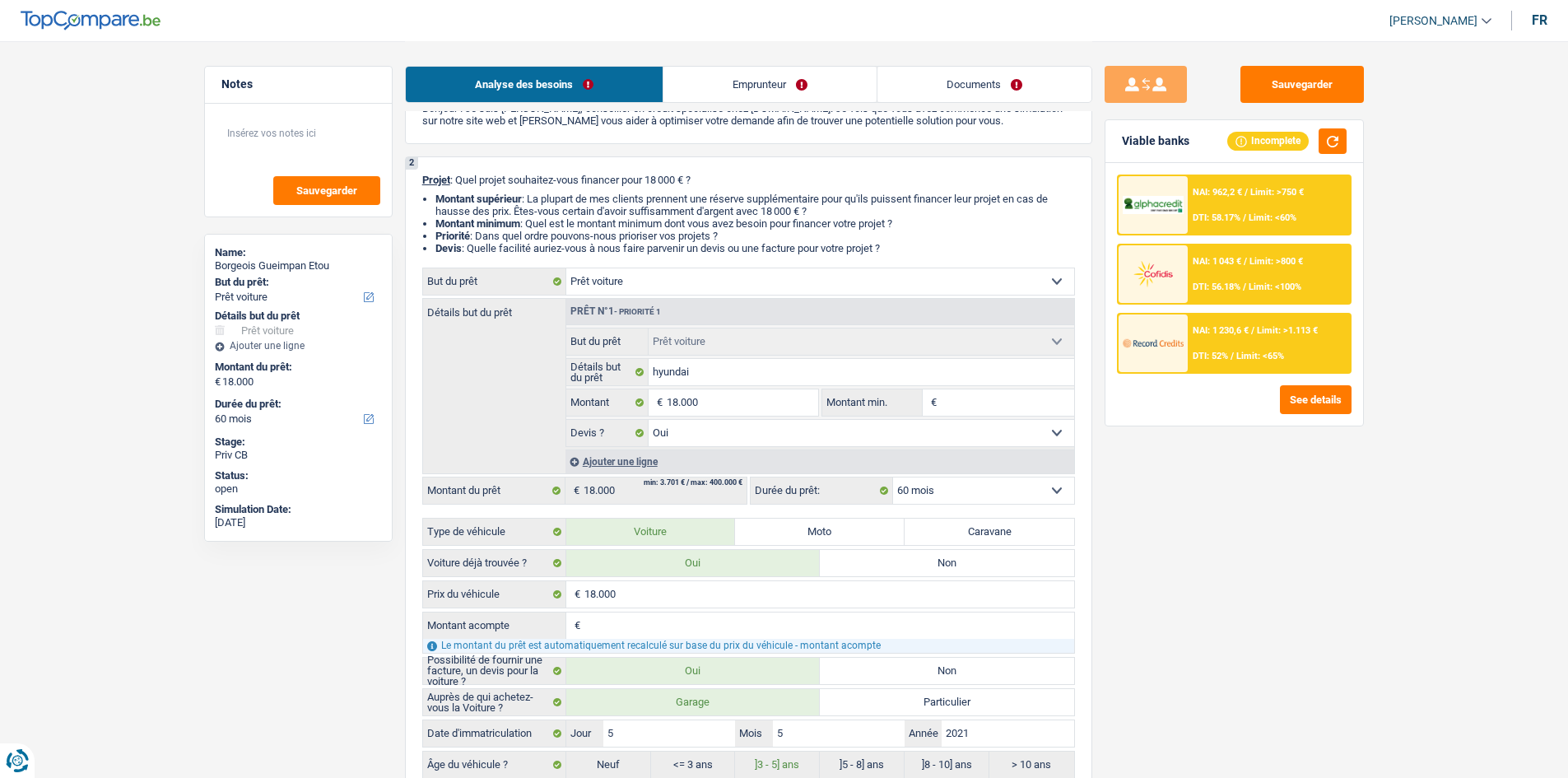
scroll to position [0, 0]
